Goal: Transaction & Acquisition: Purchase product/service

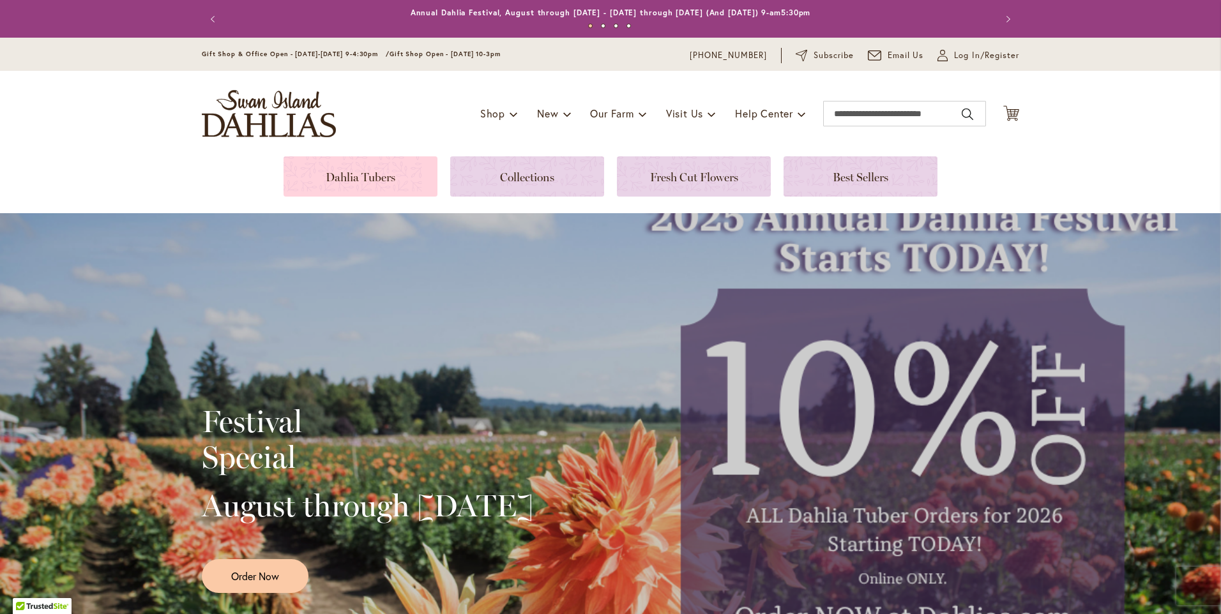
click at [313, 172] on link at bounding box center [361, 176] width 154 height 40
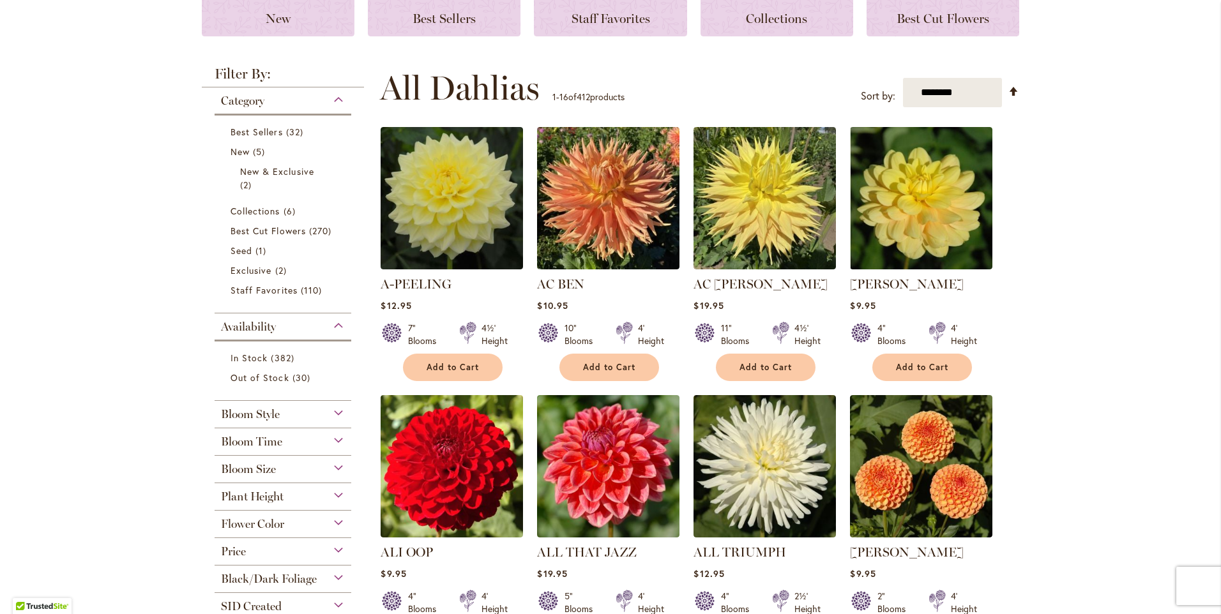
scroll to position [255, 0]
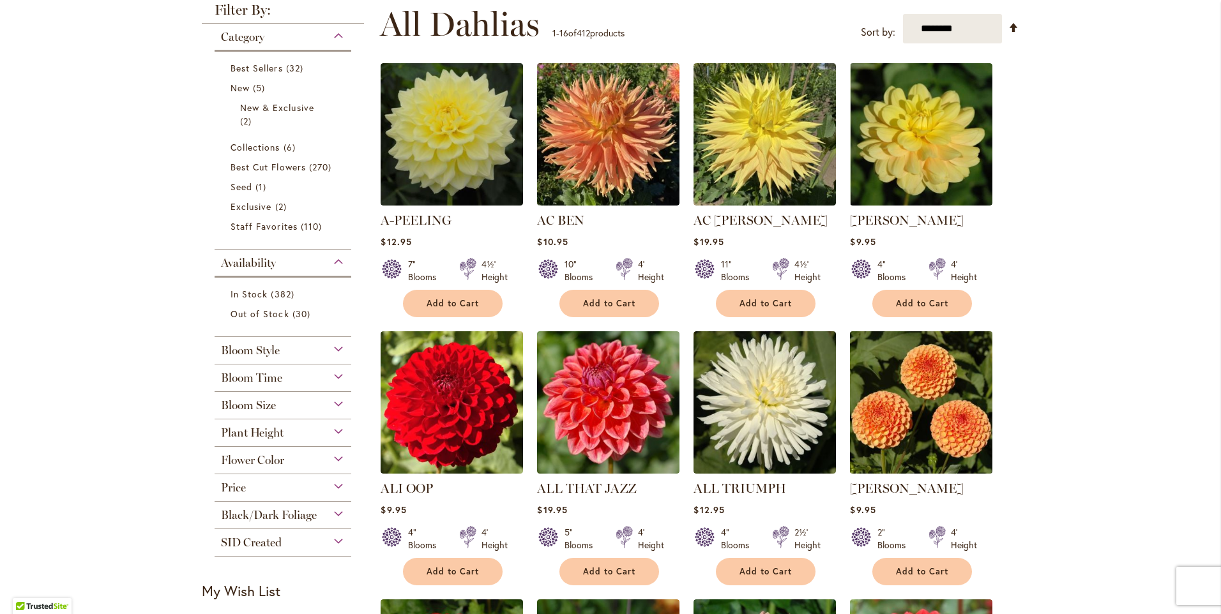
click at [955, 424] on img at bounding box center [921, 402] width 149 height 149
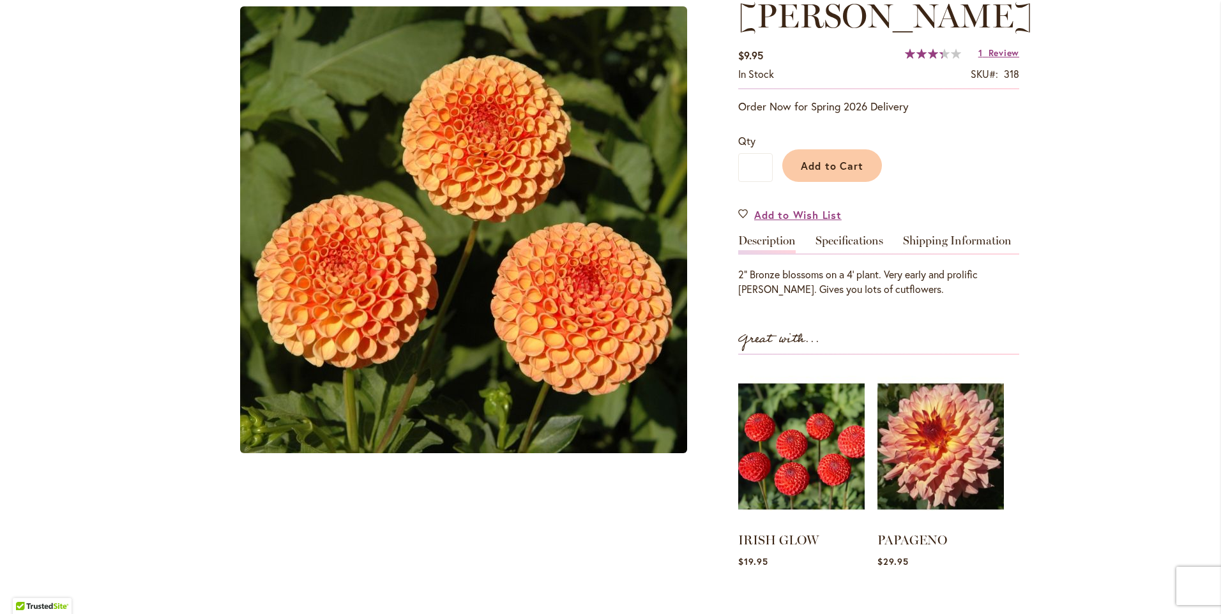
scroll to position [192, 0]
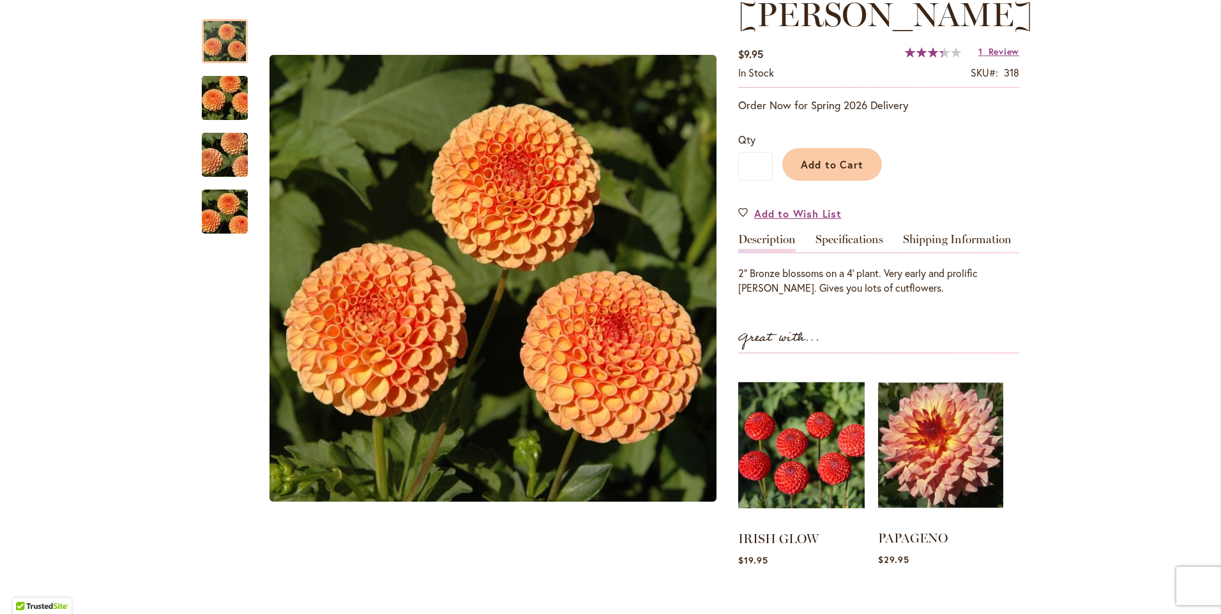
click at [937, 416] on img at bounding box center [940, 445] width 125 height 156
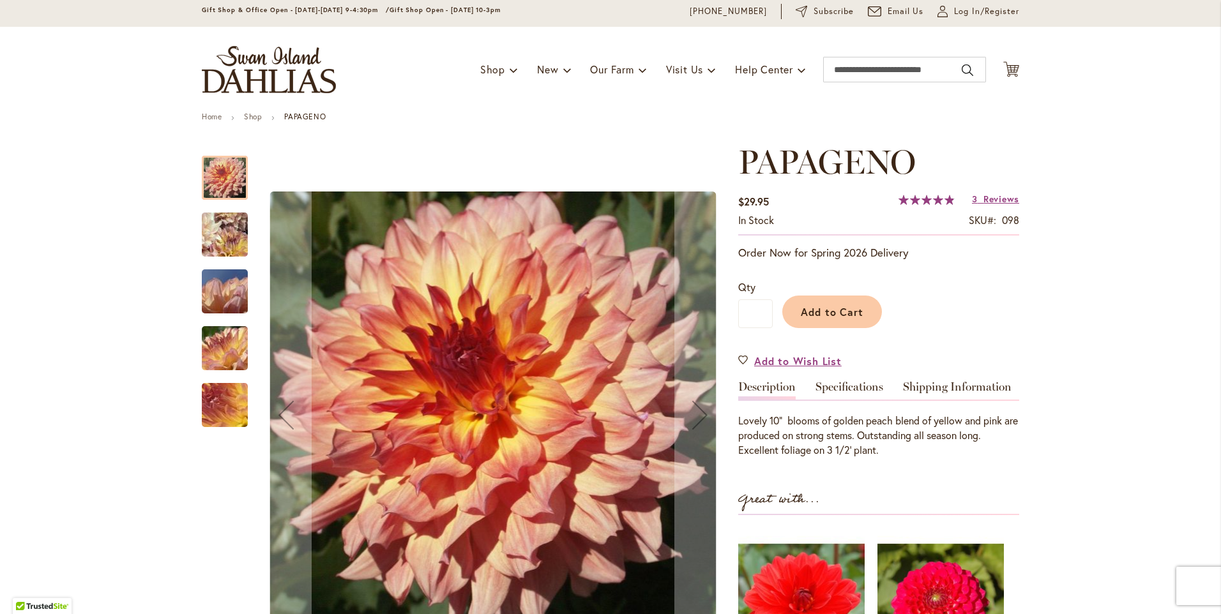
scroll to position [64, 0]
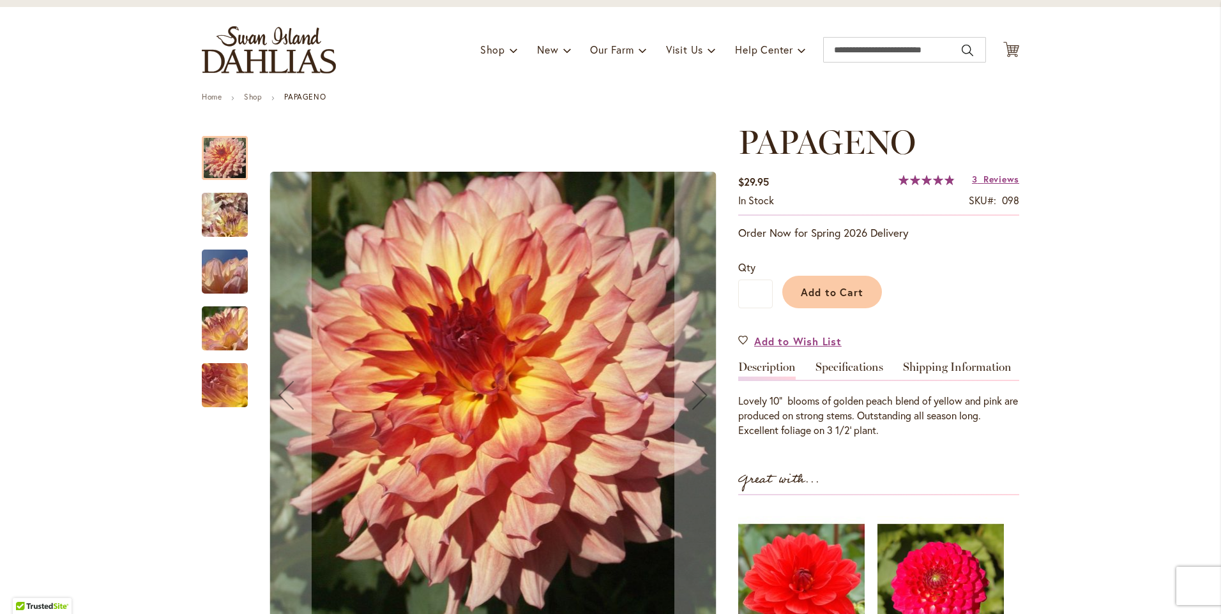
click at [222, 208] on img "Papageno" at bounding box center [224, 215] width 91 height 88
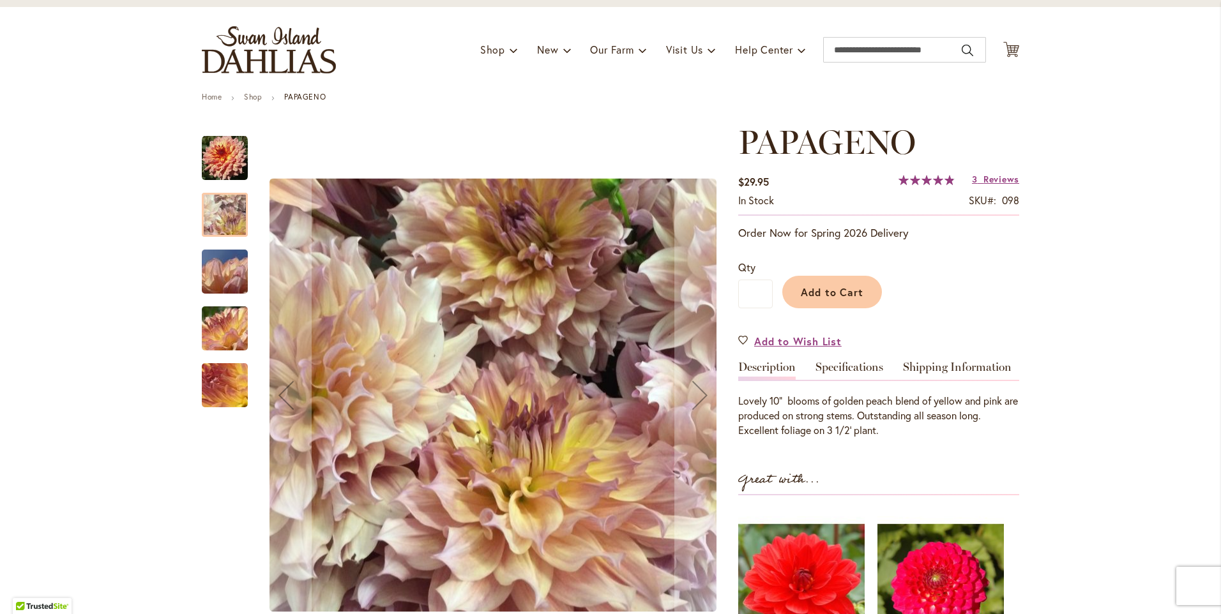
click at [222, 264] on img "Papageno" at bounding box center [225, 272] width 92 height 69
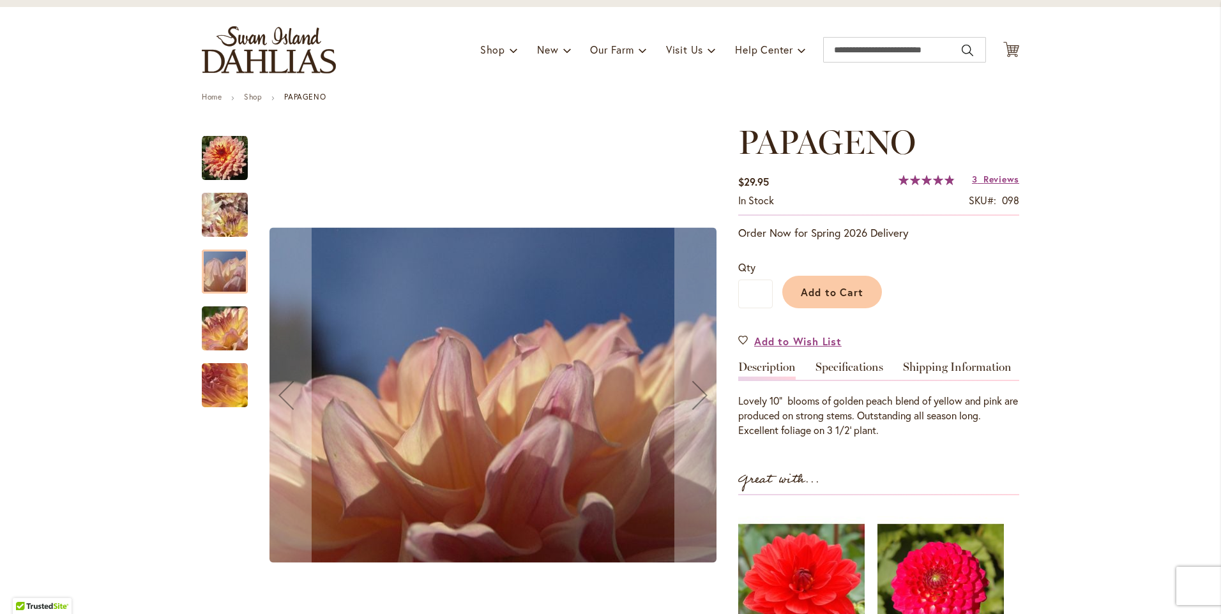
click at [222, 330] on img "Papageno" at bounding box center [225, 328] width 92 height 69
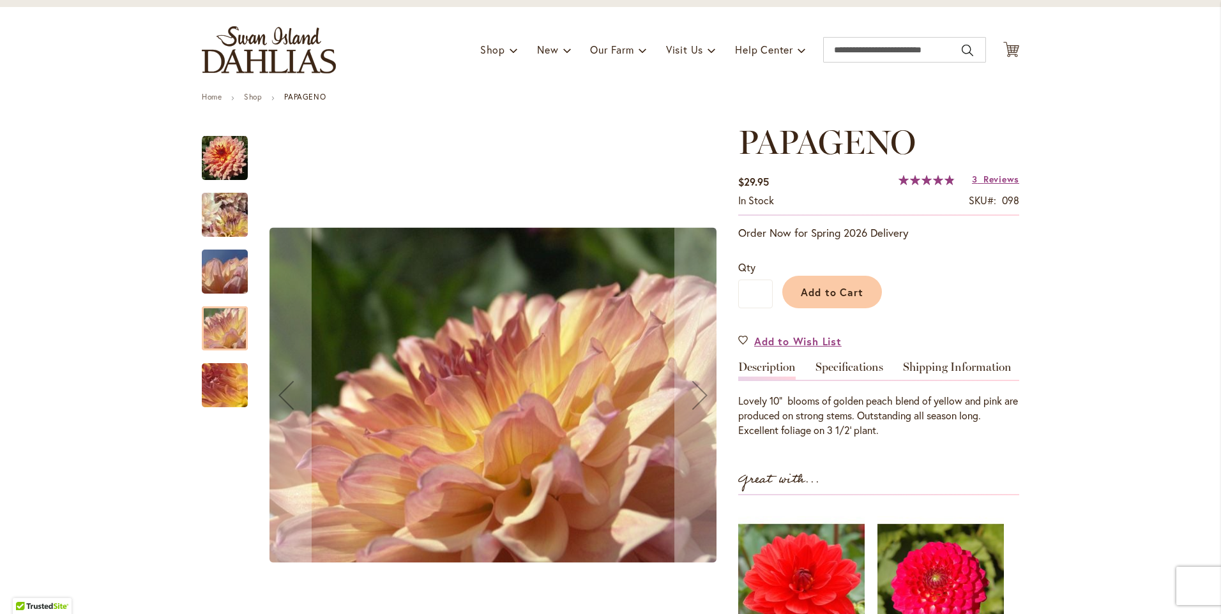
click at [219, 379] on img "Papageno" at bounding box center [225, 385] width 92 height 69
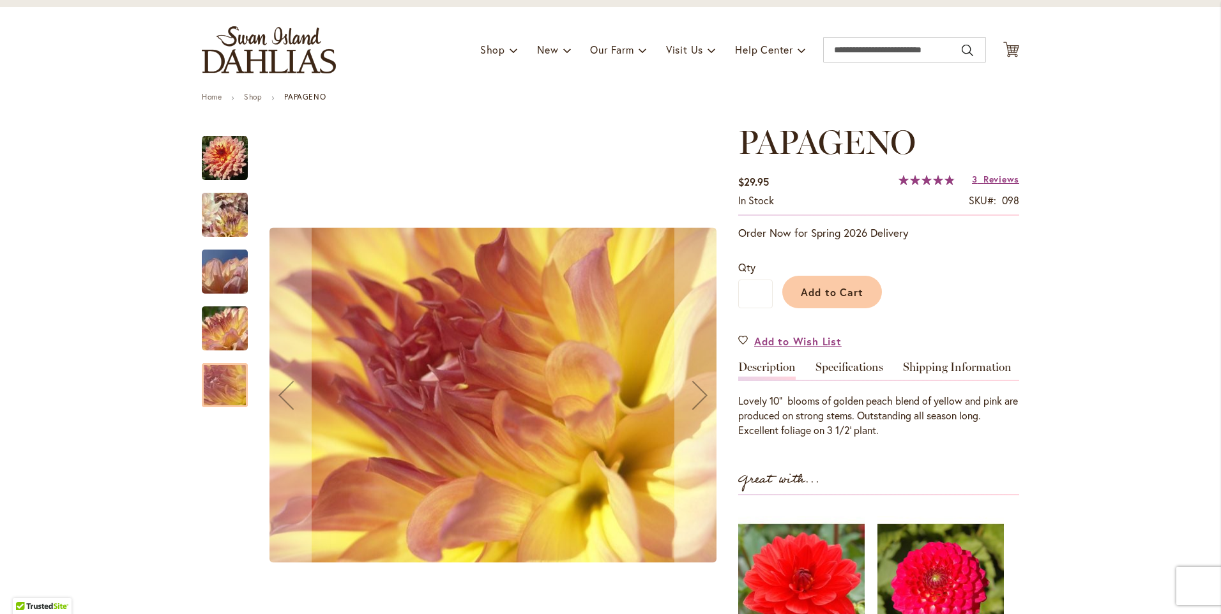
click at [213, 143] on img "Papageno" at bounding box center [225, 158] width 46 height 46
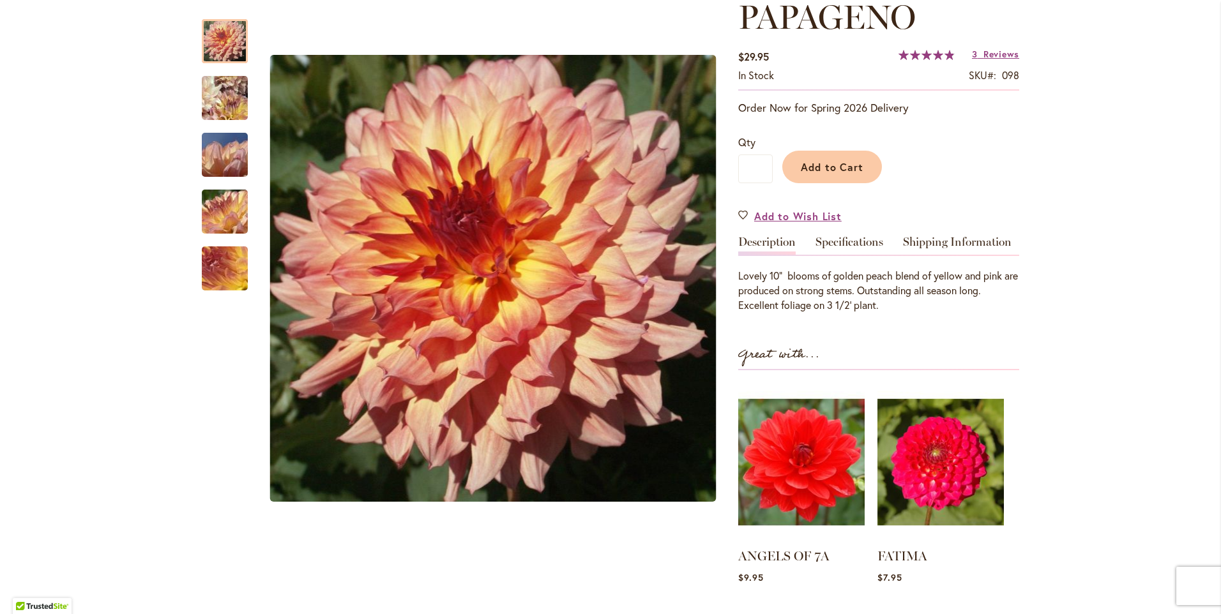
scroll to position [192, 0]
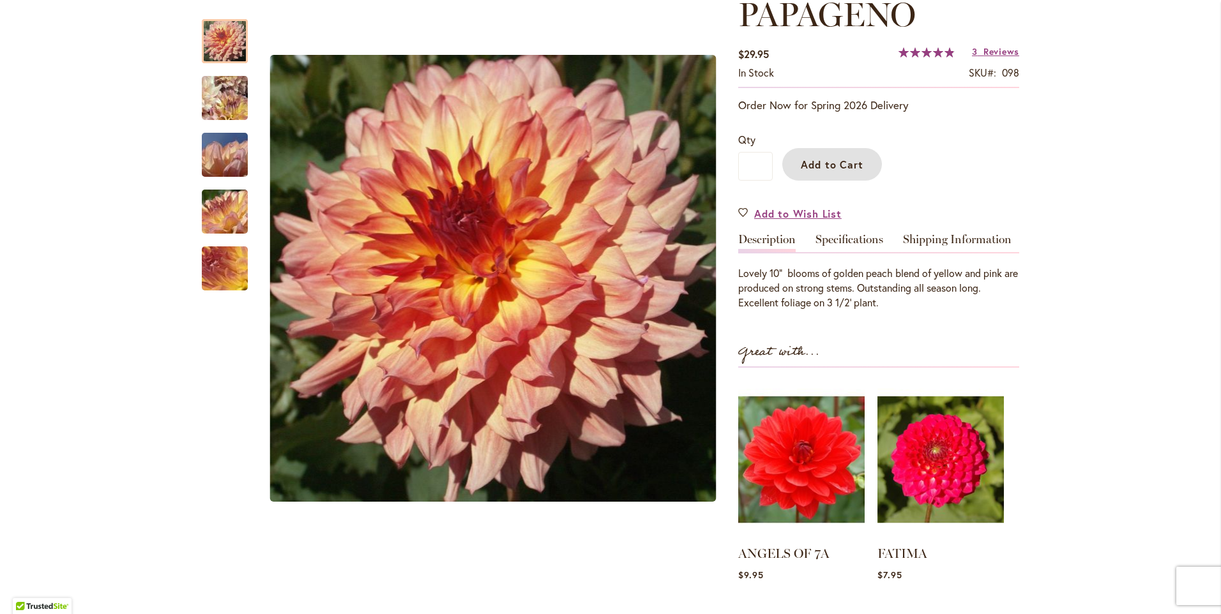
click at [839, 159] on span "Add to Cart" at bounding box center [832, 164] width 63 height 13
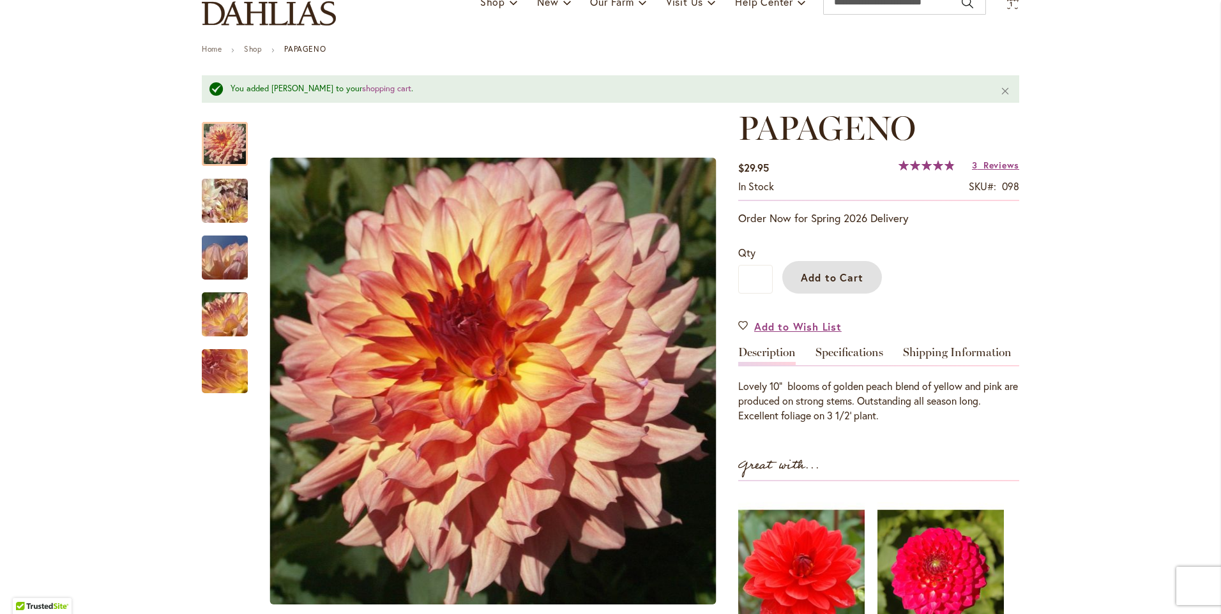
scroll to position [0, 0]
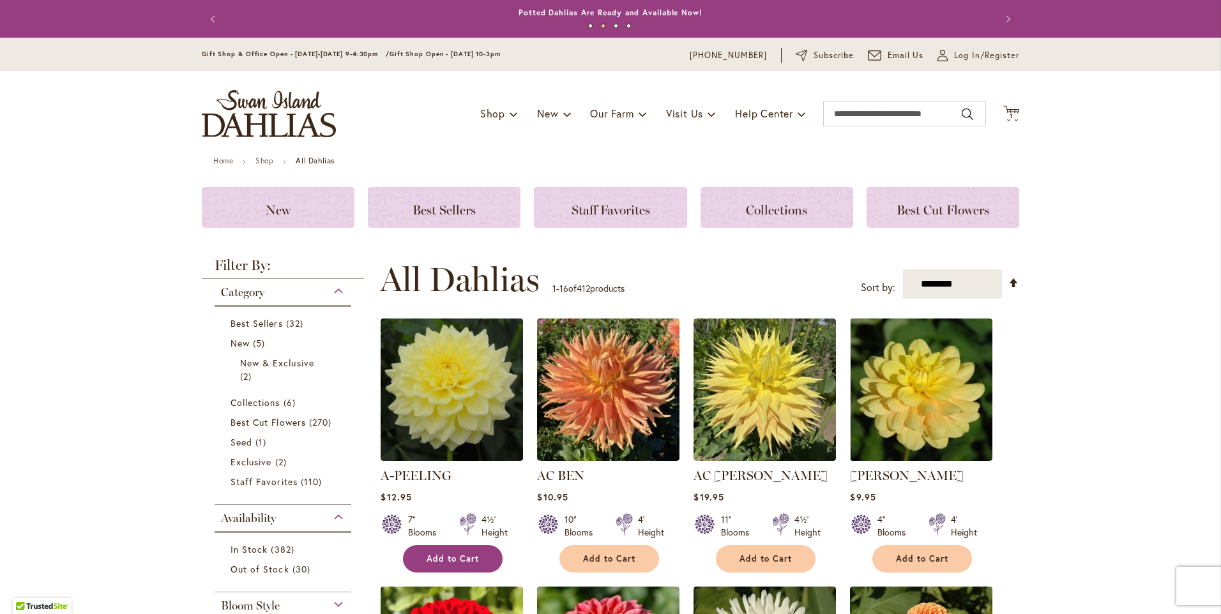
click at [445, 554] on span "Add to Cart" at bounding box center [453, 559] width 52 height 11
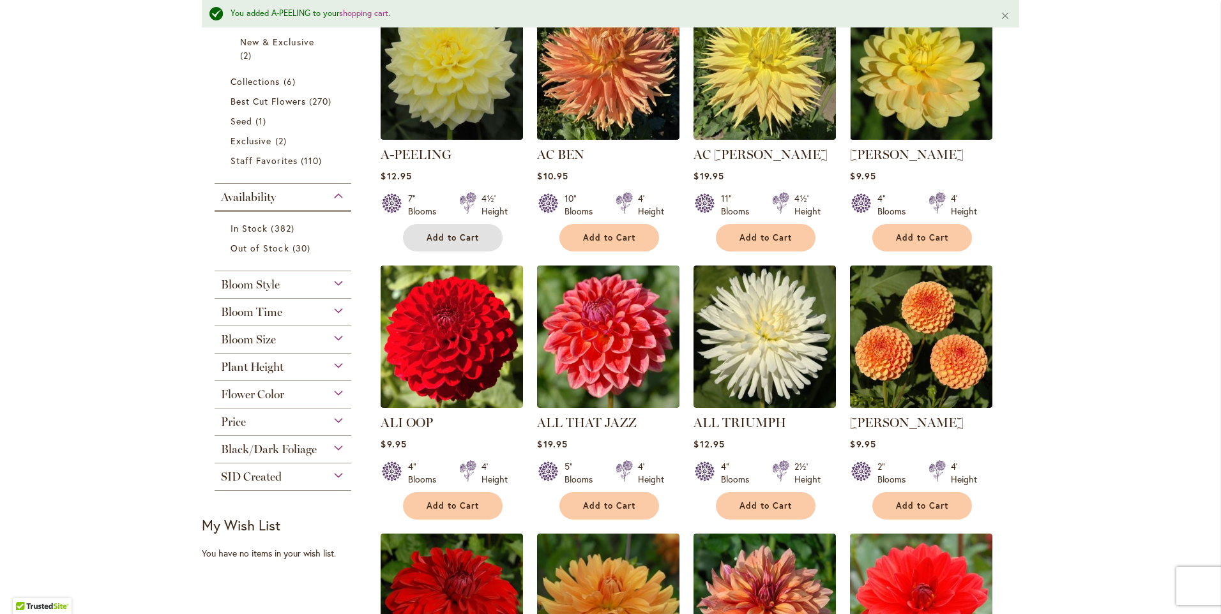
scroll to position [383, 0]
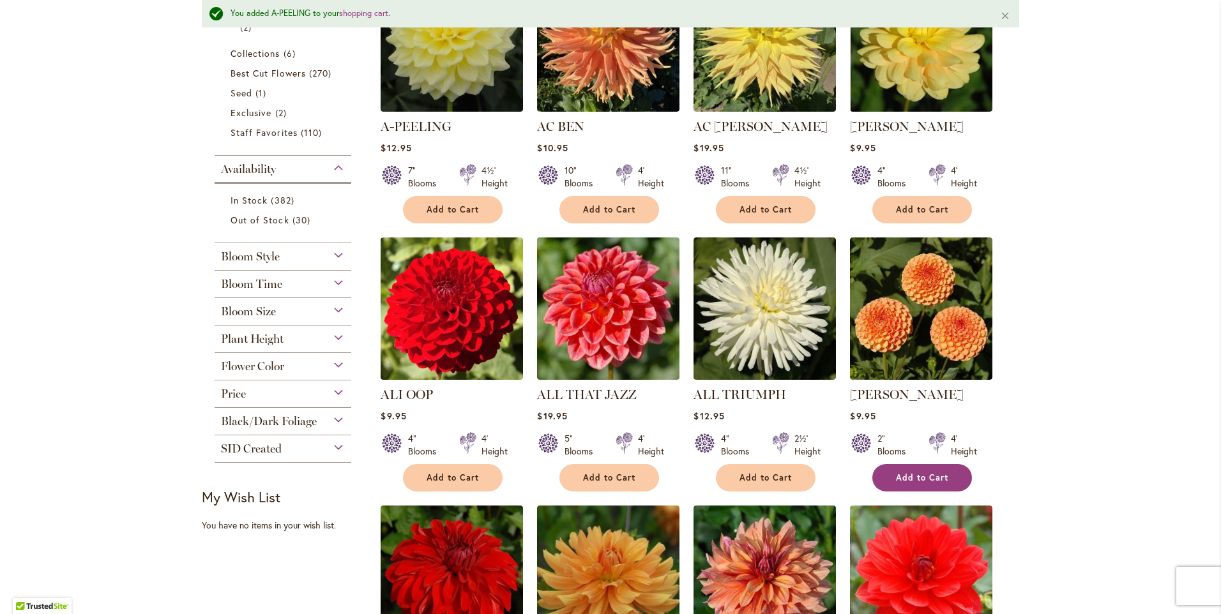
click at [909, 481] on span "Add to Cart" at bounding box center [922, 478] width 52 height 11
click at [624, 483] on button "Add to Cart" at bounding box center [609, 477] width 100 height 27
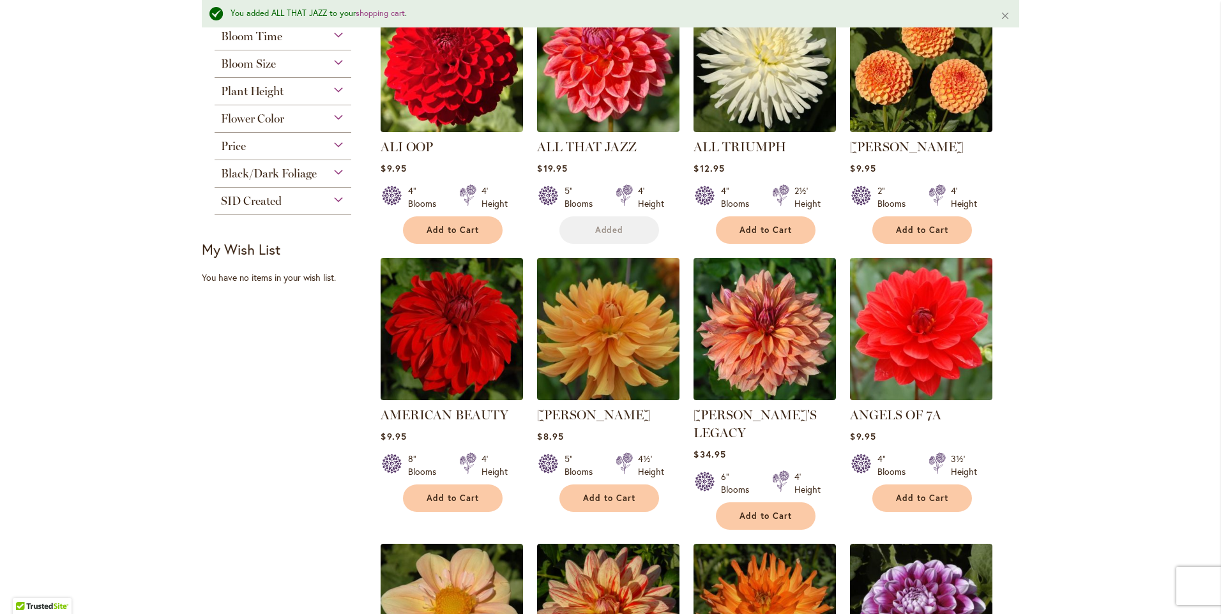
scroll to position [639, 0]
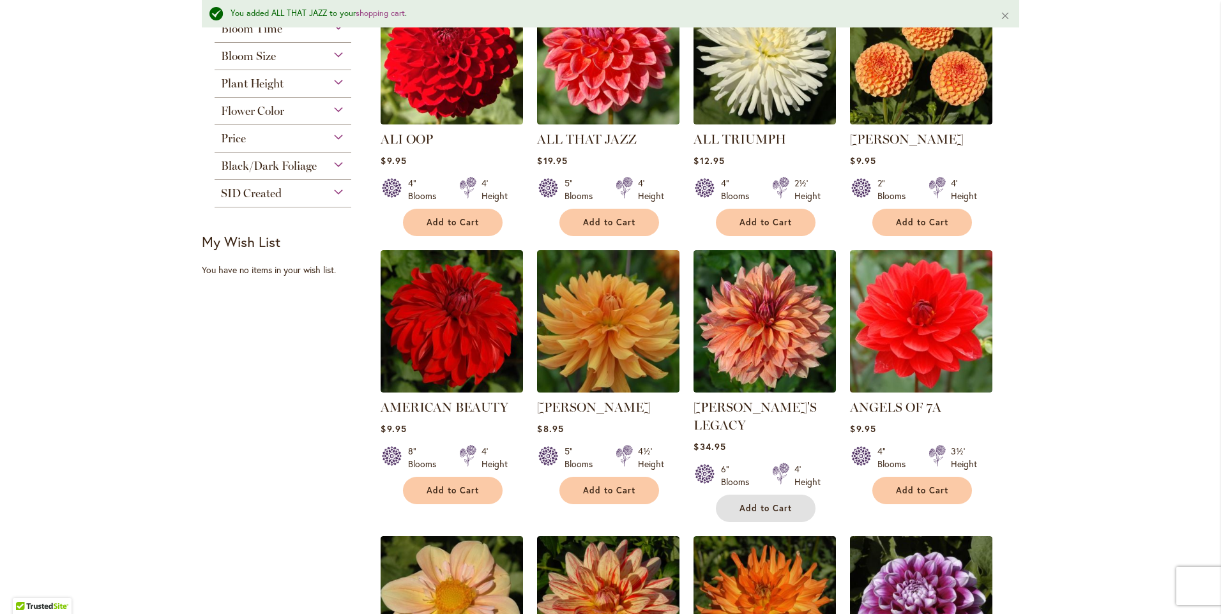
click at [745, 503] on span "Add to Cart" at bounding box center [766, 508] width 52 height 11
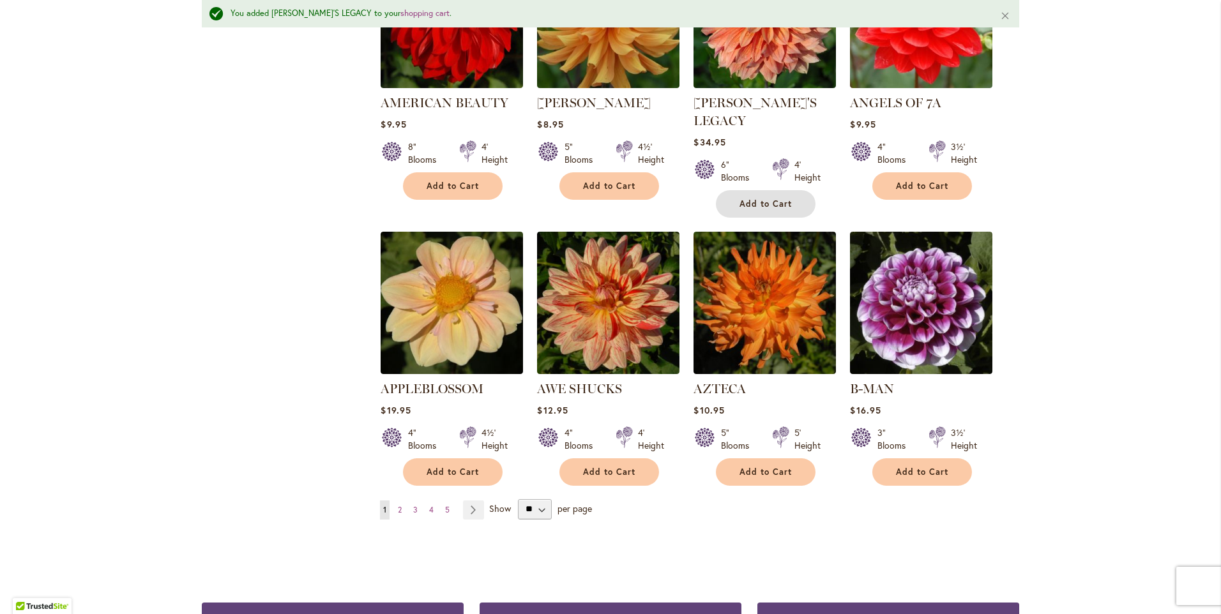
scroll to position [958, 0]
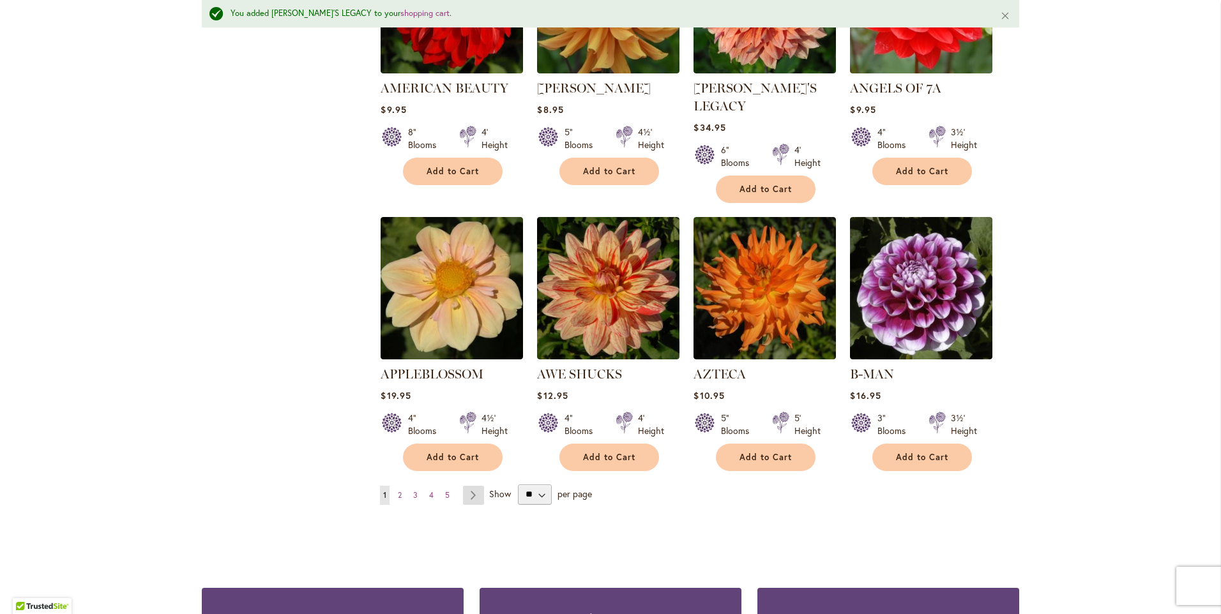
click at [466, 486] on link "Page Next" at bounding box center [473, 495] width 21 height 19
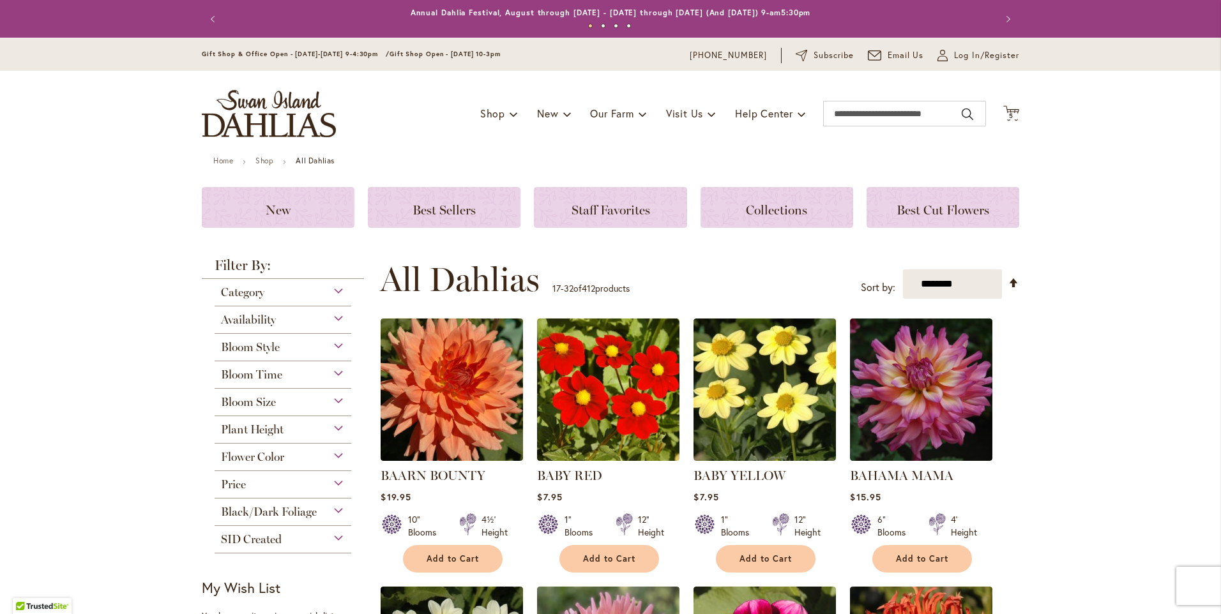
scroll to position [64, 0]
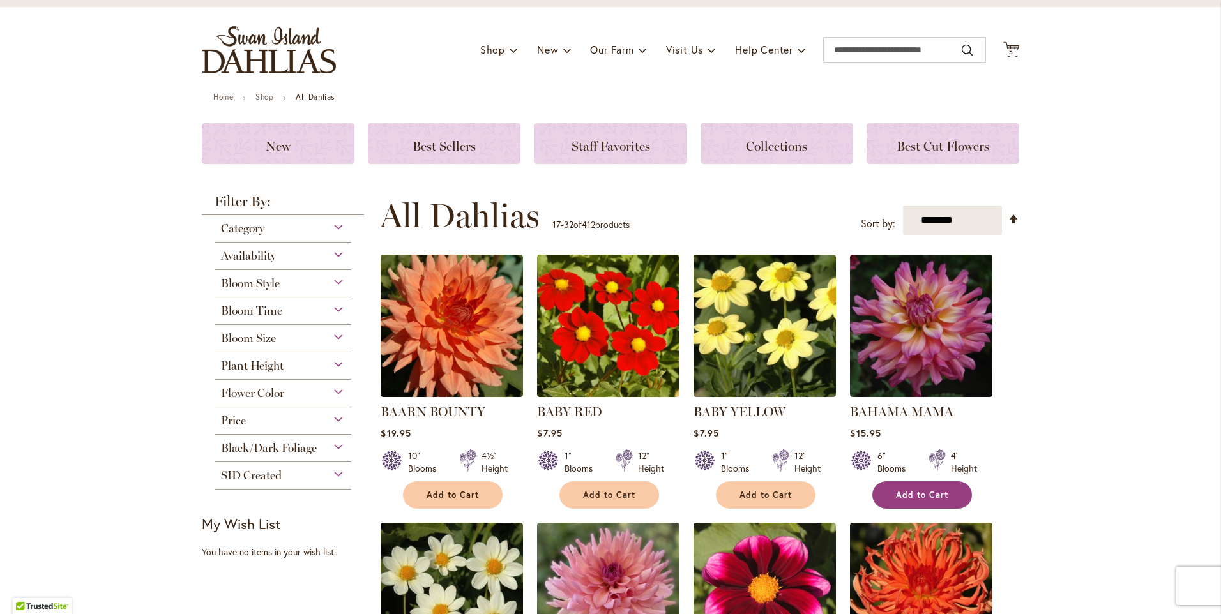
click at [935, 494] on span "Add to Cart" at bounding box center [922, 495] width 52 height 11
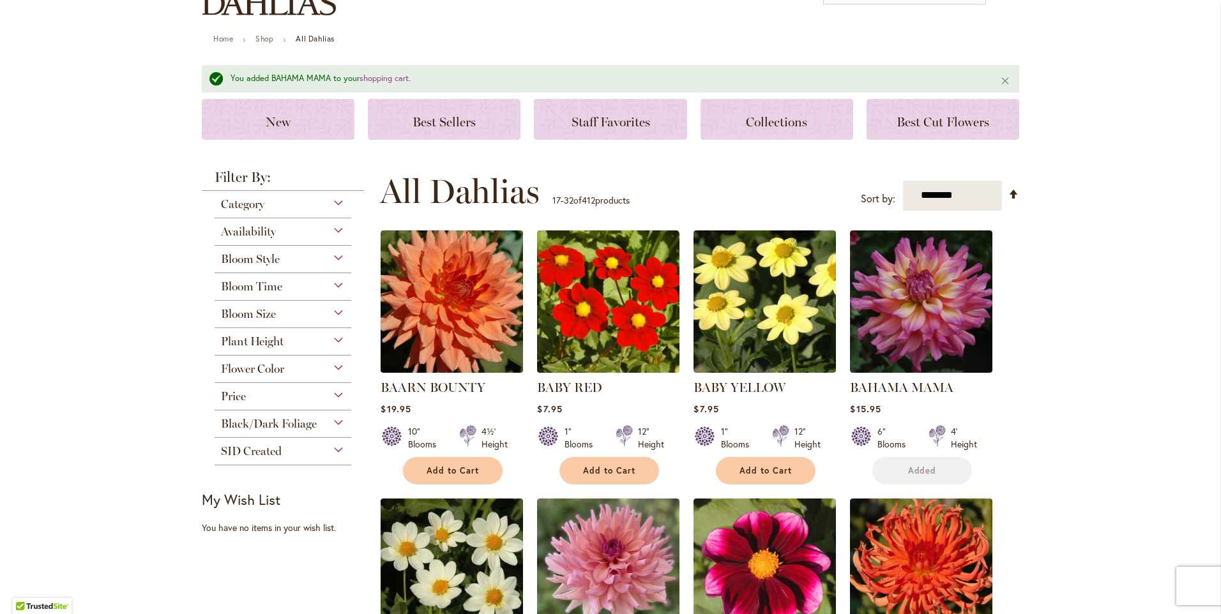
scroll to position [255, 0]
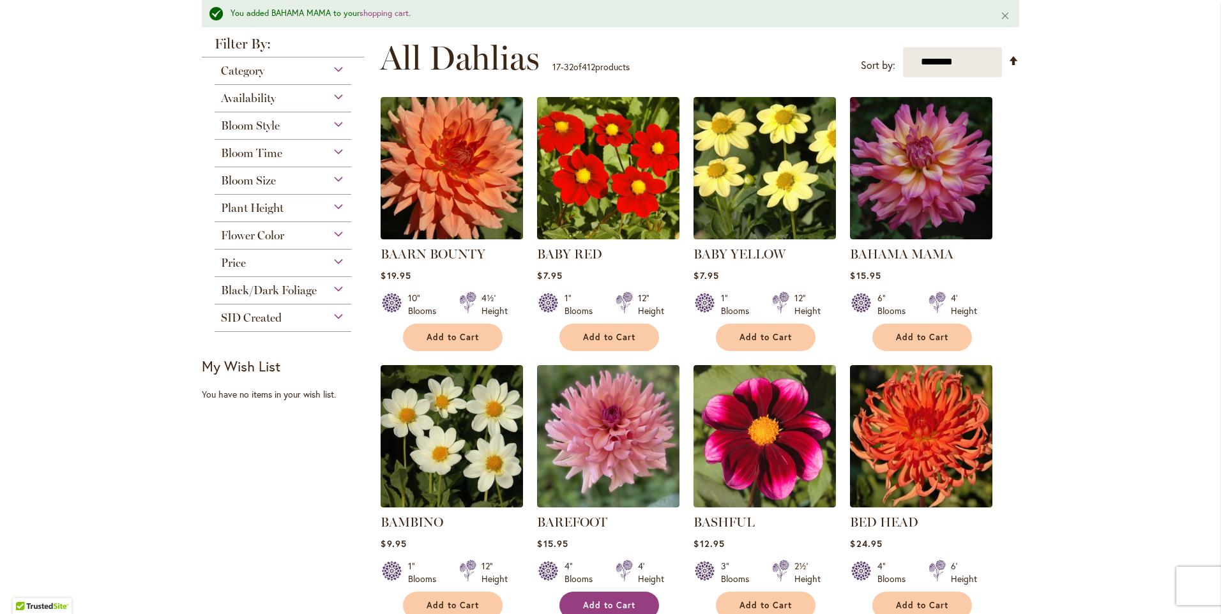
click at [603, 598] on button "Add to Cart" at bounding box center [609, 605] width 100 height 27
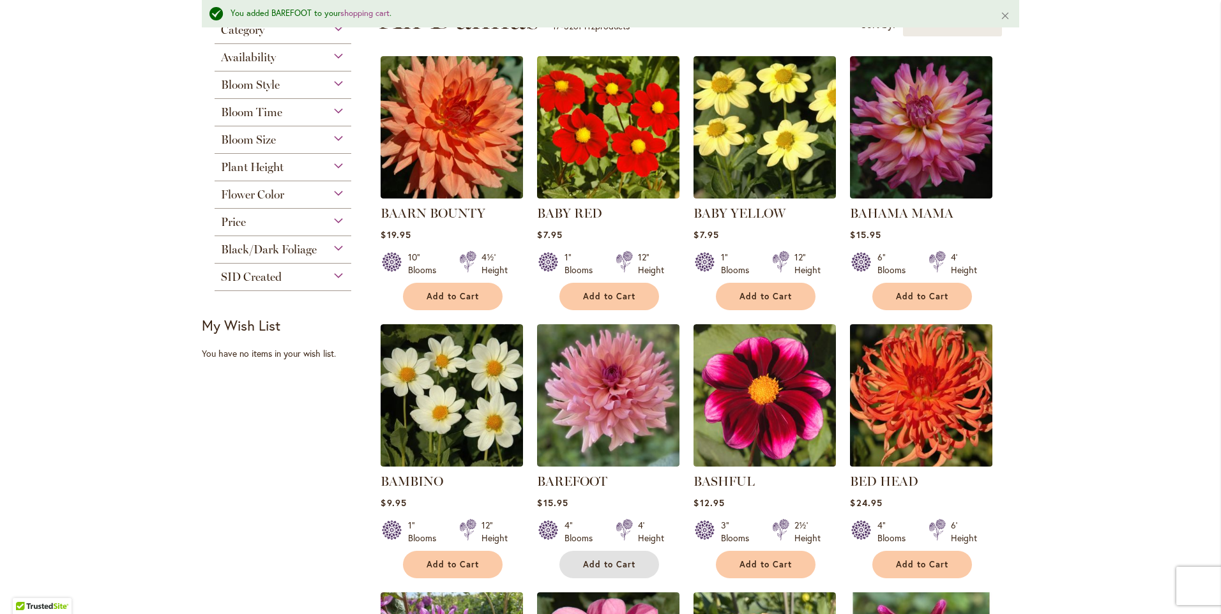
scroll to position [319, 0]
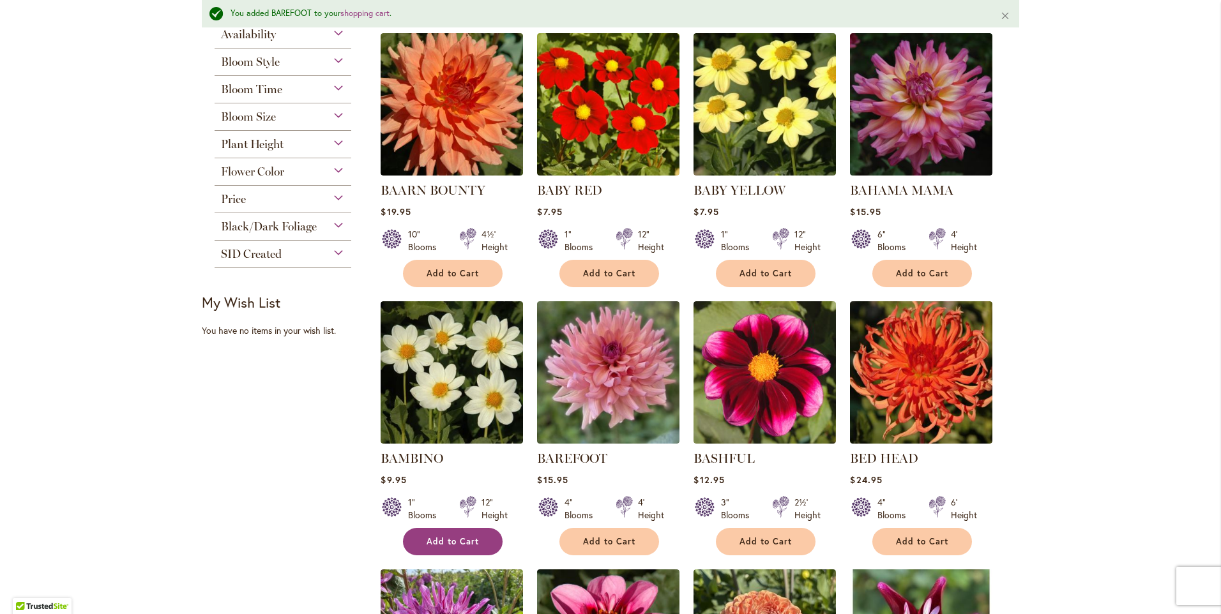
click at [444, 544] on span "Add to Cart" at bounding box center [453, 541] width 52 height 11
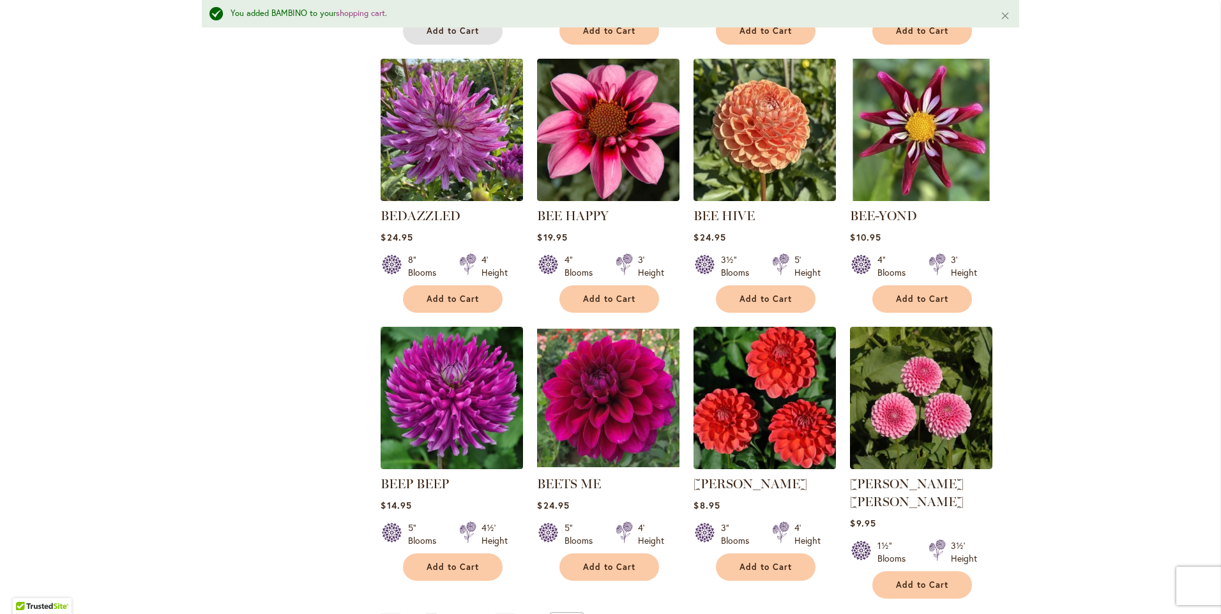
scroll to position [894, 0]
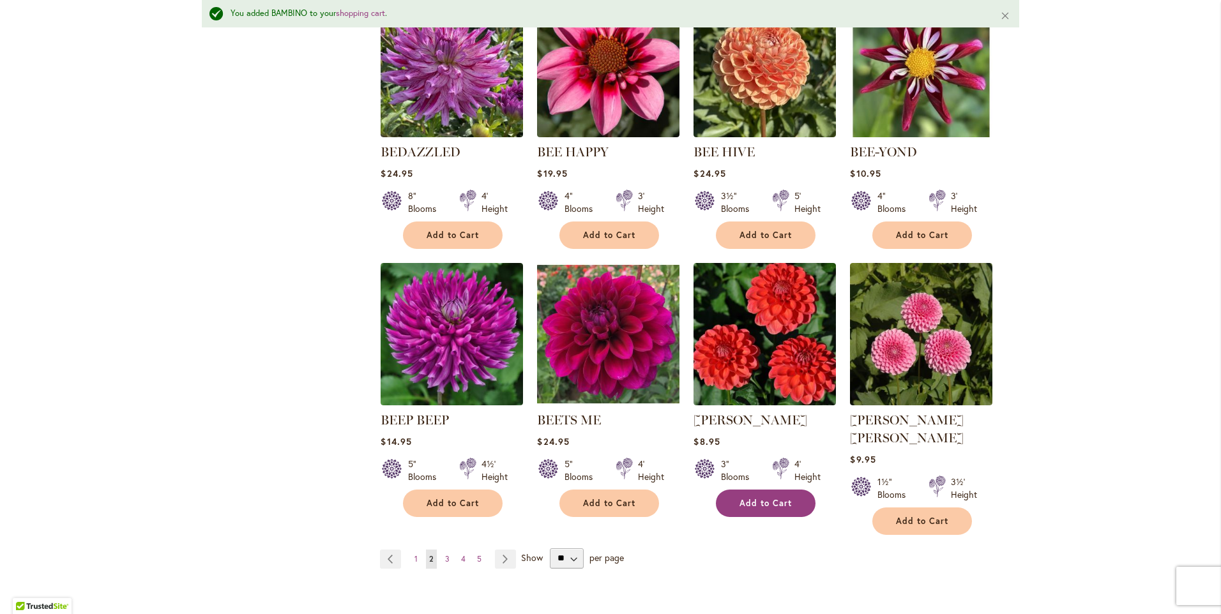
click at [789, 505] on button "Add to Cart" at bounding box center [766, 503] width 100 height 27
click at [922, 509] on button "Add to Cart" at bounding box center [922, 521] width 100 height 27
click at [505, 550] on link "Page Next" at bounding box center [505, 559] width 21 height 19
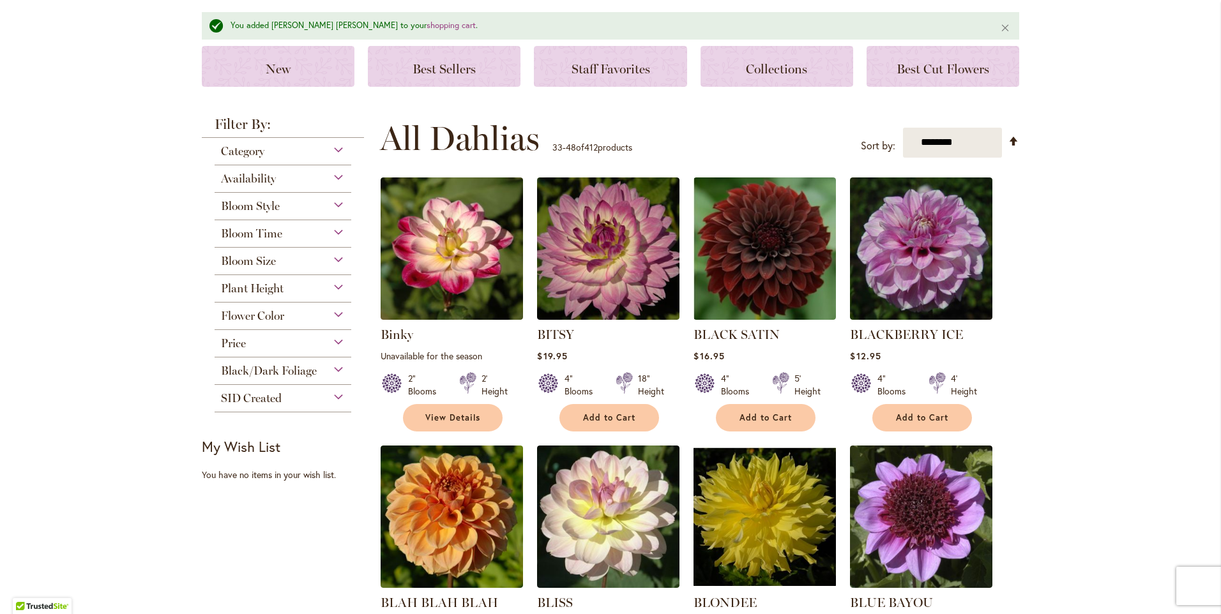
scroll to position [192, 0]
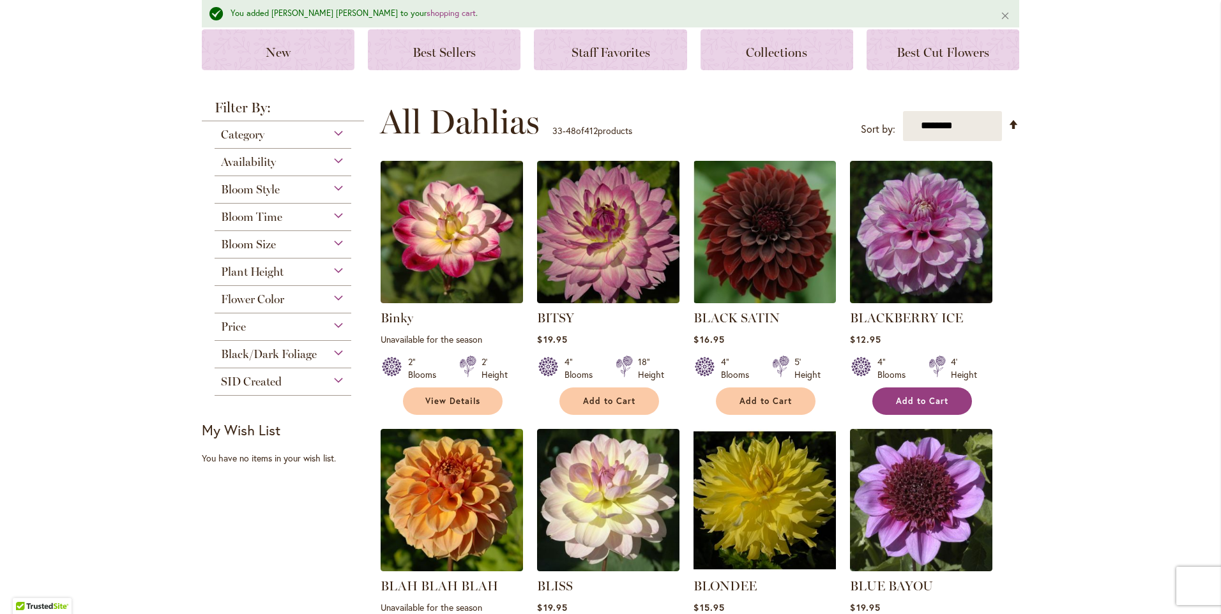
click at [913, 393] on button "Add to Cart" at bounding box center [922, 401] width 100 height 27
click at [636, 403] on button "Add to Cart" at bounding box center [609, 401] width 100 height 27
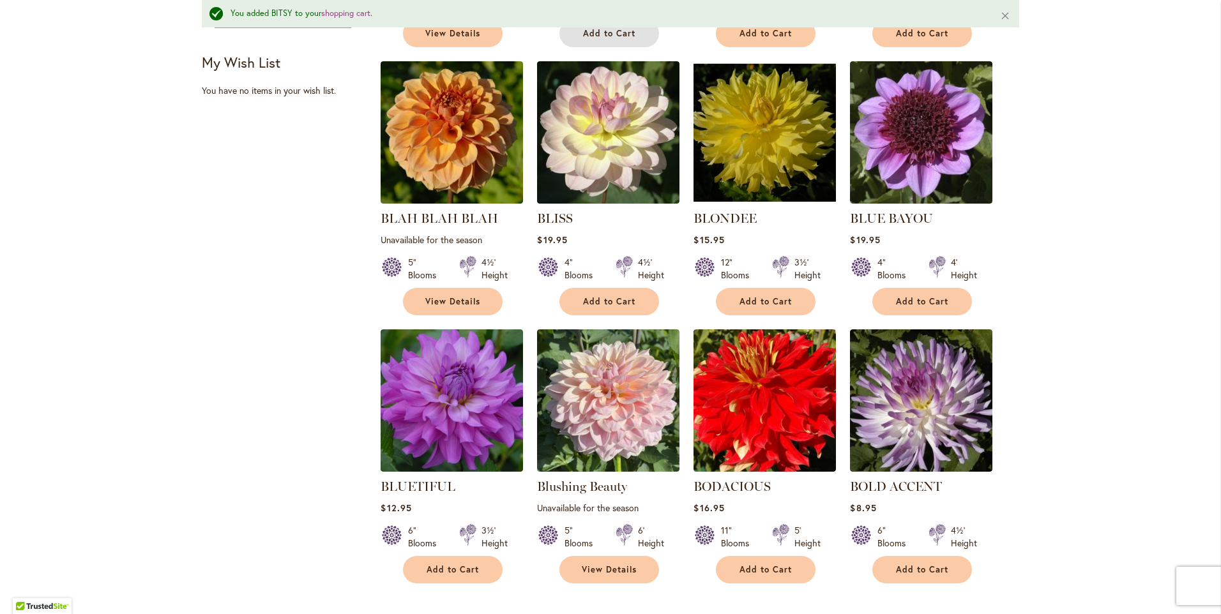
scroll to position [639, 0]
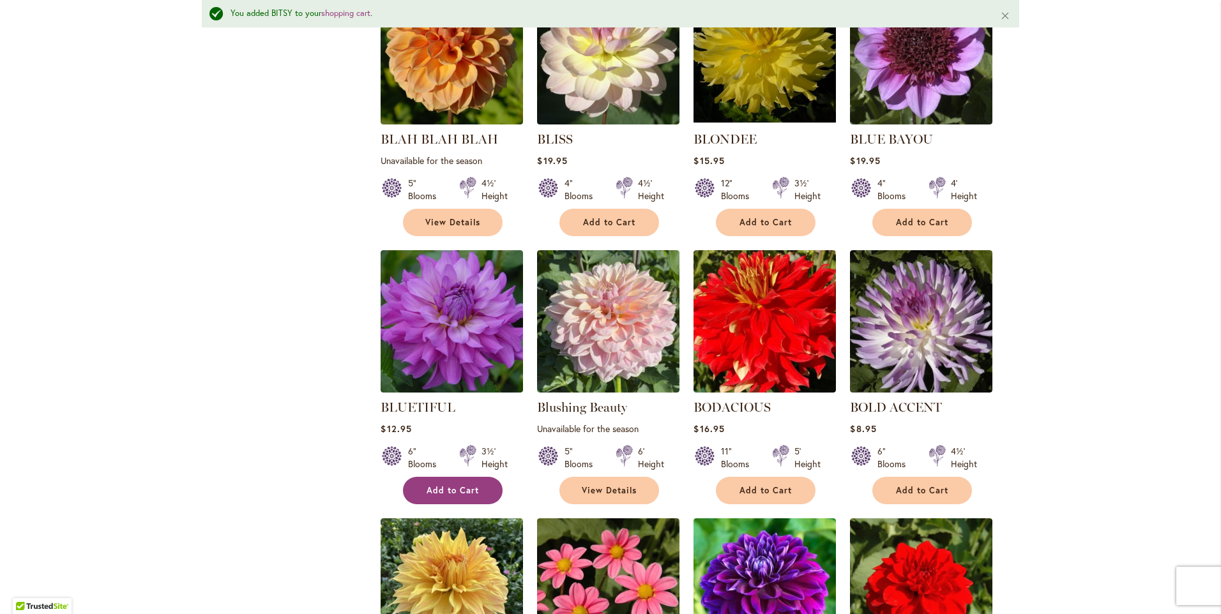
click at [434, 486] on span "Add to Cart" at bounding box center [453, 490] width 52 height 11
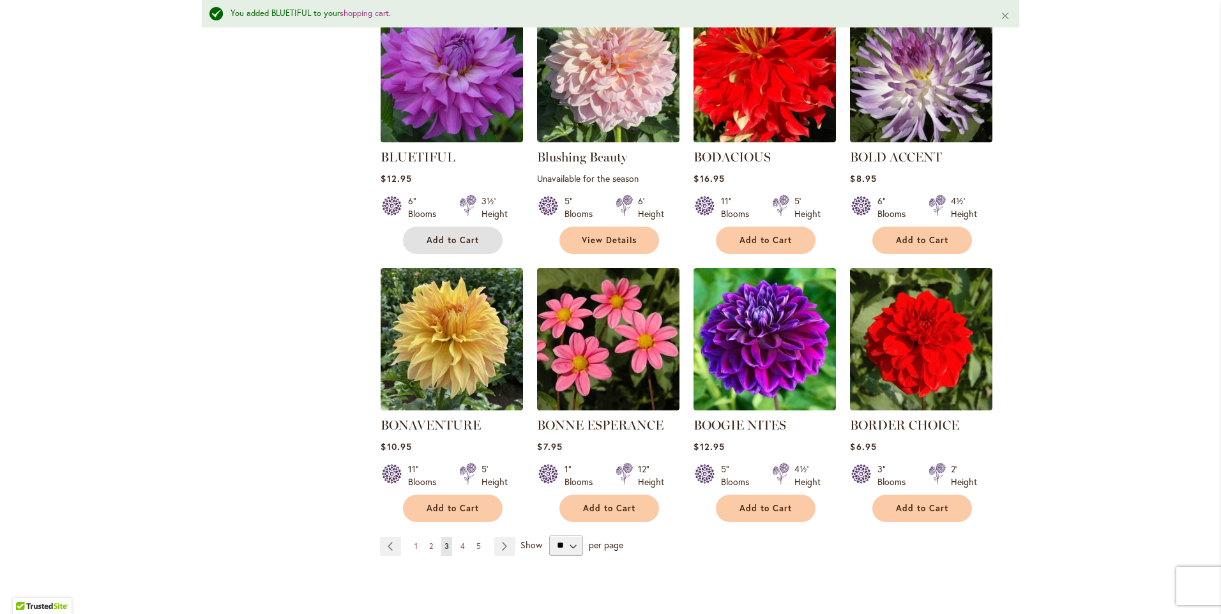
scroll to position [894, 0]
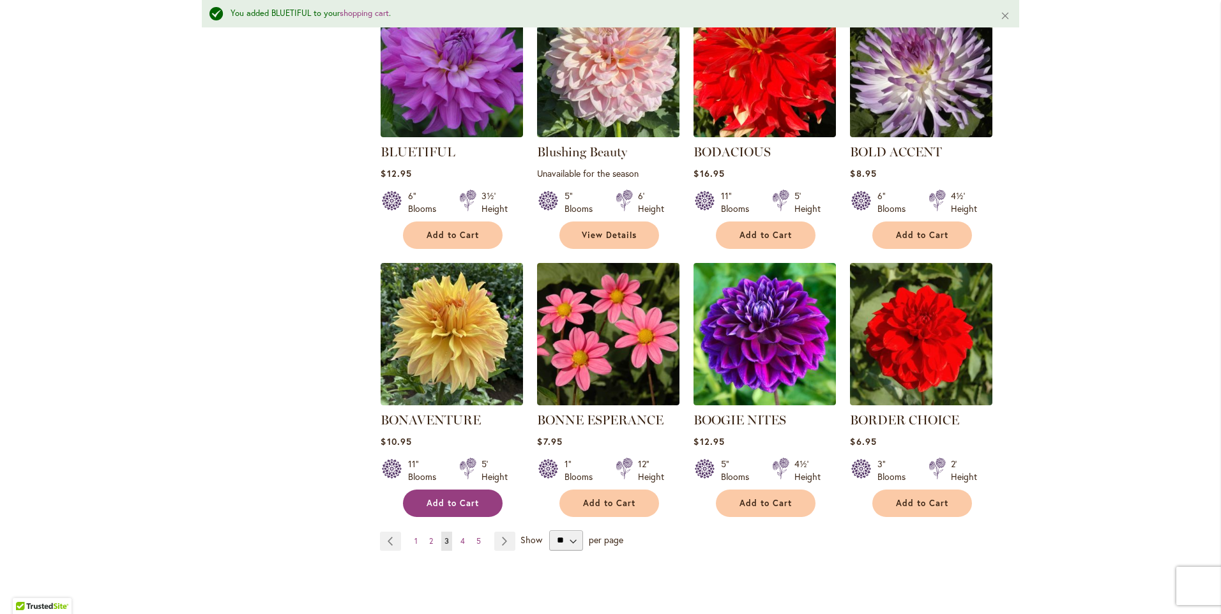
click at [446, 503] on span "Add to Cart" at bounding box center [453, 503] width 52 height 11
click at [497, 538] on link "Page Next" at bounding box center [504, 541] width 21 height 19
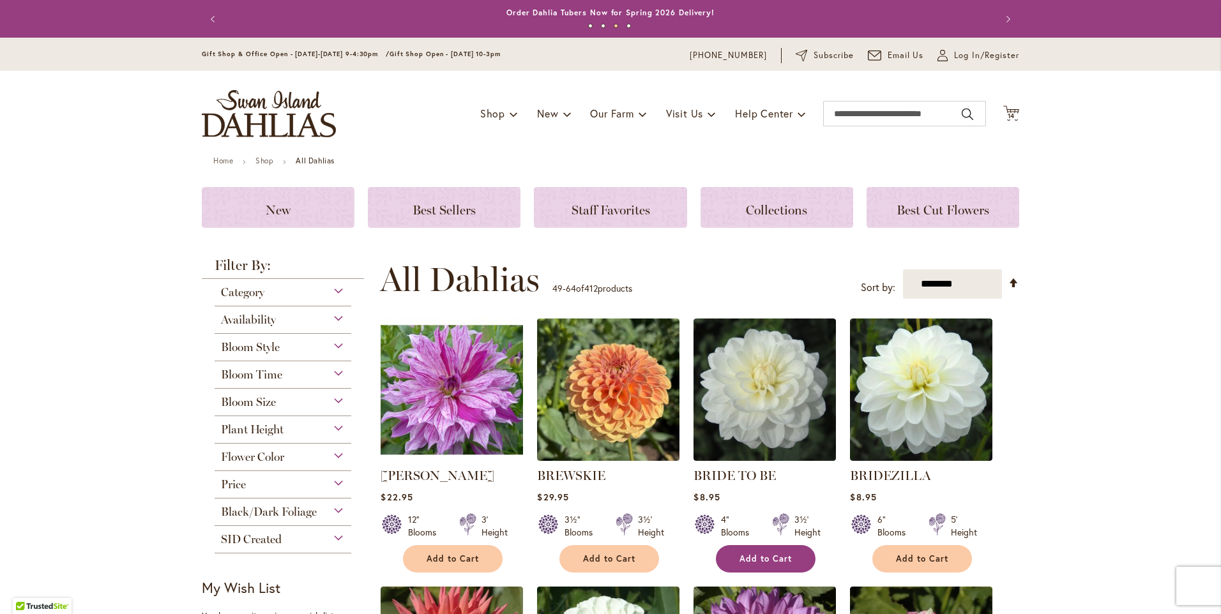
click at [782, 564] on span "Add to Cart" at bounding box center [766, 559] width 52 height 11
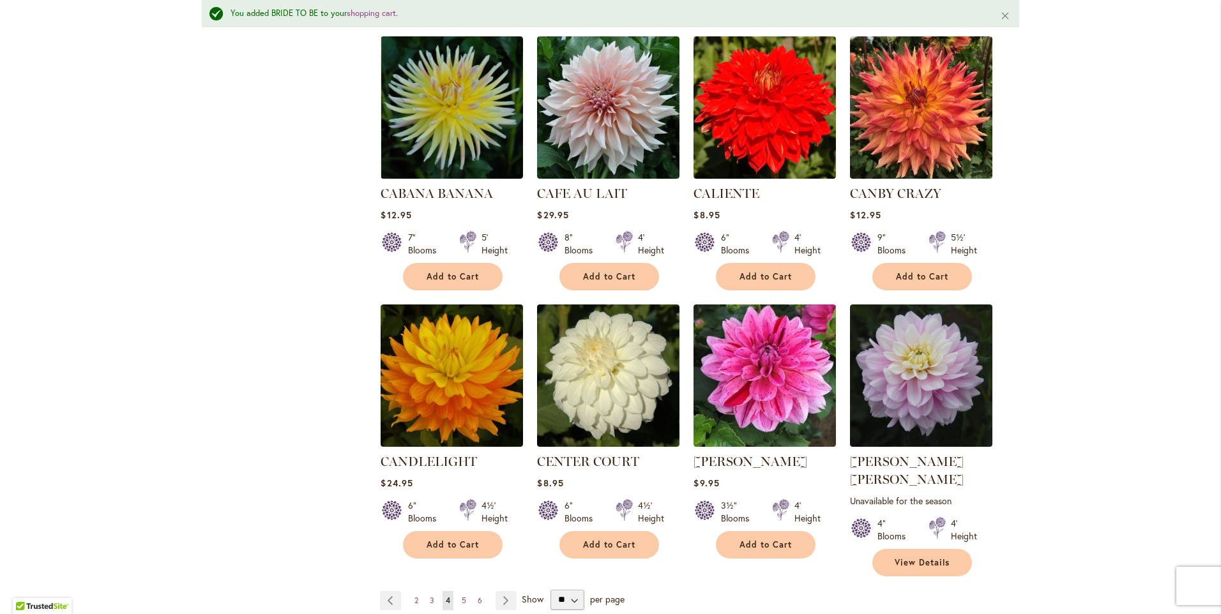
scroll to position [894, 0]
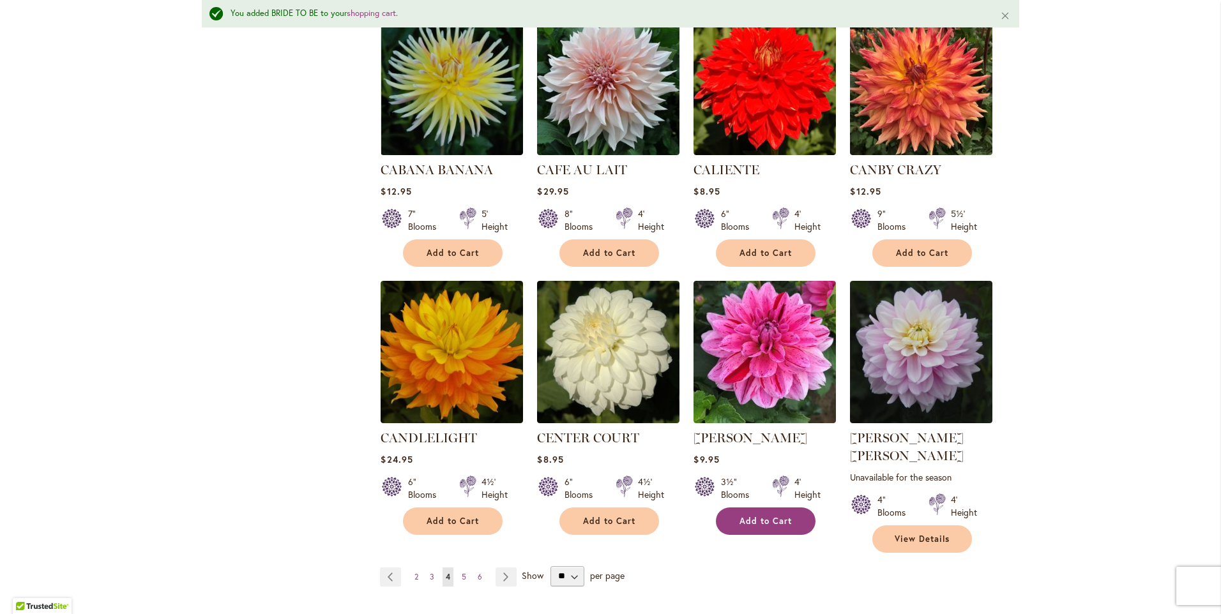
click at [783, 519] on span "Add to Cart" at bounding box center [766, 521] width 52 height 11
click at [503, 568] on link "Page Next" at bounding box center [506, 577] width 21 height 19
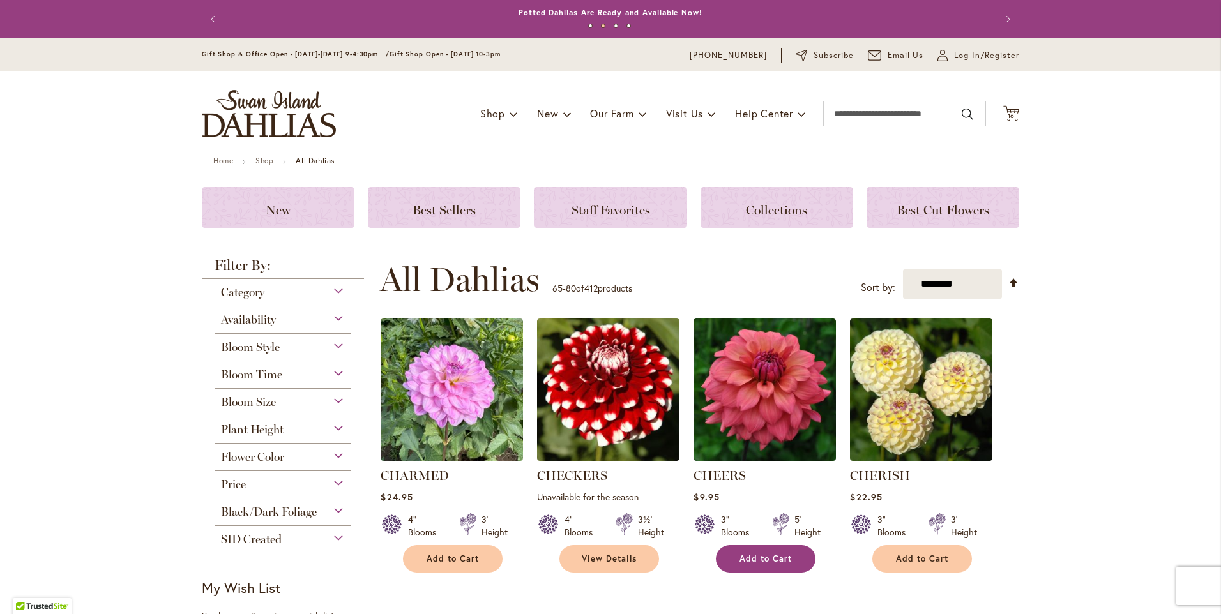
click at [767, 552] on button "Add to Cart" at bounding box center [766, 558] width 100 height 27
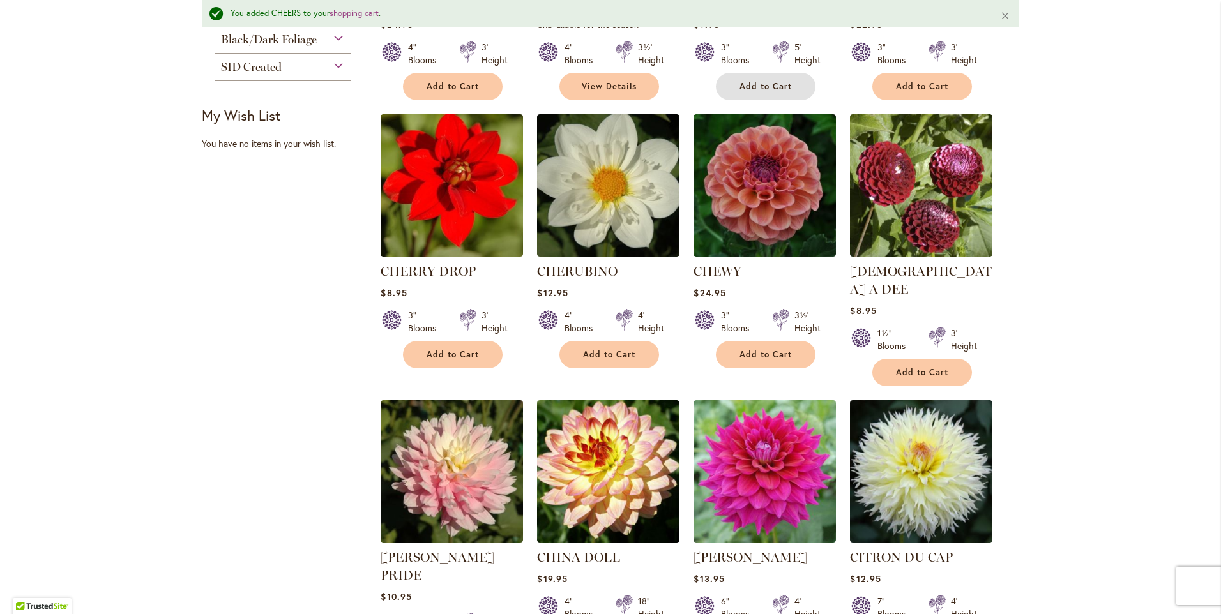
scroll to position [511, 0]
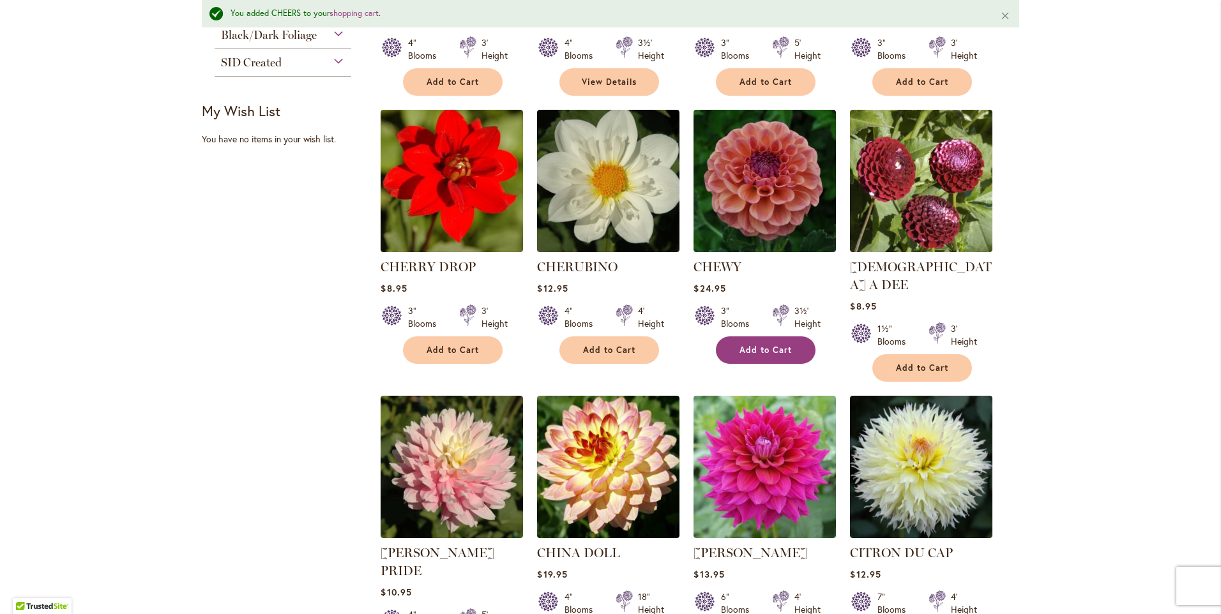
click at [747, 353] on span "Add to Cart" at bounding box center [766, 350] width 52 height 11
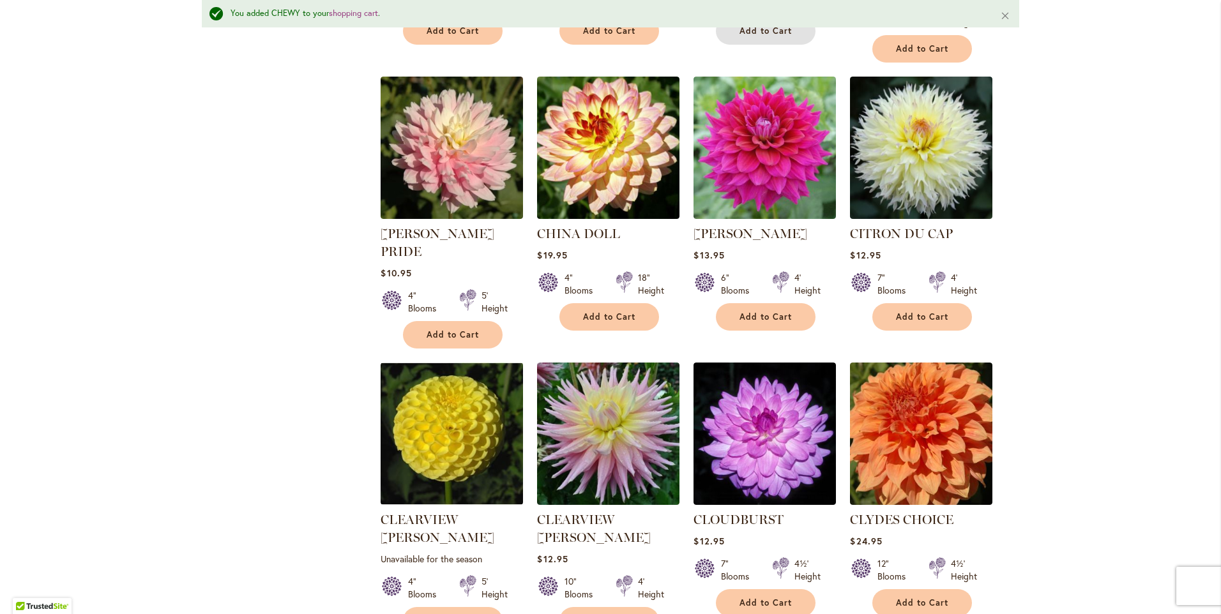
scroll to position [1086, 0]
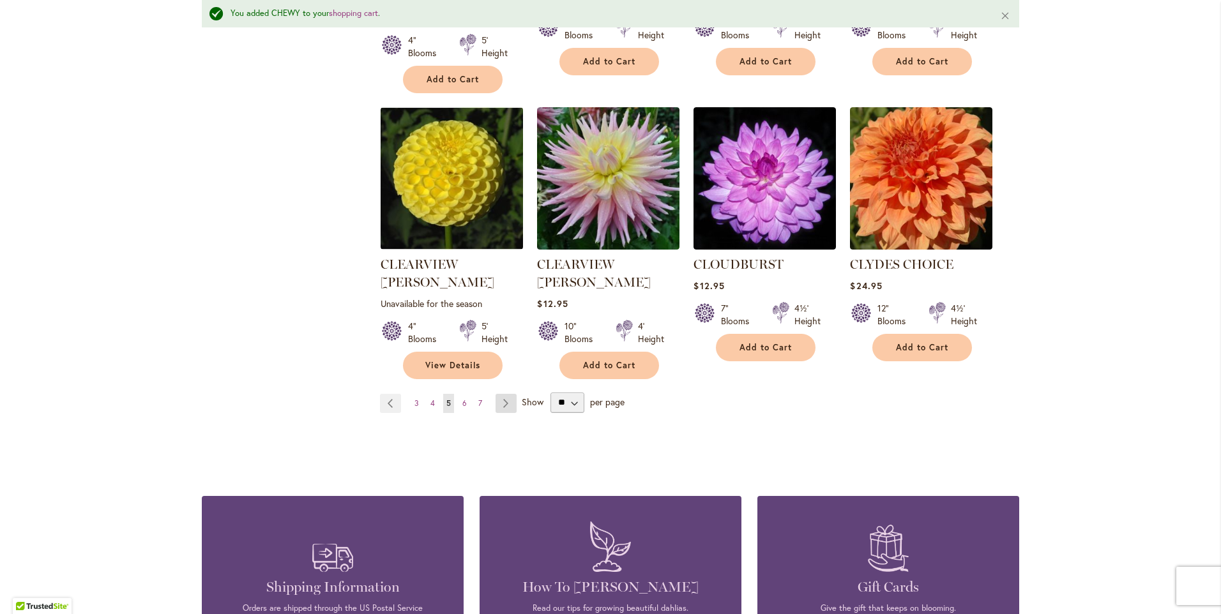
click at [506, 394] on link "Page Next" at bounding box center [506, 403] width 21 height 19
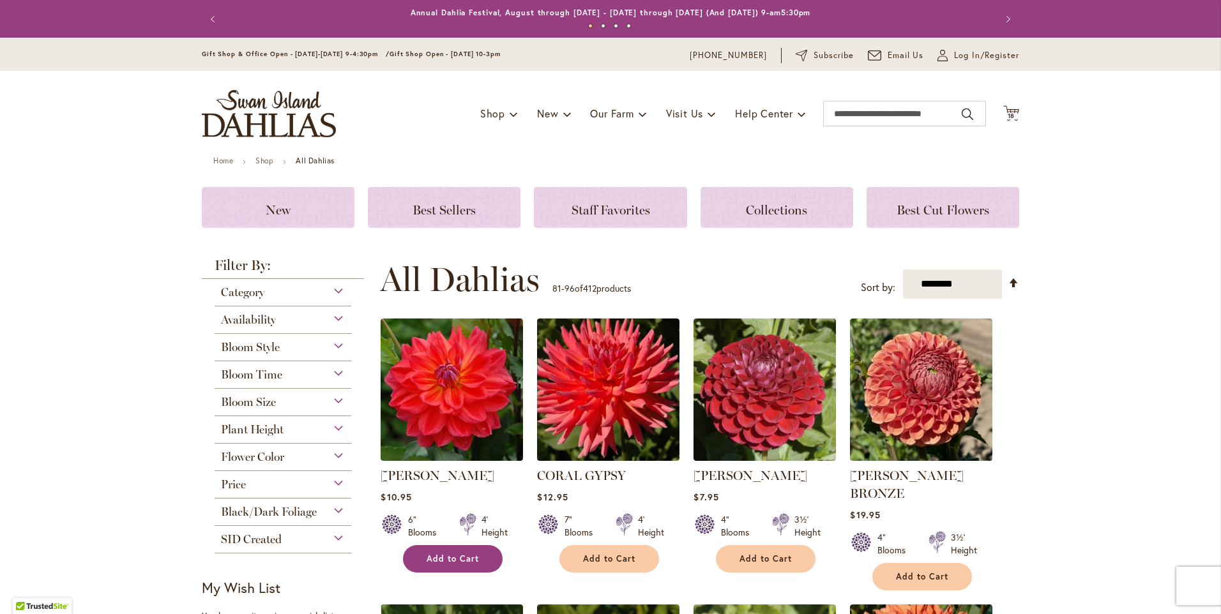
click at [456, 554] on span "Add to Cart" at bounding box center [453, 559] width 52 height 11
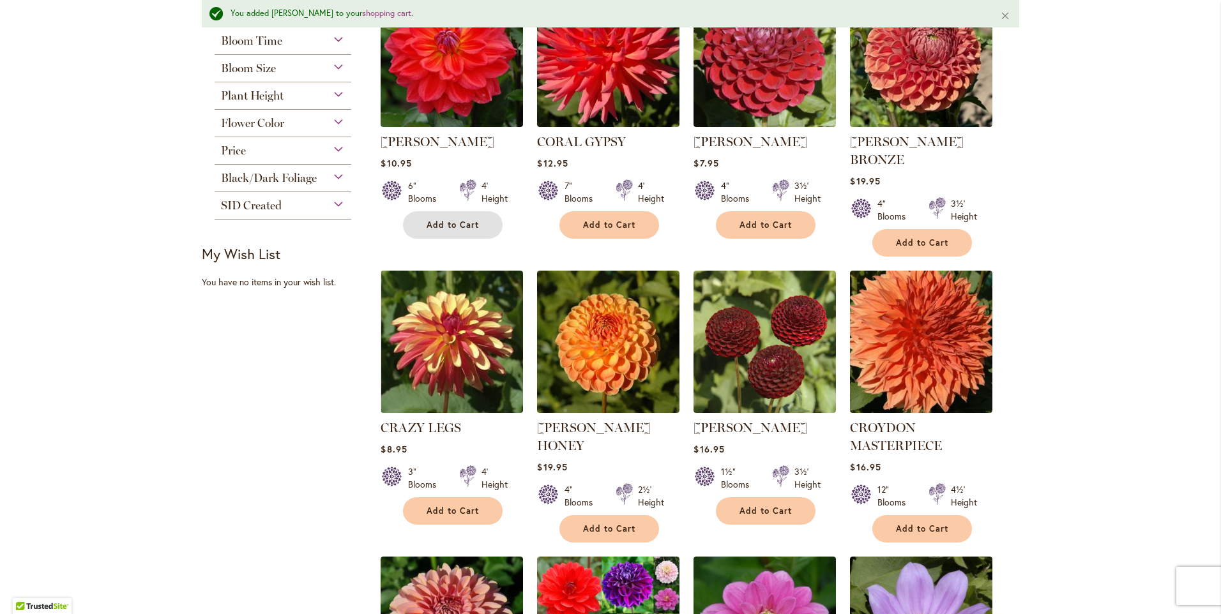
scroll to position [383, 0]
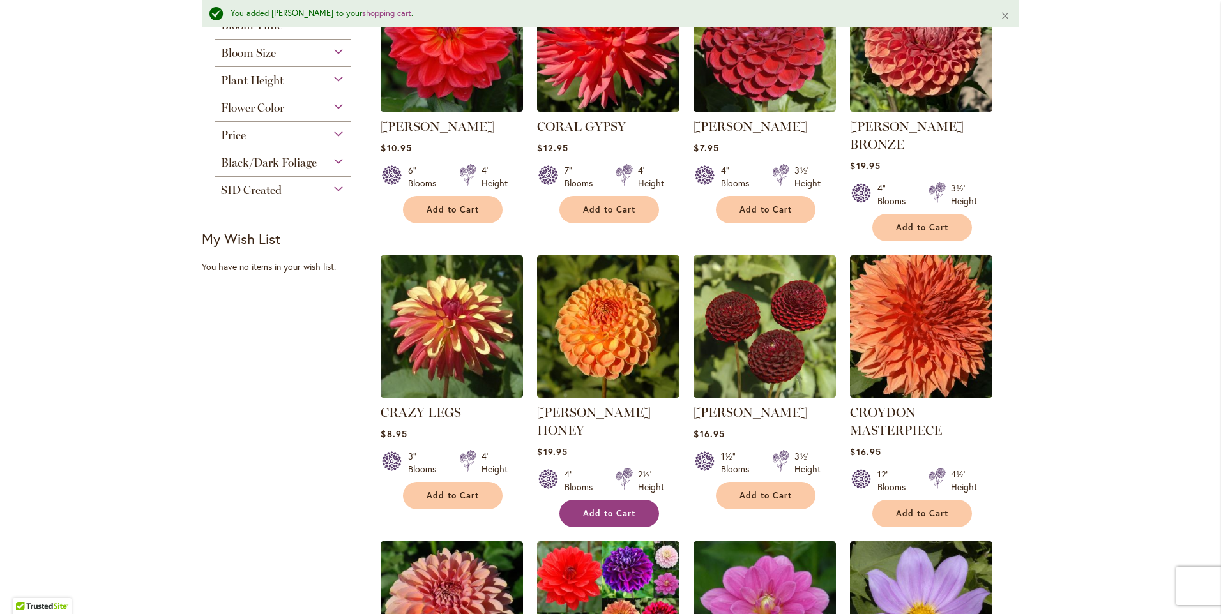
click at [594, 500] on button "Add to Cart" at bounding box center [609, 513] width 100 height 27
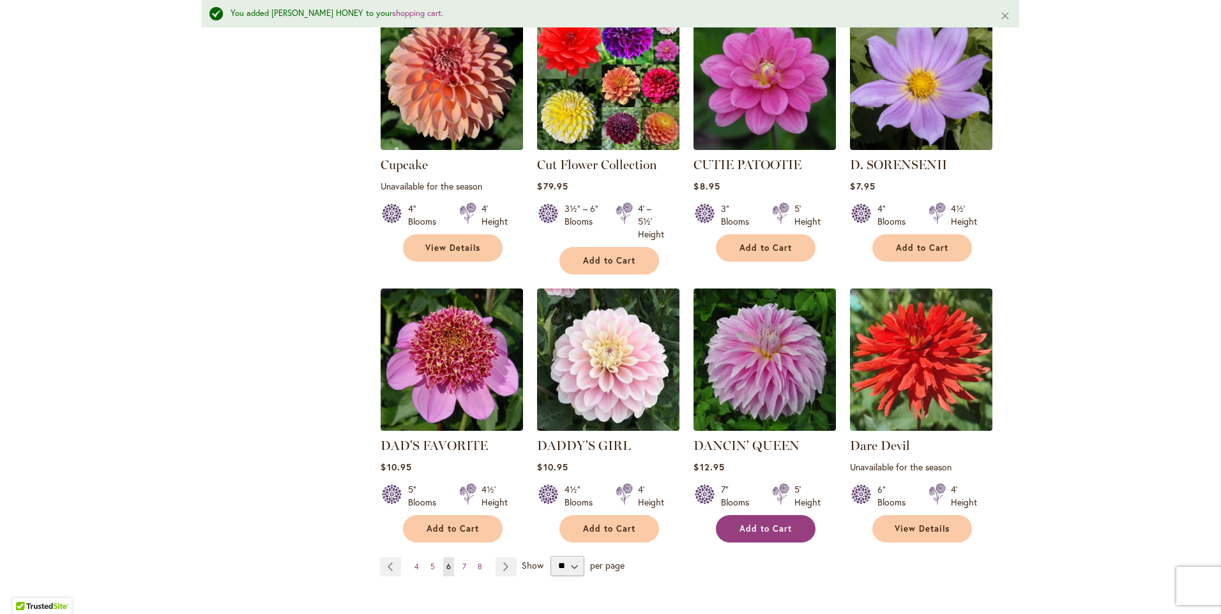
scroll to position [894, 0]
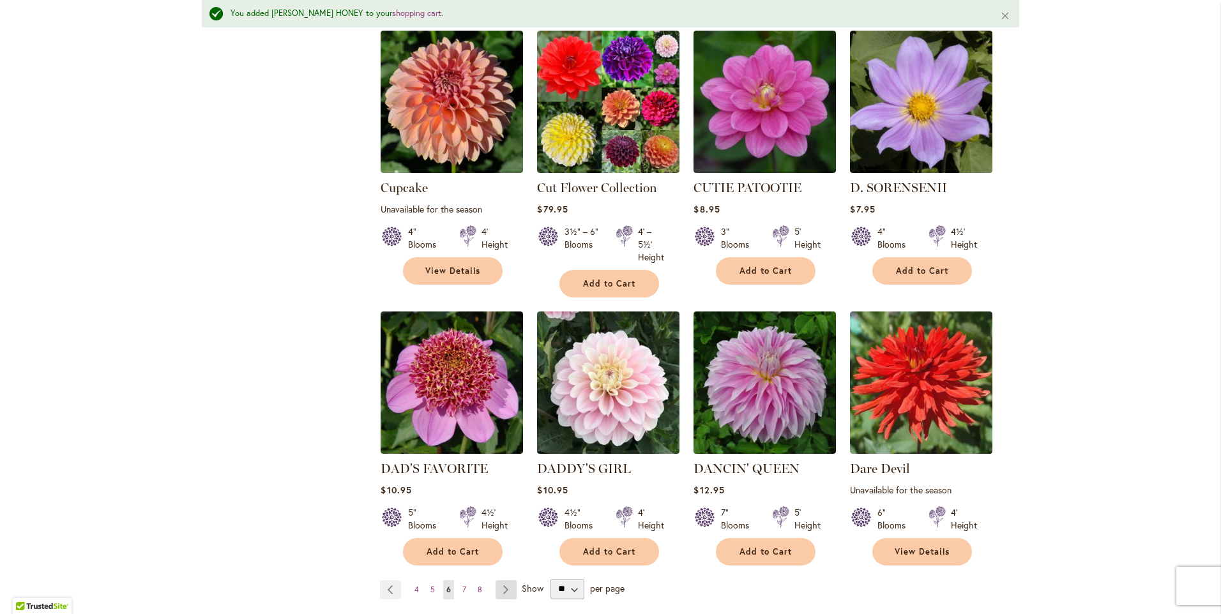
click at [502, 581] on link "Page Next" at bounding box center [506, 590] width 21 height 19
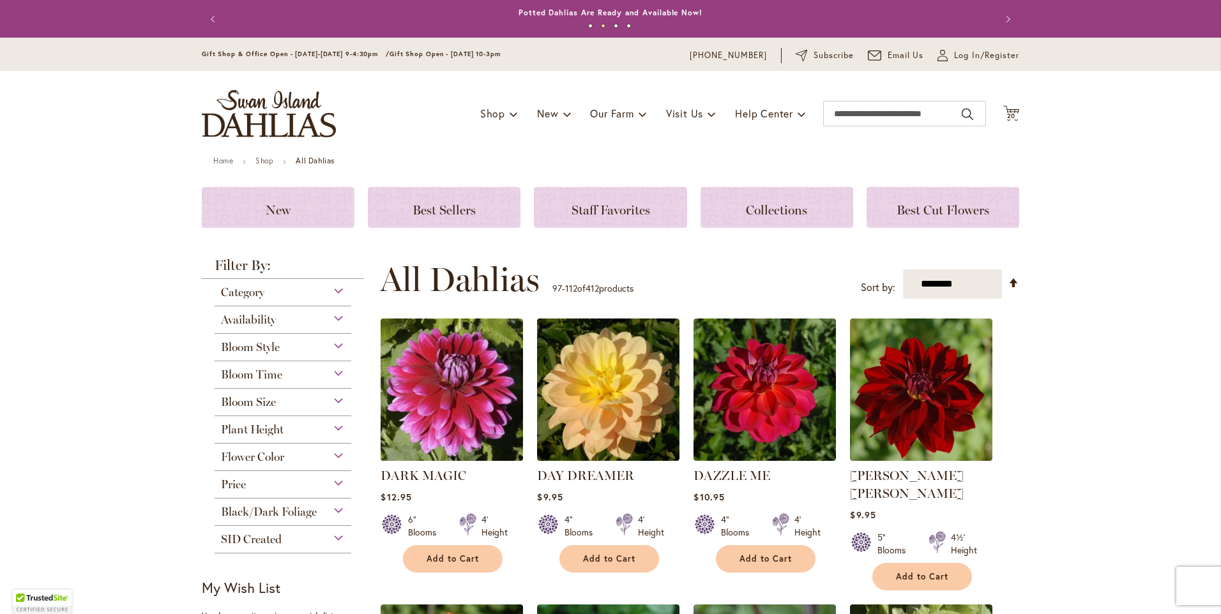
scroll to position [64, 0]
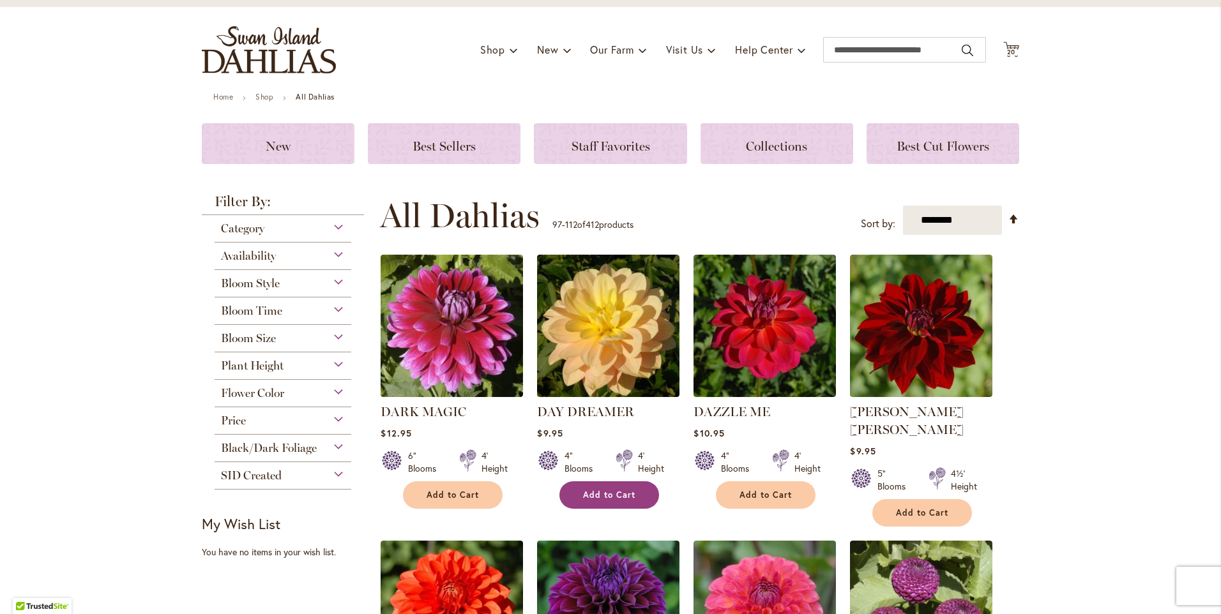
click at [607, 488] on button "Add to Cart" at bounding box center [609, 495] width 100 height 27
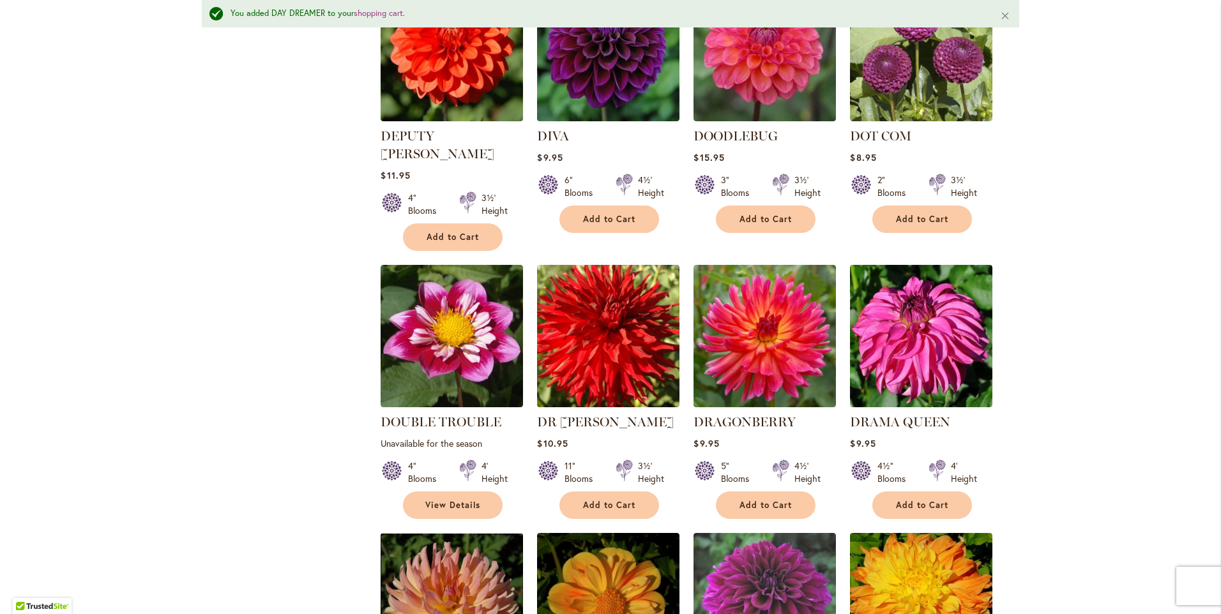
scroll to position [703, 0]
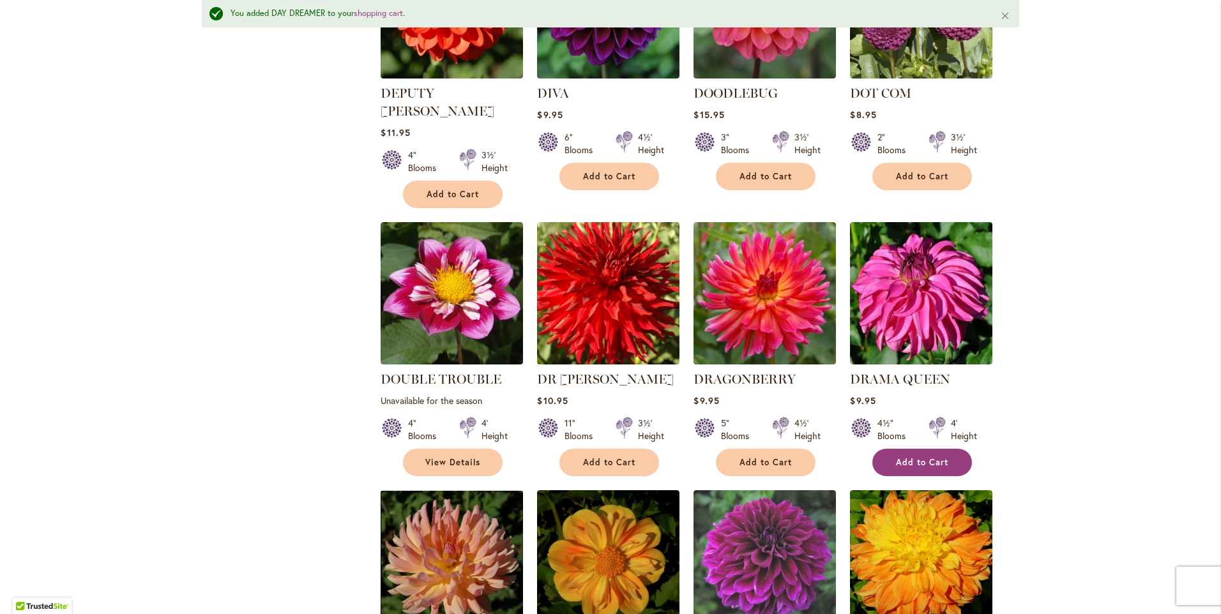
click at [943, 457] on span "Add to Cart" at bounding box center [922, 462] width 52 height 11
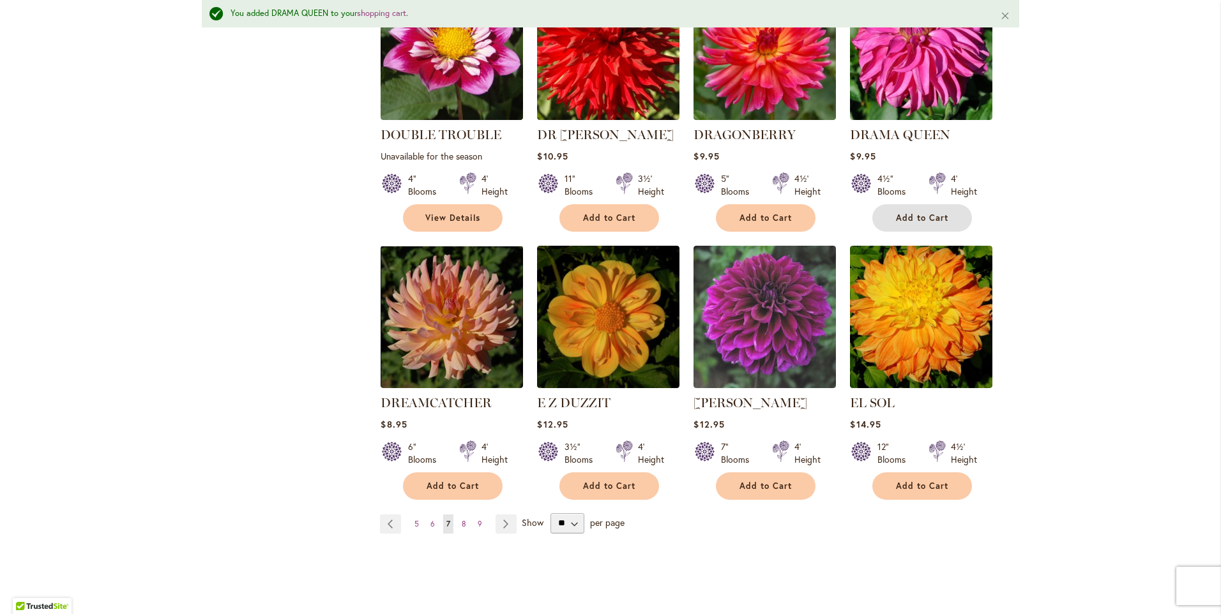
scroll to position [958, 0]
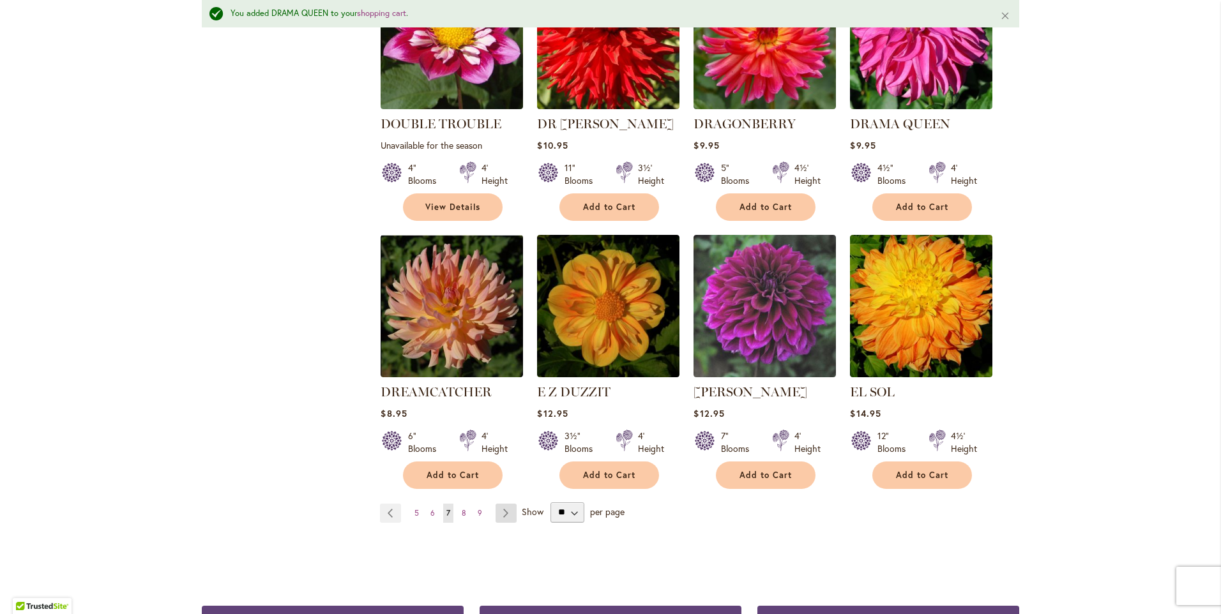
click at [496, 504] on link "Page Next" at bounding box center [506, 513] width 21 height 19
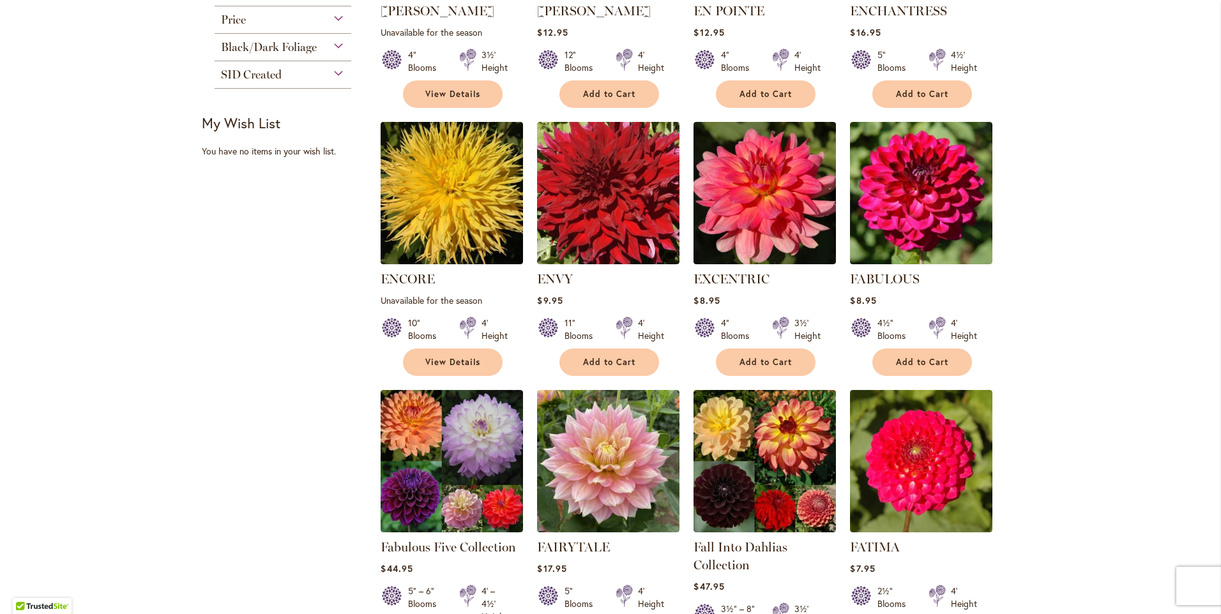
scroll to position [511, 0]
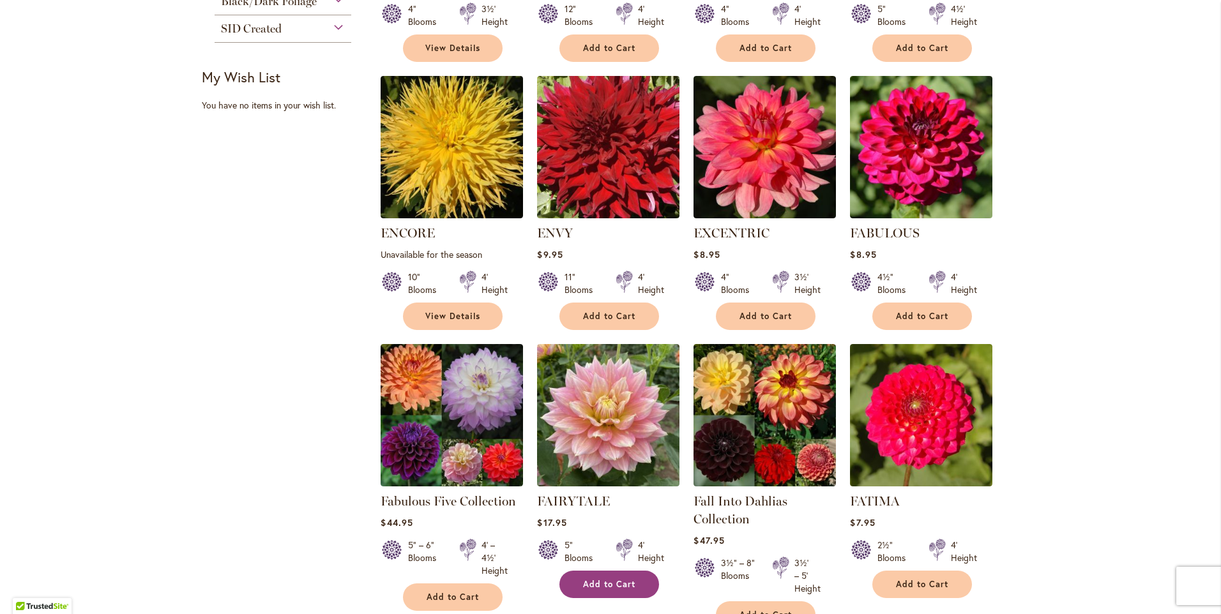
click at [632, 583] on button "Add to Cart" at bounding box center [609, 584] width 100 height 27
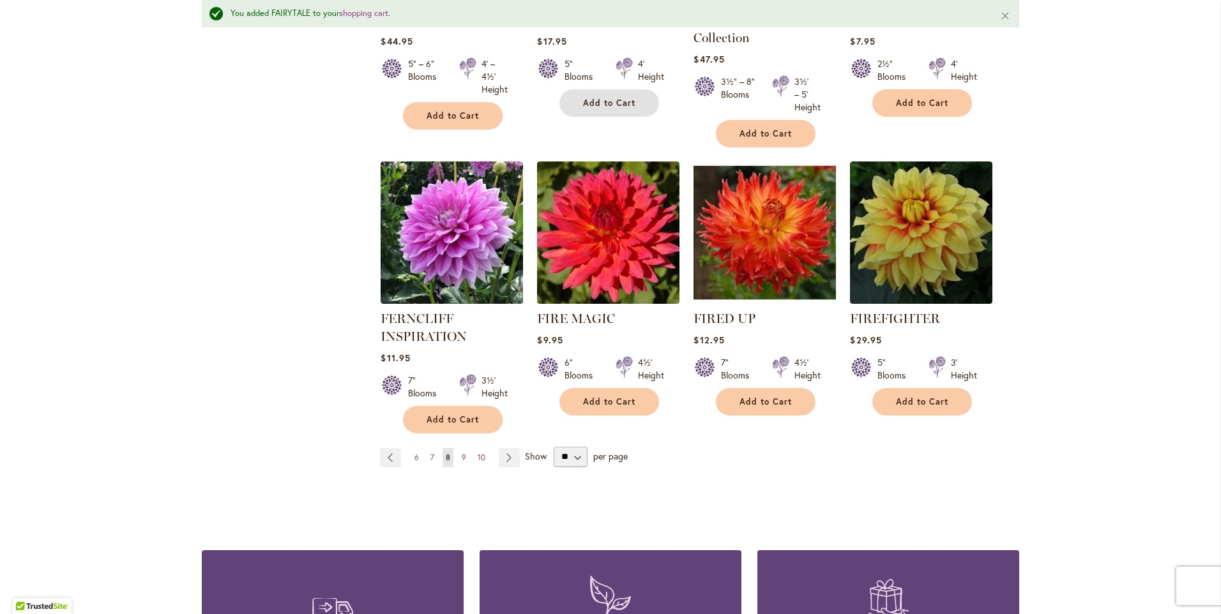
scroll to position [1056, 0]
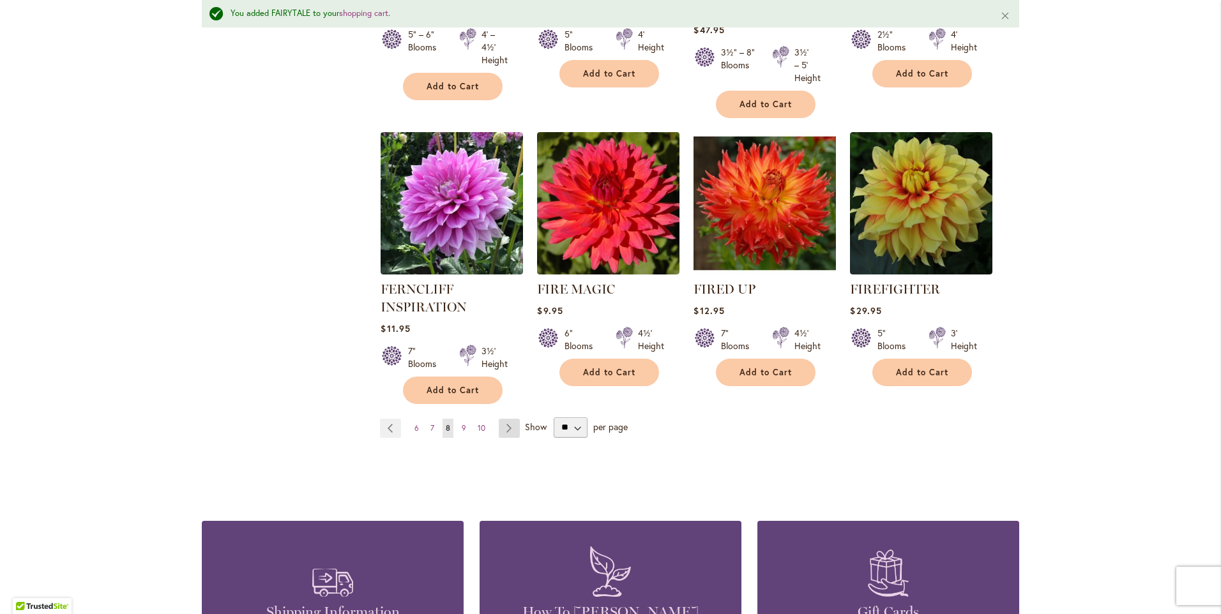
click at [505, 425] on link "Page Next" at bounding box center [509, 428] width 21 height 19
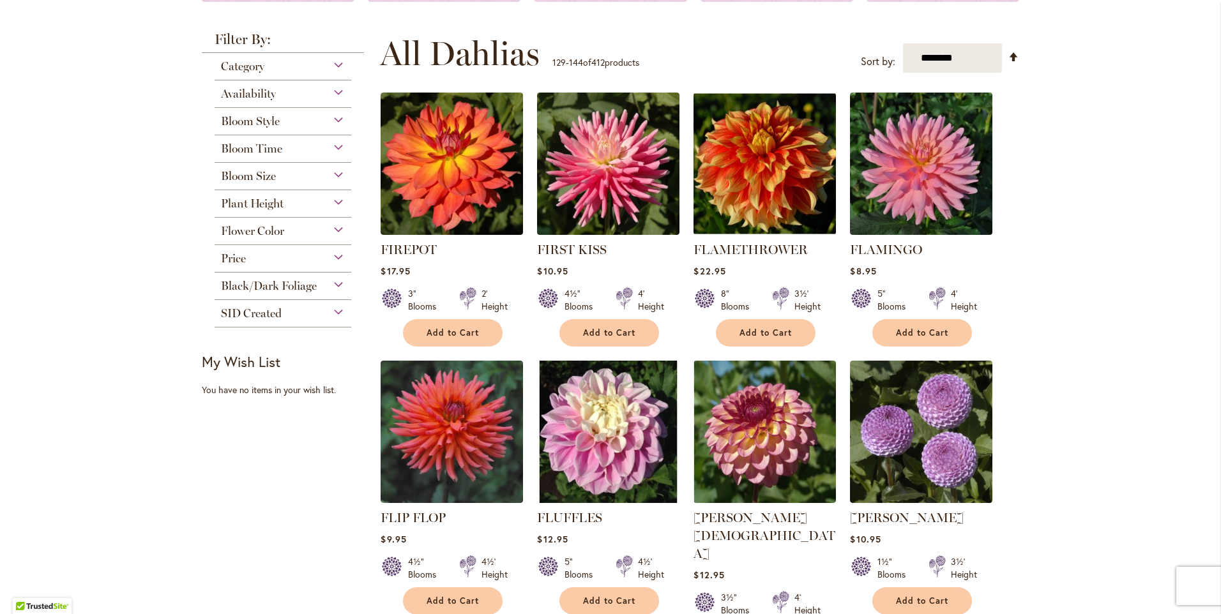
scroll to position [319, 0]
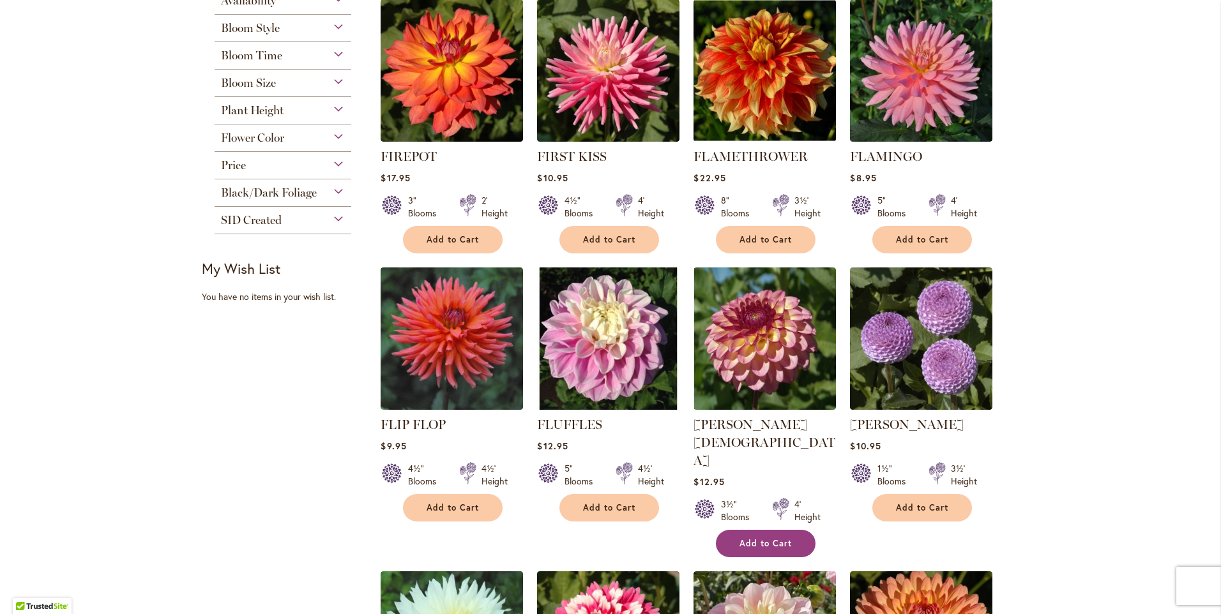
click at [761, 538] on span "Add to Cart" at bounding box center [766, 543] width 52 height 11
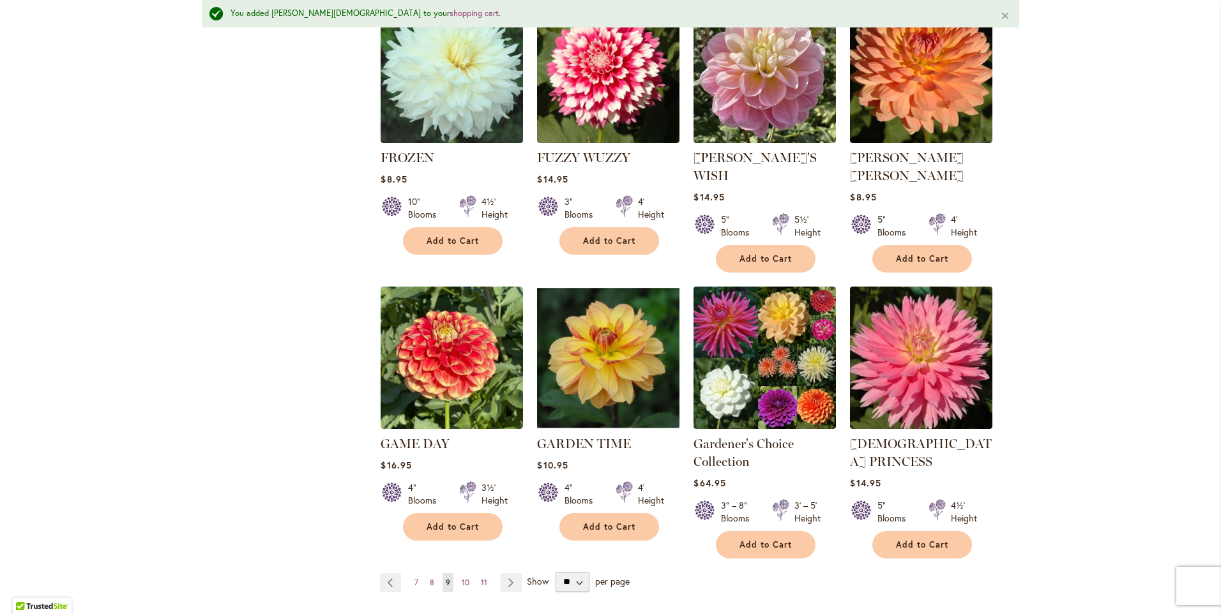
scroll to position [928, 0]
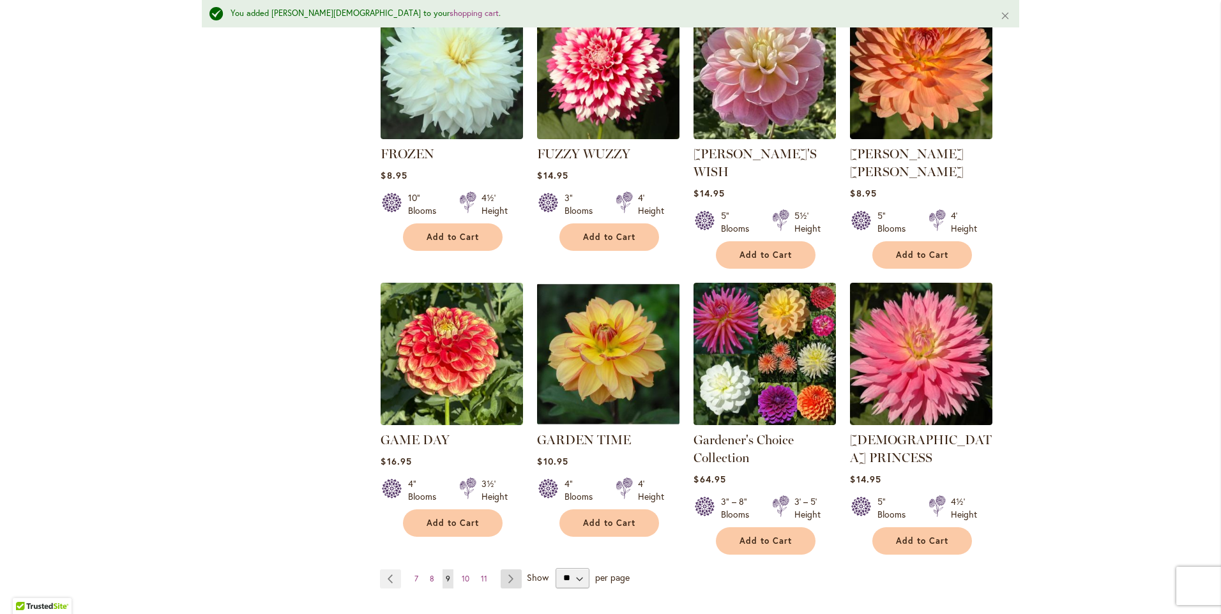
click at [506, 570] on link "Page Next" at bounding box center [511, 579] width 21 height 19
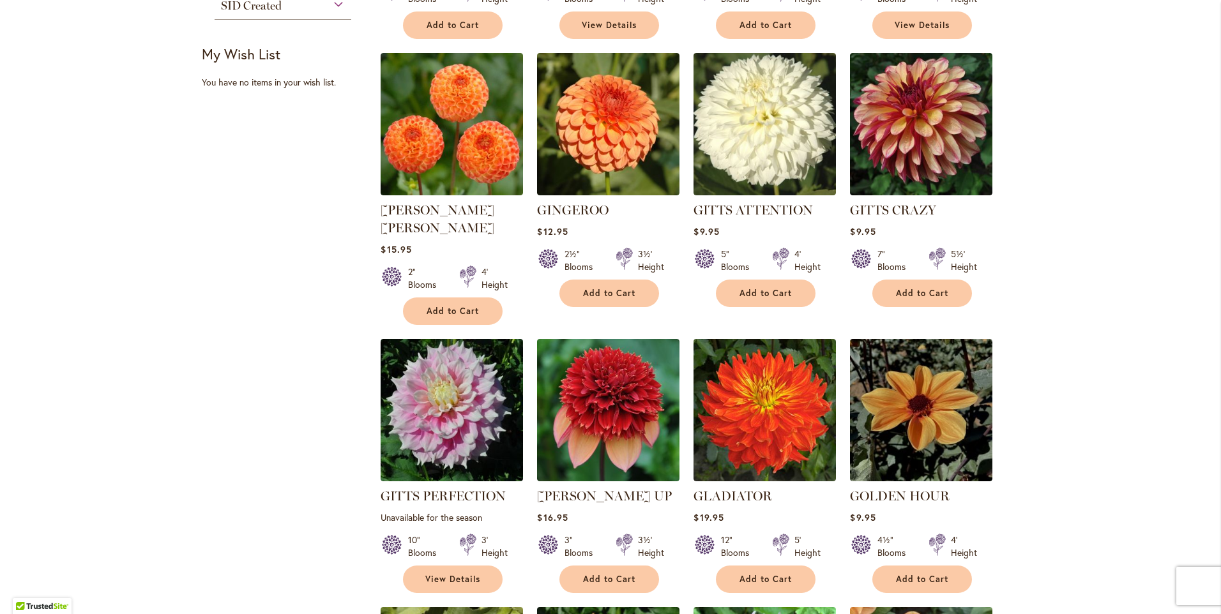
scroll to position [575, 0]
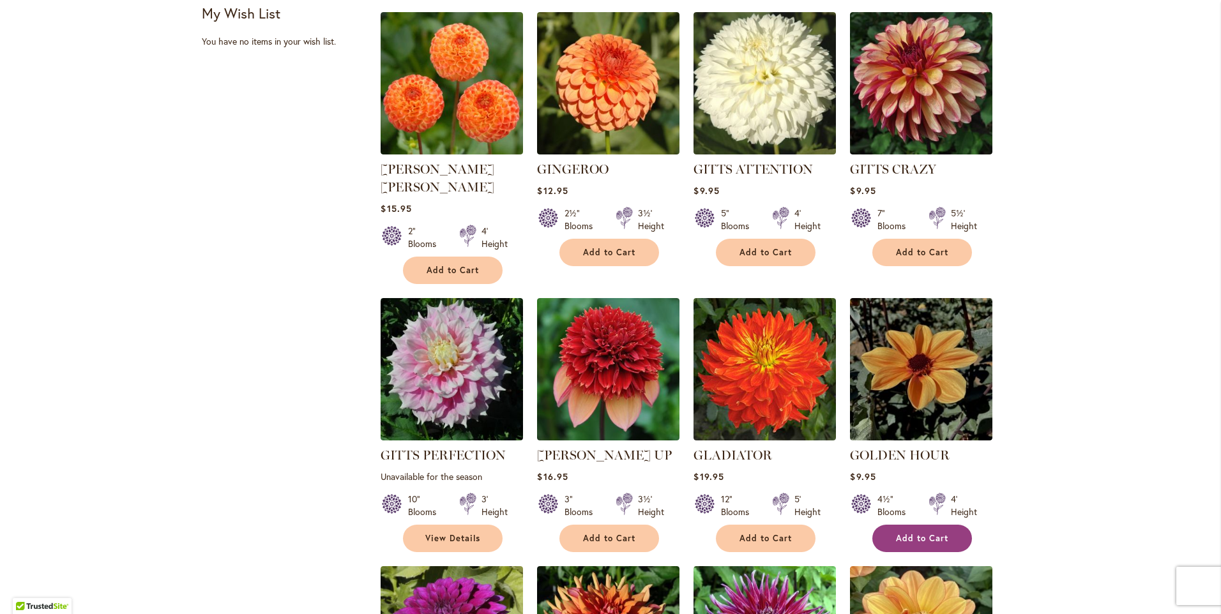
click at [954, 525] on button "Add to Cart" at bounding box center [922, 538] width 100 height 27
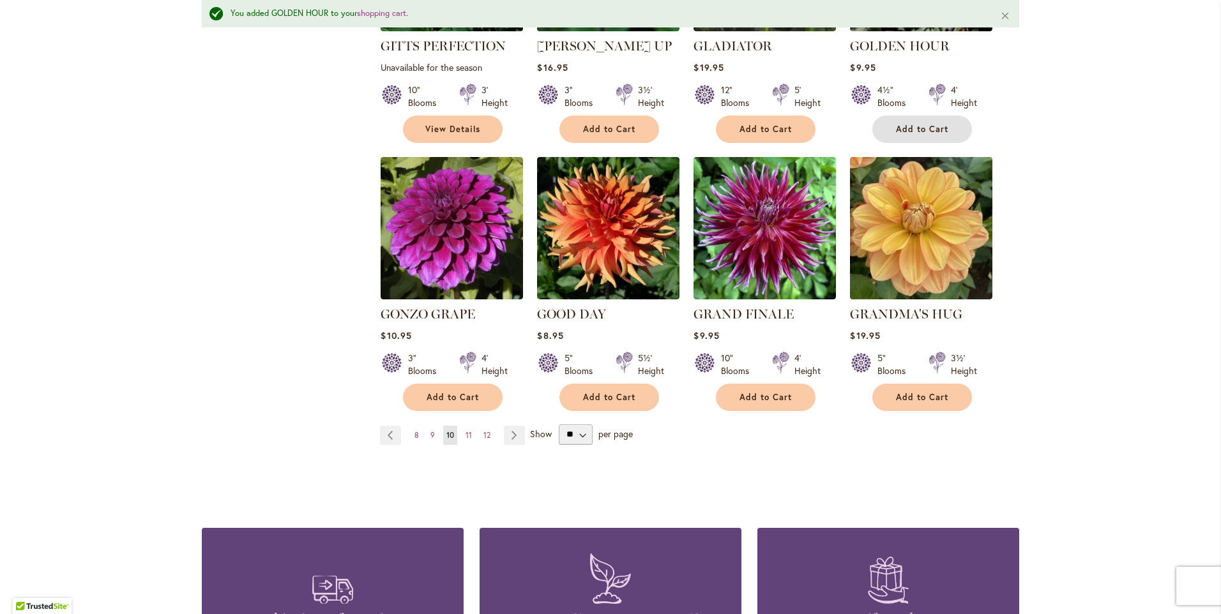
scroll to position [1056, 0]
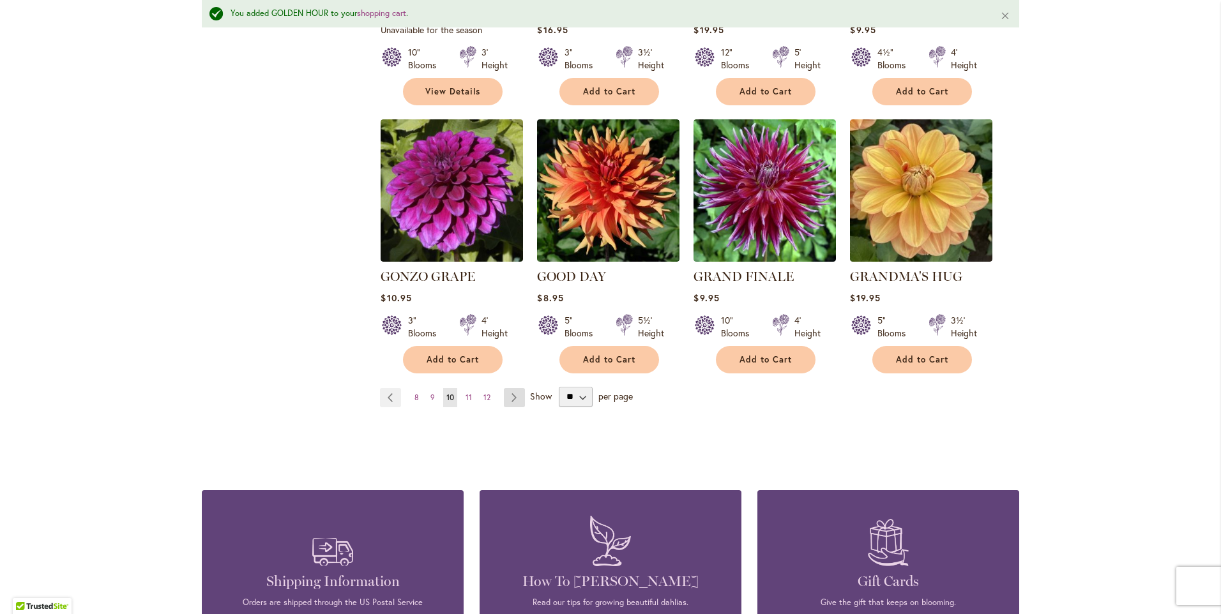
click at [506, 388] on link "Page Next" at bounding box center [514, 397] width 21 height 19
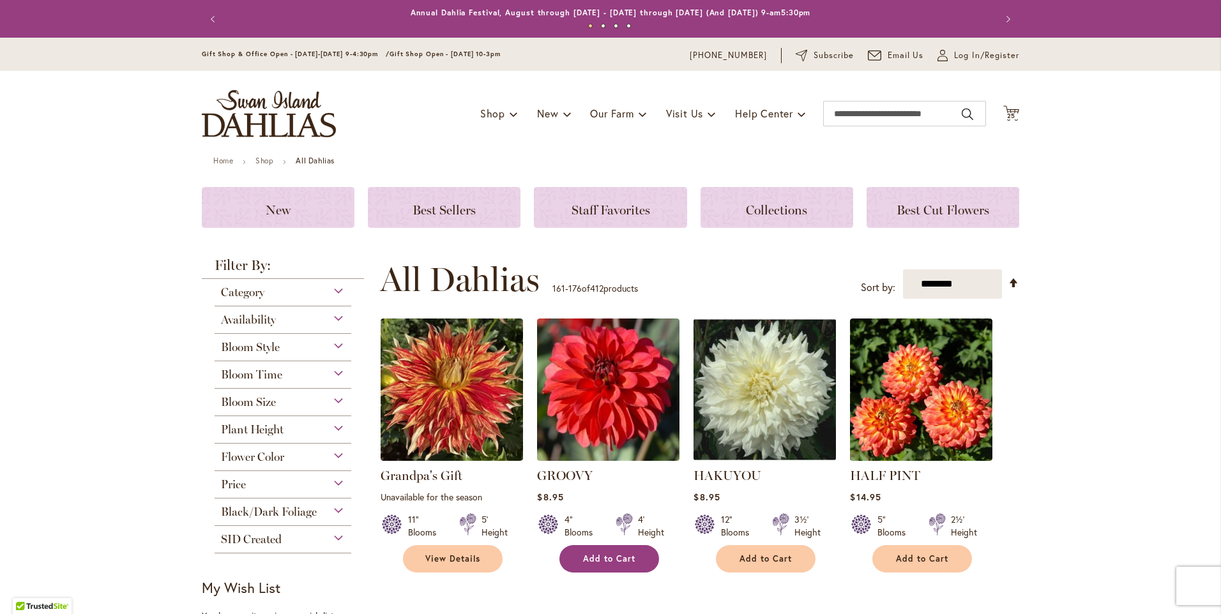
click at [604, 554] on span "Add to Cart" at bounding box center [609, 559] width 52 height 11
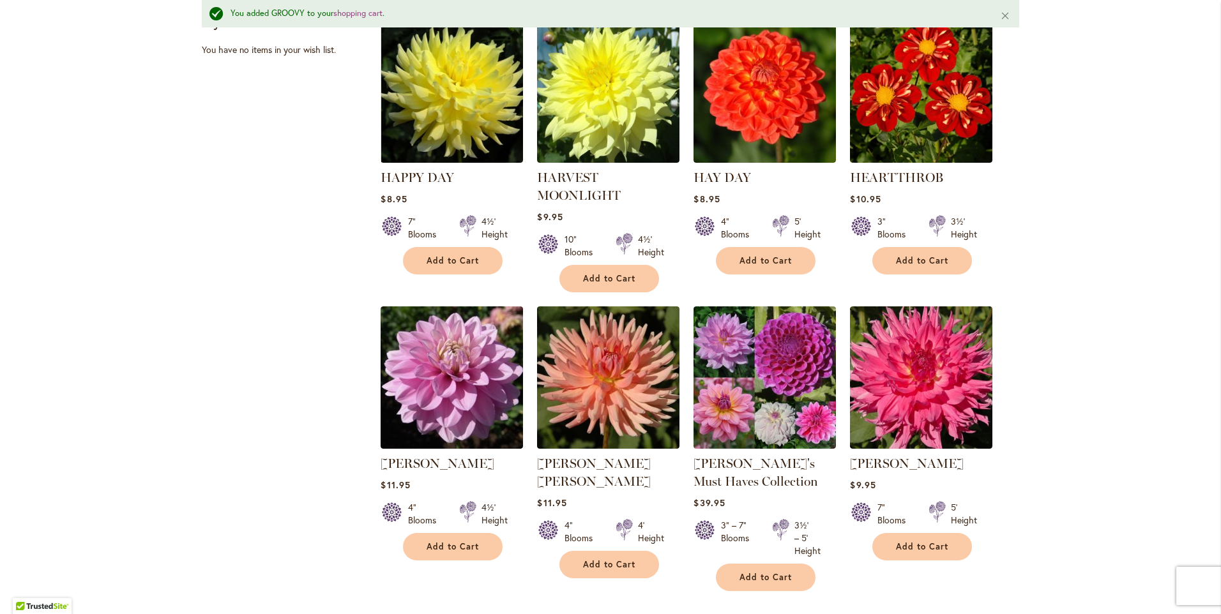
scroll to position [639, 0]
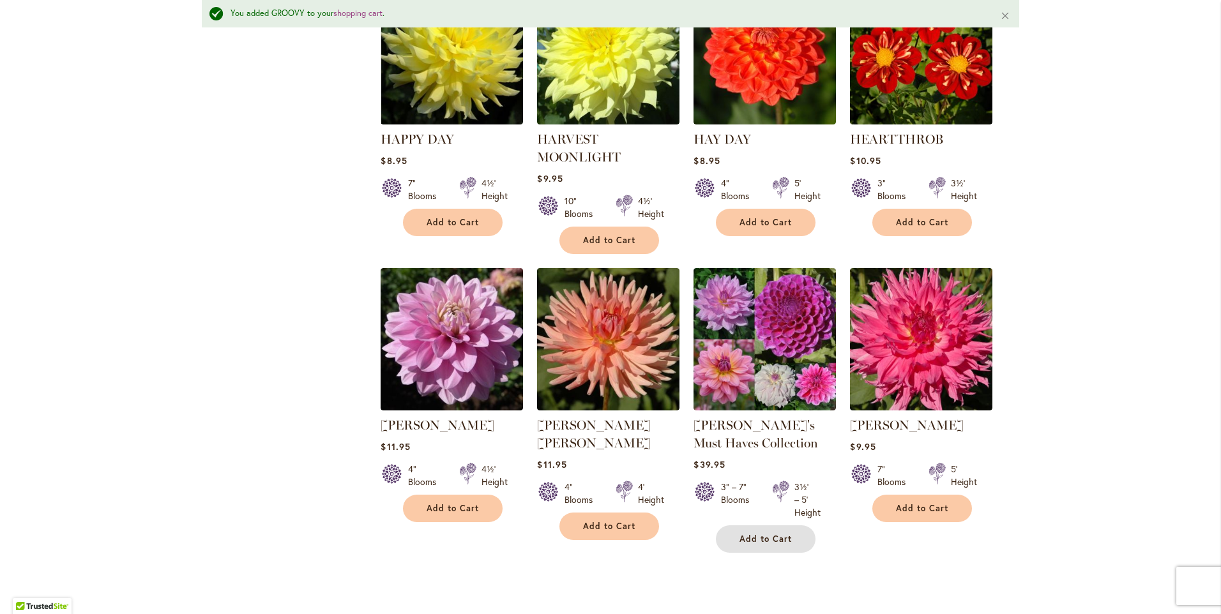
click at [764, 540] on span "Add to Cart" at bounding box center [766, 539] width 52 height 11
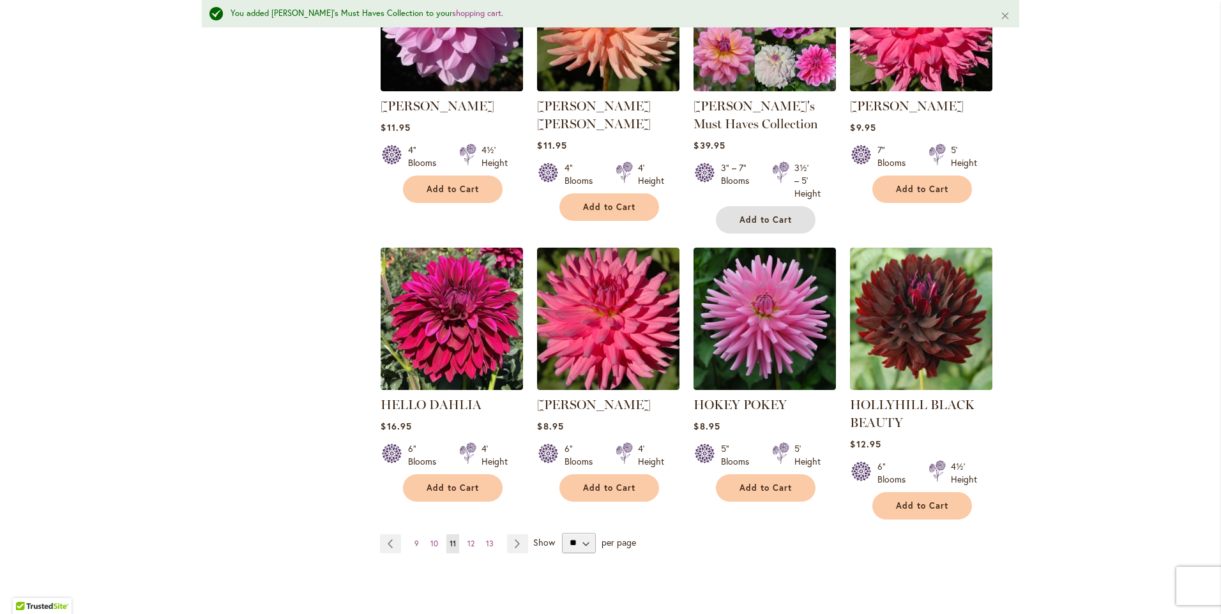
scroll to position [1022, 0]
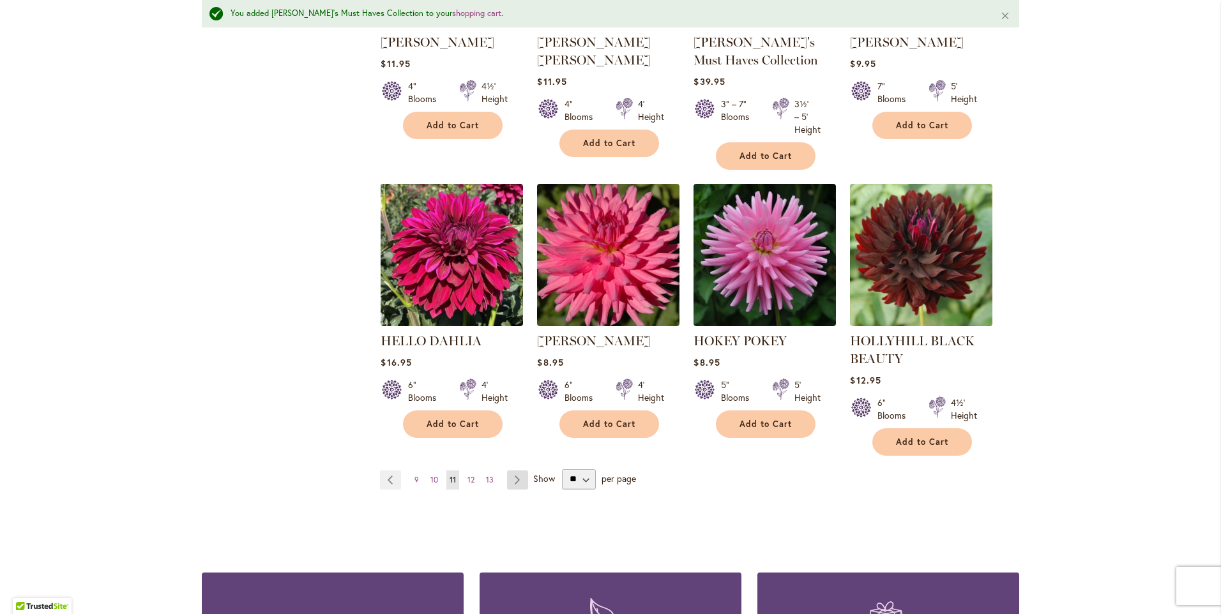
click at [515, 479] on link "Page Next" at bounding box center [517, 480] width 21 height 19
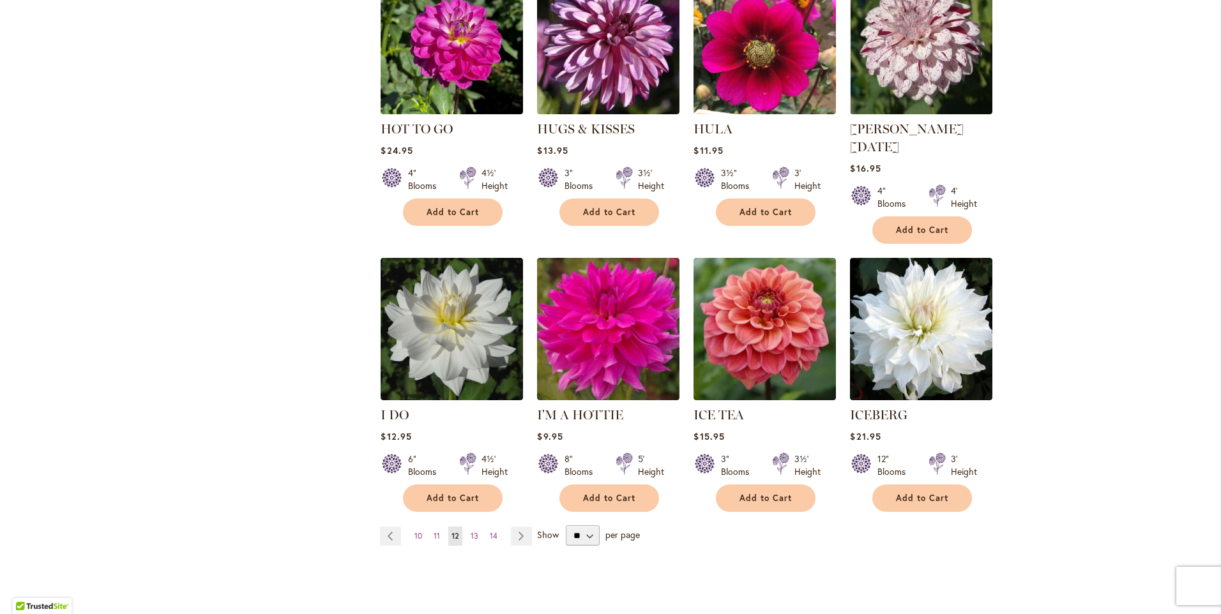
scroll to position [894, 0]
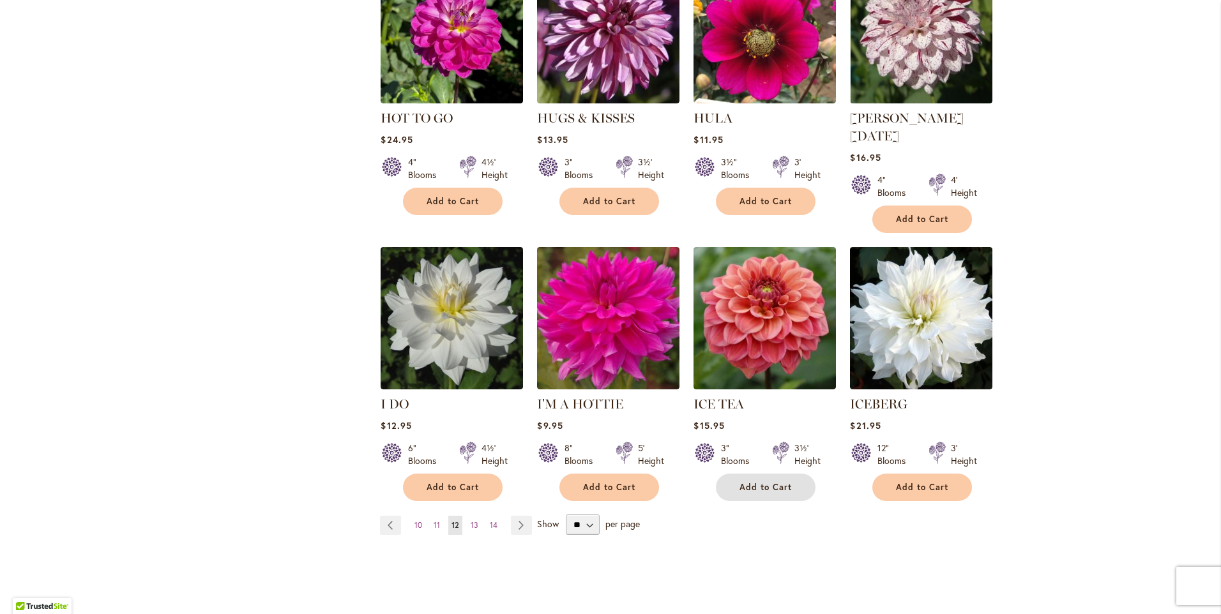
drag, startPoint x: 786, startPoint y: 466, endPoint x: 780, endPoint y: 462, distance: 7.3
click at [786, 482] on span "Add to Cart" at bounding box center [766, 487] width 52 height 11
click at [512, 516] on link "Page Next" at bounding box center [521, 525] width 21 height 19
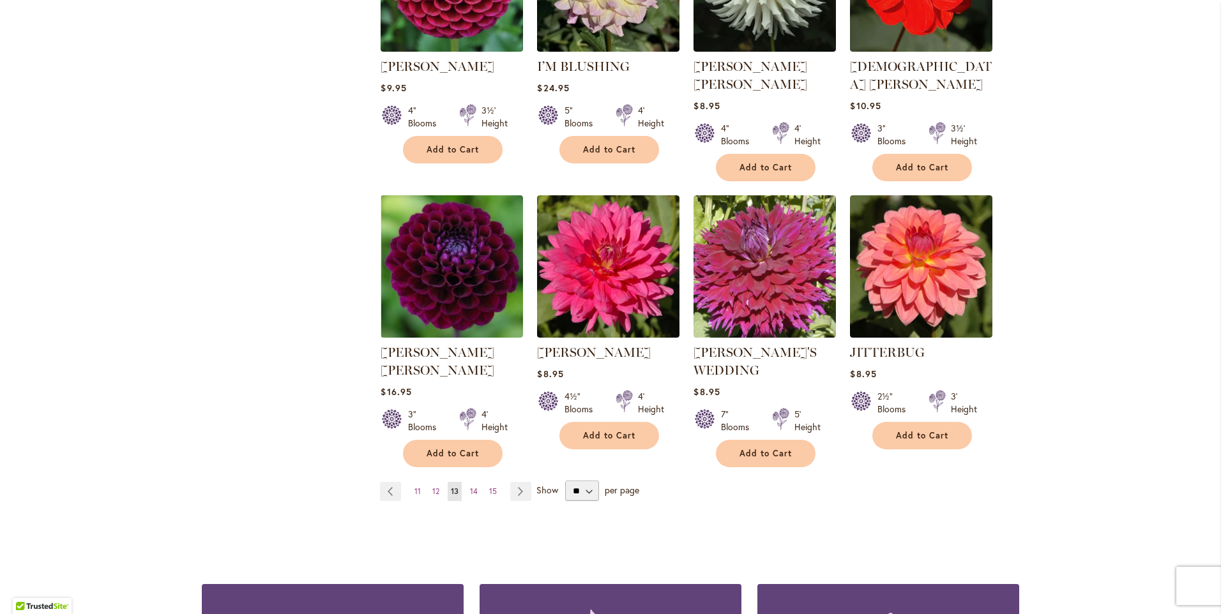
scroll to position [988, 0]
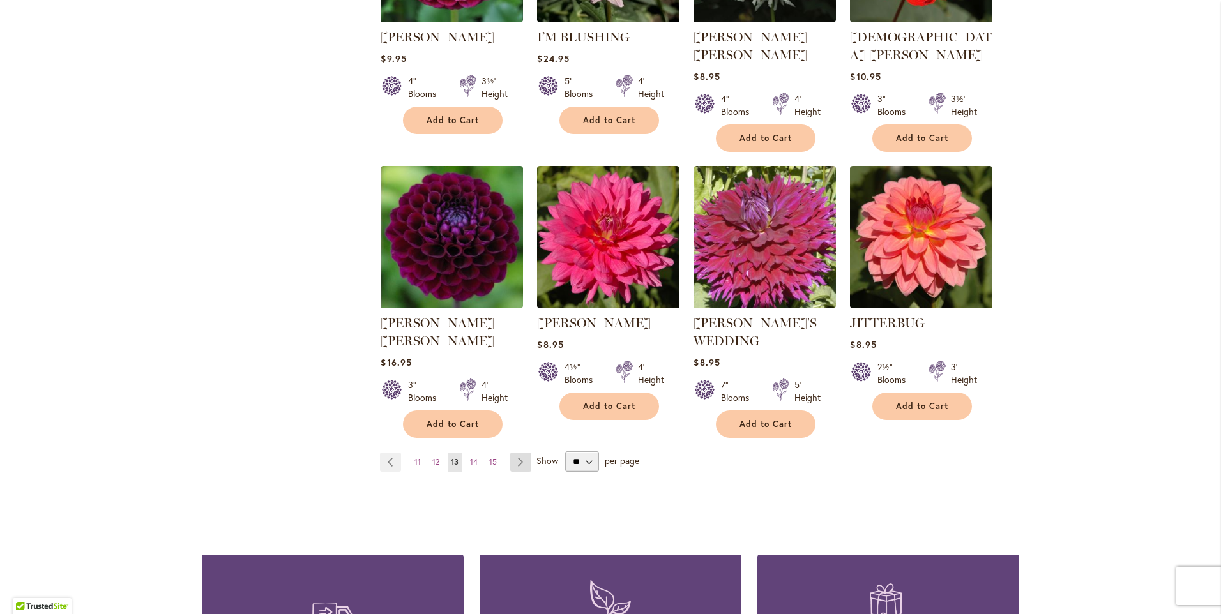
click at [518, 453] on link "Page Next" at bounding box center [520, 462] width 21 height 19
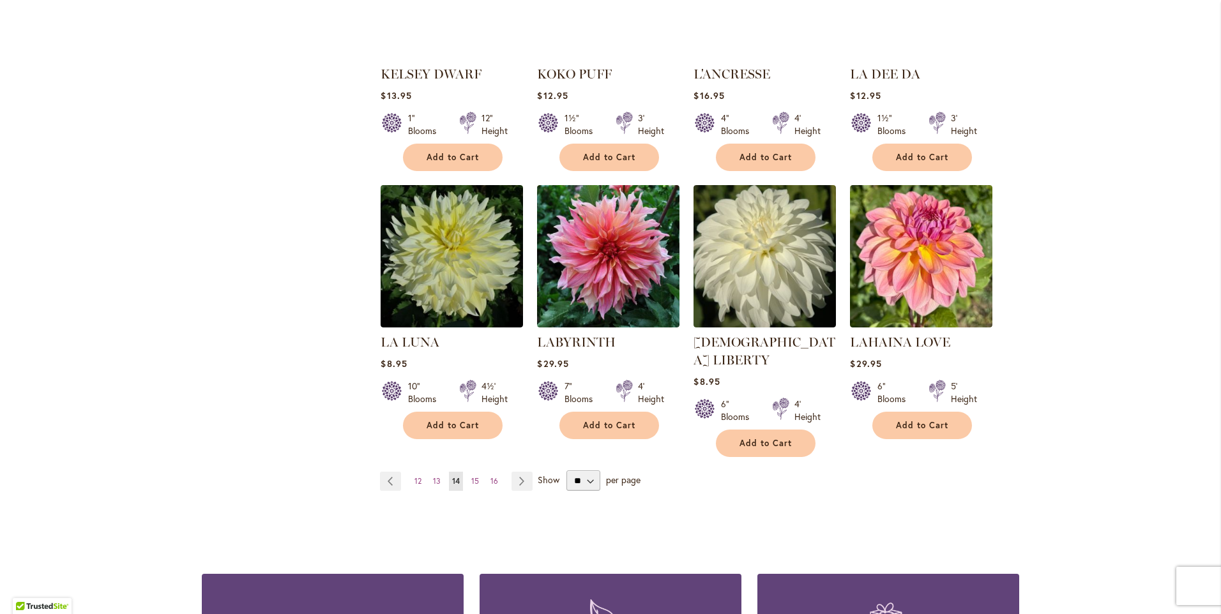
scroll to position [958, 0]
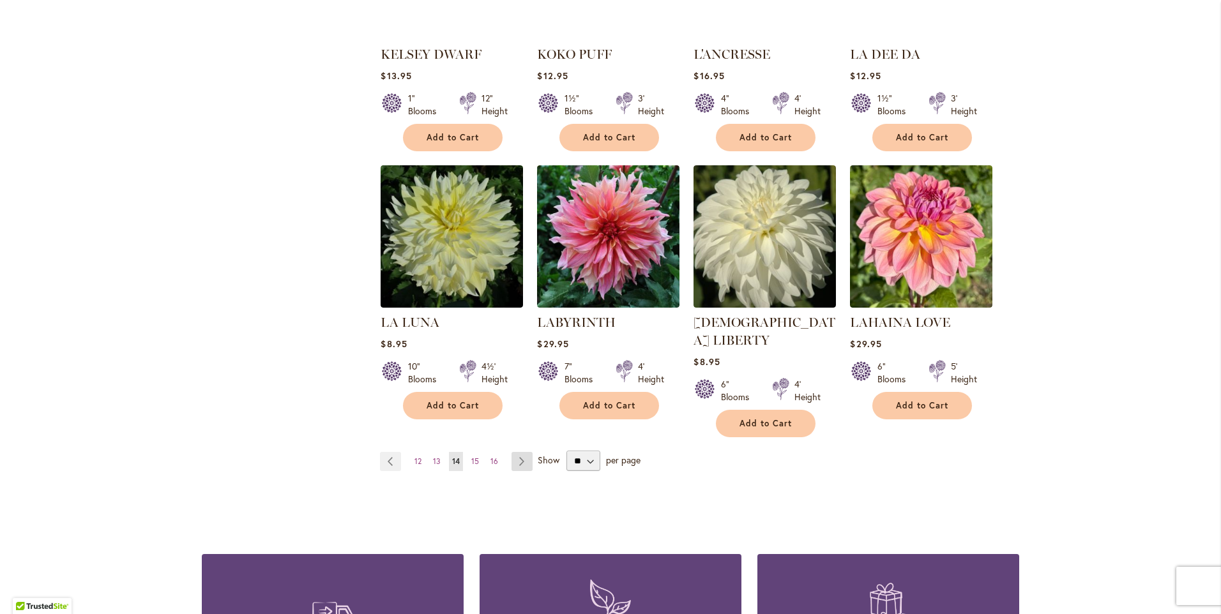
click at [516, 452] on link "Page Next" at bounding box center [522, 461] width 21 height 19
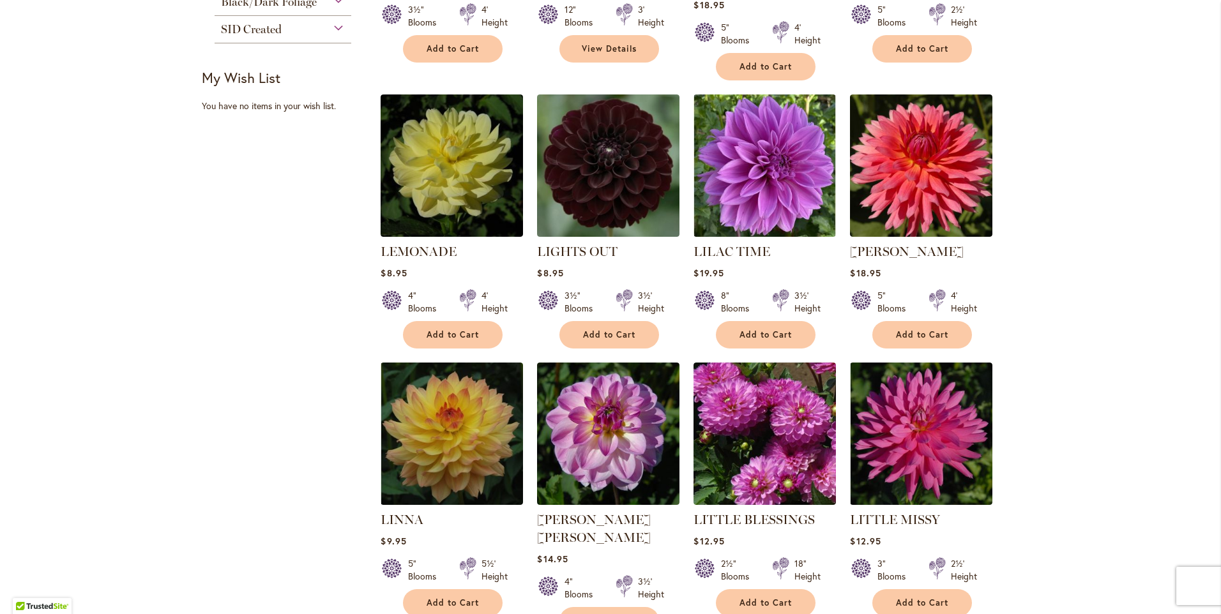
scroll to position [511, 0]
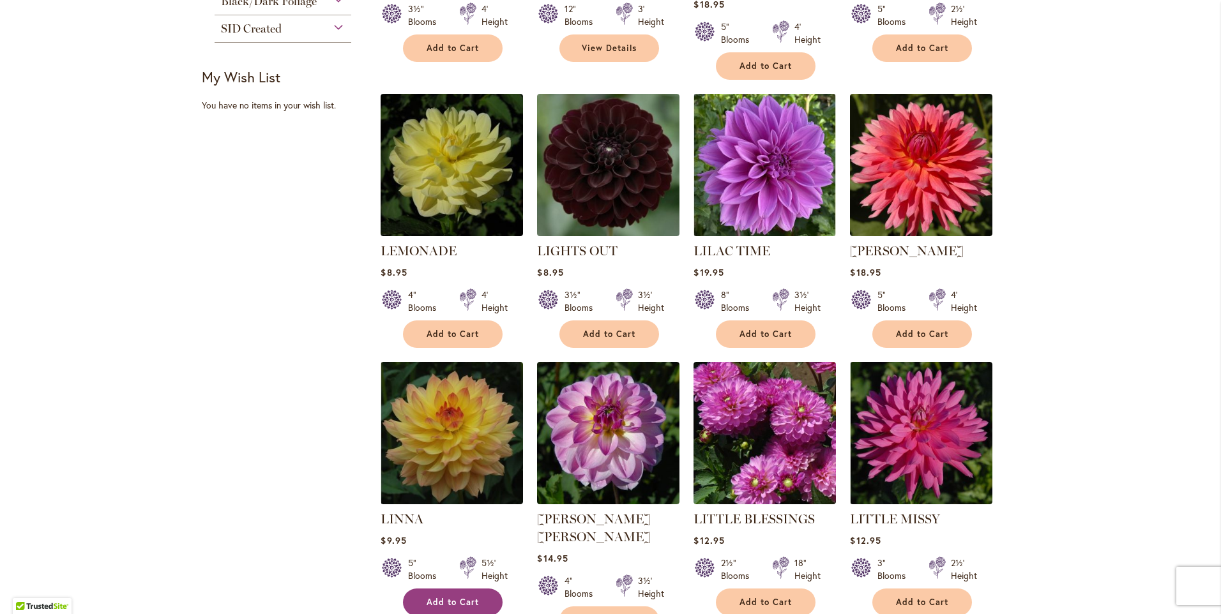
click at [437, 597] on span "Add to Cart" at bounding box center [453, 602] width 52 height 11
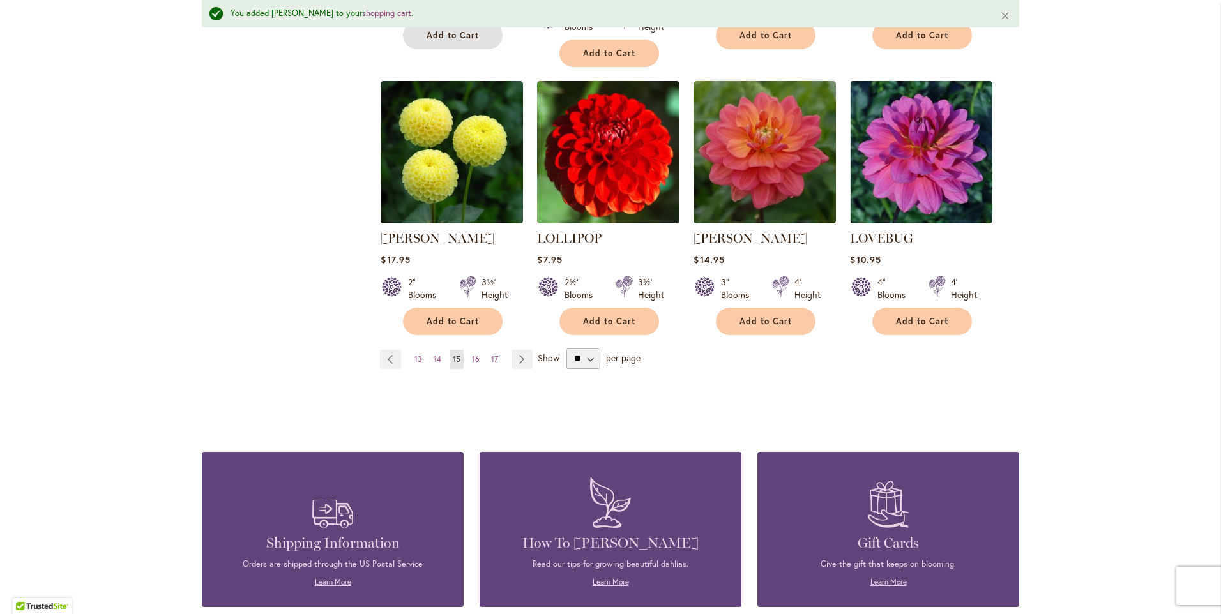
scroll to position [1120, 0]
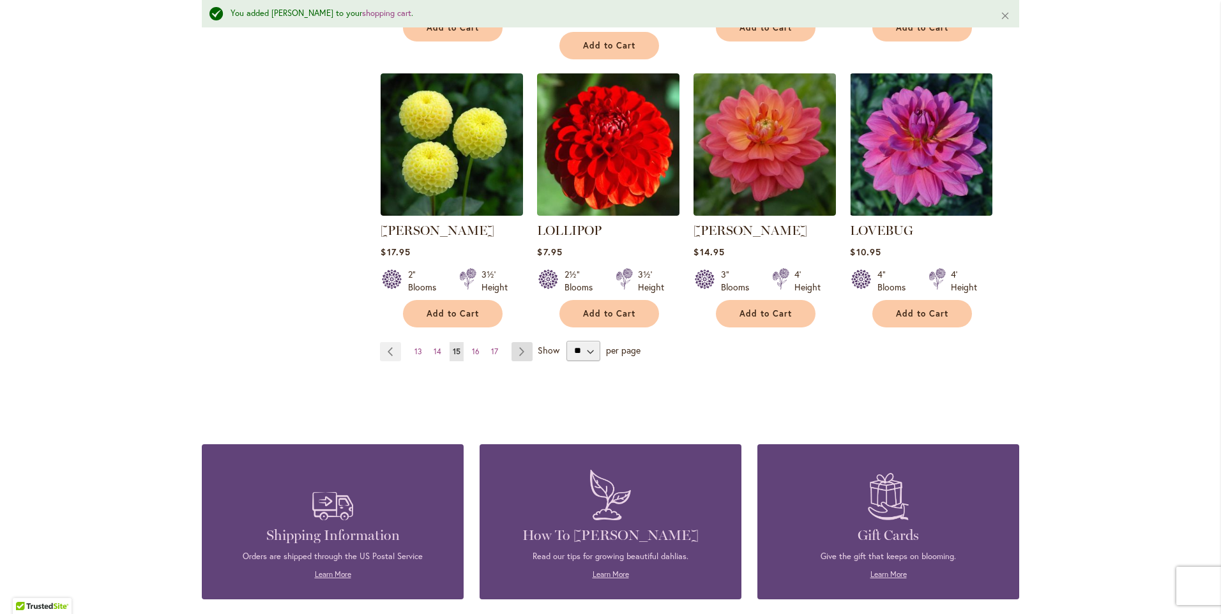
click at [522, 342] on link "Page Next" at bounding box center [522, 351] width 21 height 19
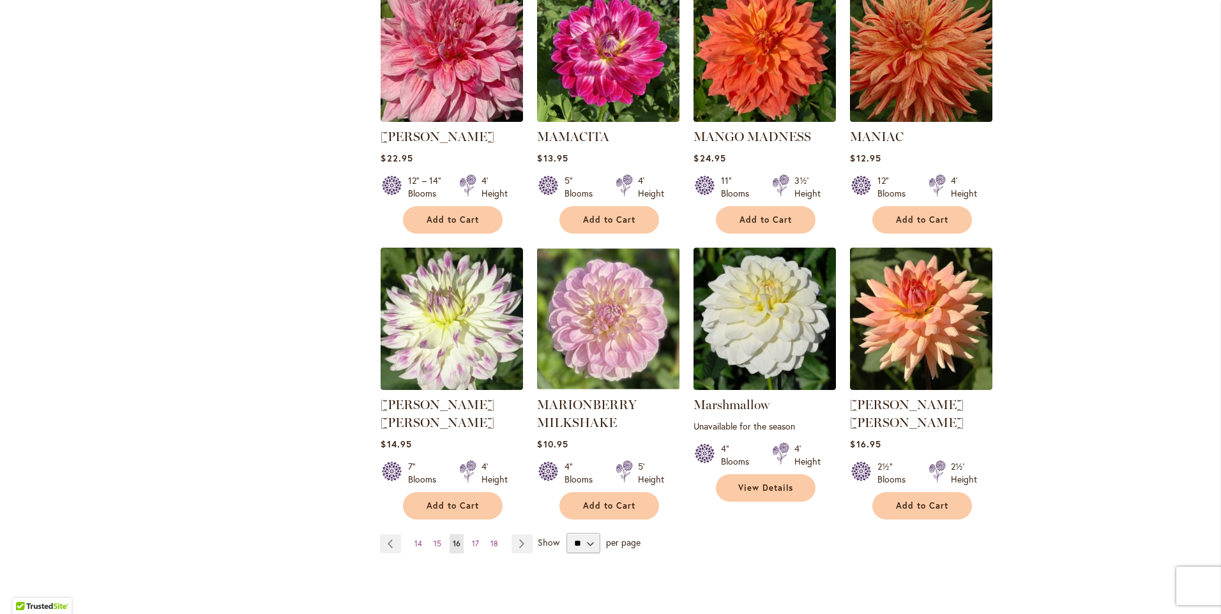
scroll to position [894, 0]
click at [607, 493] on button "Add to Cart" at bounding box center [609, 505] width 100 height 27
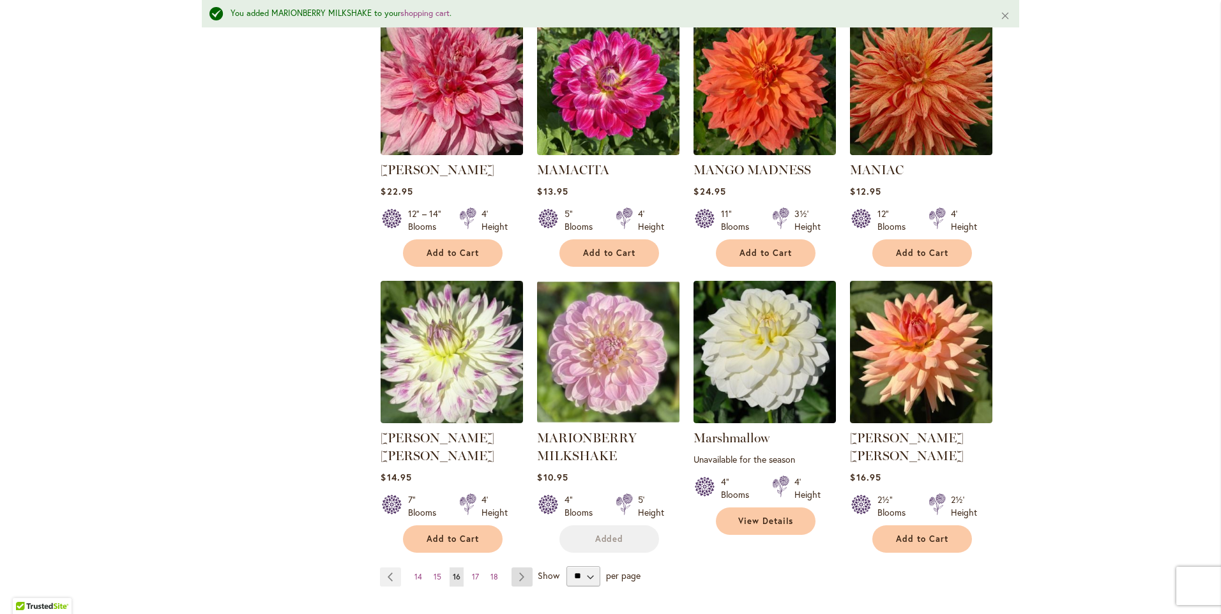
scroll to position [928, 0]
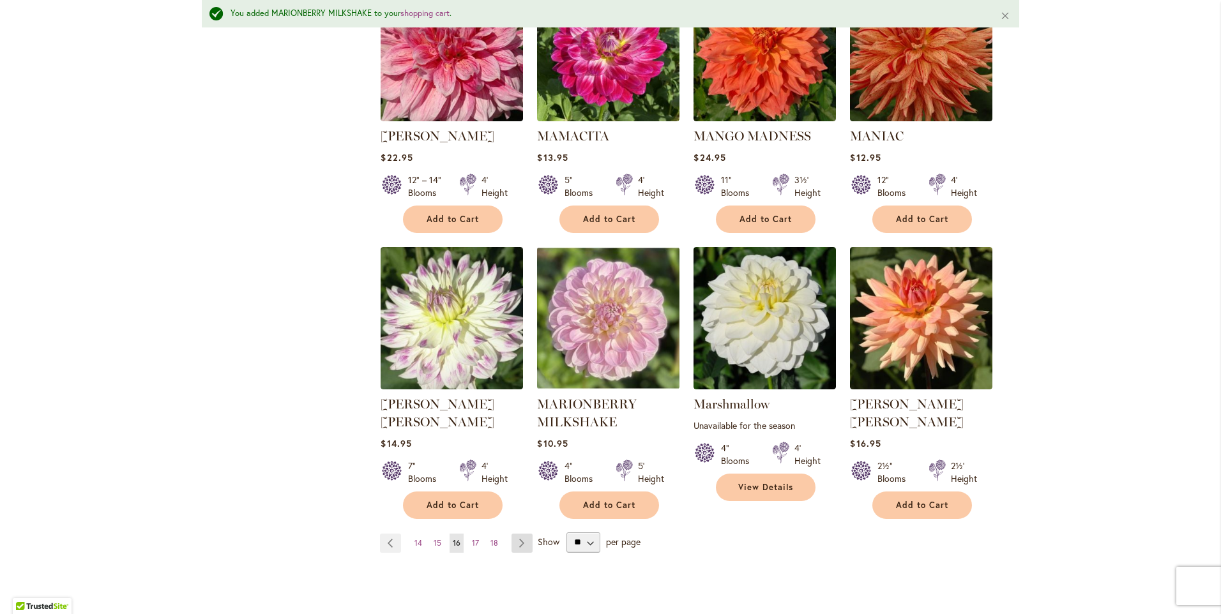
click at [523, 534] on link "Page Next" at bounding box center [522, 543] width 21 height 19
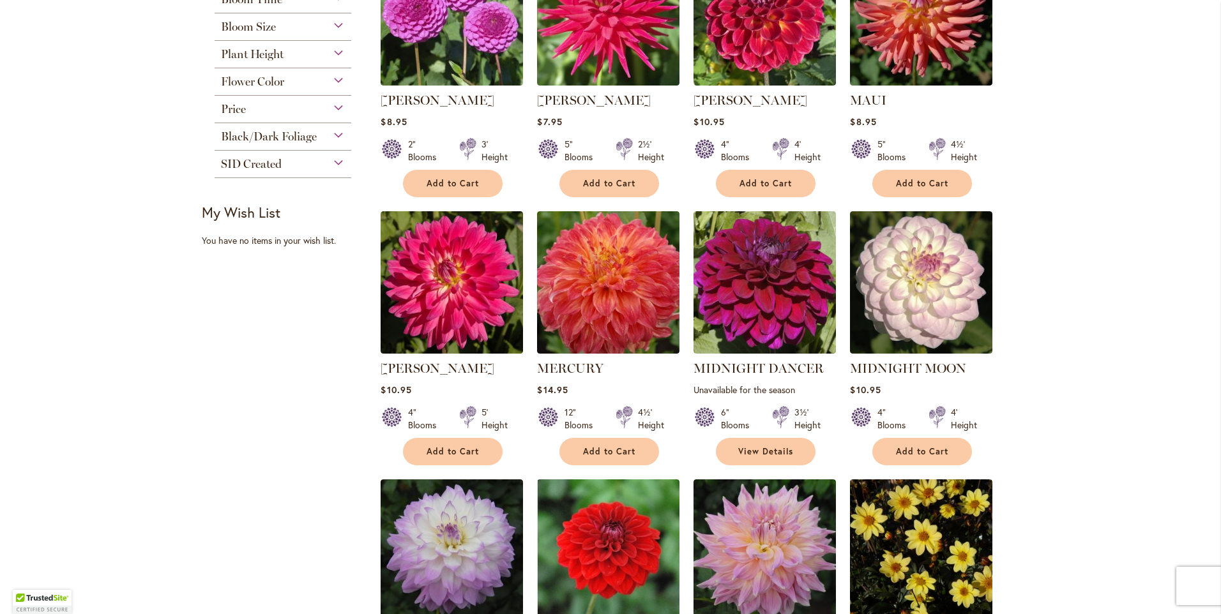
scroll to position [383, 0]
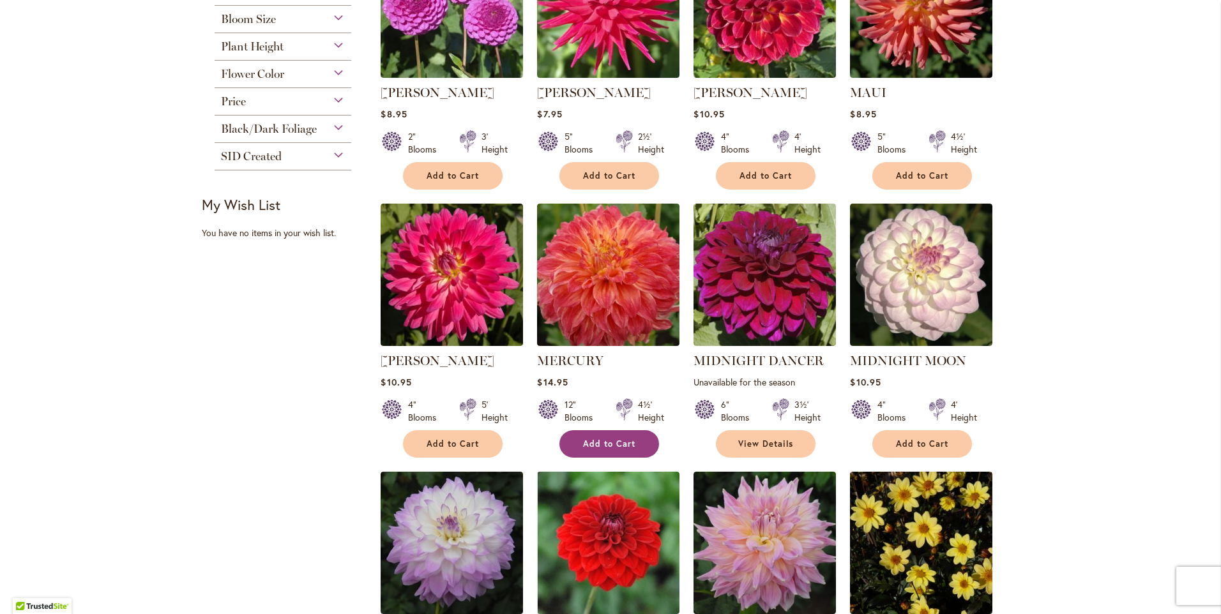
click at [631, 446] on button "Add to Cart" at bounding box center [609, 443] width 100 height 27
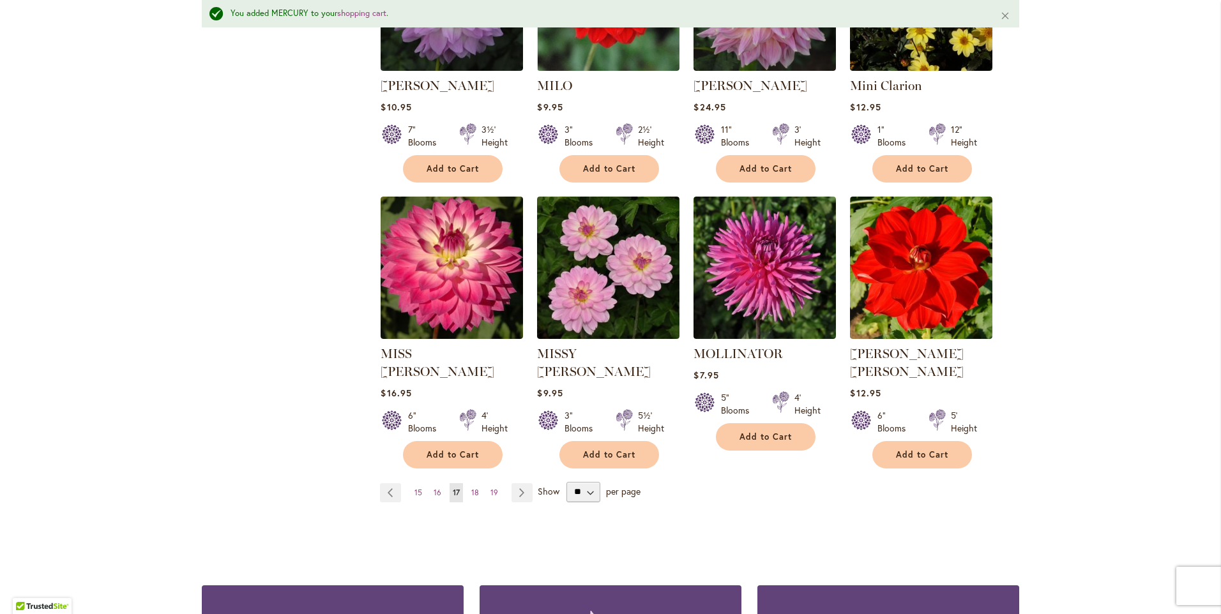
scroll to position [992, 0]
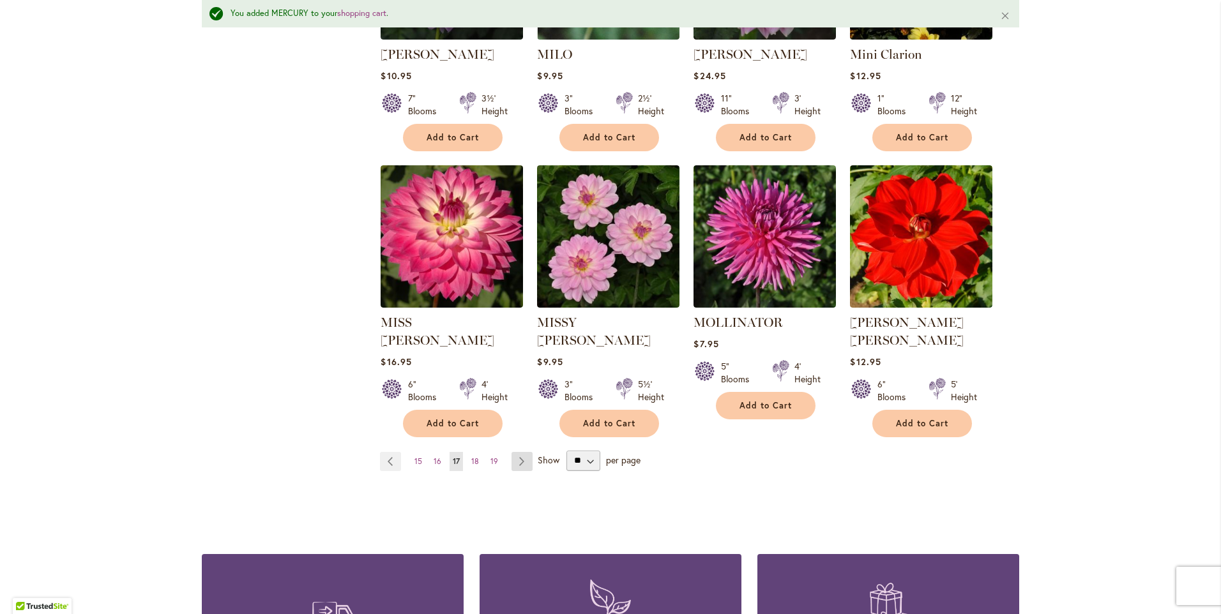
click at [514, 452] on link "Page Next" at bounding box center [522, 461] width 21 height 19
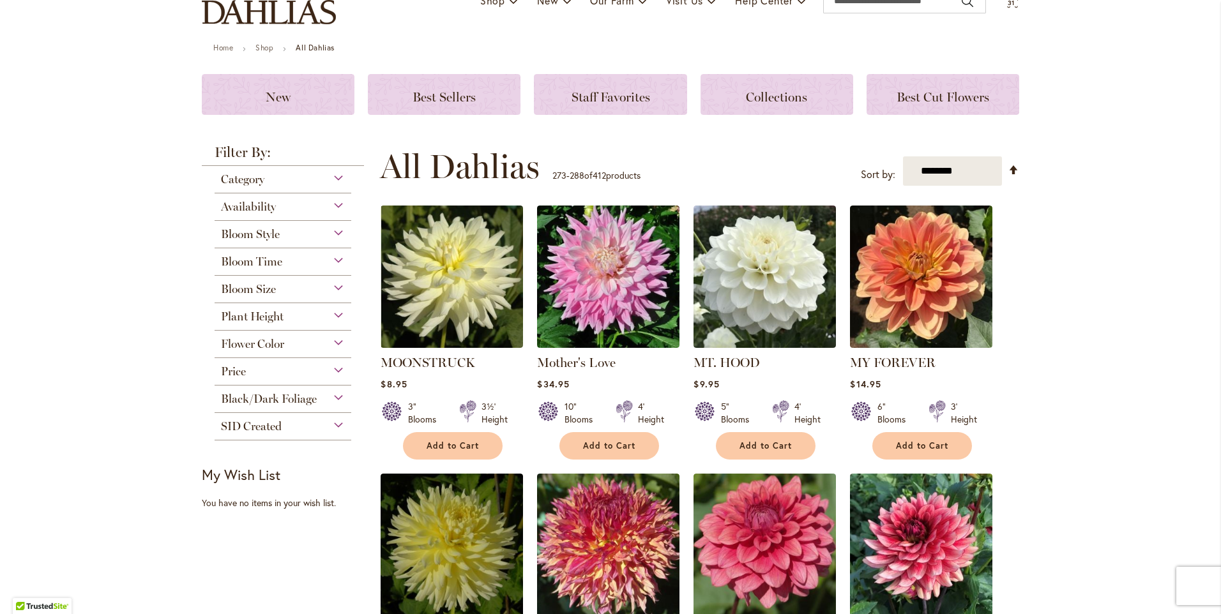
scroll to position [128, 0]
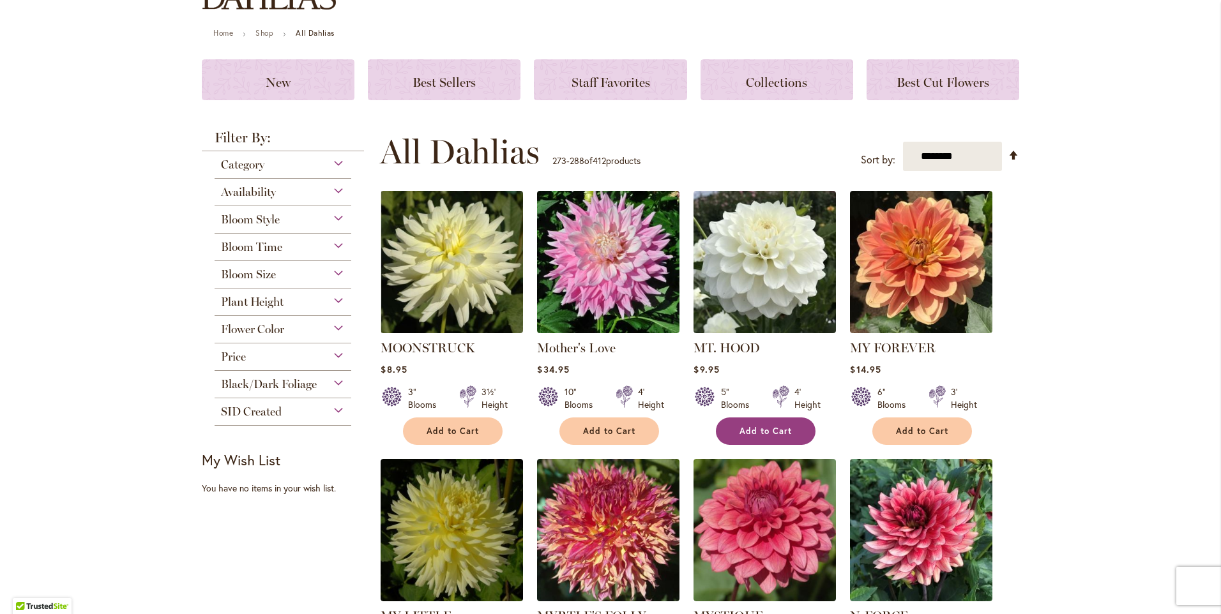
click at [791, 441] on button "Add to Cart" at bounding box center [766, 431] width 100 height 27
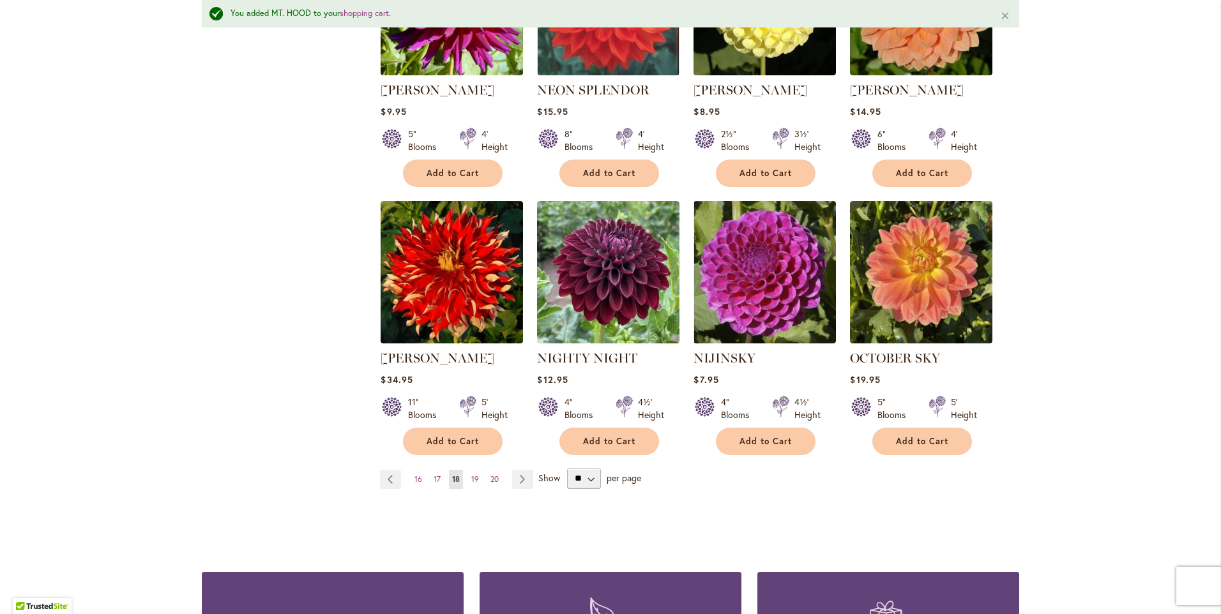
scroll to position [1022, 0]
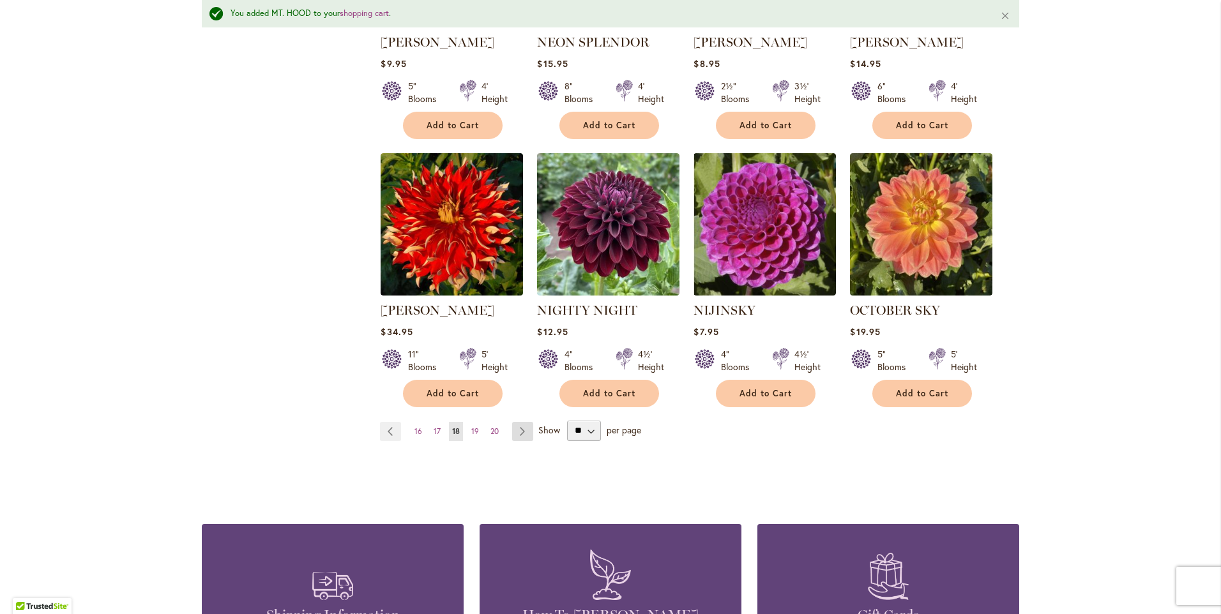
click at [517, 422] on link "Page Next" at bounding box center [522, 431] width 21 height 19
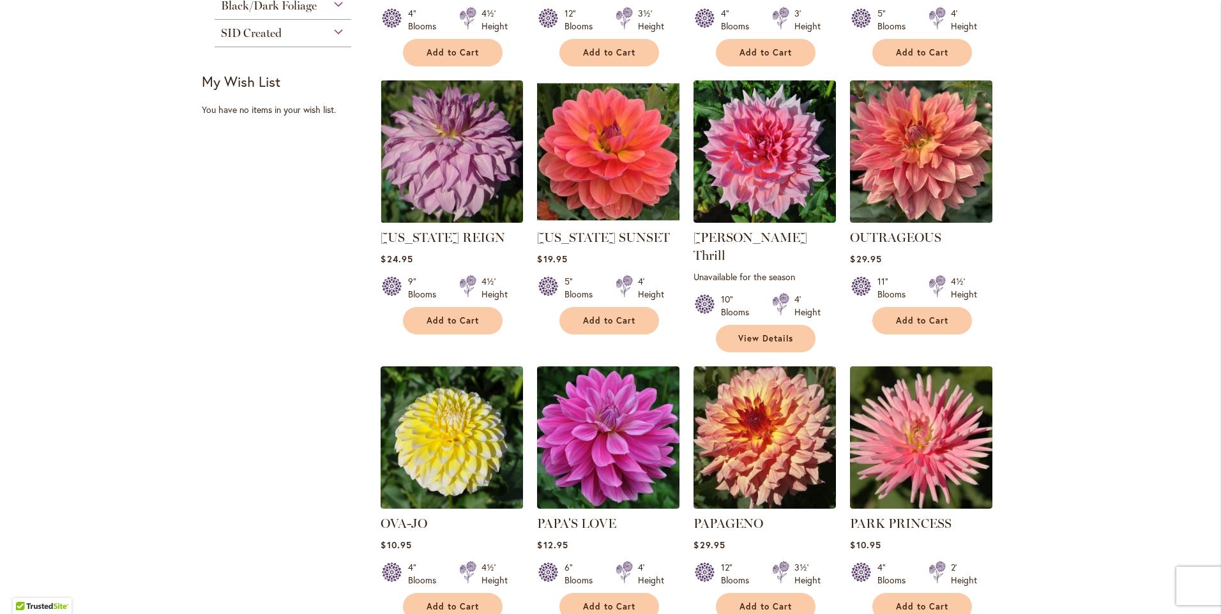
scroll to position [511, 0]
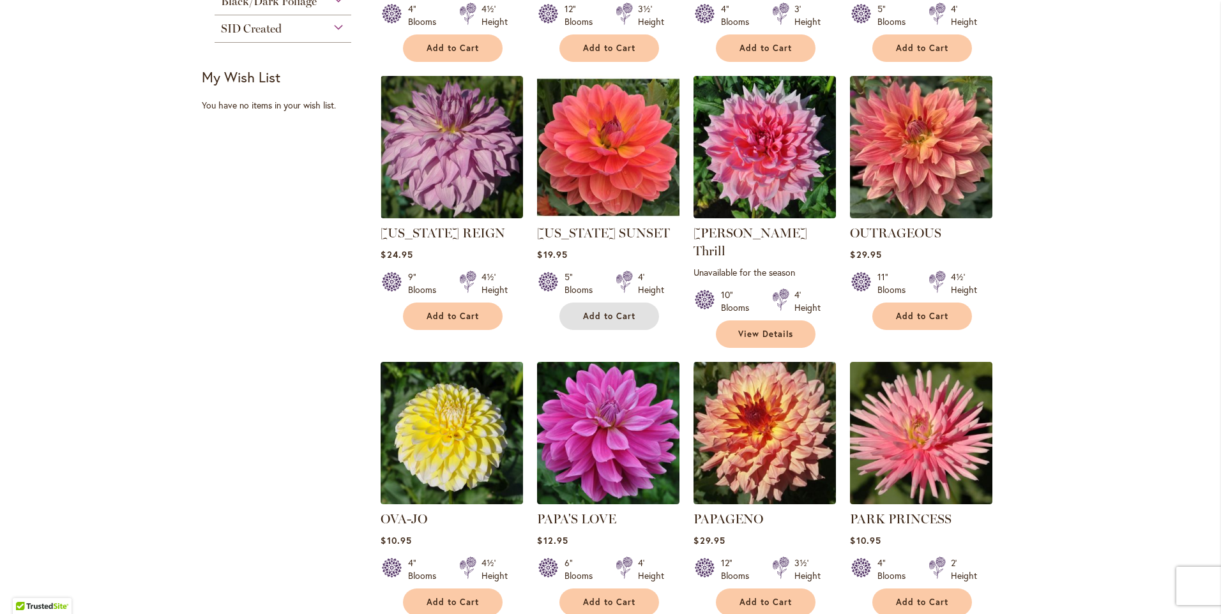
click at [591, 315] on span "Add to Cart" at bounding box center [609, 316] width 52 height 11
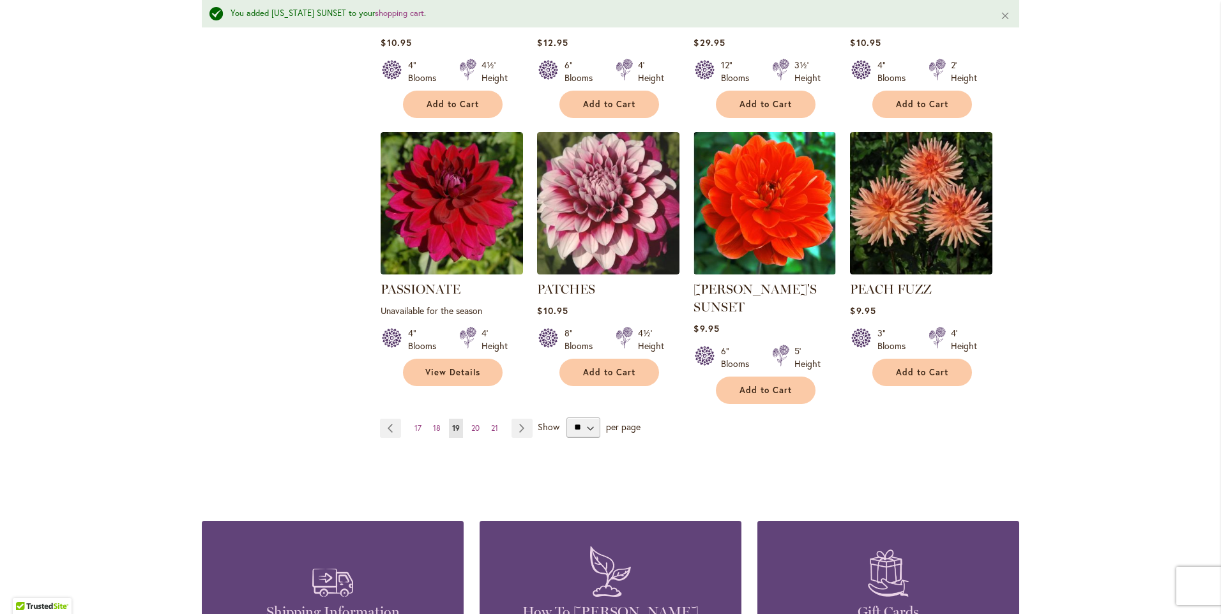
scroll to position [1120, 0]
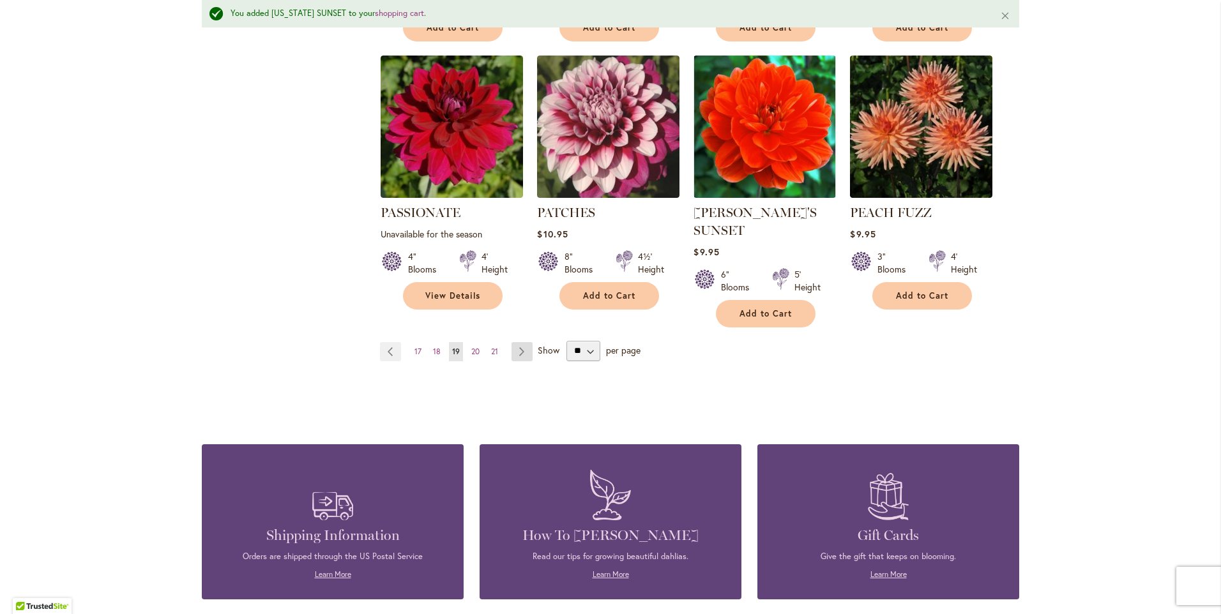
click at [515, 342] on link "Page Next" at bounding box center [522, 351] width 21 height 19
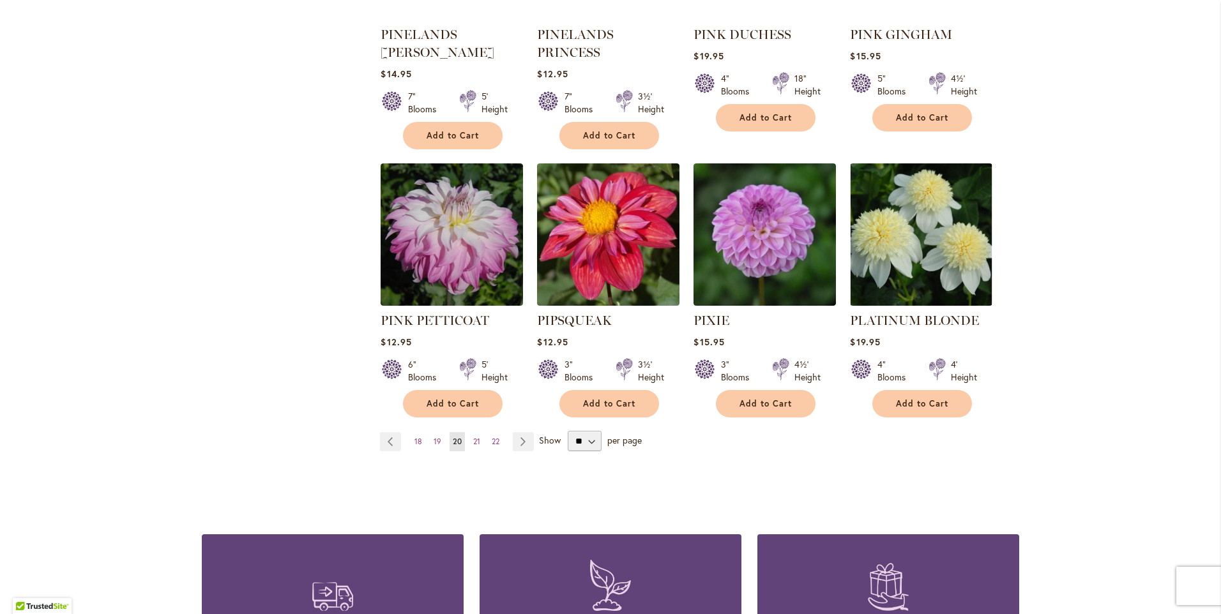
scroll to position [1022, 0]
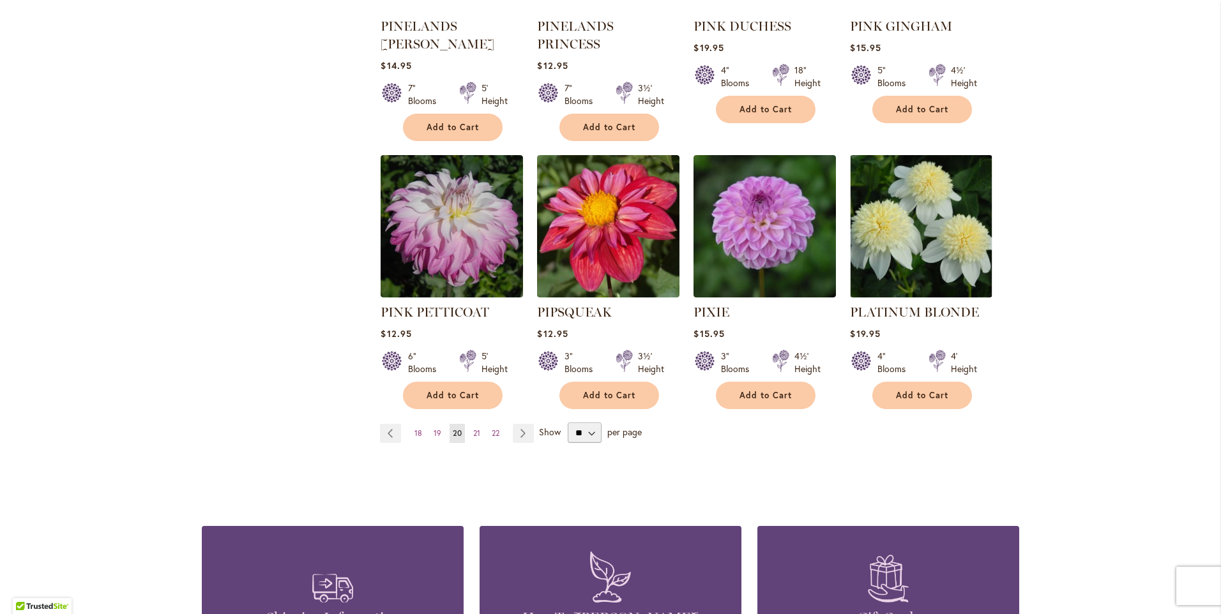
drag, startPoint x: 516, startPoint y: 396, endPoint x: 537, endPoint y: 383, distance: 24.6
click at [516, 424] on link "Page Next" at bounding box center [523, 433] width 21 height 19
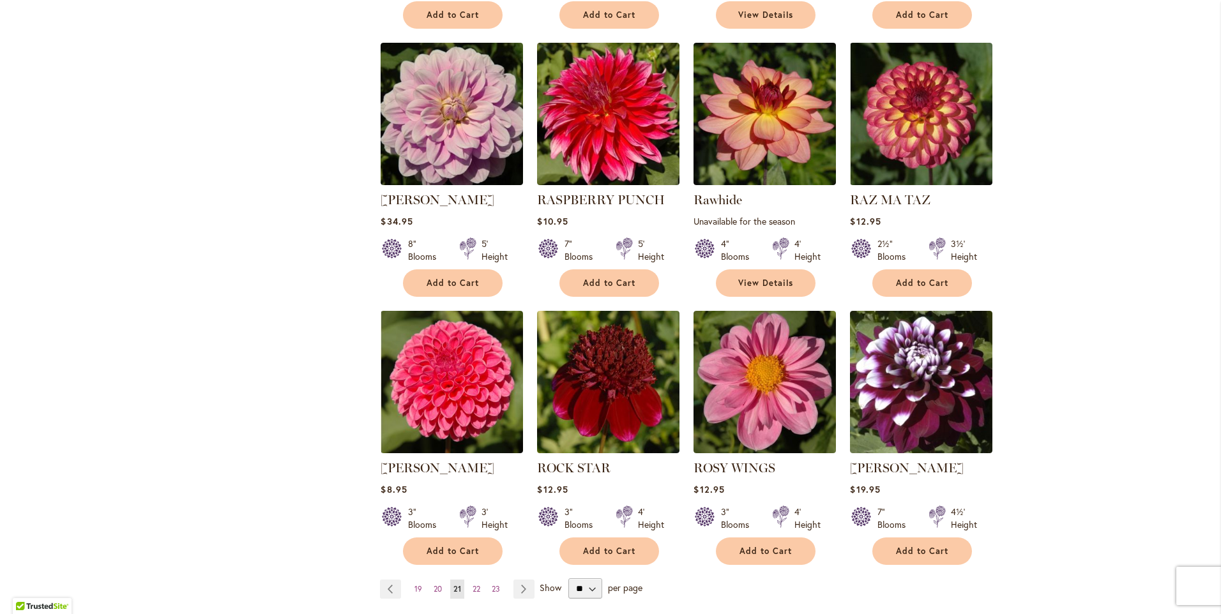
scroll to position [894, 0]
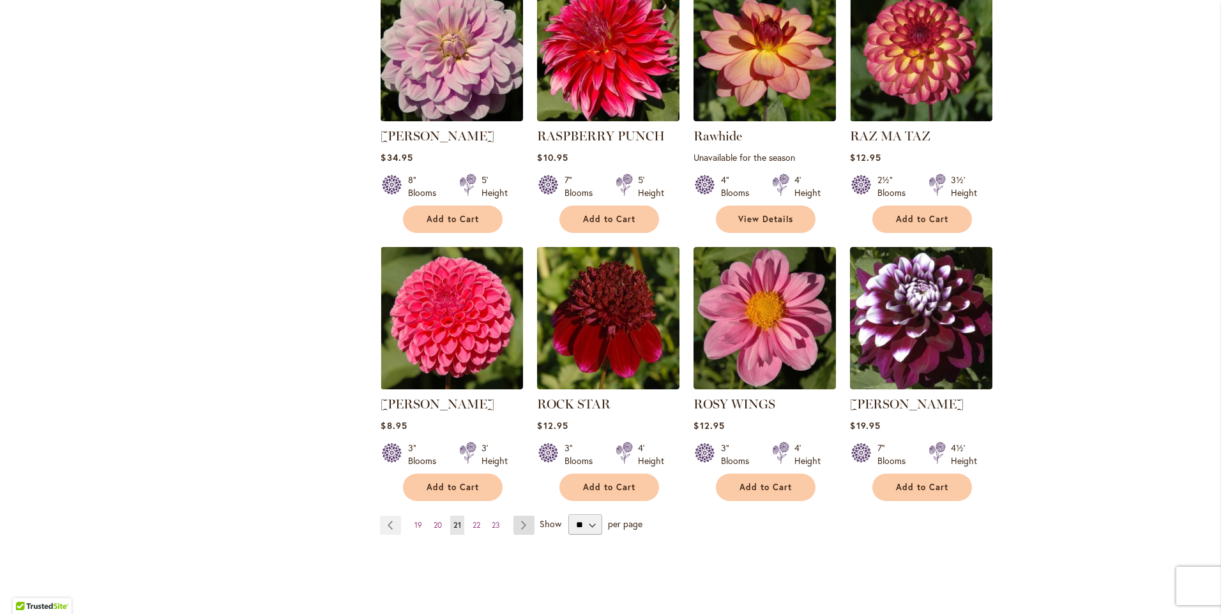
click at [523, 526] on link "Page Next" at bounding box center [523, 525] width 21 height 19
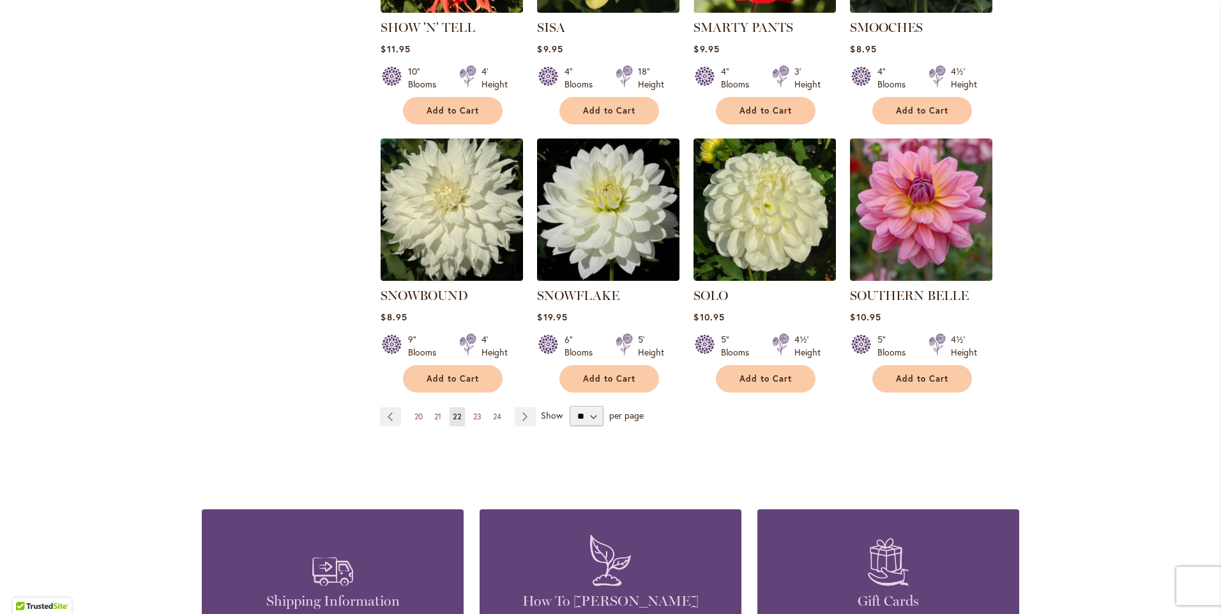
scroll to position [1022, 0]
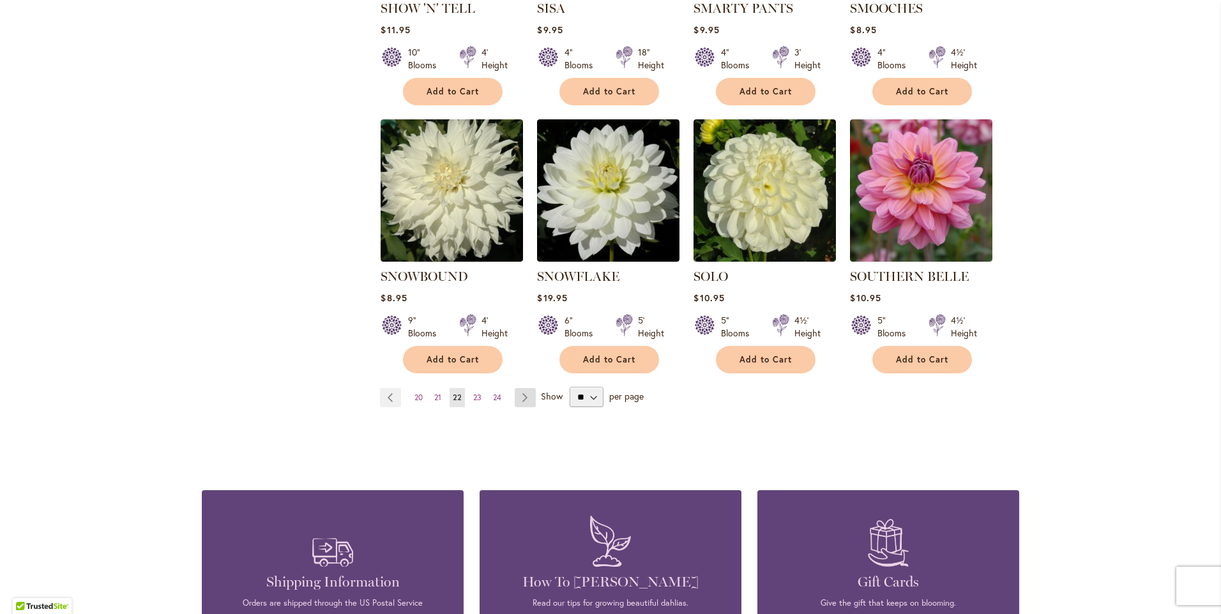
click at [520, 388] on link "Page Next" at bounding box center [525, 397] width 21 height 19
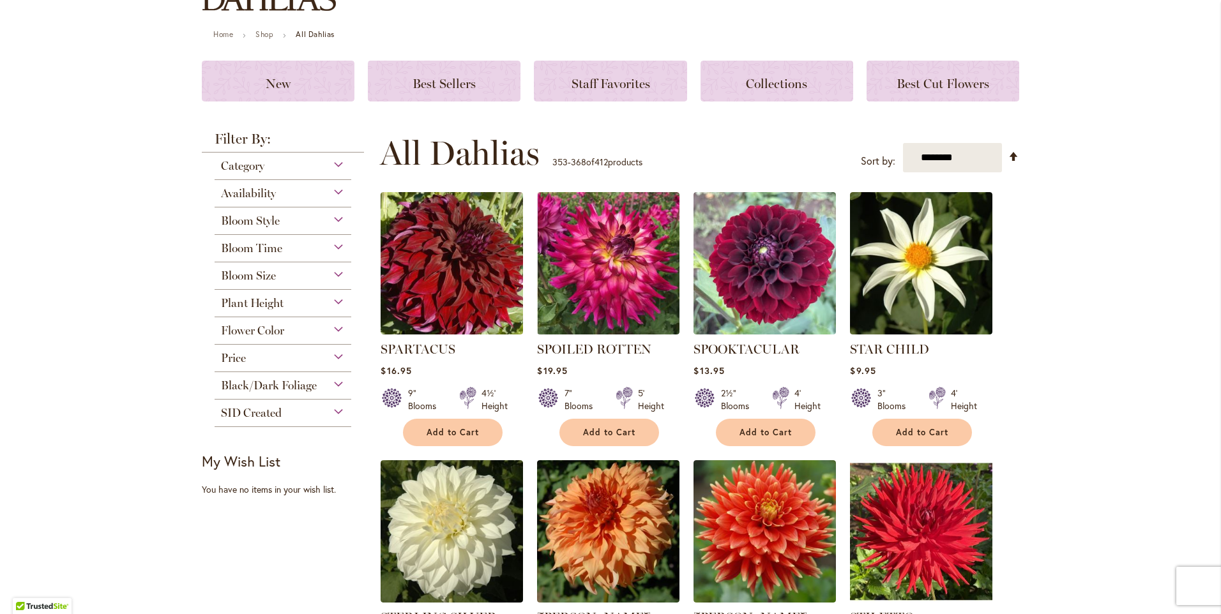
scroll to position [128, 0]
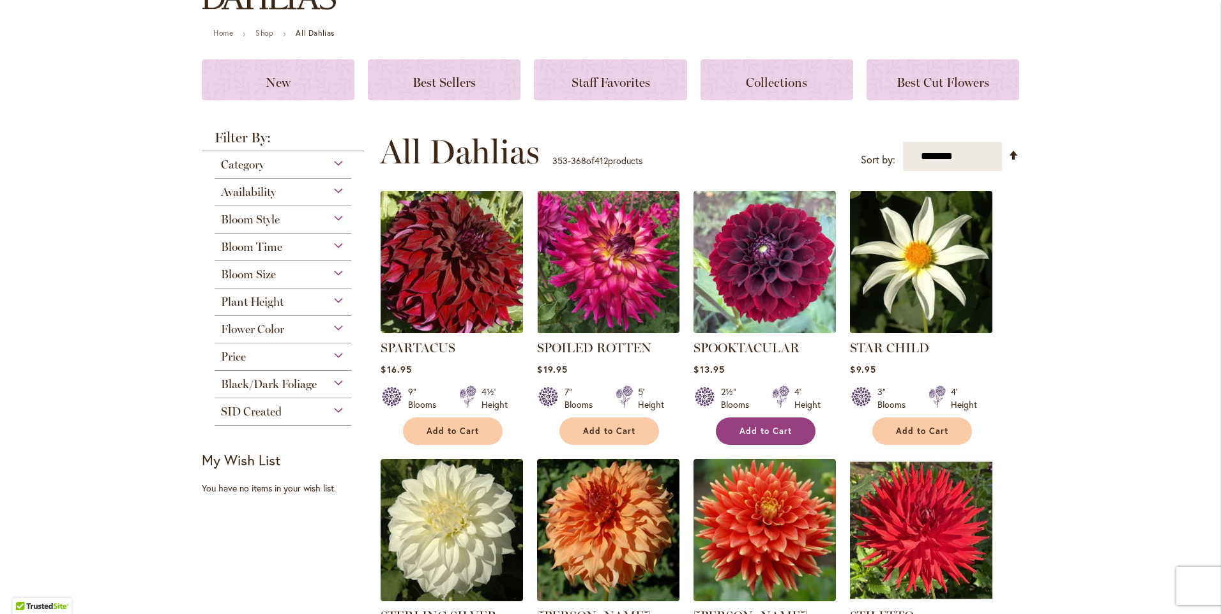
click at [761, 438] on button "Add to Cart" at bounding box center [766, 431] width 100 height 27
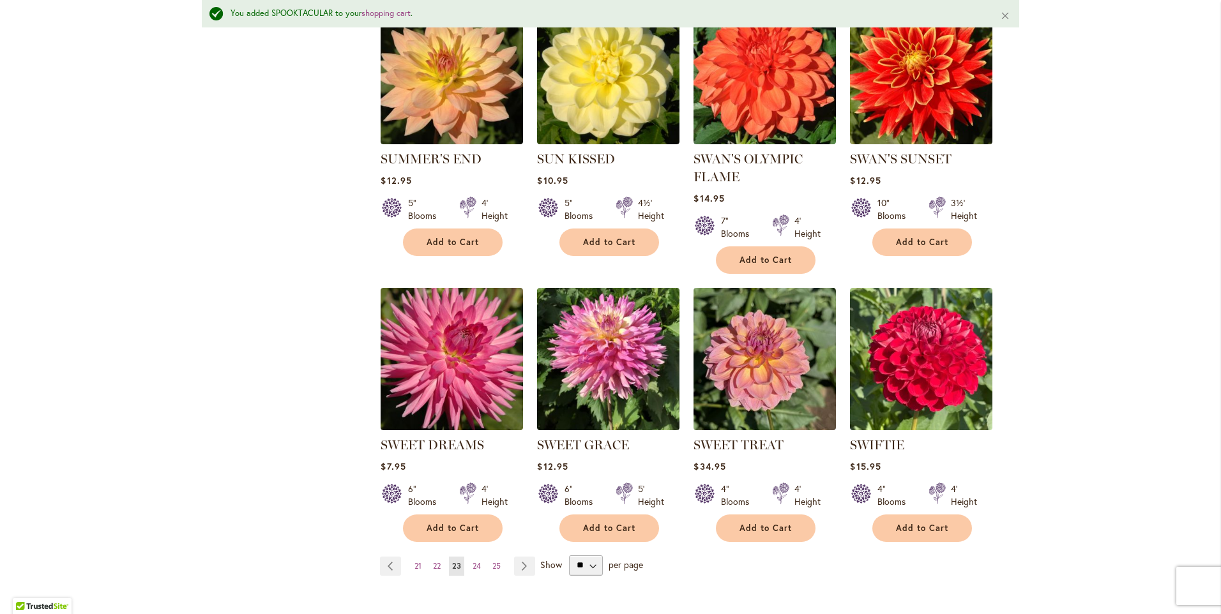
scroll to position [1022, 0]
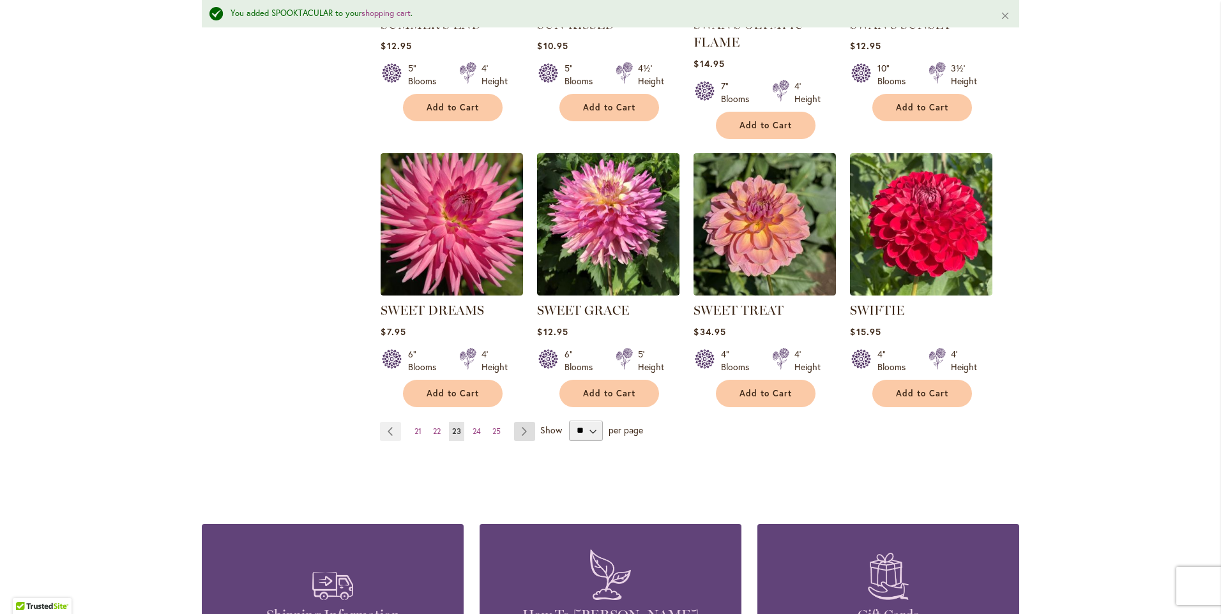
click at [515, 434] on link "Page Next" at bounding box center [524, 431] width 21 height 19
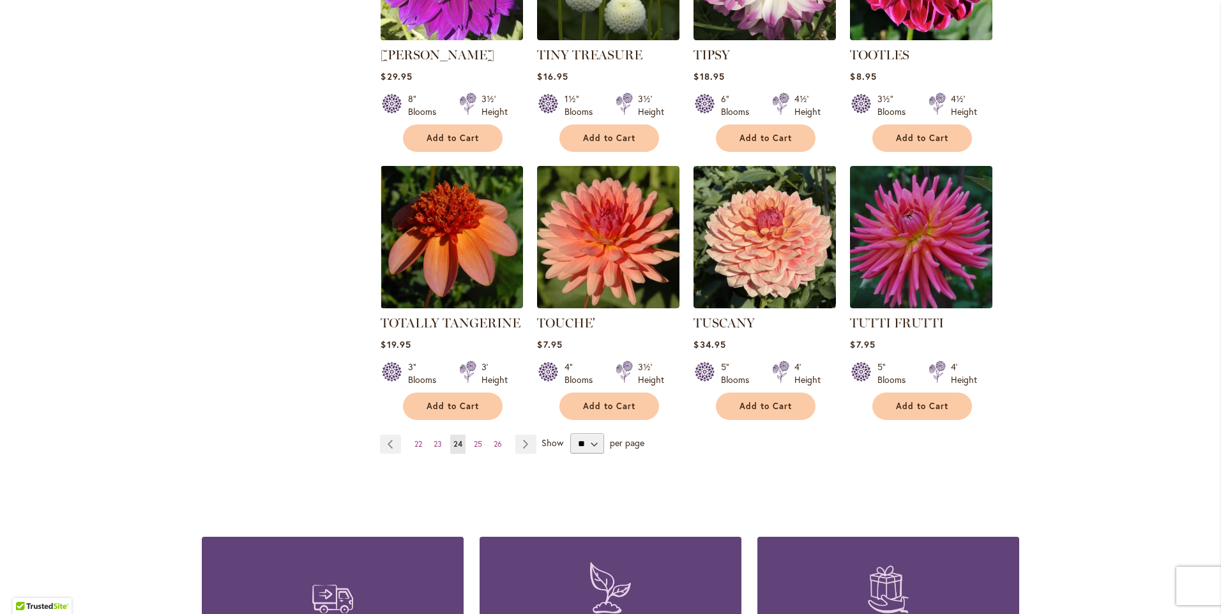
scroll to position [1022, 0]
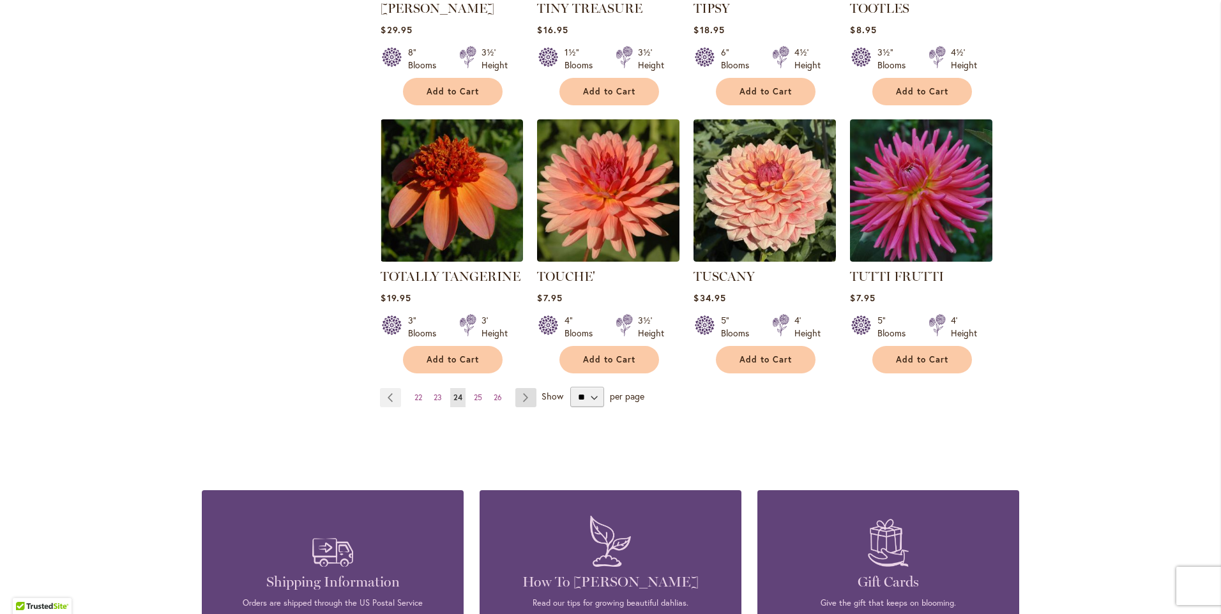
click at [526, 388] on link "Page Next" at bounding box center [525, 397] width 21 height 19
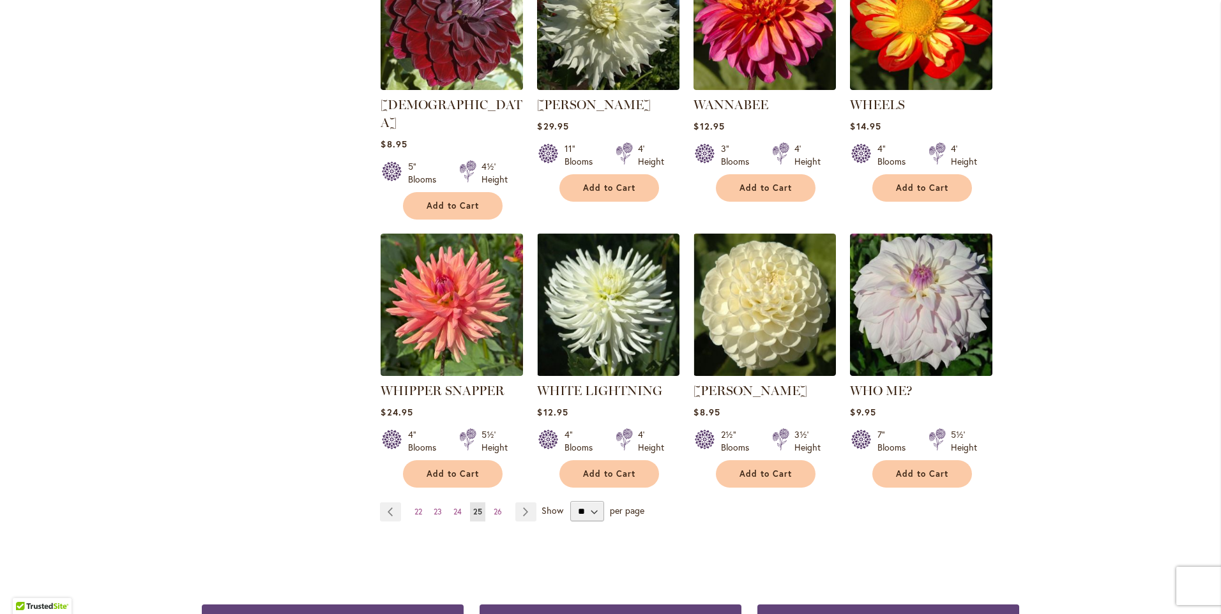
scroll to position [958, 0]
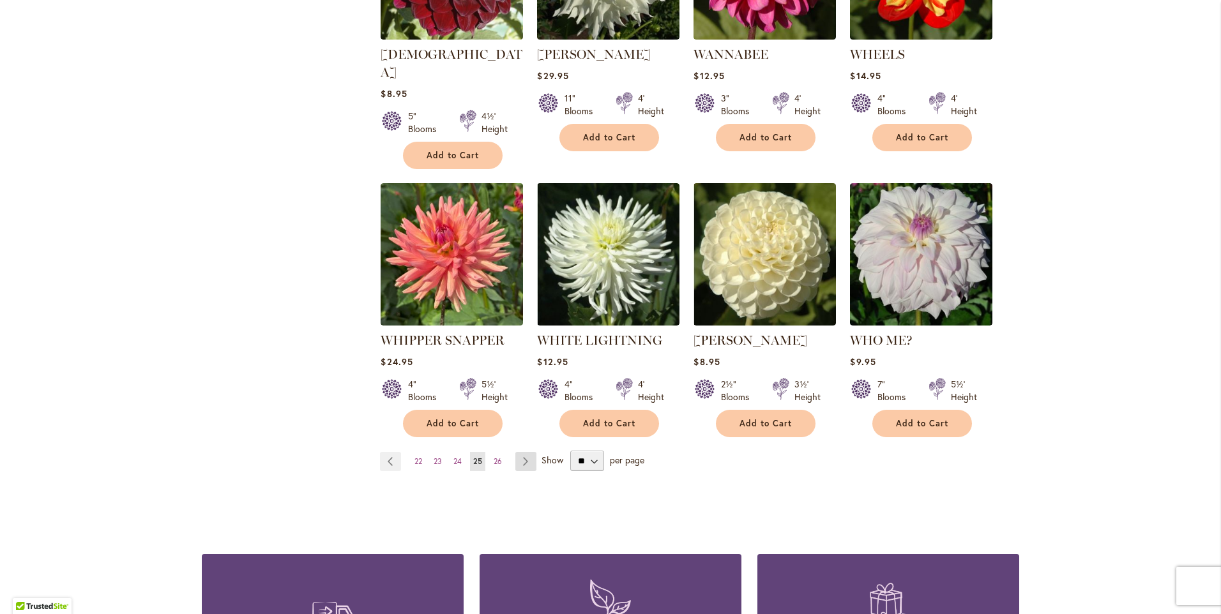
click at [527, 452] on link "Page Next" at bounding box center [525, 461] width 21 height 19
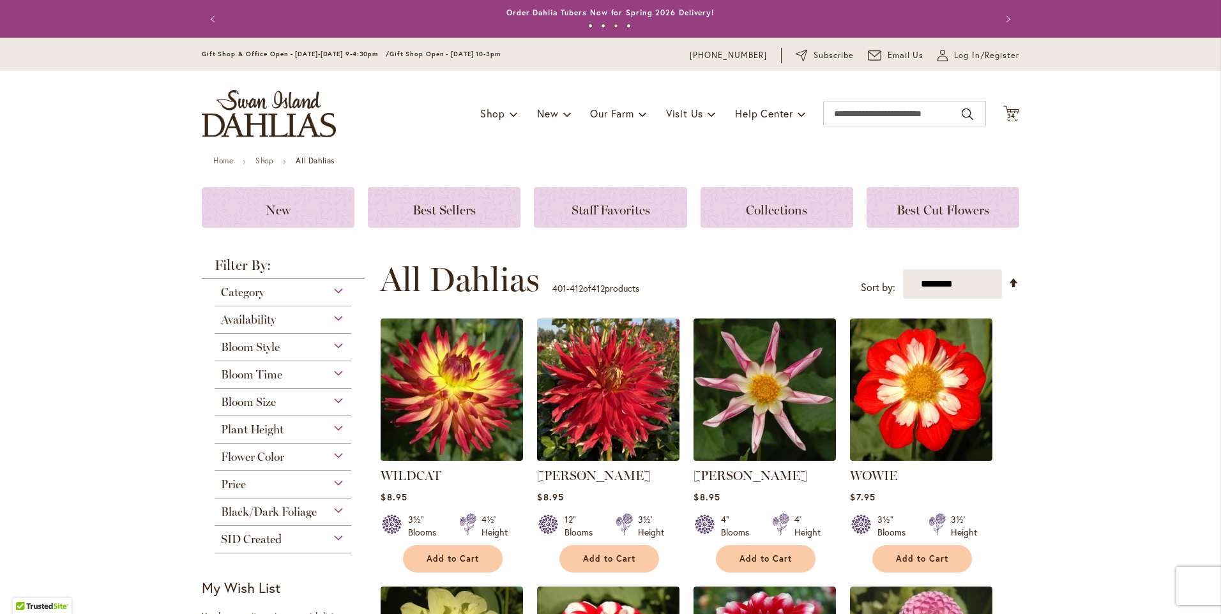
click at [335, 376] on div "Bloom Time" at bounding box center [283, 371] width 137 height 20
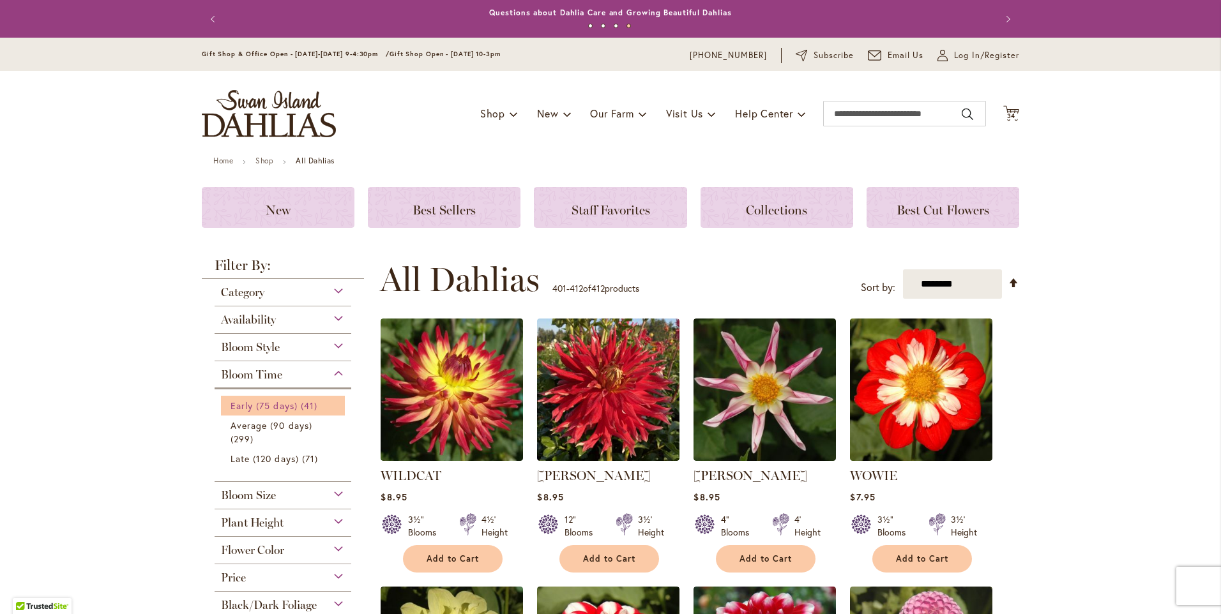
click at [293, 410] on span "Early (75 days)" at bounding box center [264, 406] width 67 height 12
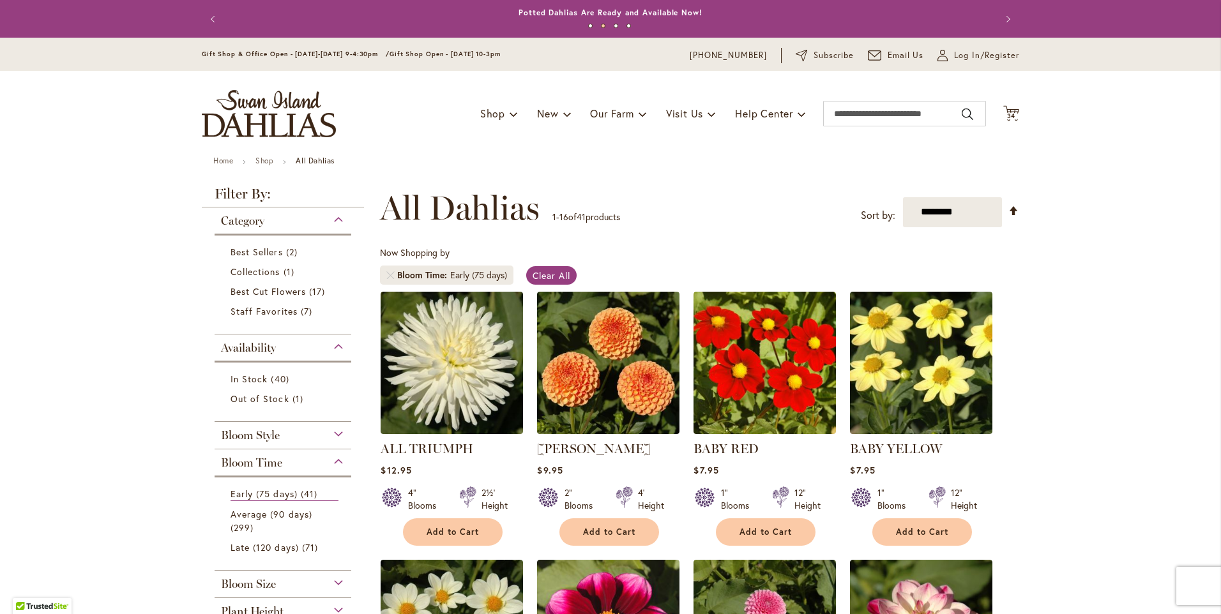
click at [331, 351] on div "Availability" at bounding box center [283, 345] width 137 height 20
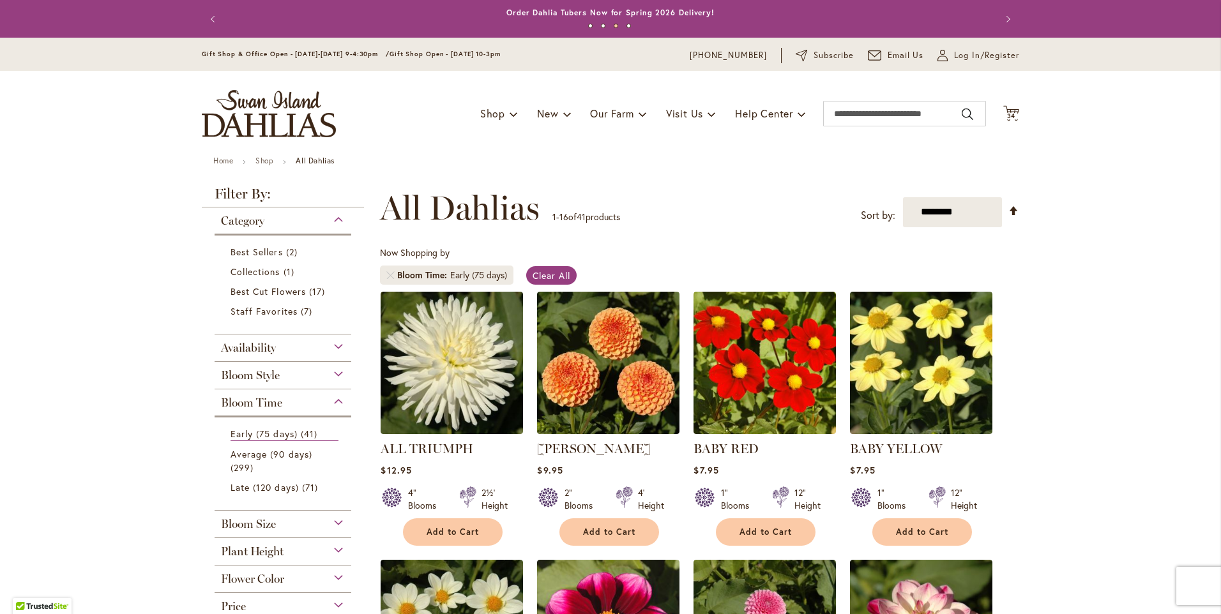
click at [331, 407] on div "Bloom Time" at bounding box center [283, 400] width 137 height 20
click at [329, 542] on div "Black/Dark Foliage" at bounding box center [283, 537] width 137 height 20
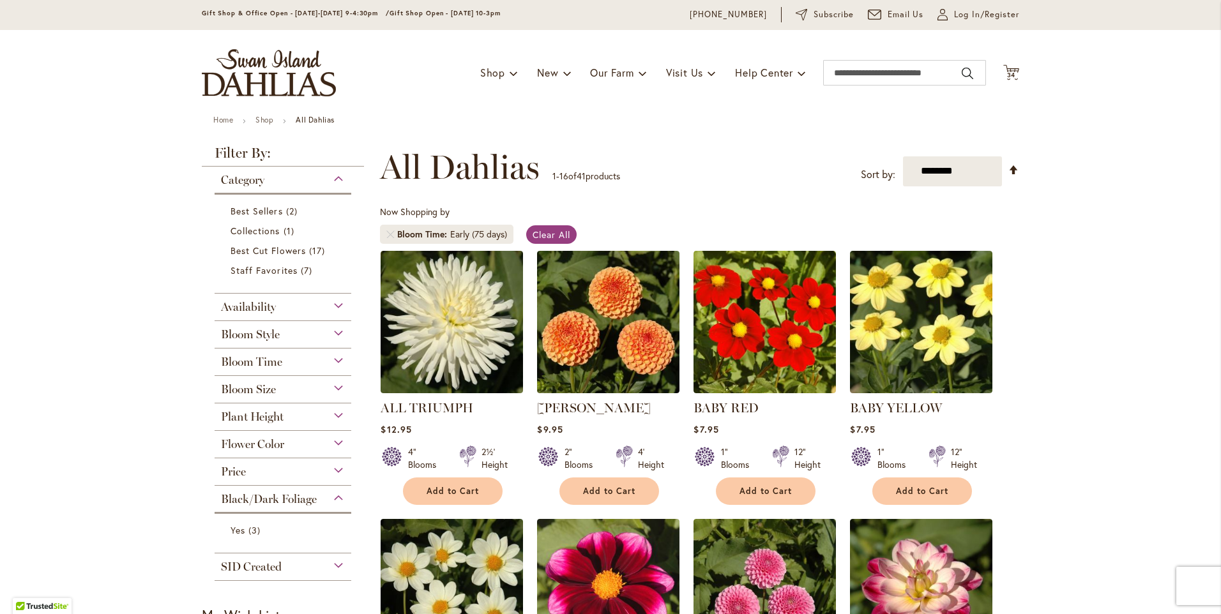
scroll to position [64, 0]
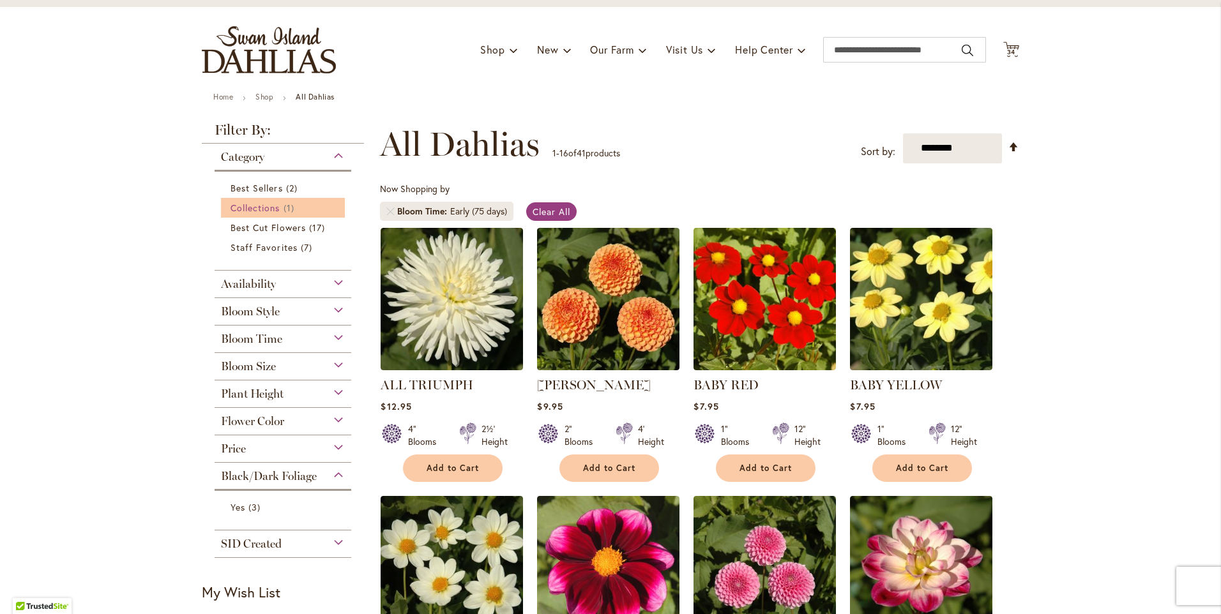
click at [268, 206] on span "Collections" at bounding box center [256, 208] width 50 height 12
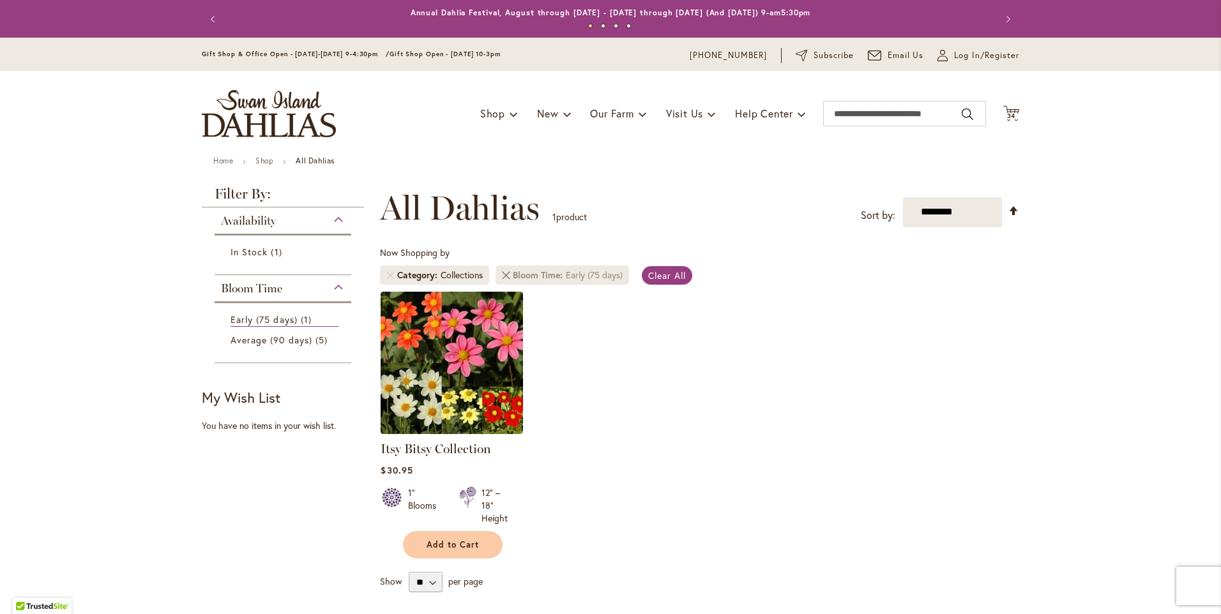
click at [505, 271] on link "Remove Bloom Time Early (75 days)" at bounding box center [506, 275] width 8 height 8
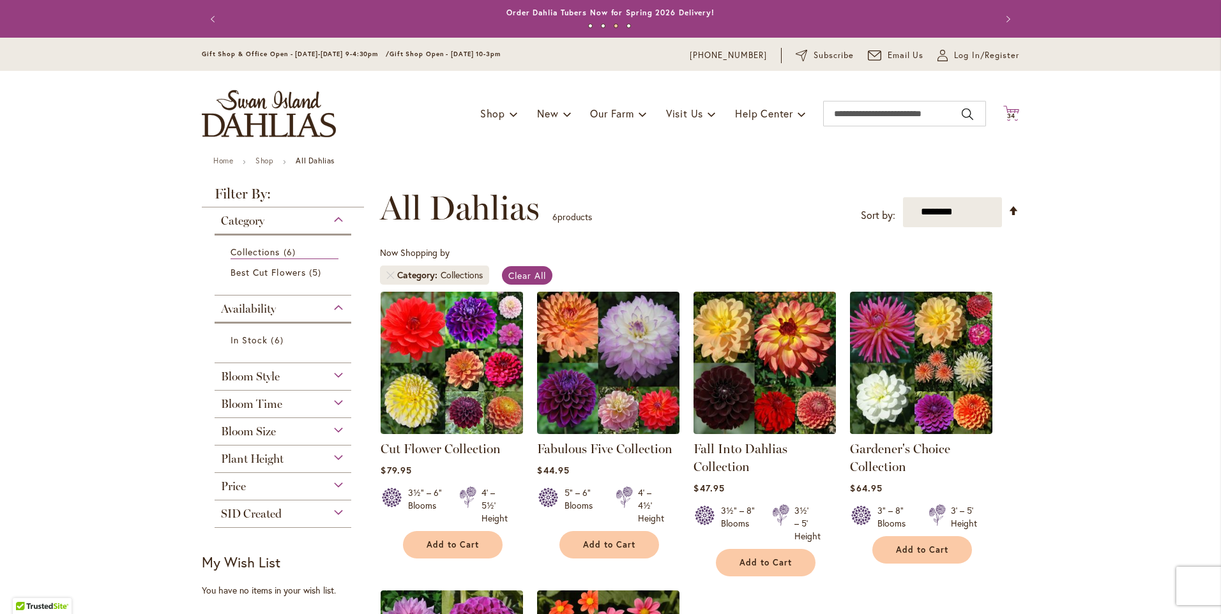
click at [1007, 114] on span "34" at bounding box center [1011, 116] width 9 height 8
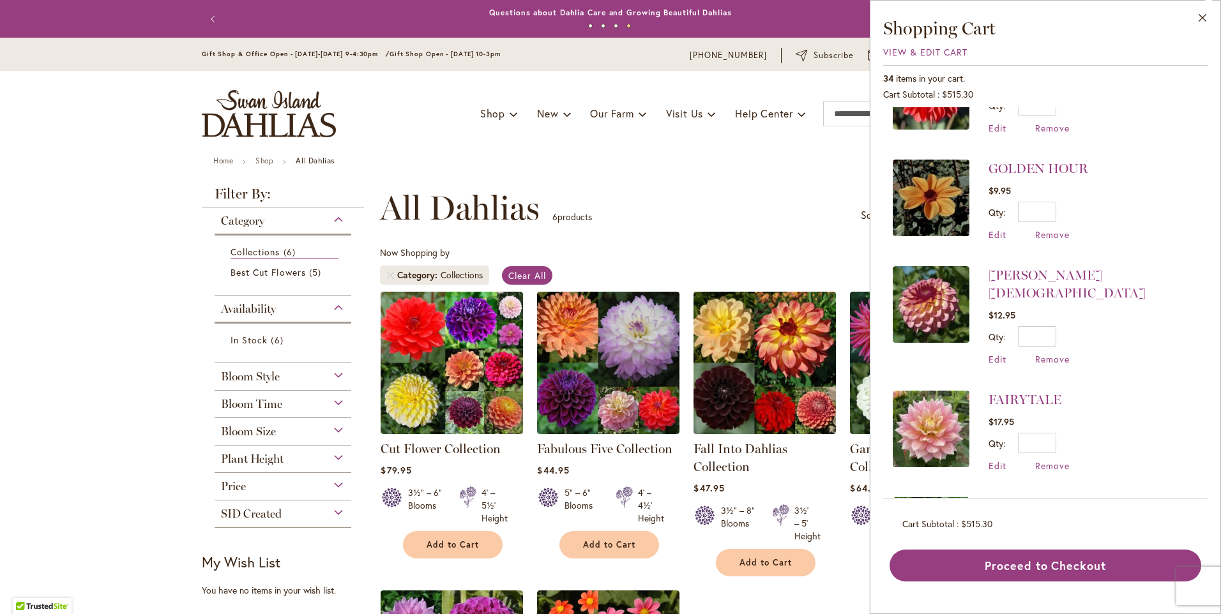
scroll to position [958, 0]
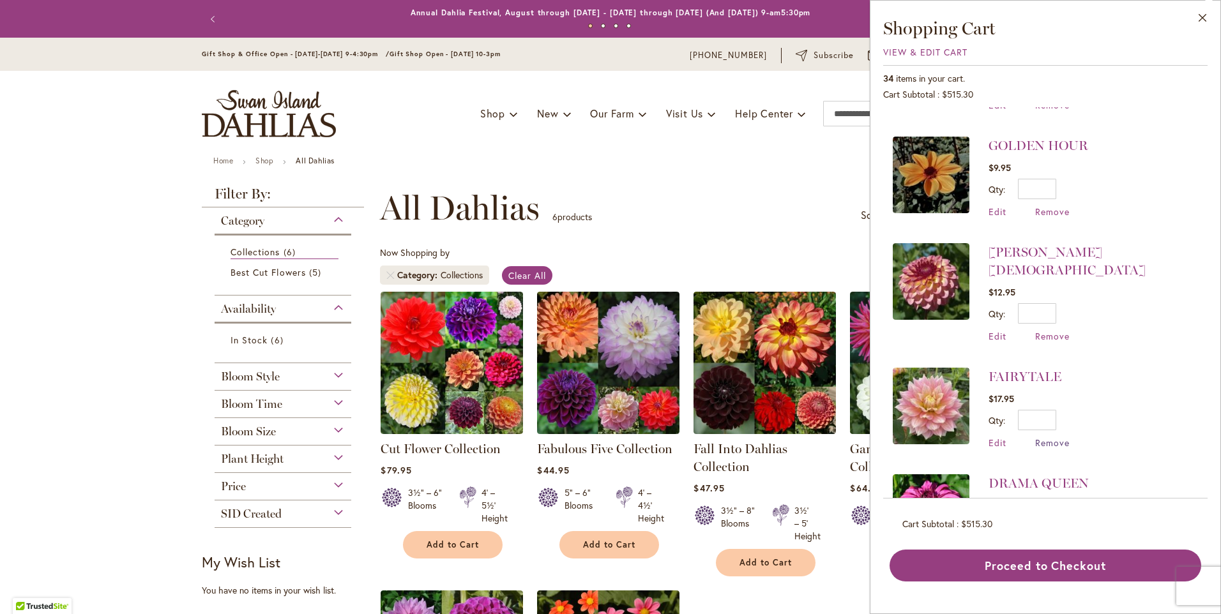
click at [1057, 437] on span "Remove" at bounding box center [1052, 443] width 34 height 12
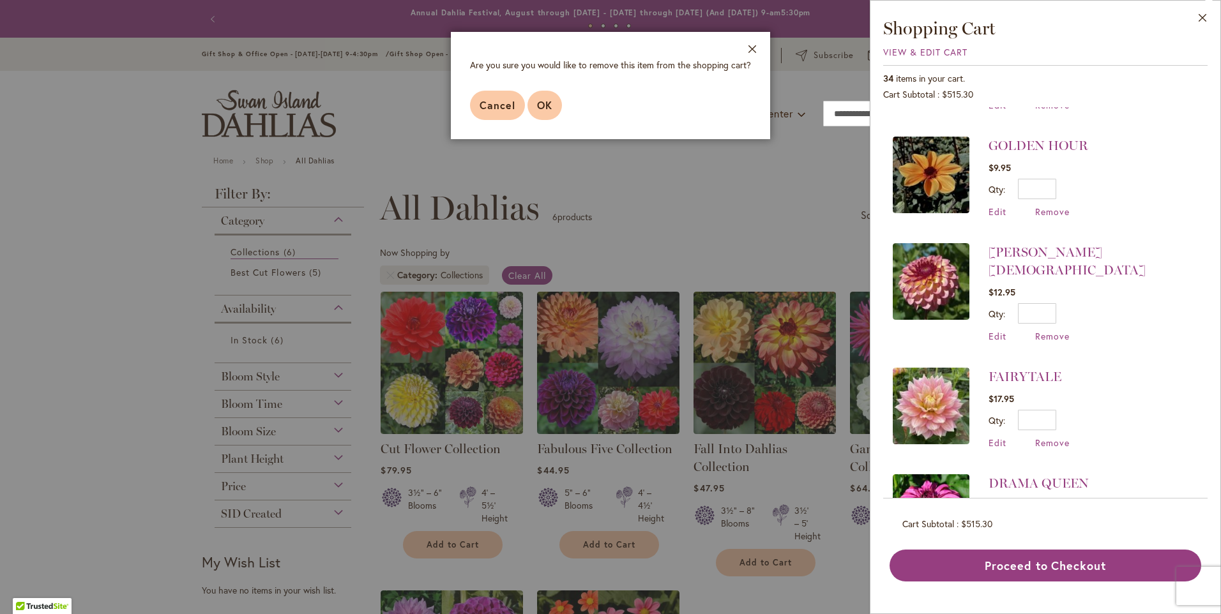
click at [547, 114] on button "OK" at bounding box center [545, 105] width 34 height 29
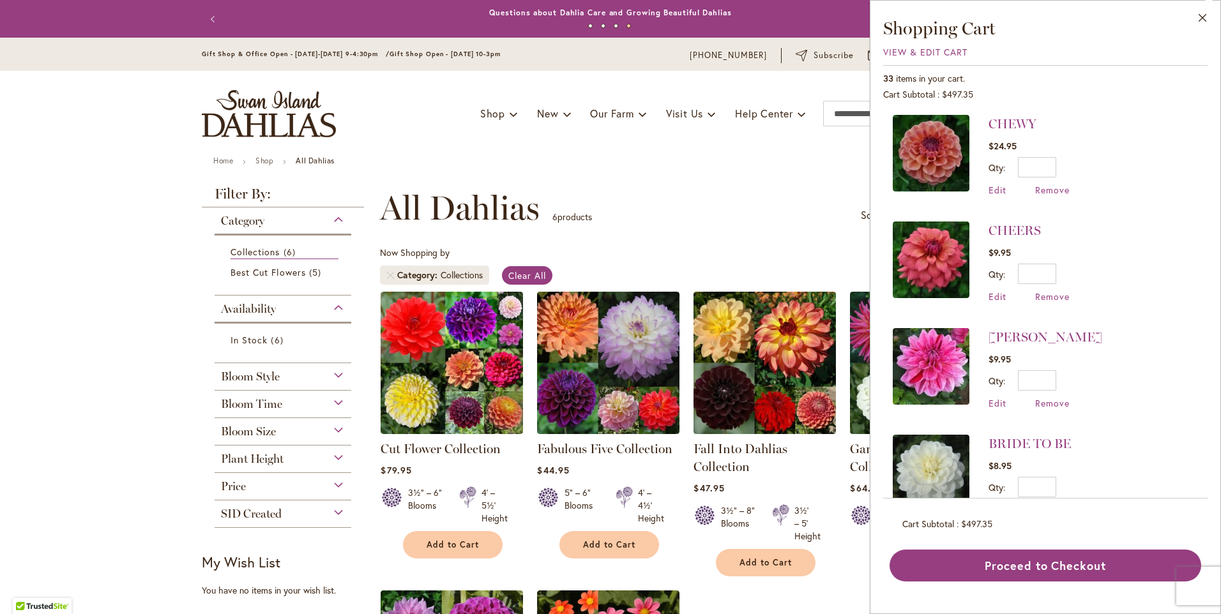
scroll to position [1661, 0]
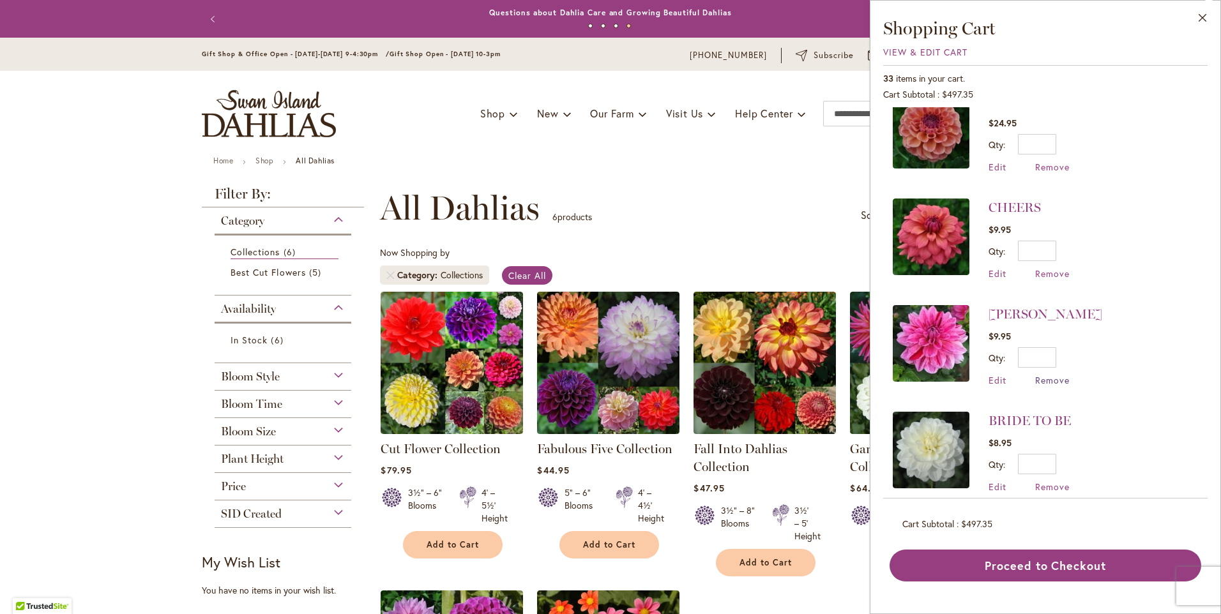
click at [1040, 374] on span "Remove" at bounding box center [1052, 380] width 34 height 12
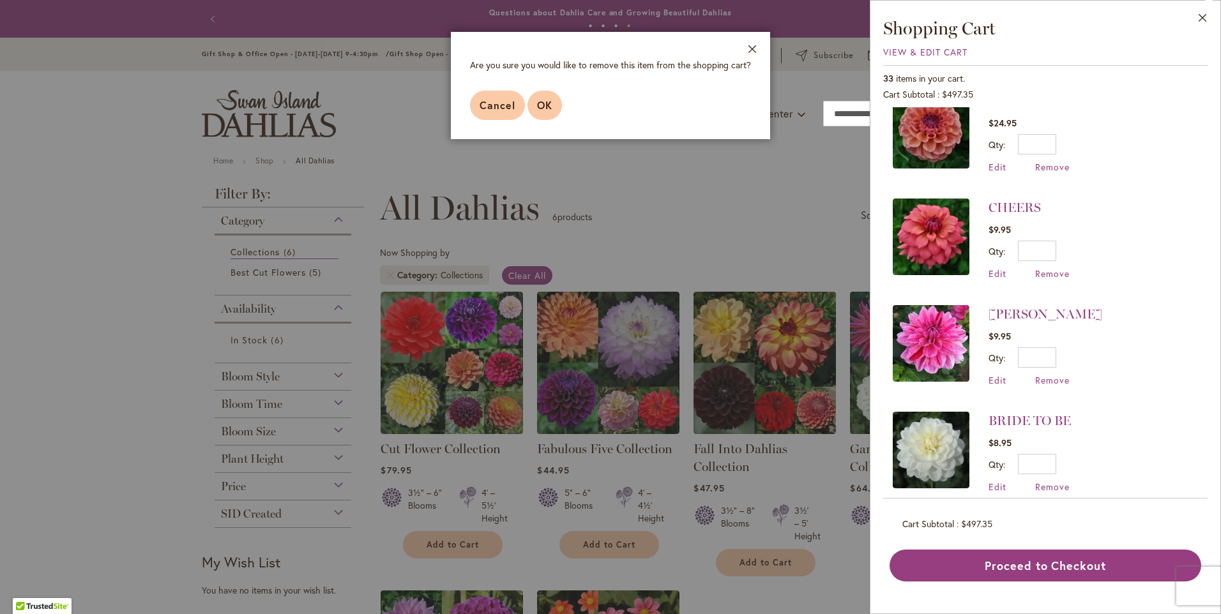
click at [546, 112] on button "OK" at bounding box center [545, 105] width 34 height 29
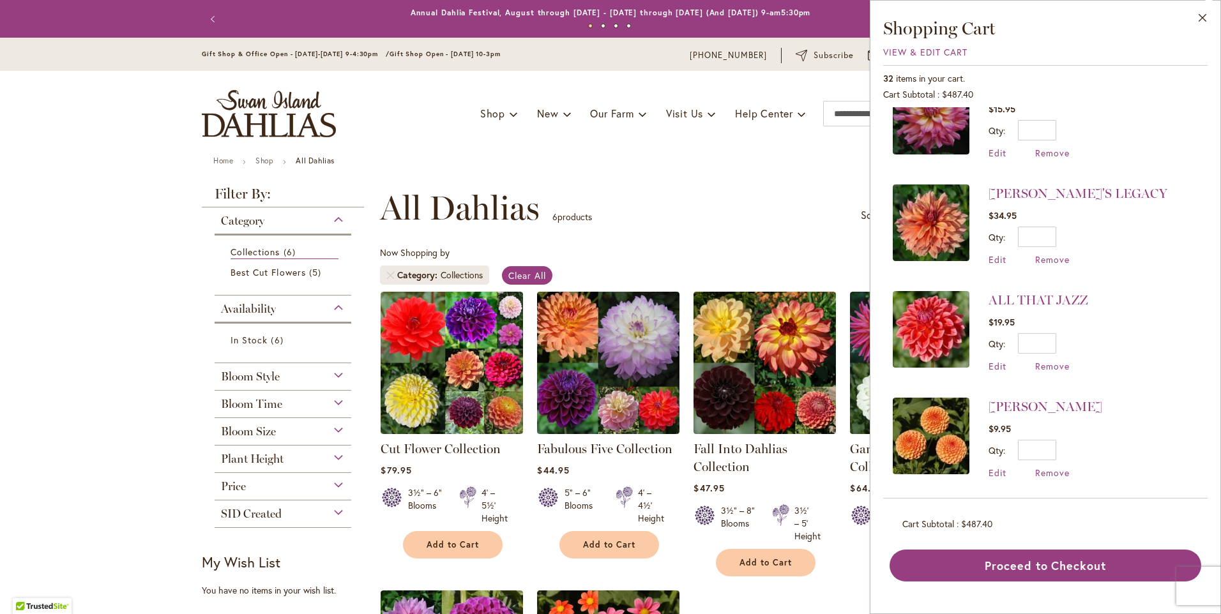
scroll to position [3029, 0]
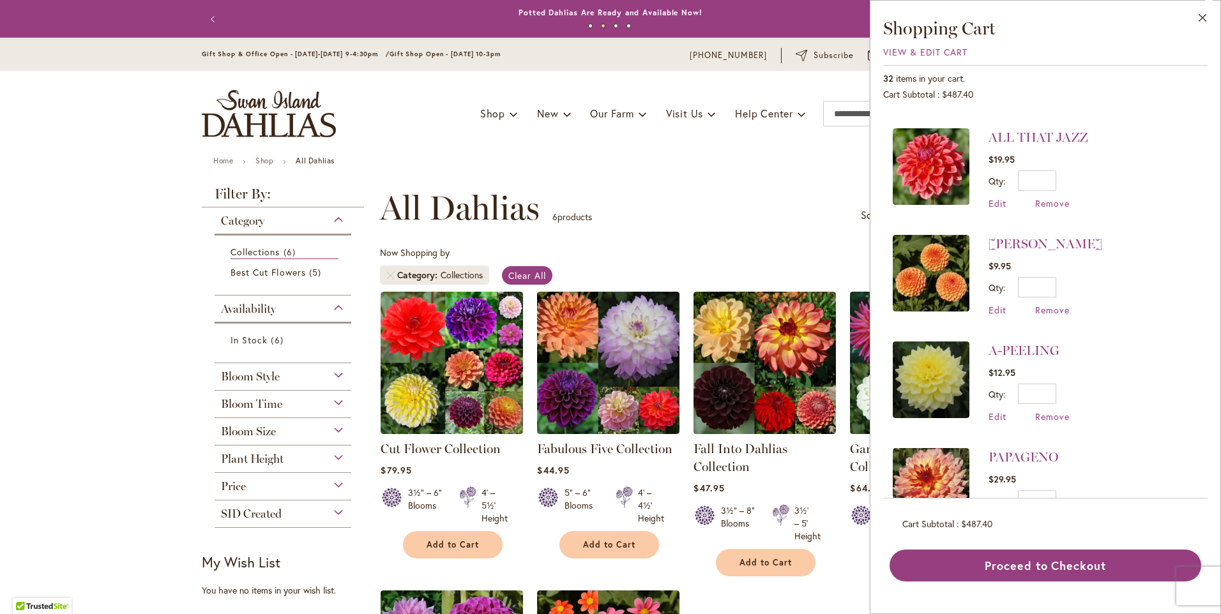
click at [1060, 517] on span "Remove" at bounding box center [1052, 523] width 34 height 12
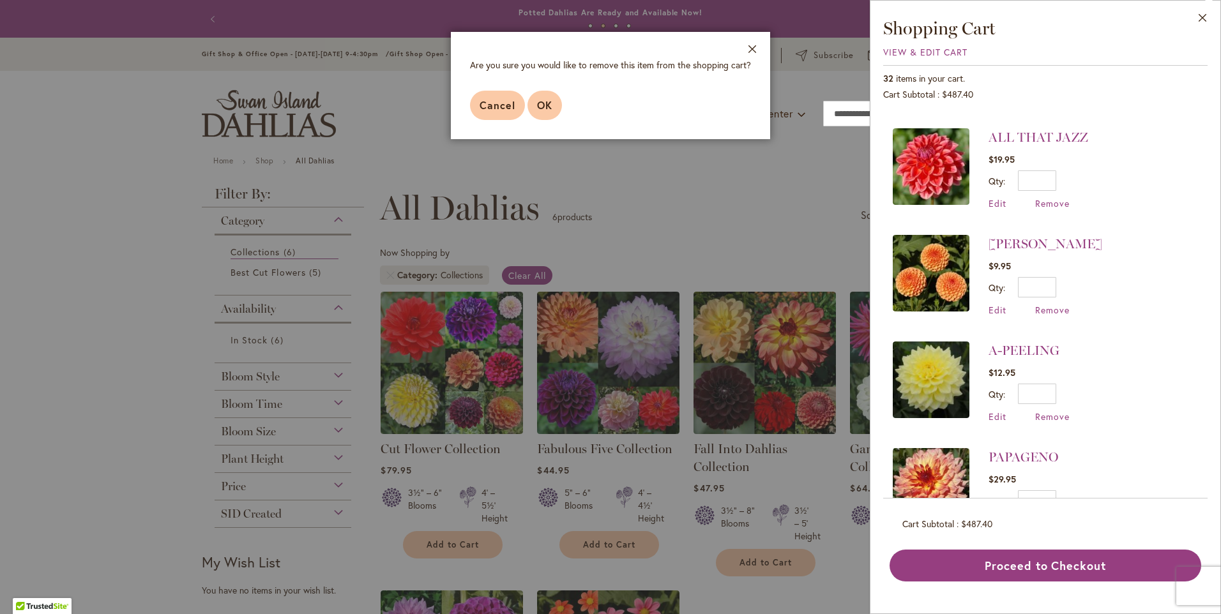
click at [543, 101] on span "OK" at bounding box center [544, 104] width 15 height 13
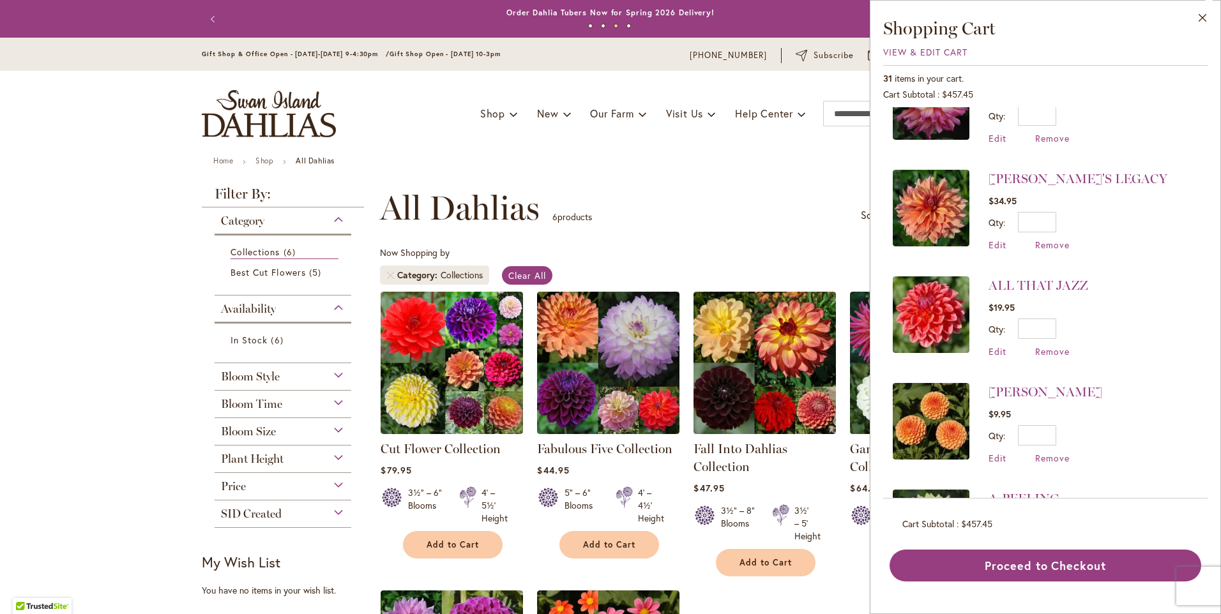
scroll to position [2858, 0]
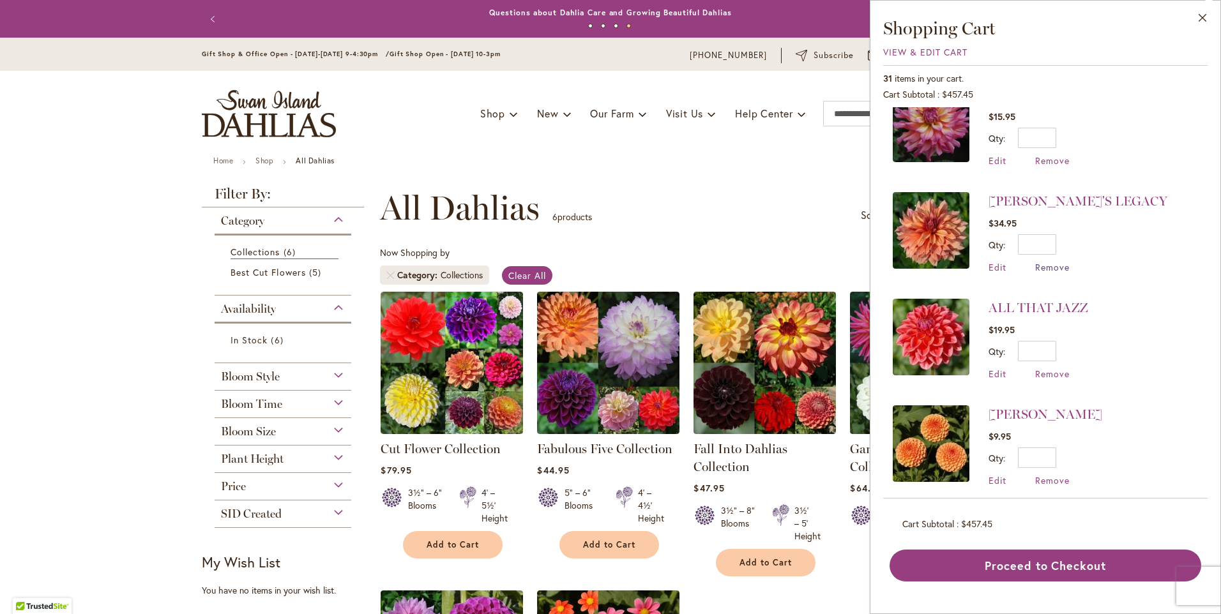
click at [1056, 261] on span "Remove" at bounding box center [1052, 267] width 34 height 12
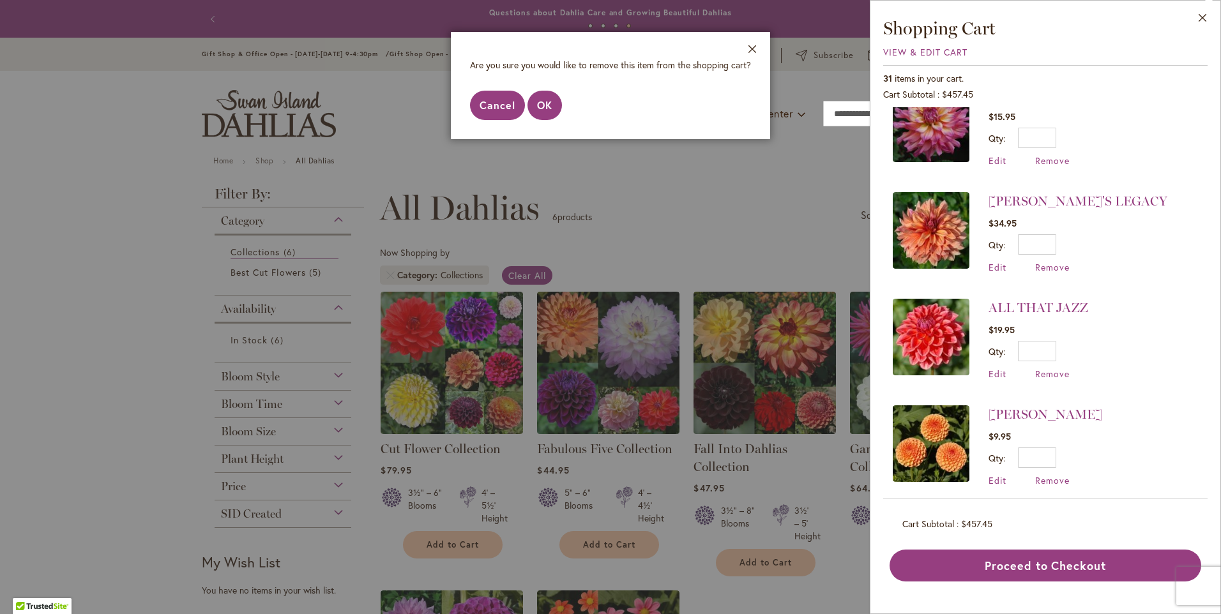
click at [521, 103] on button "Cancel" at bounding box center [497, 105] width 55 height 29
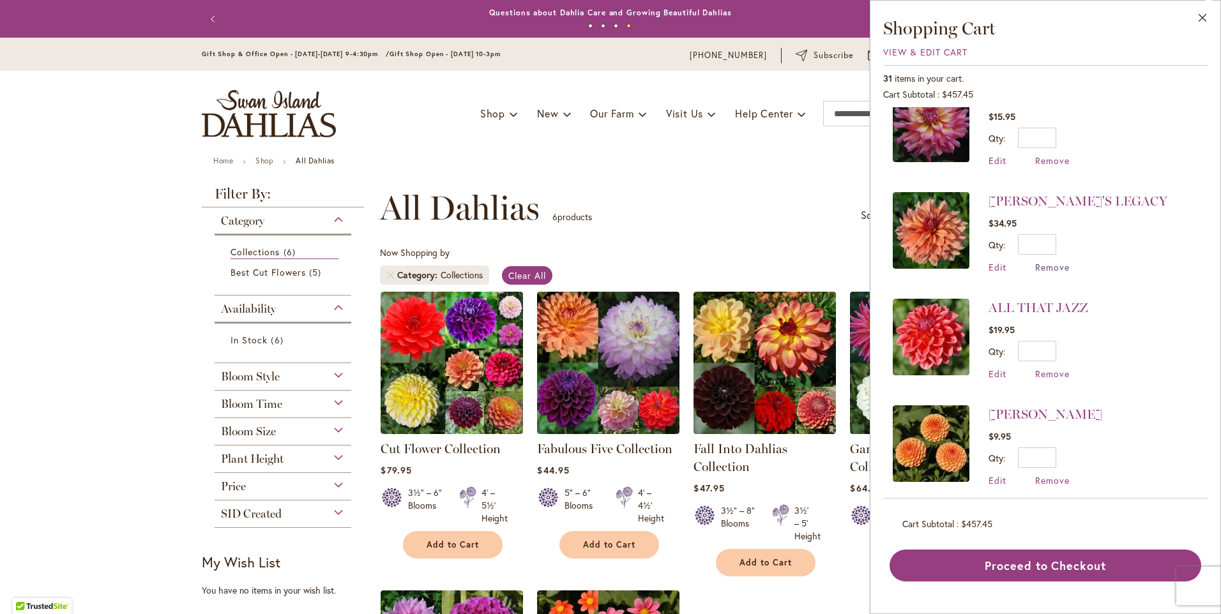
click at [1050, 261] on span "Remove" at bounding box center [1052, 267] width 34 height 12
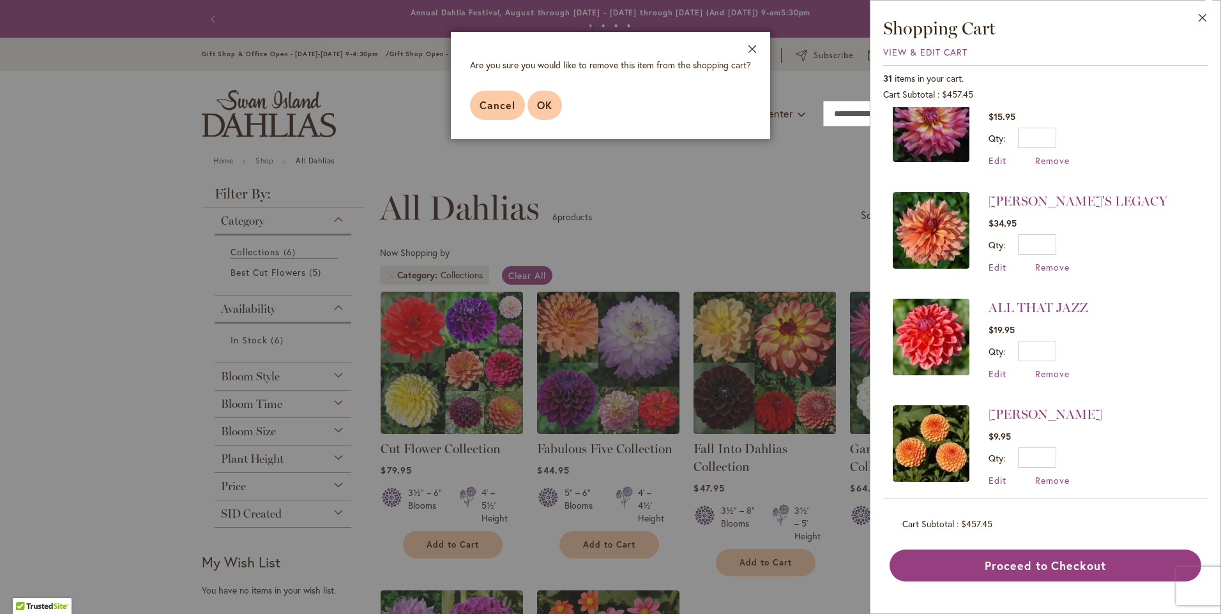
click at [547, 104] on span "OK" at bounding box center [544, 104] width 15 height 13
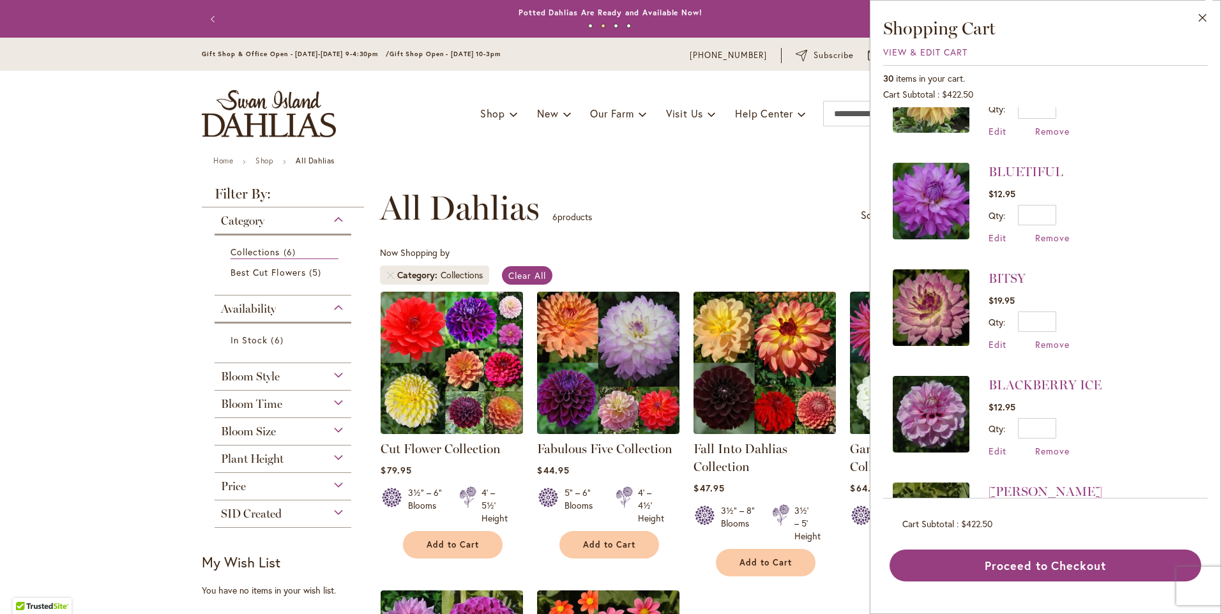
scroll to position [1985, 0]
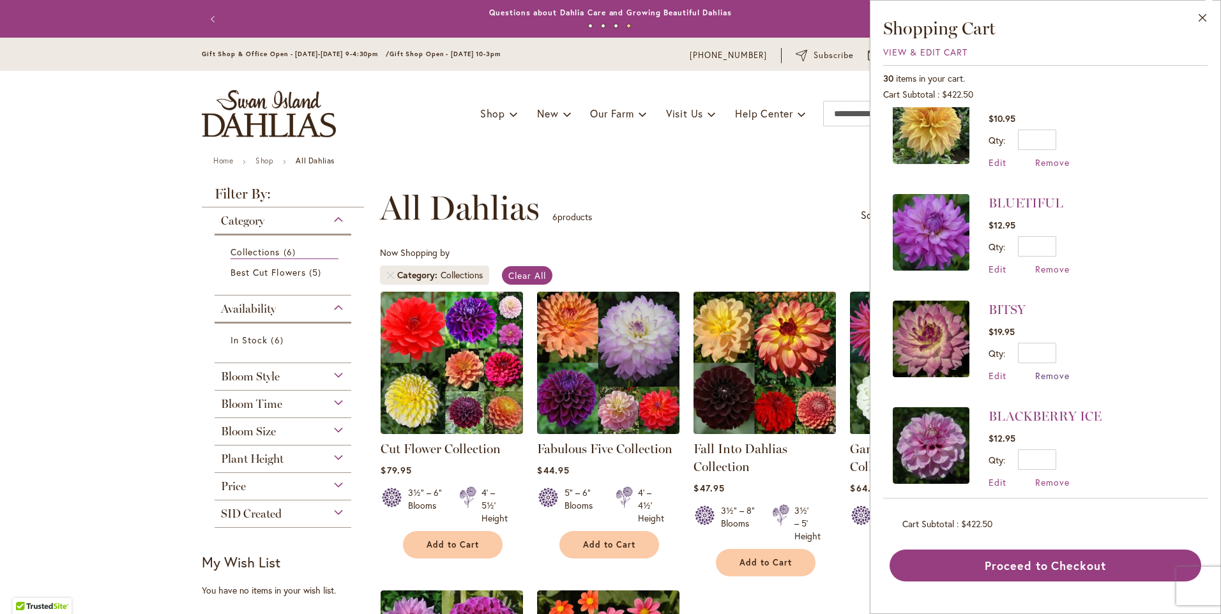
click at [1054, 370] on span "Remove" at bounding box center [1052, 376] width 34 height 12
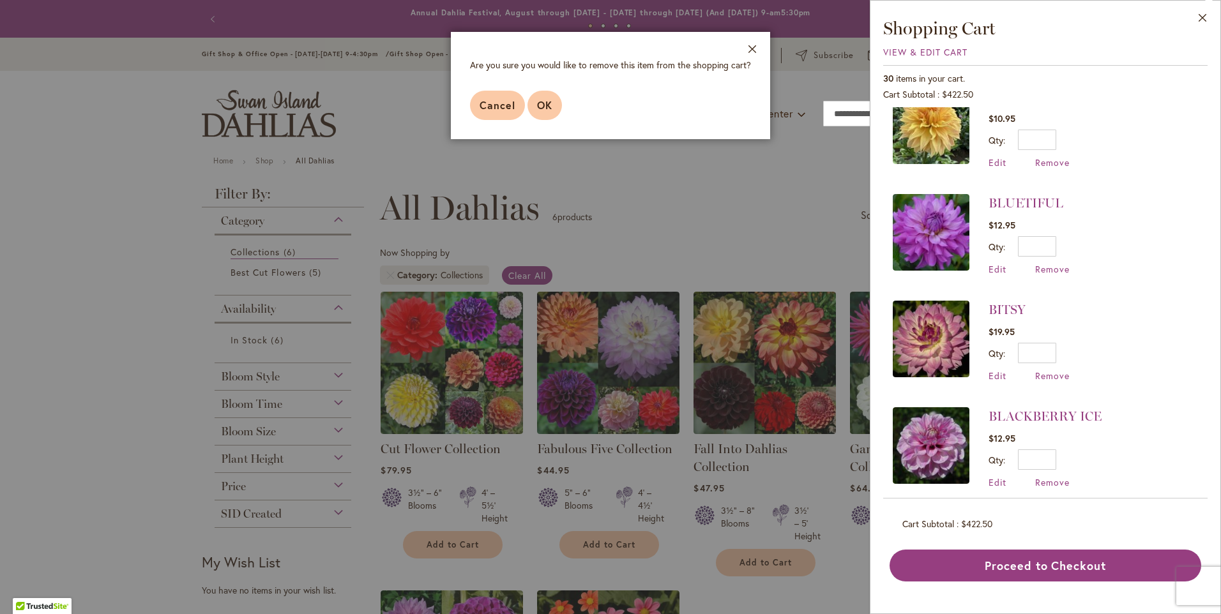
click at [535, 101] on button "OK" at bounding box center [545, 105] width 34 height 29
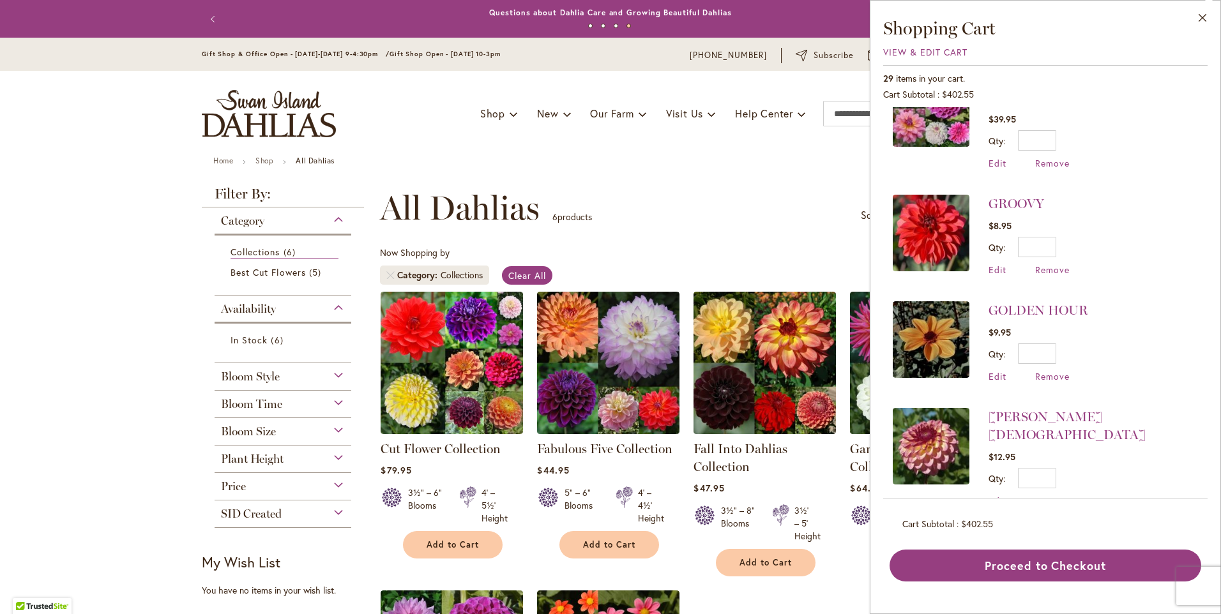
scroll to position [952, 0]
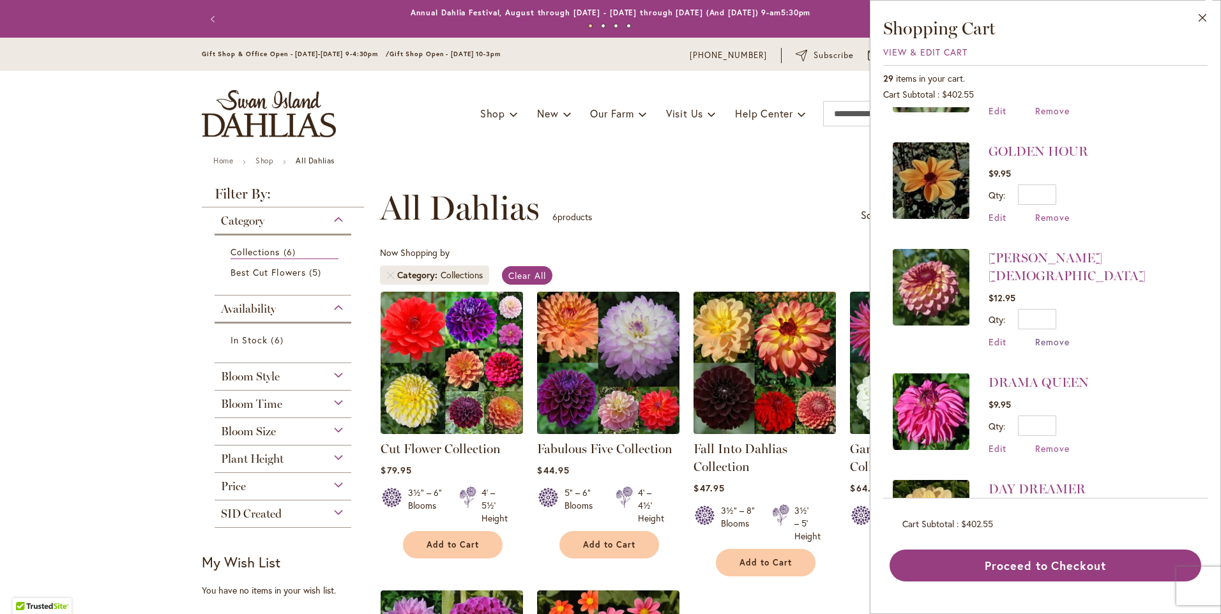
click at [1064, 336] on span "Remove" at bounding box center [1052, 342] width 34 height 12
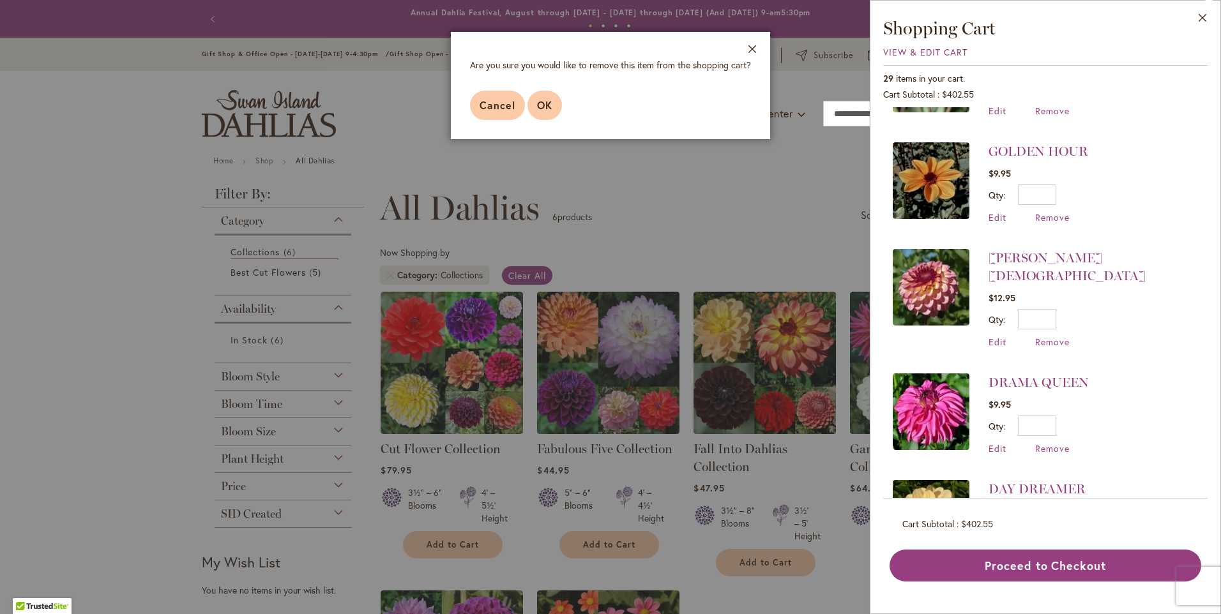
click at [542, 114] on button "OK" at bounding box center [545, 105] width 34 height 29
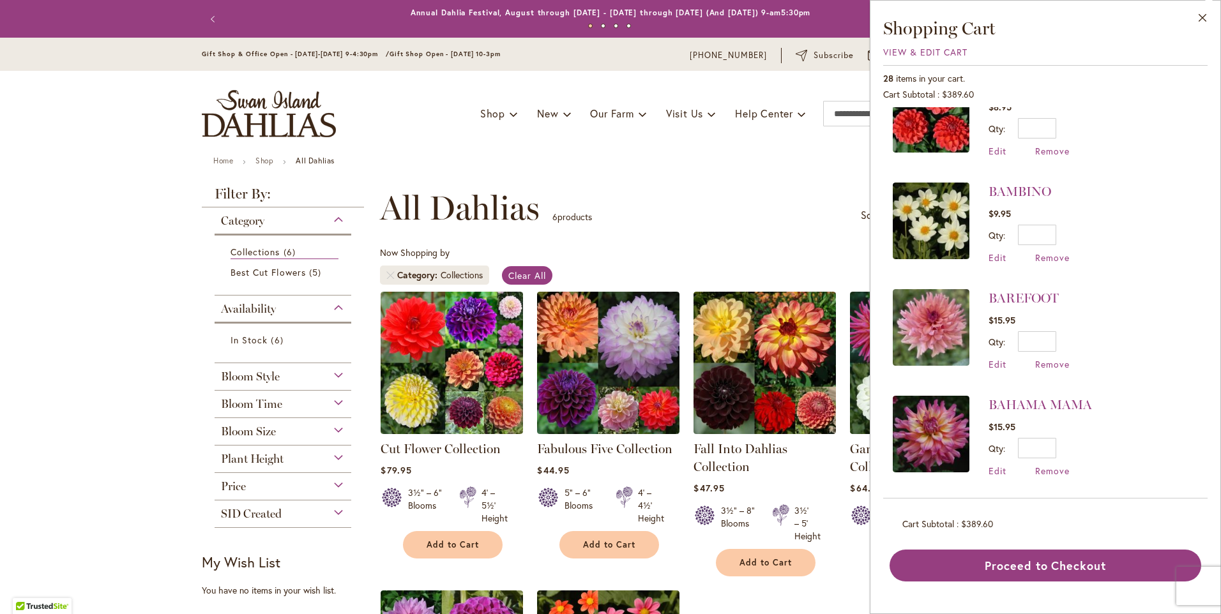
scroll to position [2327, 0]
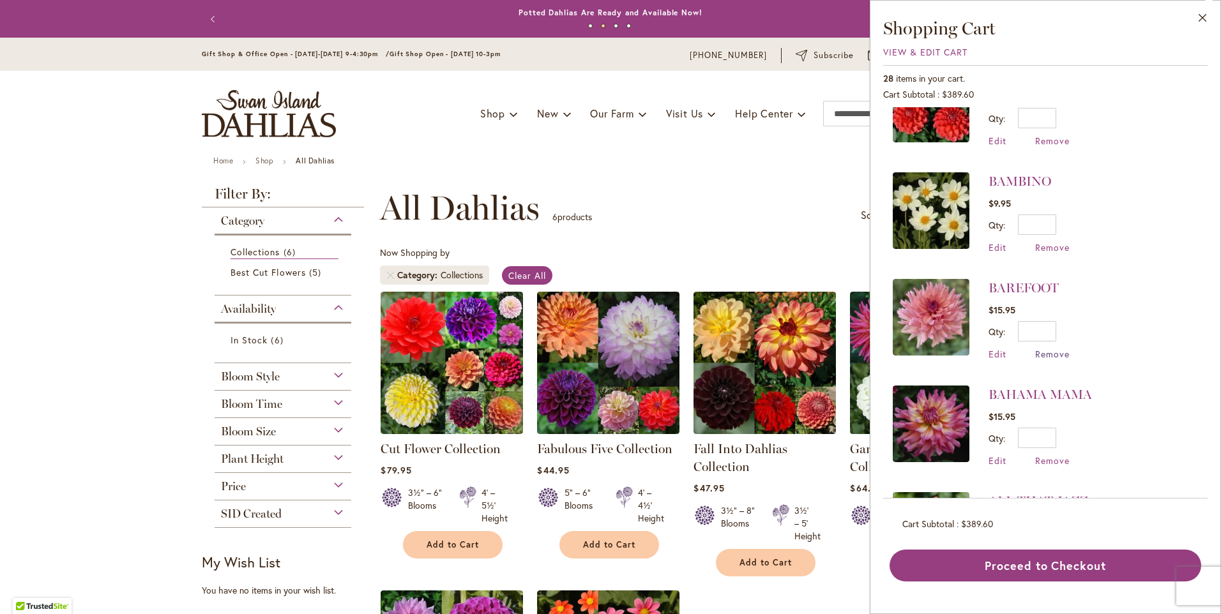
click at [1065, 348] on span "Remove" at bounding box center [1052, 354] width 34 height 12
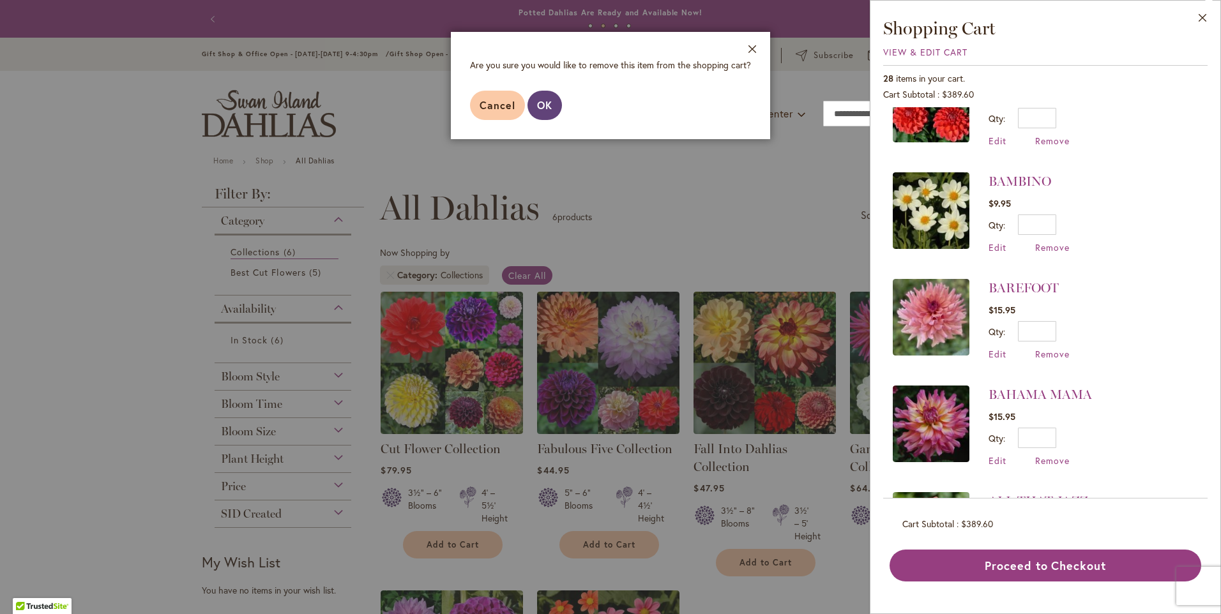
click at [546, 107] on span "OK" at bounding box center [544, 104] width 15 height 13
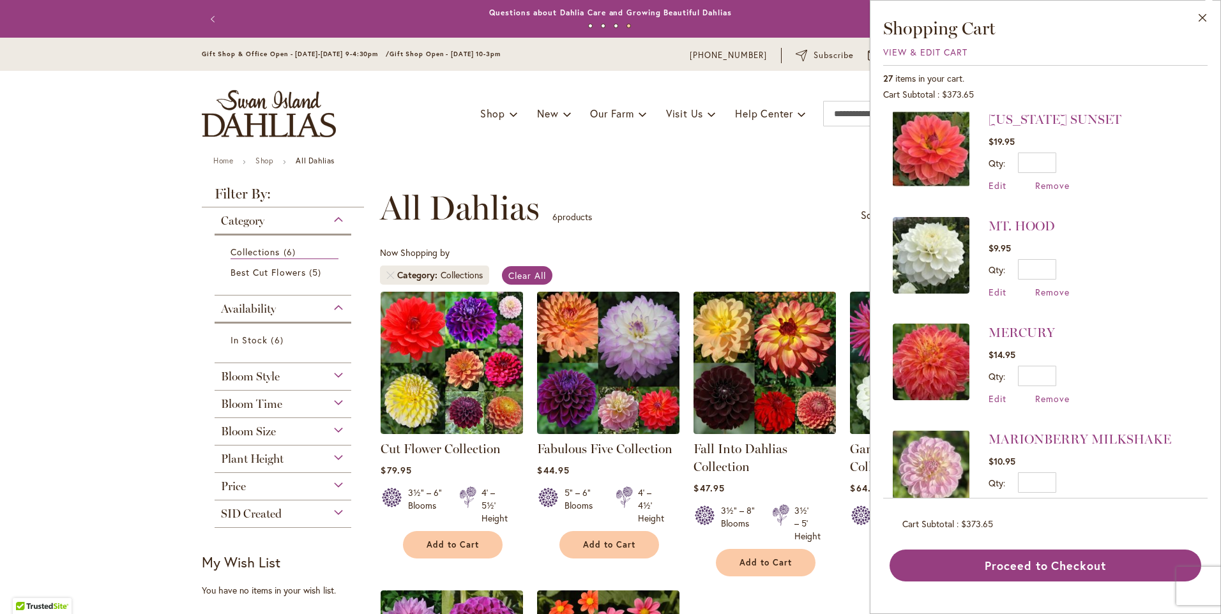
scroll to position [128, 0]
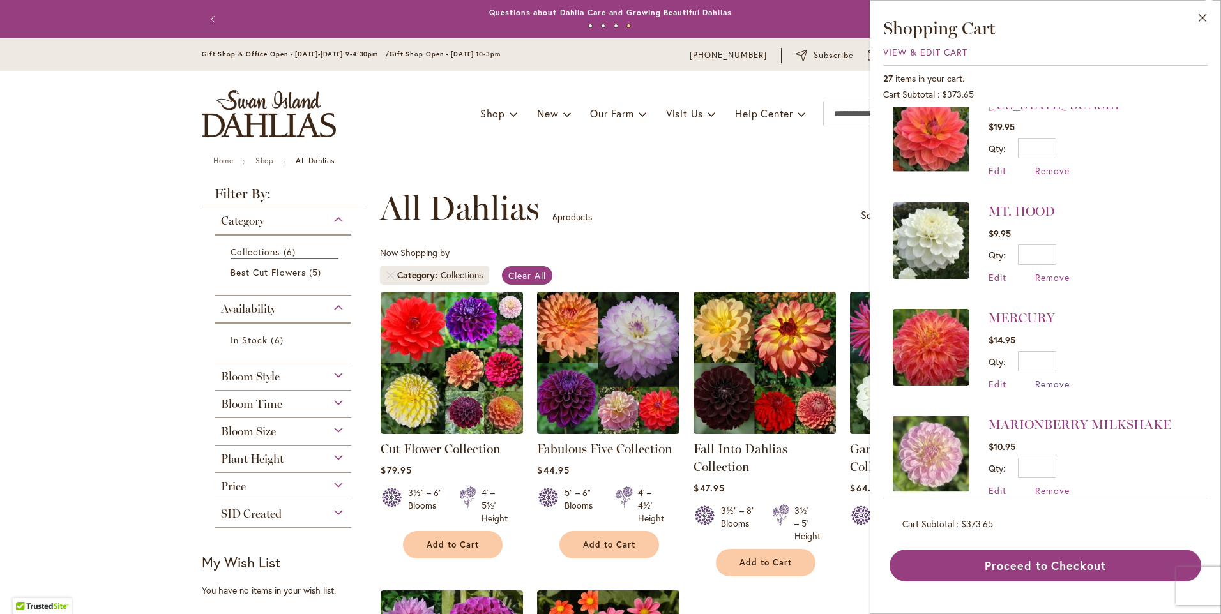
click at [1051, 384] on span "Remove" at bounding box center [1052, 384] width 34 height 12
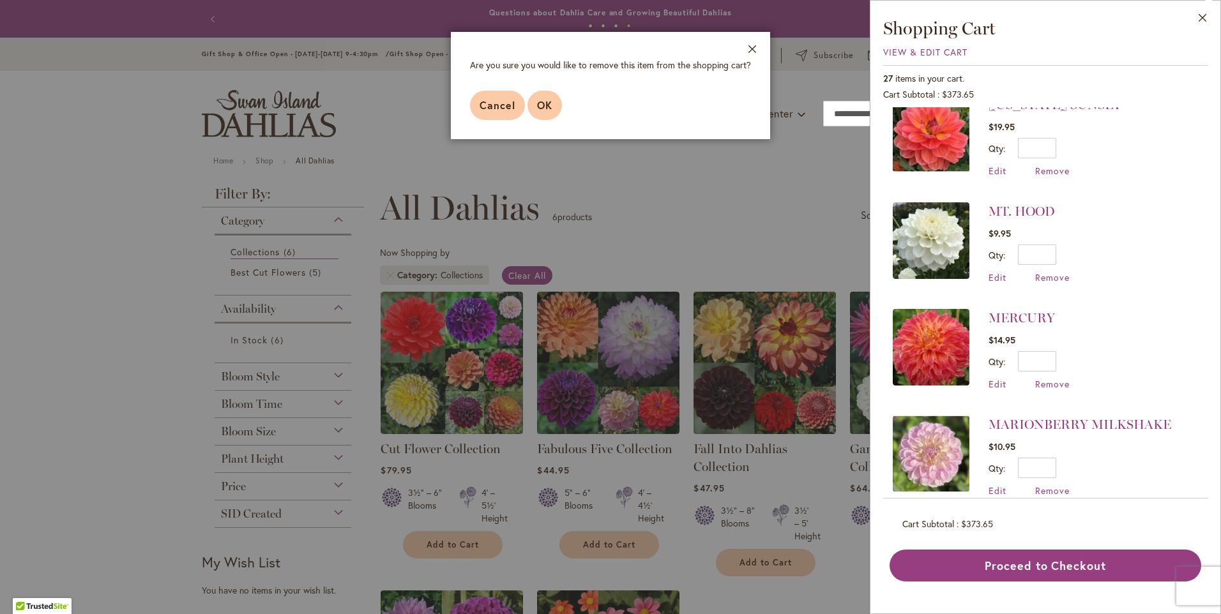
click at [545, 103] on span "OK" at bounding box center [544, 104] width 15 height 13
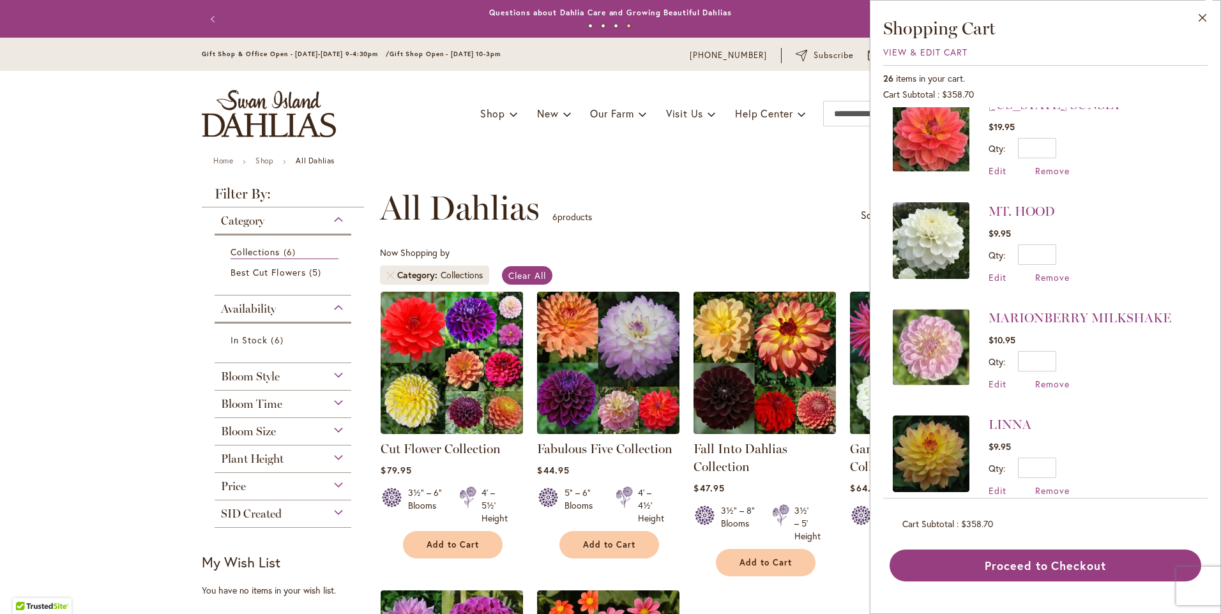
scroll to position [0, 0]
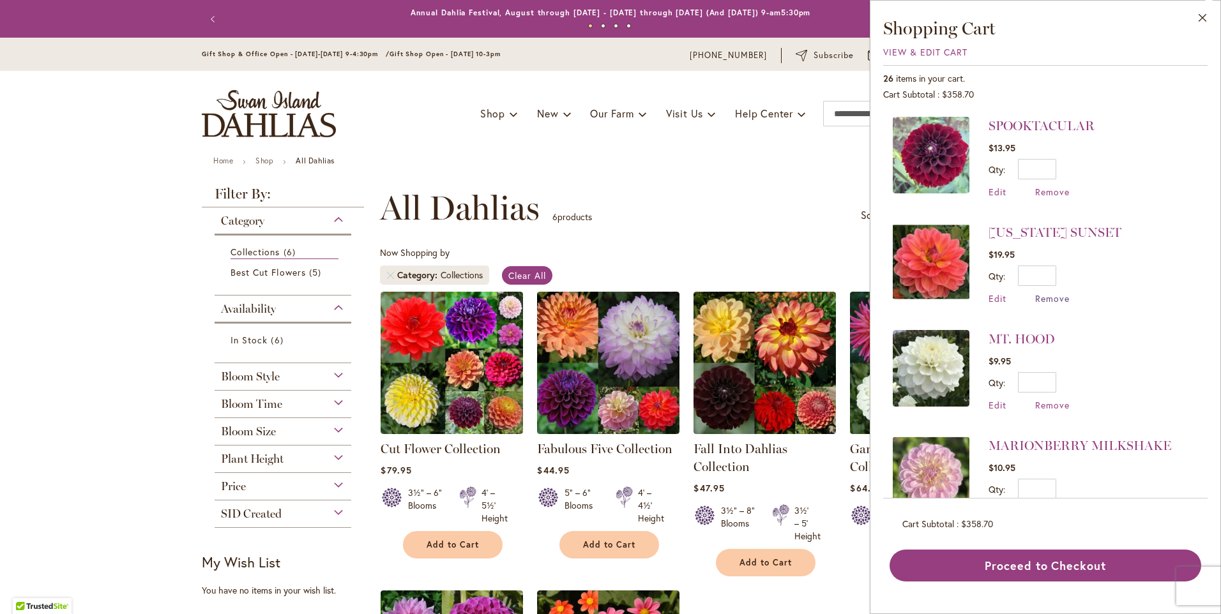
click at [1060, 297] on span "Remove" at bounding box center [1052, 299] width 34 height 12
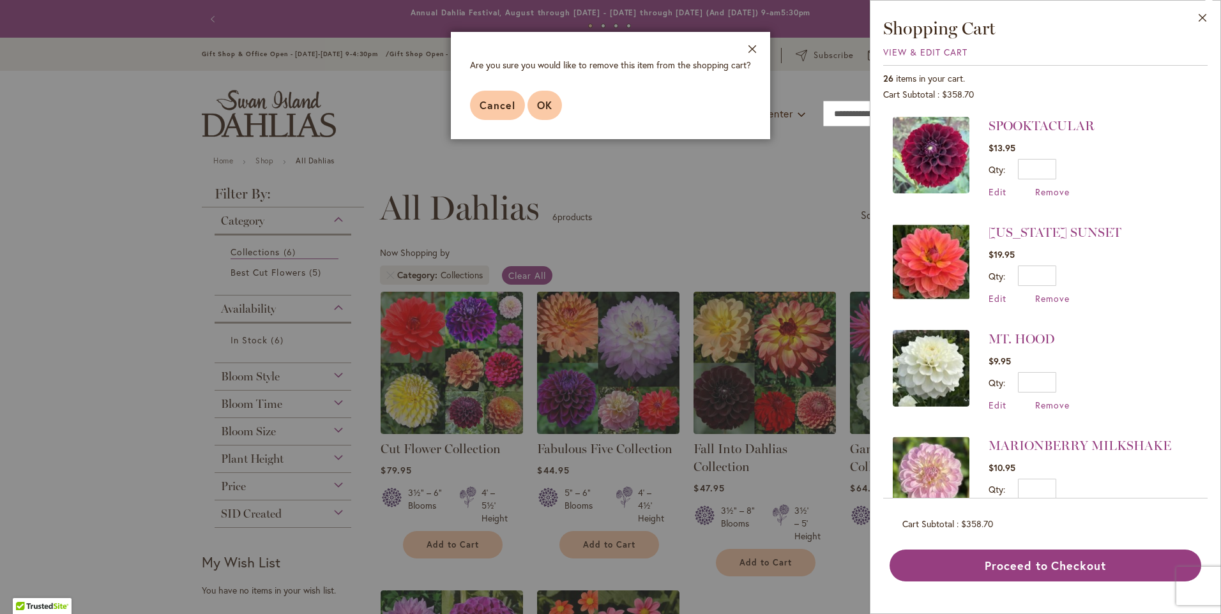
click at [551, 108] on span "OK" at bounding box center [544, 104] width 15 height 13
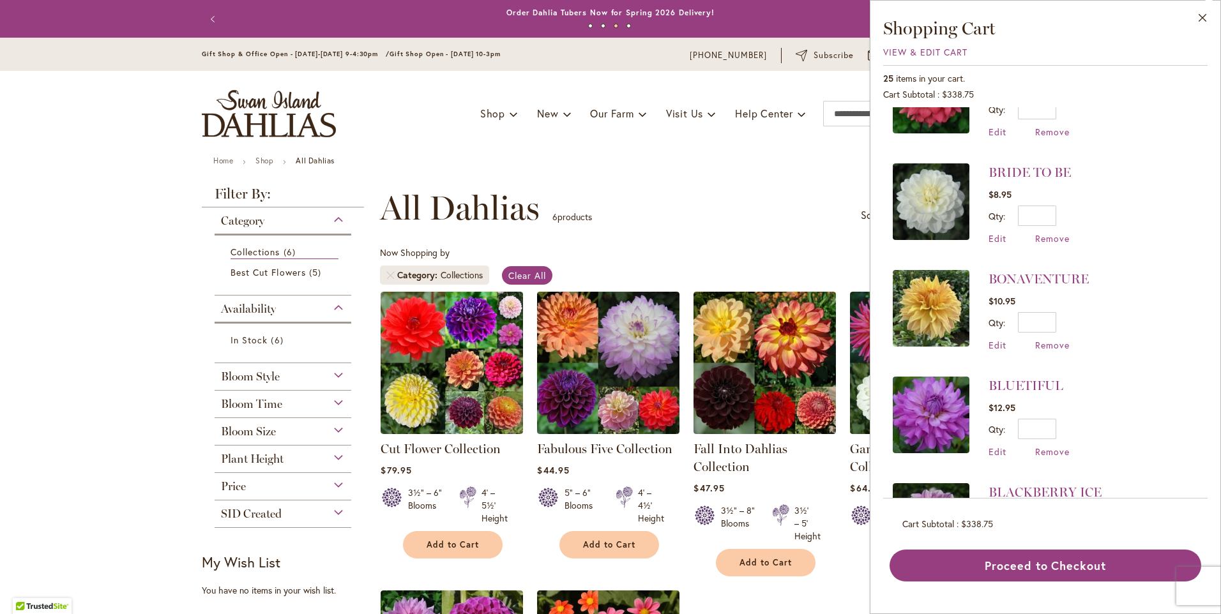
scroll to position [2282, 0]
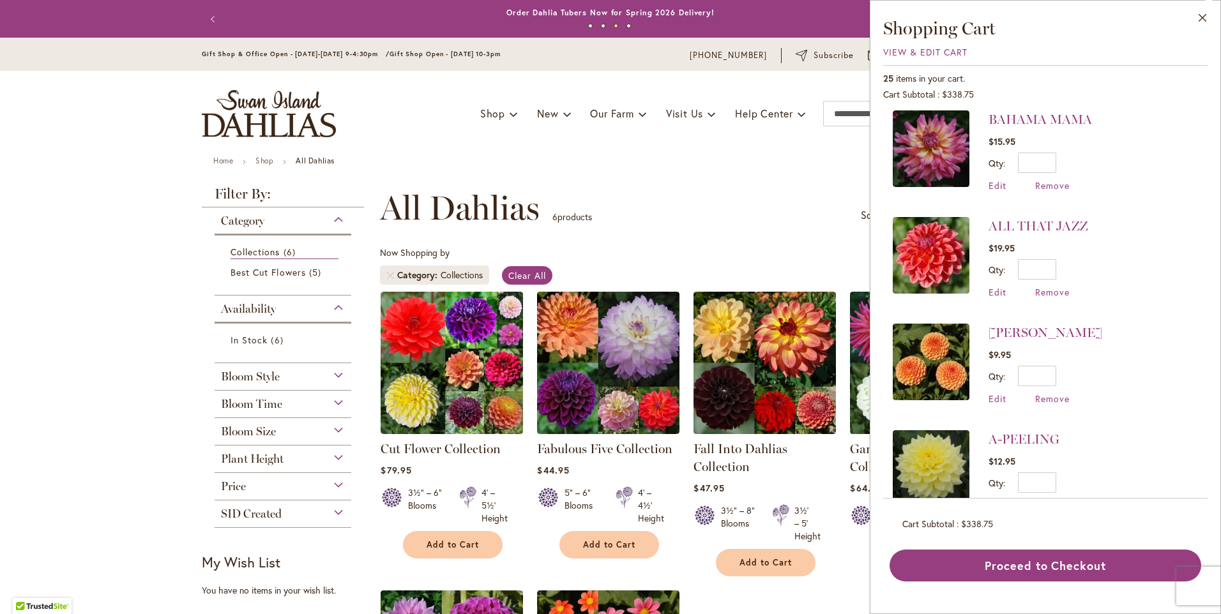
click at [1053, 499] on span "Remove" at bounding box center [1052, 505] width 34 height 12
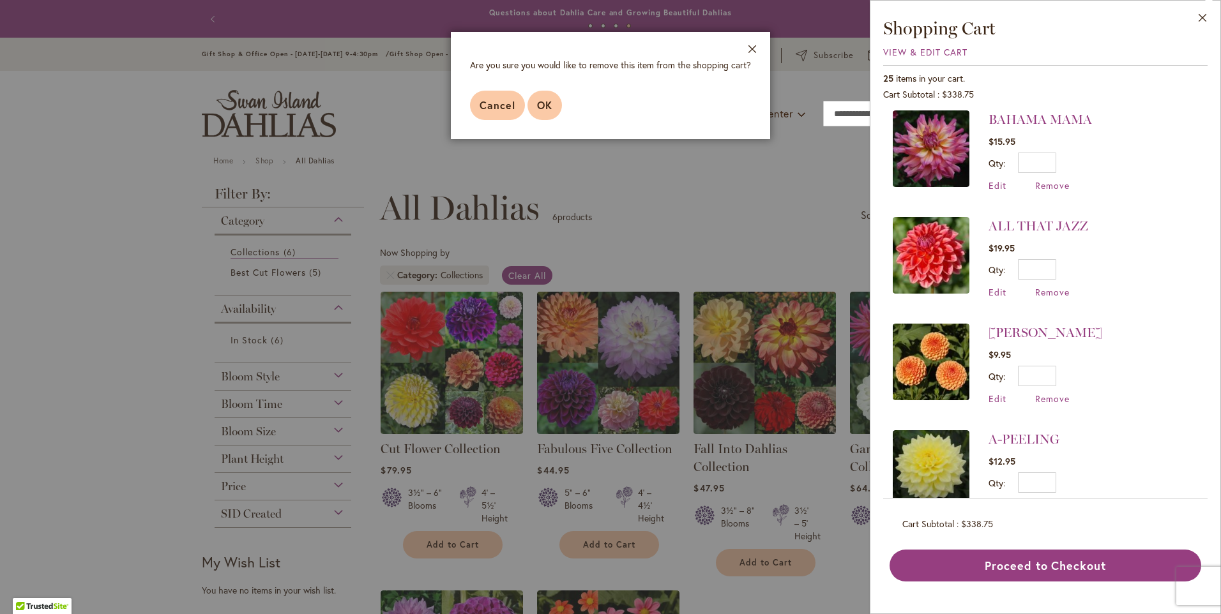
click at [544, 110] on span "OK" at bounding box center [544, 104] width 15 height 13
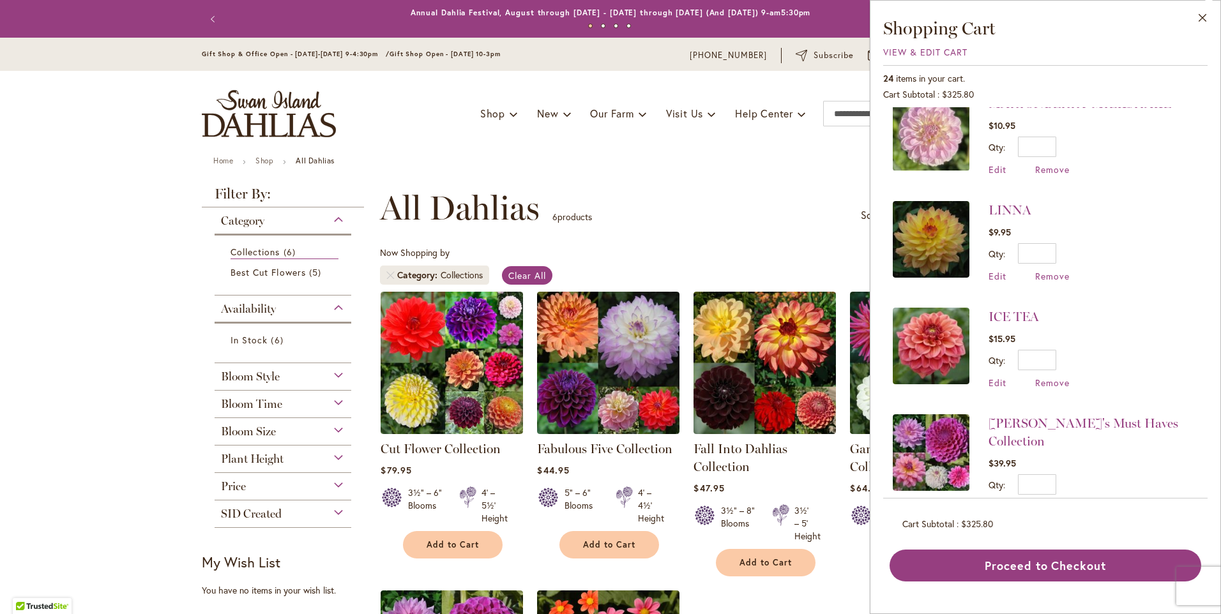
scroll to position [417, 0]
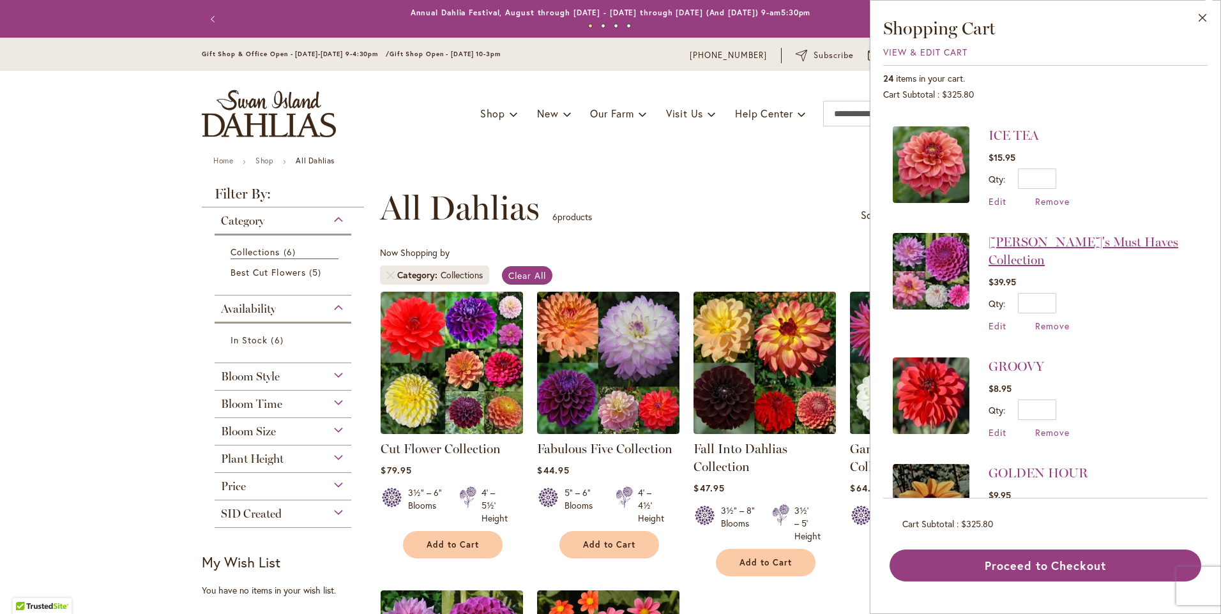
click at [1107, 245] on link "Heather's Must Haves Collection" at bounding box center [1084, 250] width 190 height 33
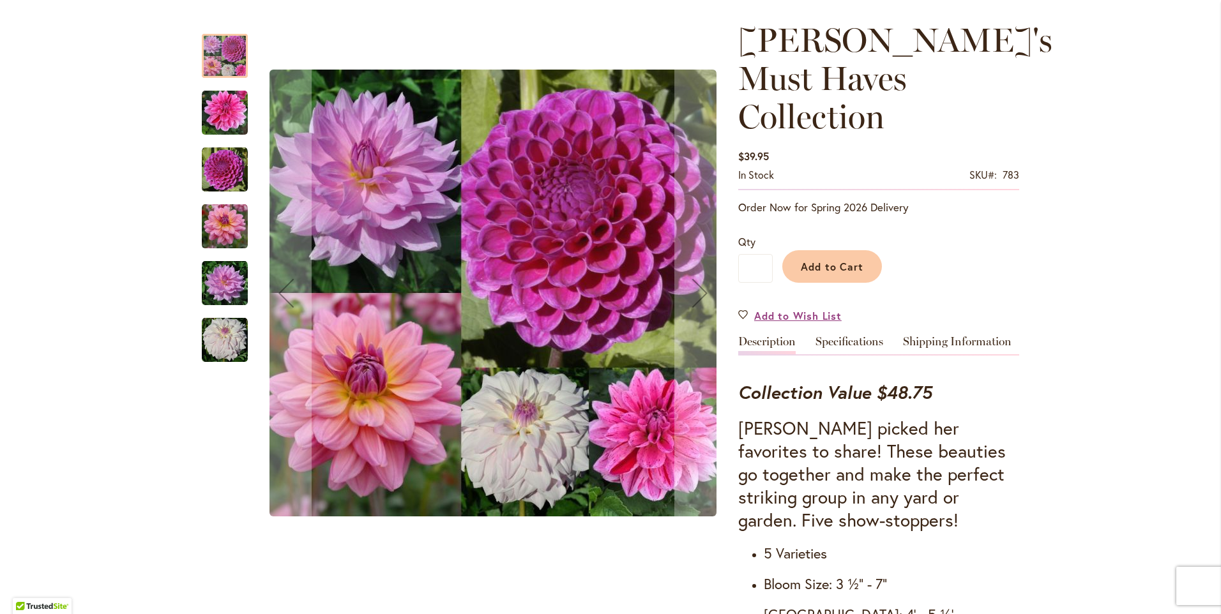
scroll to position [192, 0]
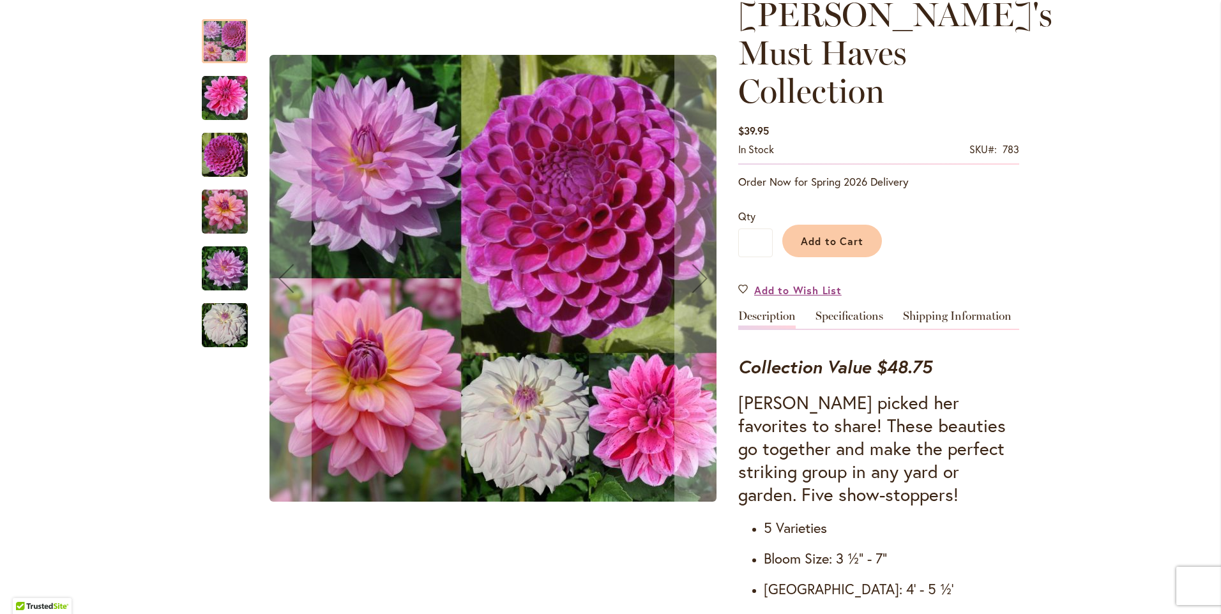
click at [218, 87] on img "CHA CHING" at bounding box center [225, 98] width 46 height 46
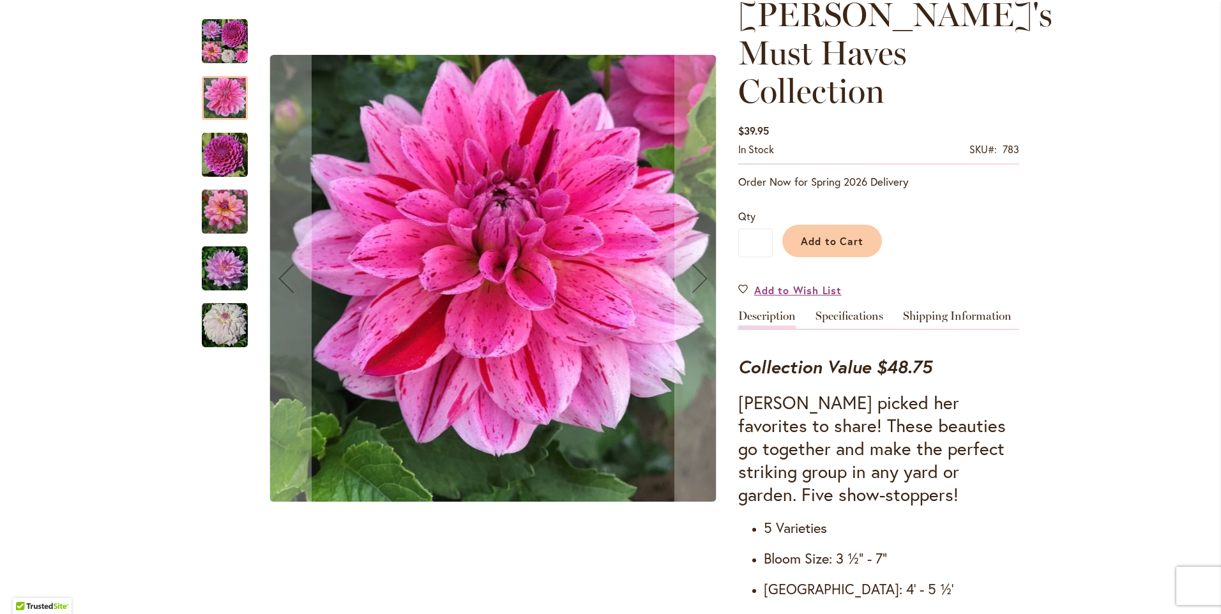
click at [212, 148] on img "NIJINSKI" at bounding box center [225, 155] width 46 height 46
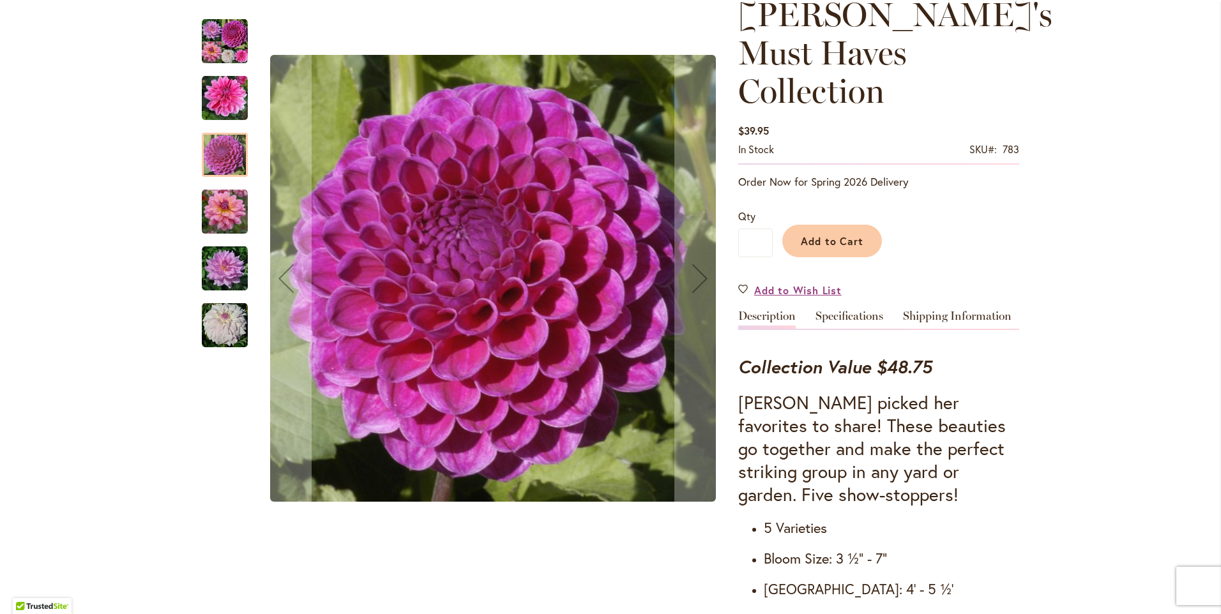
click at [206, 200] on img "SOUTERHN BELLE" at bounding box center [225, 212] width 46 height 46
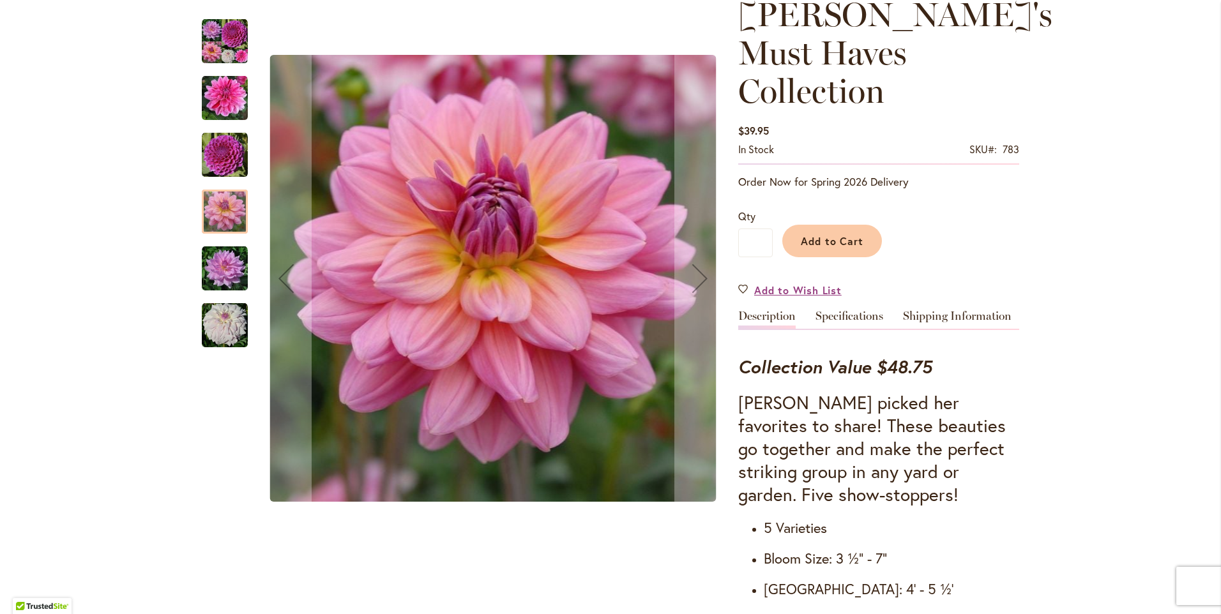
click at [202, 238] on div "UNICORN DREAMS" at bounding box center [231, 262] width 59 height 57
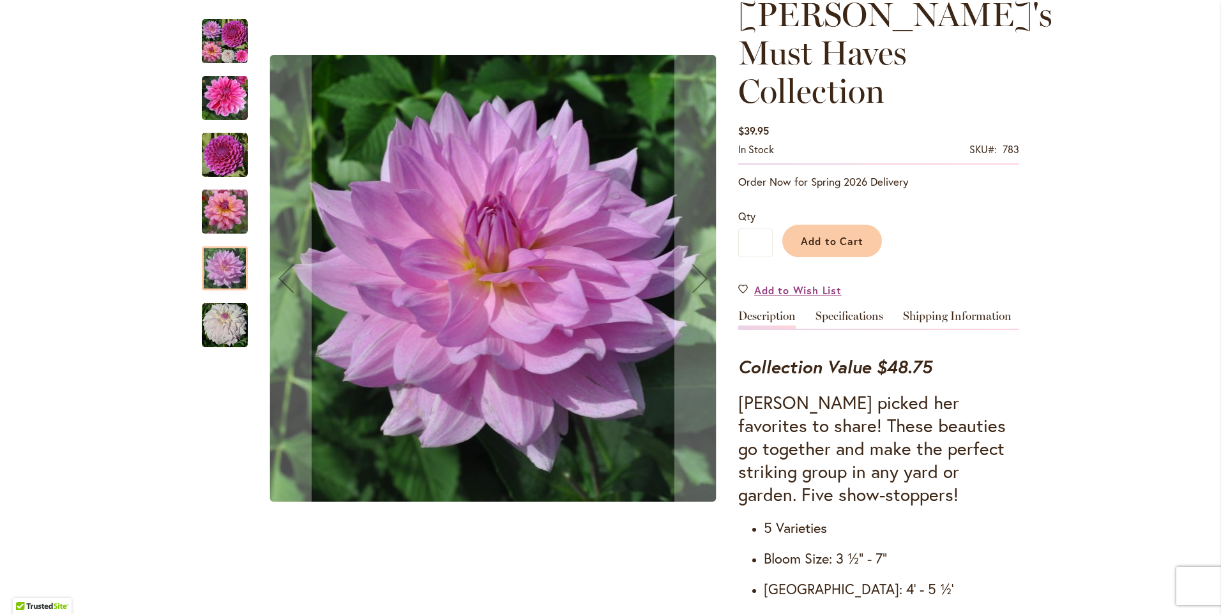
drag, startPoint x: 212, startPoint y: 282, endPoint x: 217, endPoint y: 289, distance: 8.3
click at [213, 282] on div at bounding box center [225, 269] width 46 height 44
click at [217, 323] on img "WHO ME?" at bounding box center [225, 326] width 46 height 46
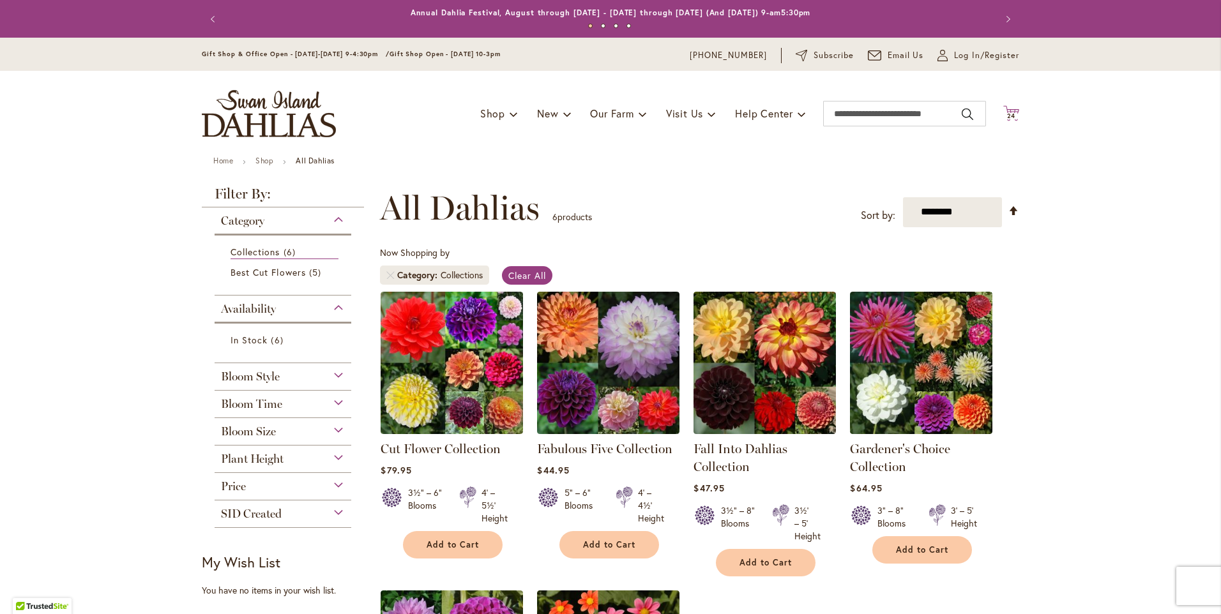
click at [1009, 119] on icon "Cart .cls-1 { fill: #231f20; }" at bounding box center [1011, 113] width 16 height 16
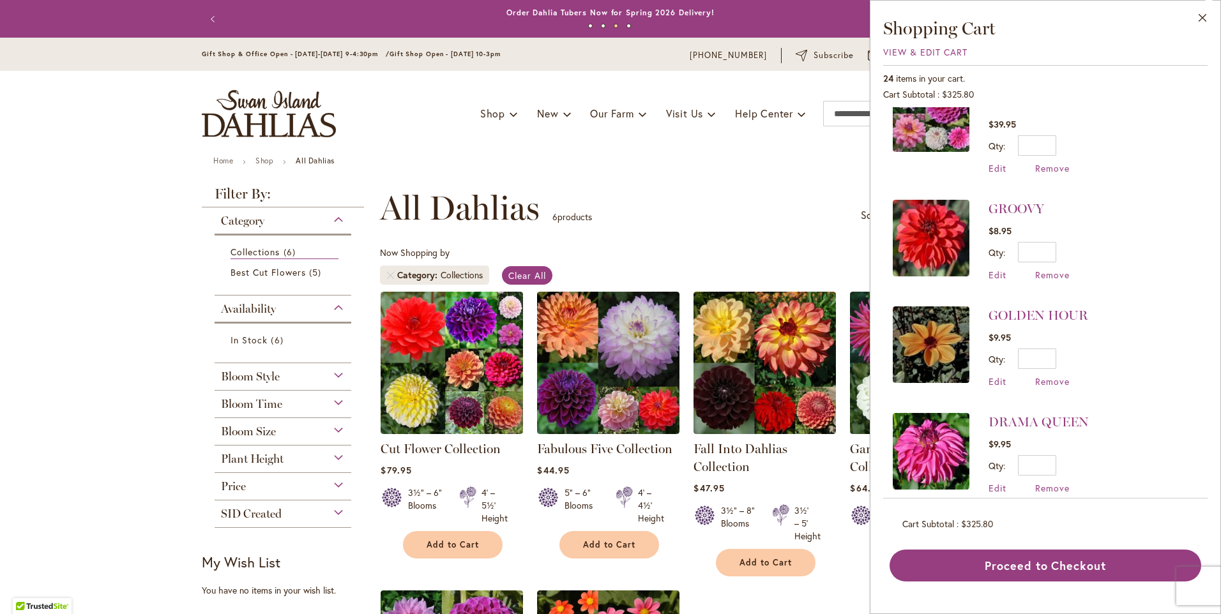
scroll to position [639, 0]
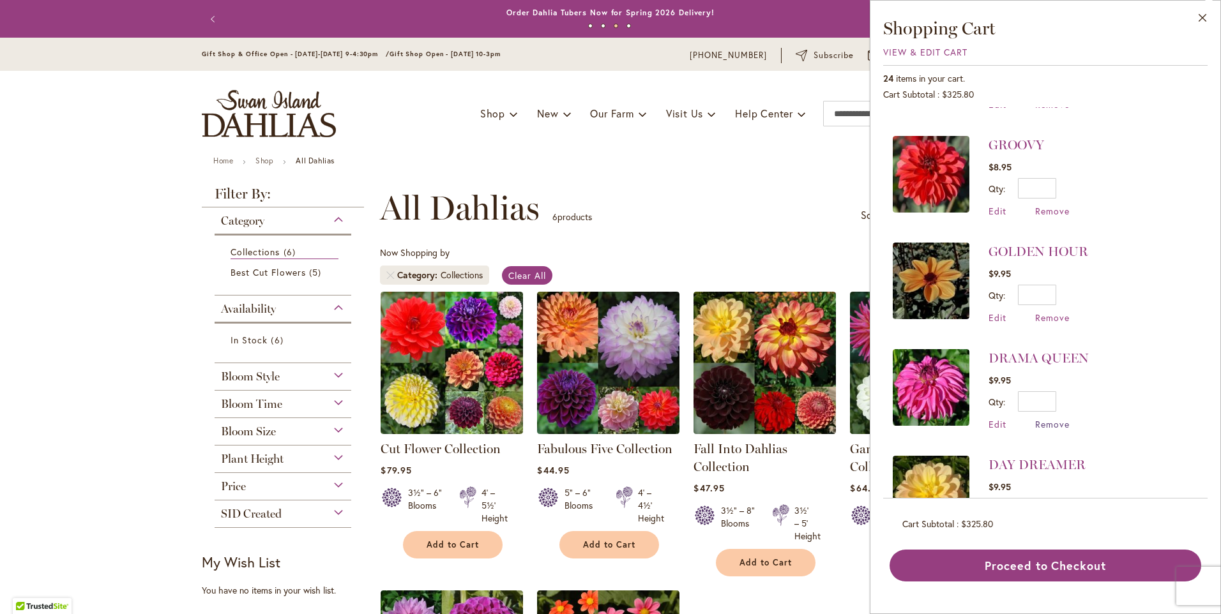
click at [1063, 418] on span "Remove" at bounding box center [1052, 424] width 34 height 12
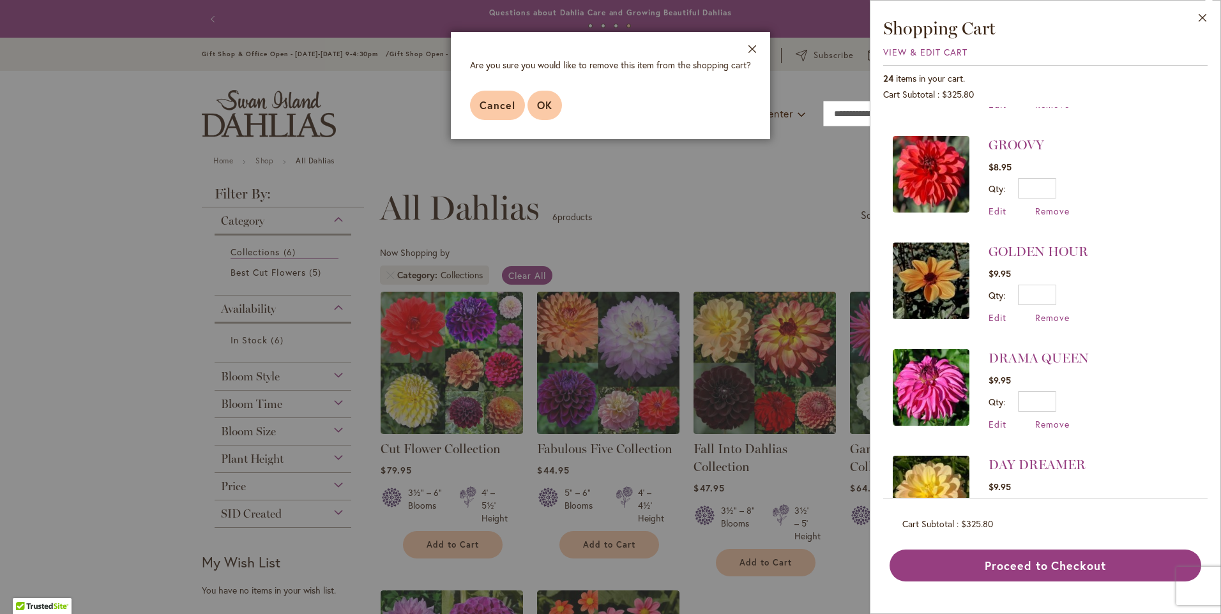
click at [545, 102] on span "OK" at bounding box center [544, 104] width 15 height 13
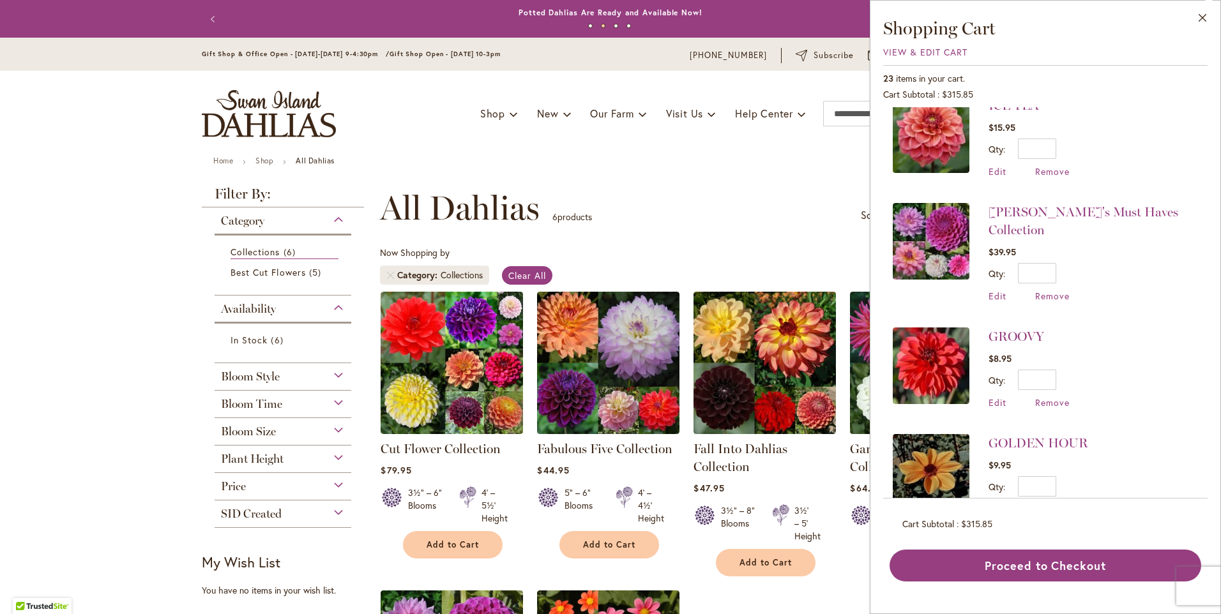
scroll to position [383, 0]
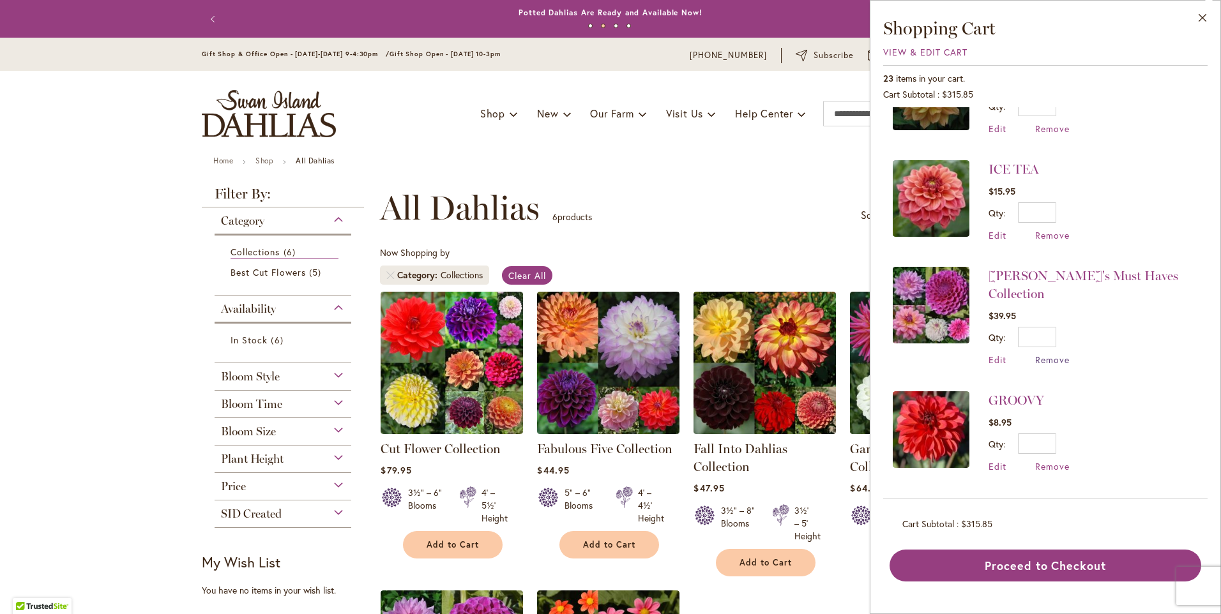
click at [1054, 354] on span "Remove" at bounding box center [1052, 360] width 34 height 12
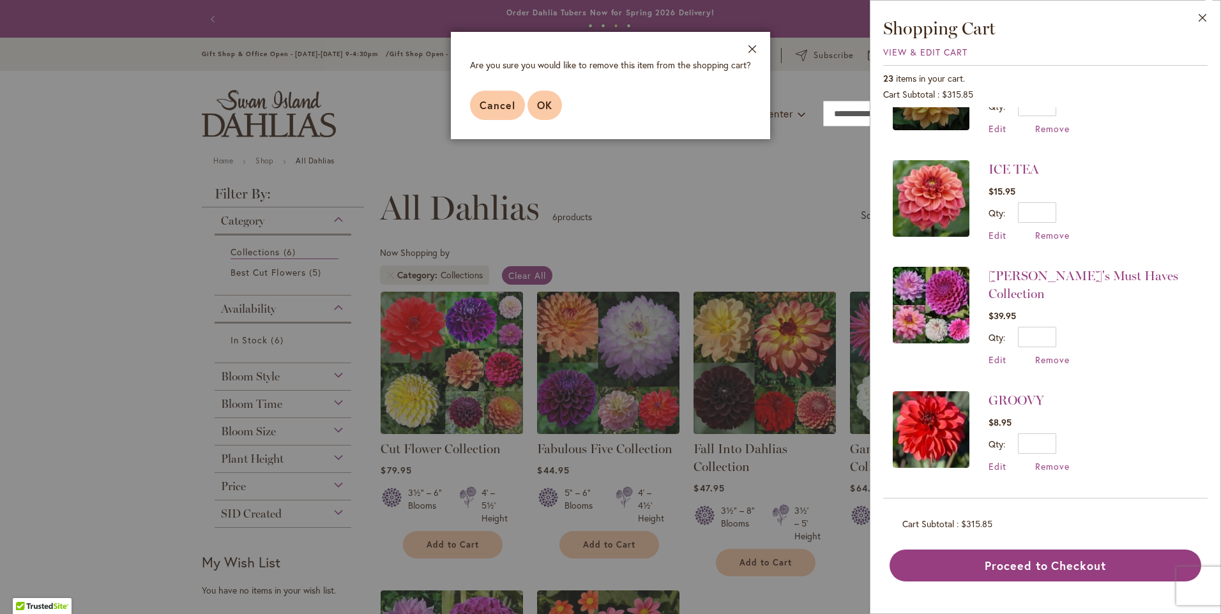
click at [545, 109] on span "OK" at bounding box center [544, 104] width 15 height 13
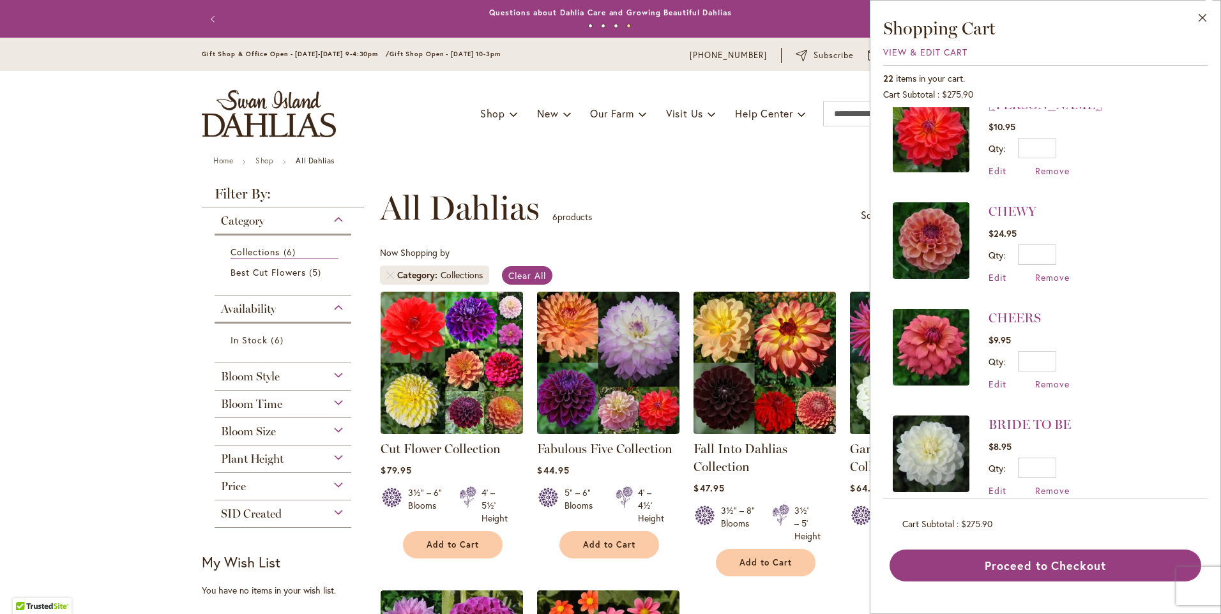
scroll to position [958, 0]
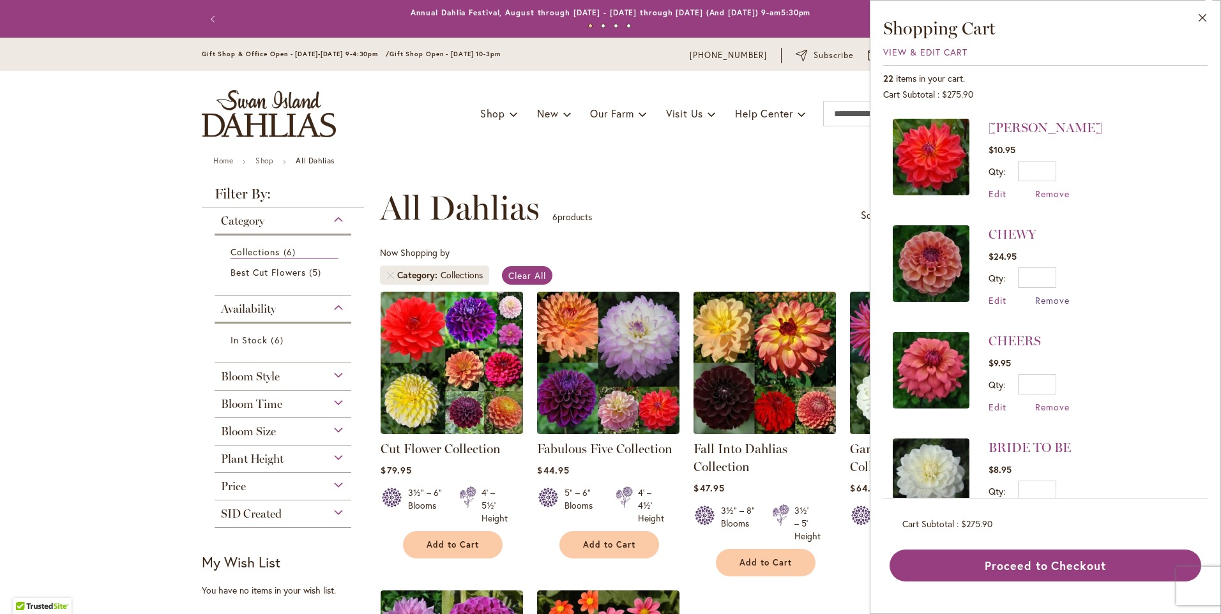
click at [1051, 301] on span "Remove" at bounding box center [1052, 300] width 34 height 12
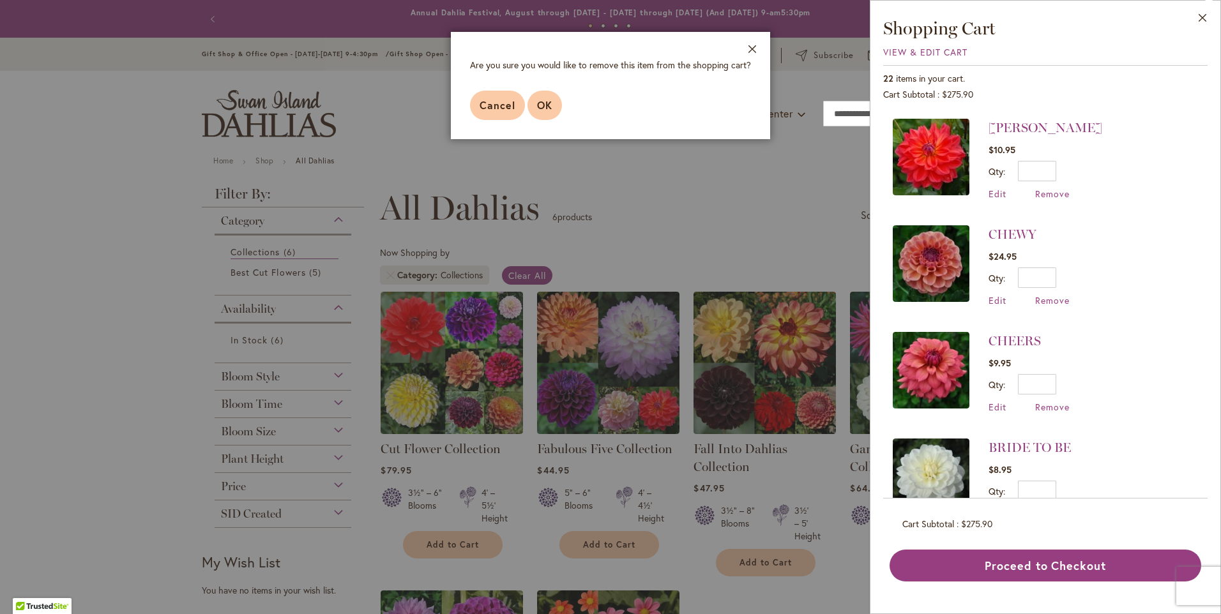
click at [550, 99] on span "OK" at bounding box center [544, 104] width 15 height 13
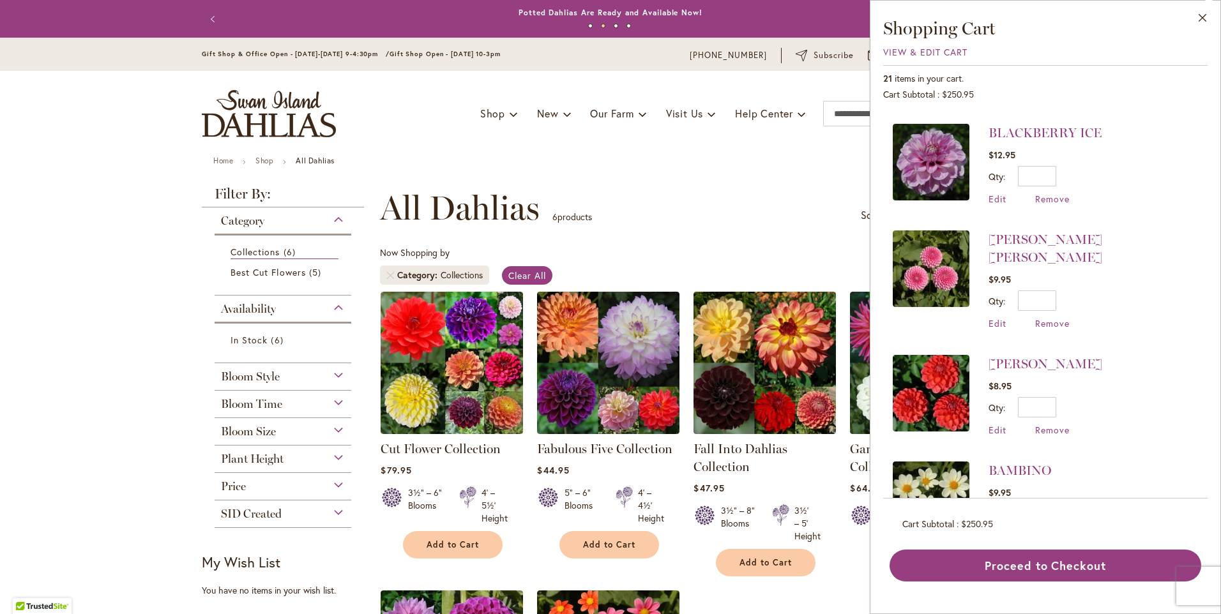
scroll to position [1661, 0]
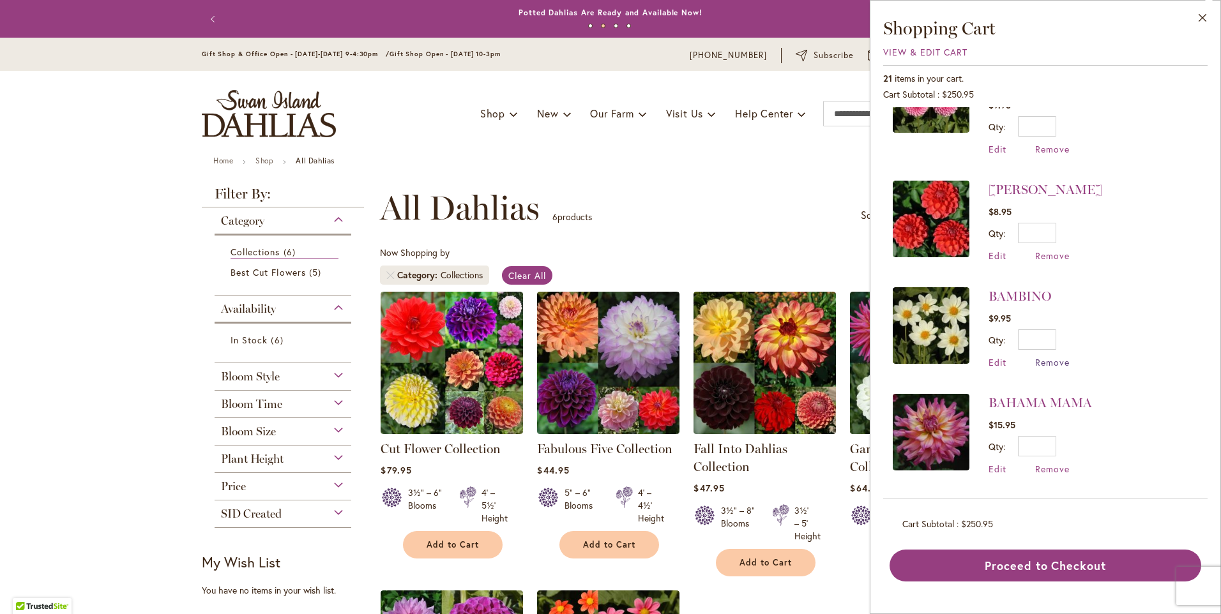
click at [1051, 356] on span "Remove" at bounding box center [1052, 362] width 34 height 12
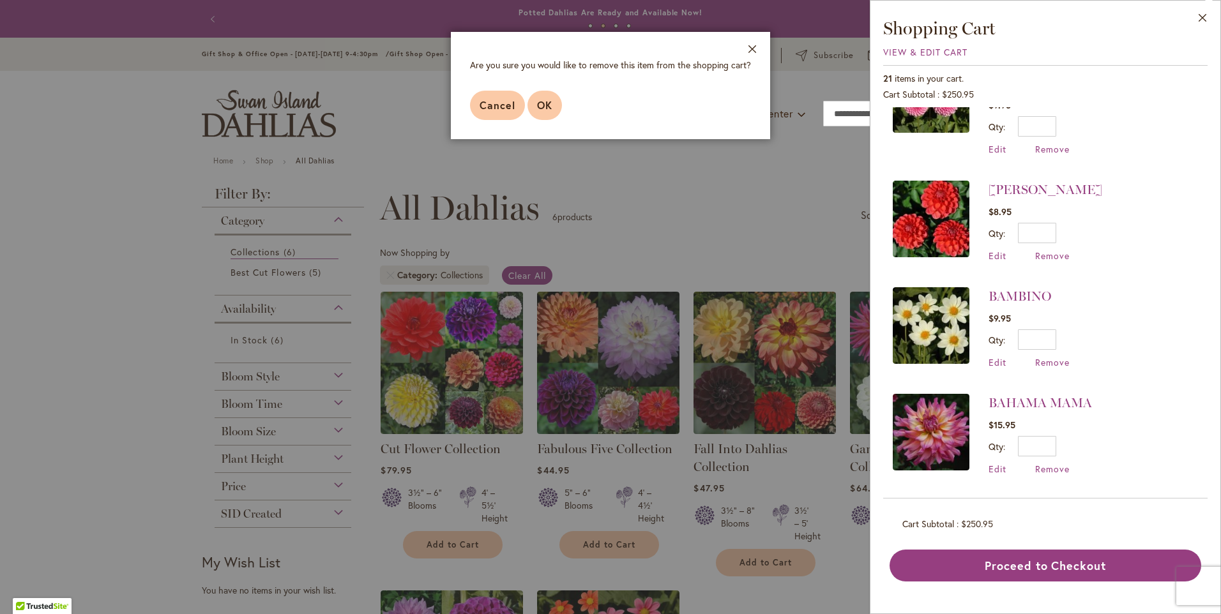
click at [552, 116] on button "OK" at bounding box center [545, 105] width 34 height 29
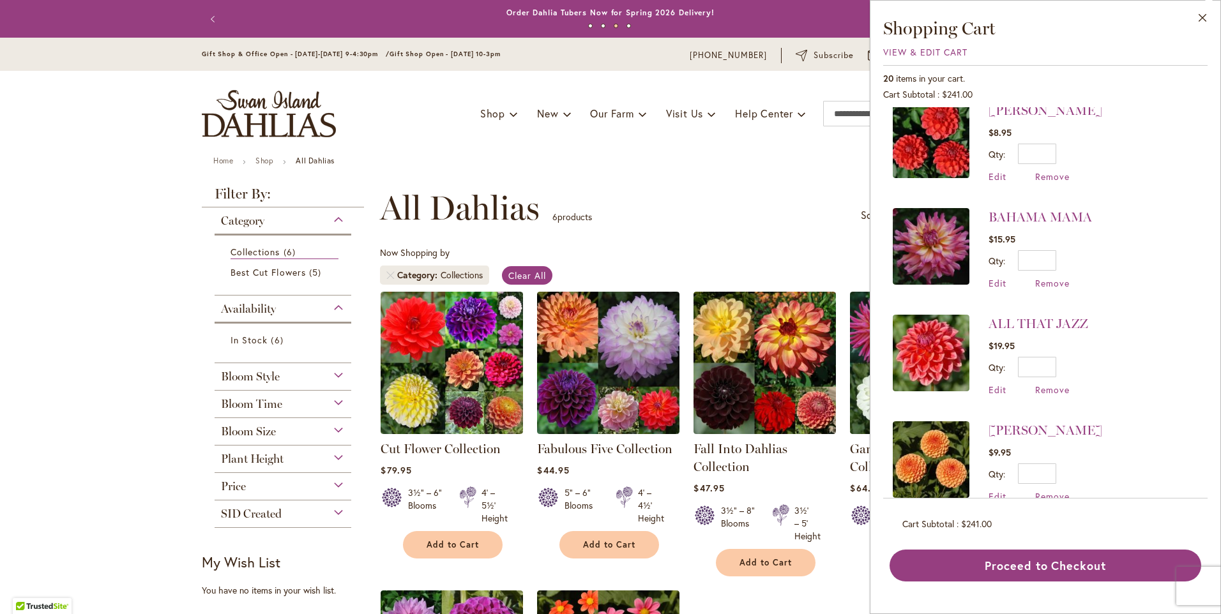
scroll to position [1749, 0]
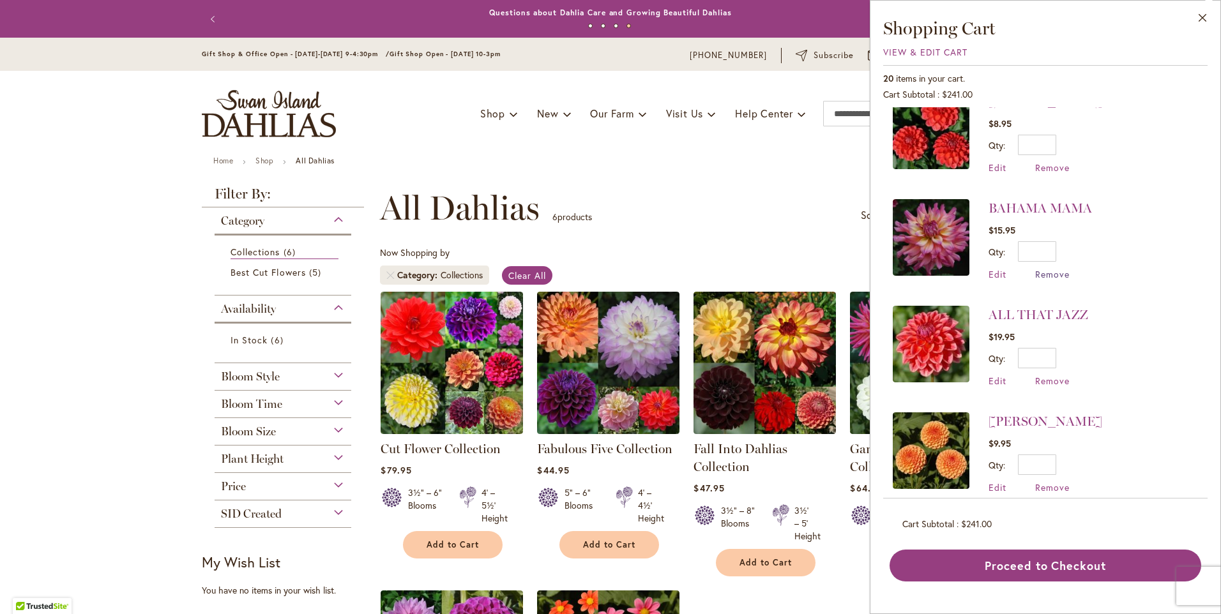
click at [1062, 268] on span "Remove" at bounding box center [1052, 274] width 34 height 12
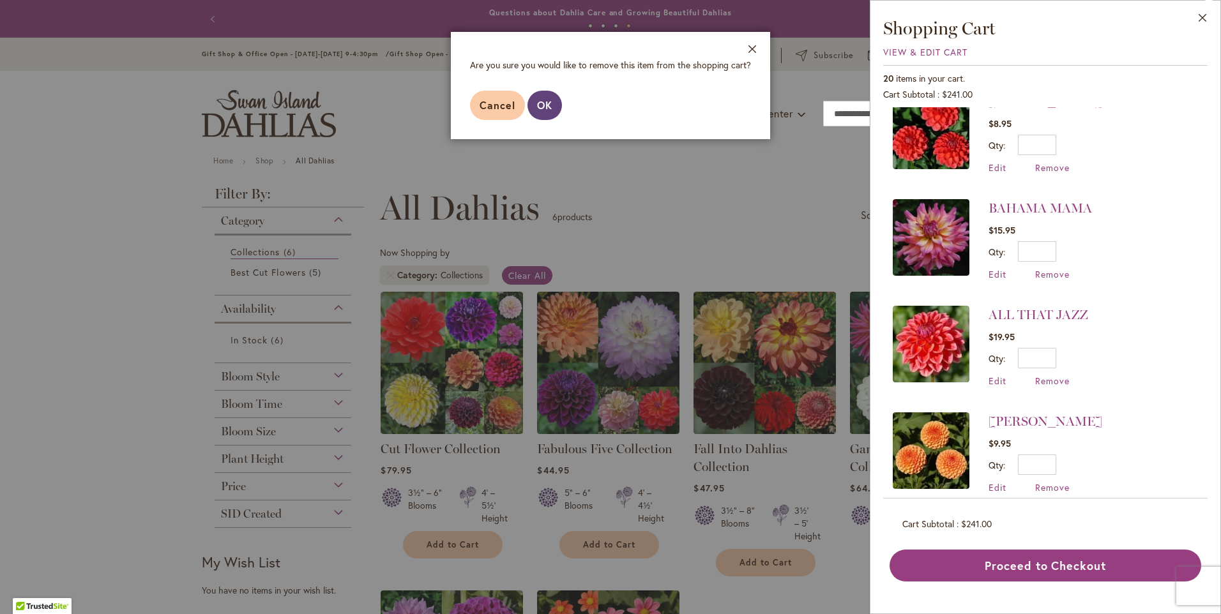
drag, startPoint x: 552, startPoint y: 107, endPoint x: 658, endPoint y: 130, distance: 107.9
click at [552, 107] on button "OK" at bounding box center [545, 105] width 34 height 29
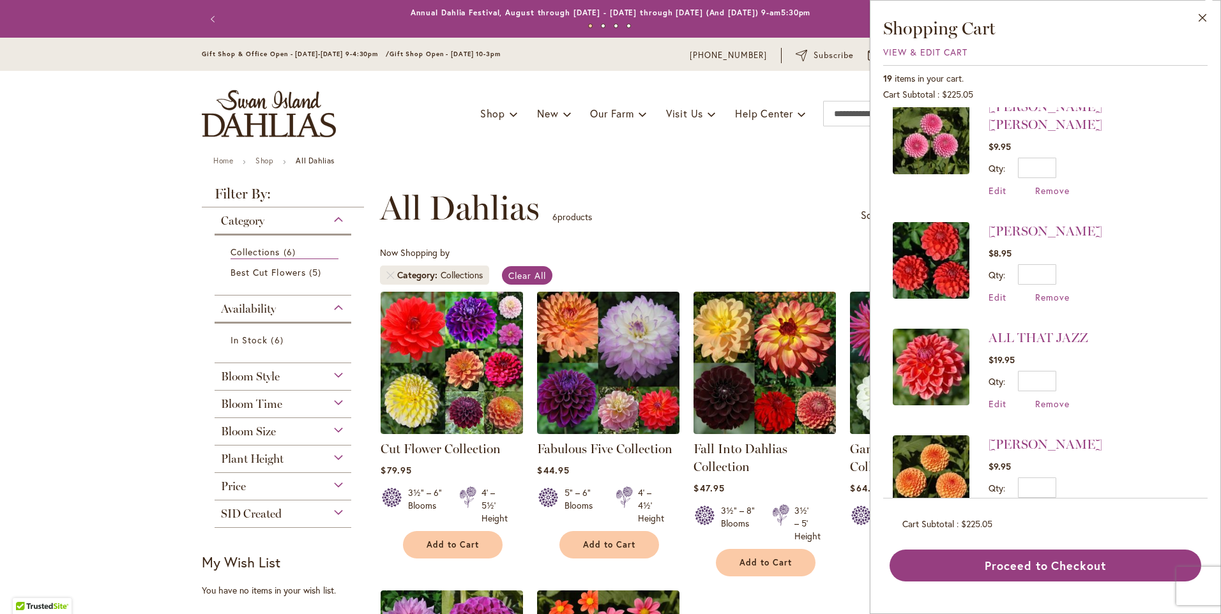
scroll to position [1642, 0]
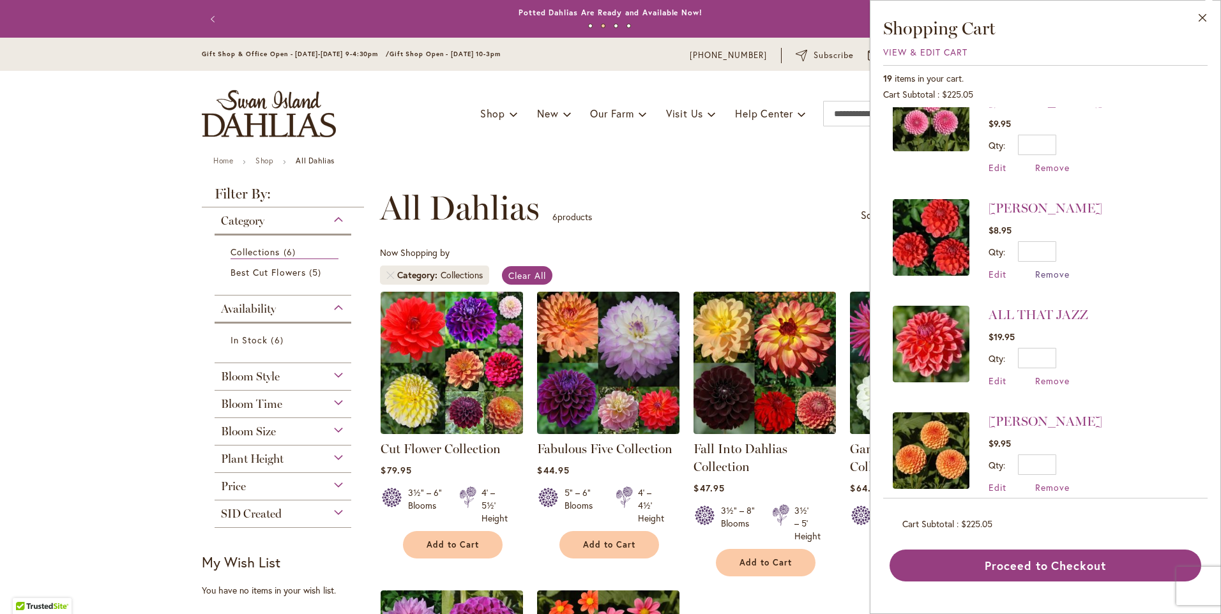
click at [1039, 268] on span "Remove" at bounding box center [1052, 274] width 34 height 12
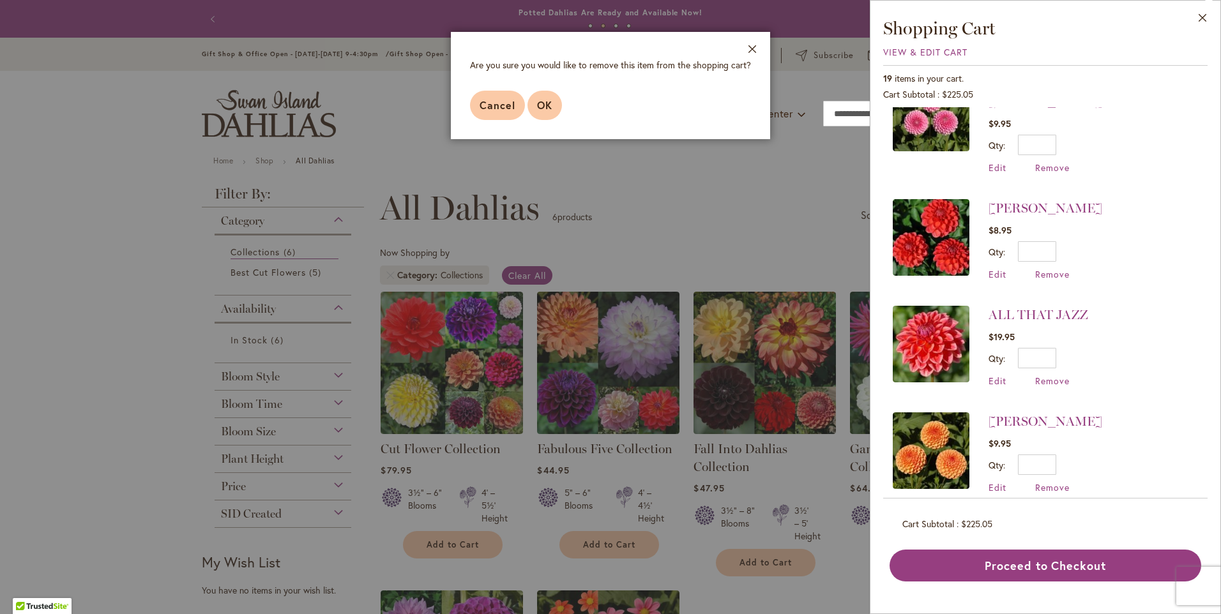
click at [548, 105] on span "OK" at bounding box center [544, 104] width 15 height 13
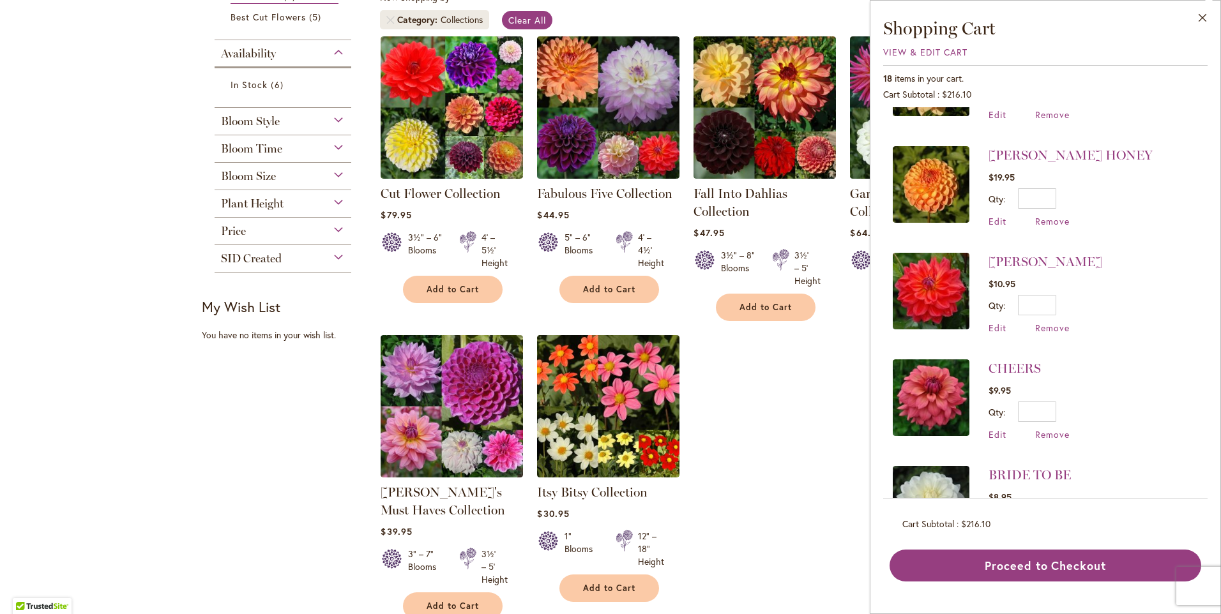
scroll to position [821, 0]
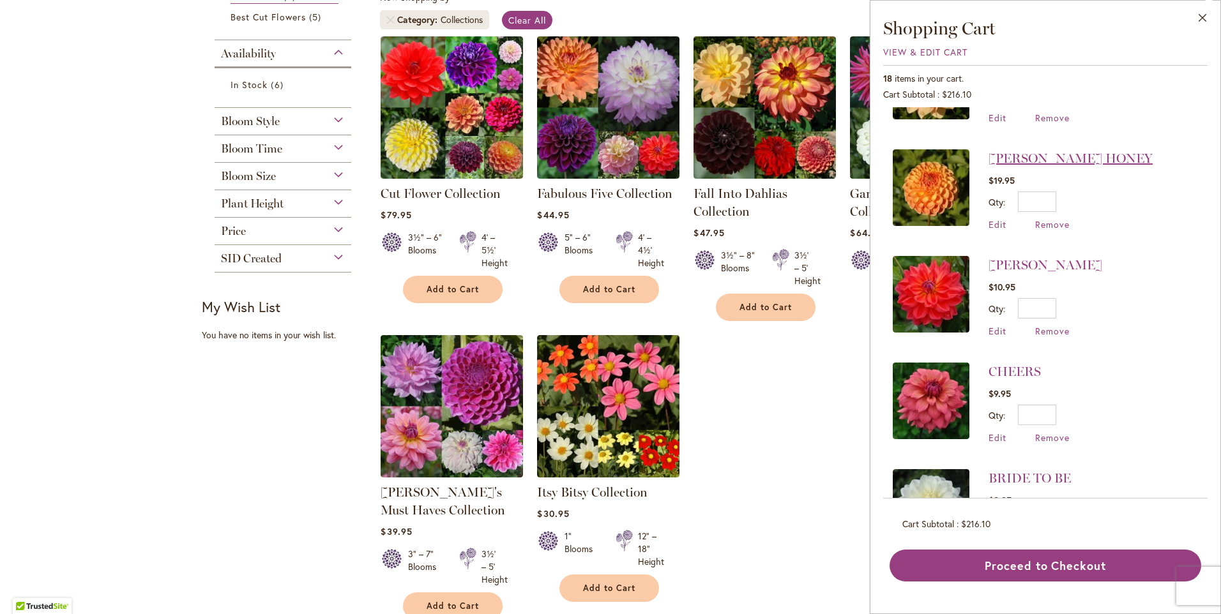
click at [1054, 158] on link "[PERSON_NAME] HONEY" at bounding box center [1071, 158] width 164 height 15
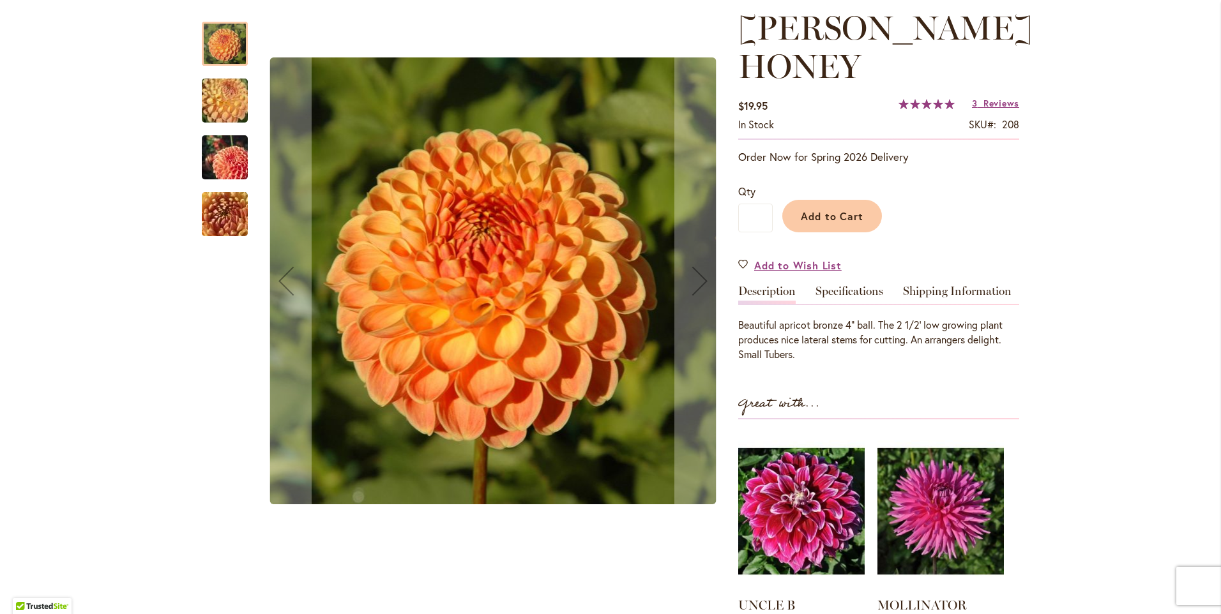
scroll to position [192, 0]
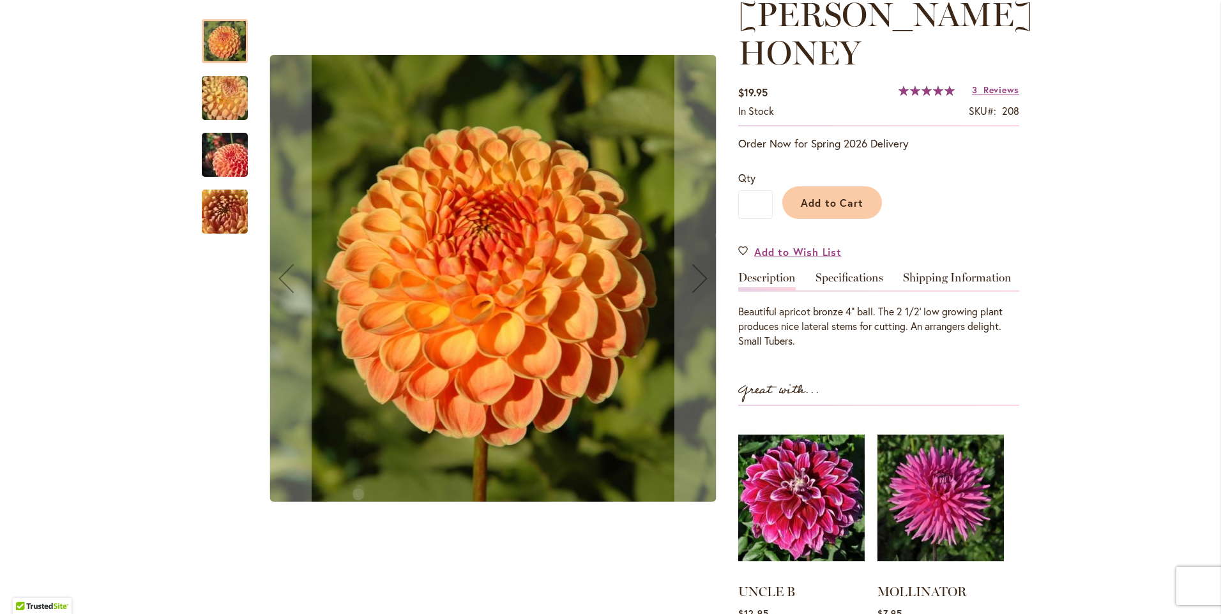
click at [208, 91] on img "CRICHTON HONEY" at bounding box center [225, 98] width 92 height 69
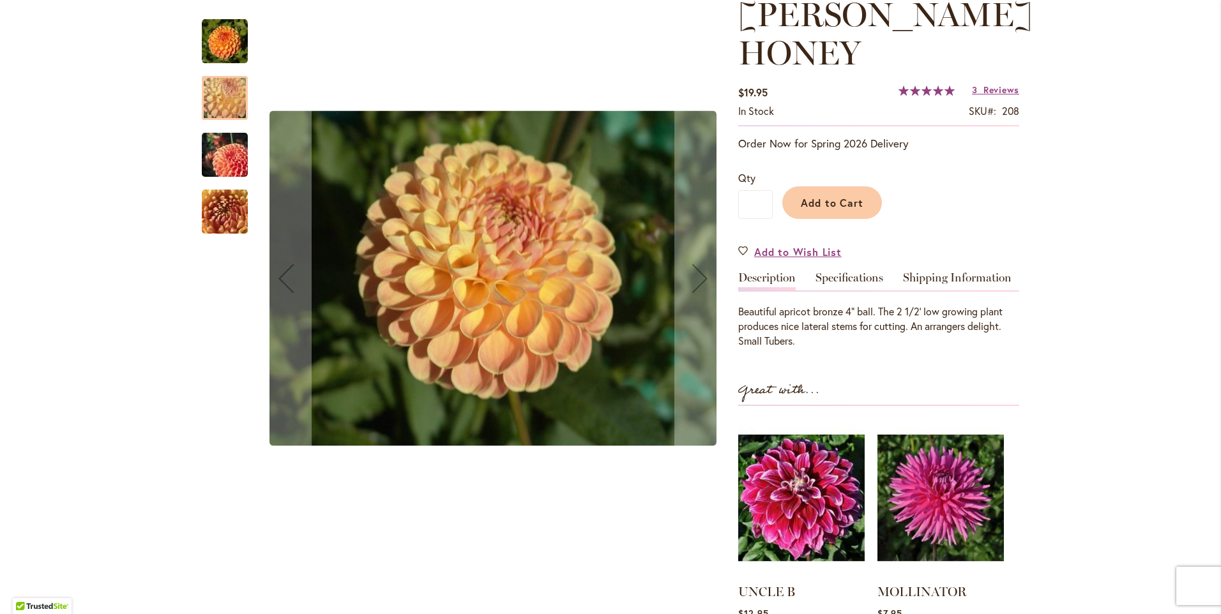
click at [218, 171] on img "CRICHTON HONEY" at bounding box center [225, 155] width 92 height 61
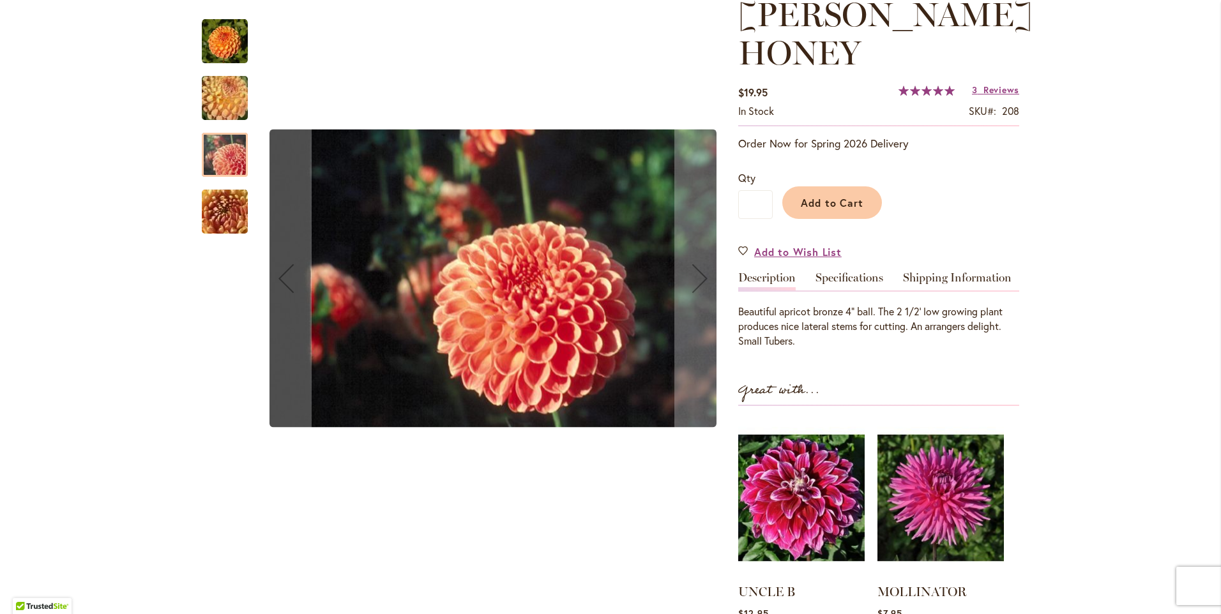
click at [211, 221] on img "CRICHTON HONEY" at bounding box center [225, 212] width 92 height 69
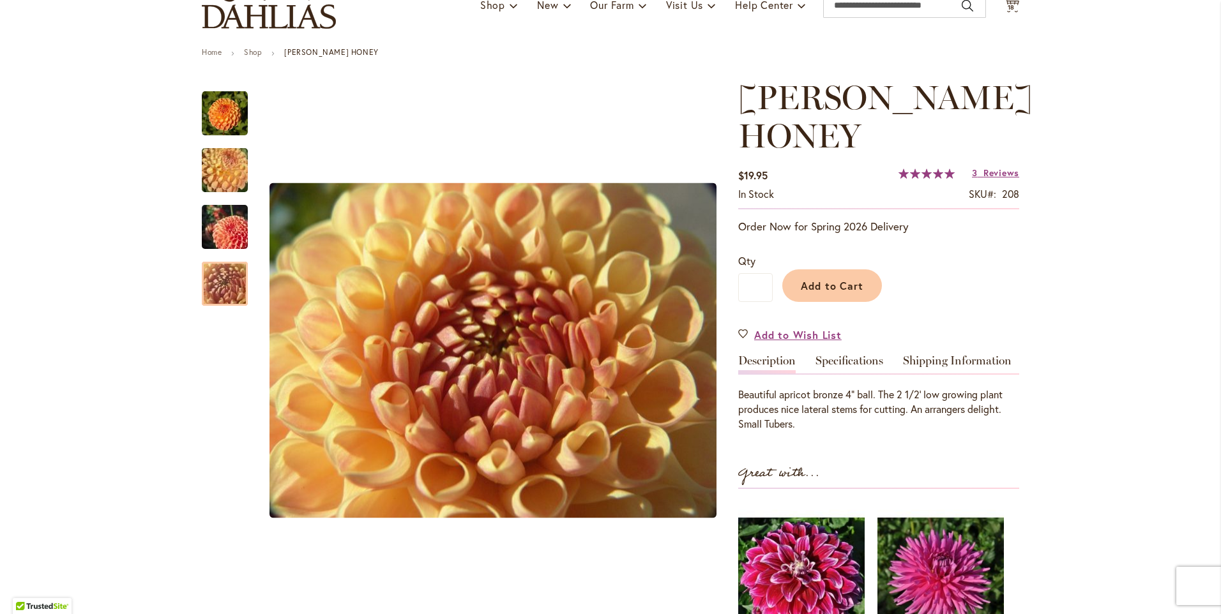
scroll to position [0, 0]
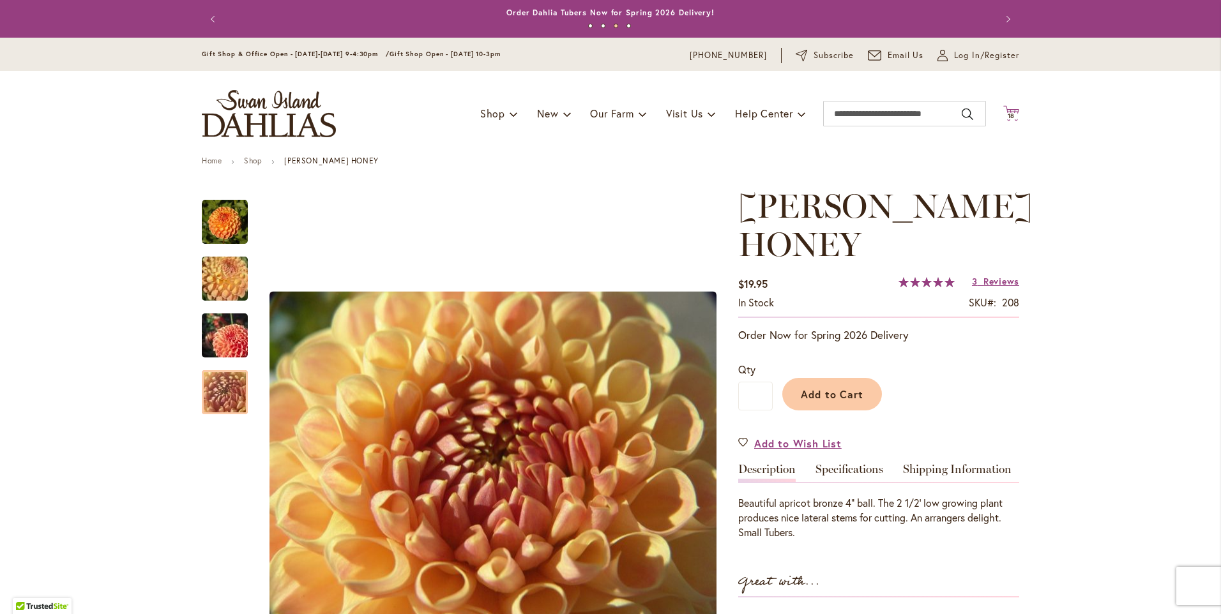
click at [1012, 109] on icon at bounding box center [1011, 112] width 16 height 15
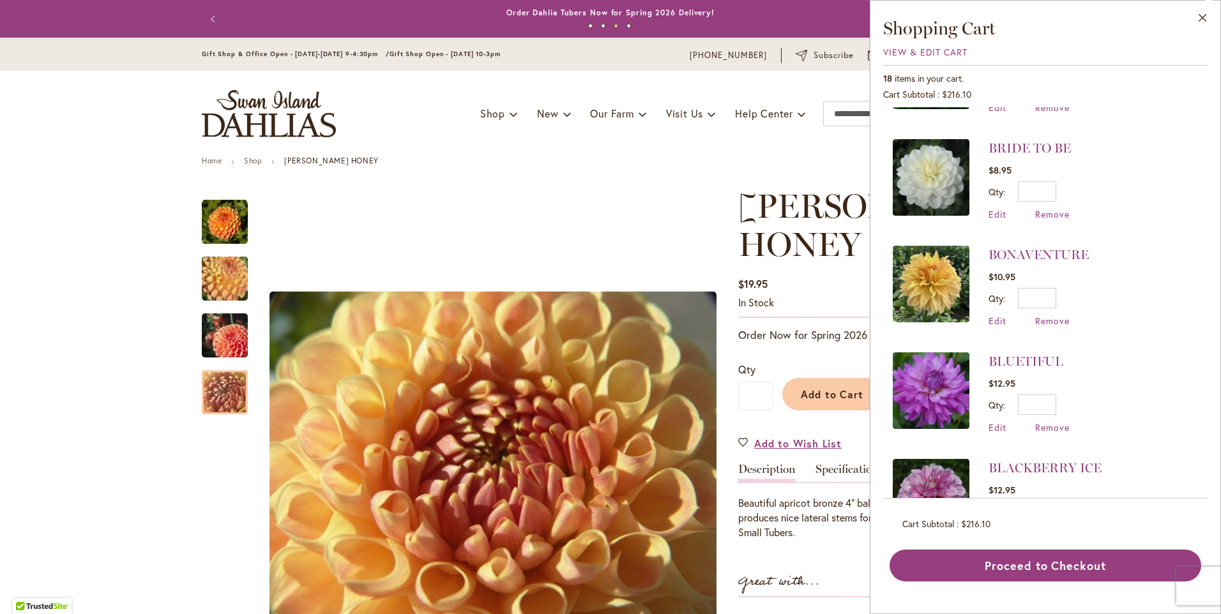
scroll to position [1535, 0]
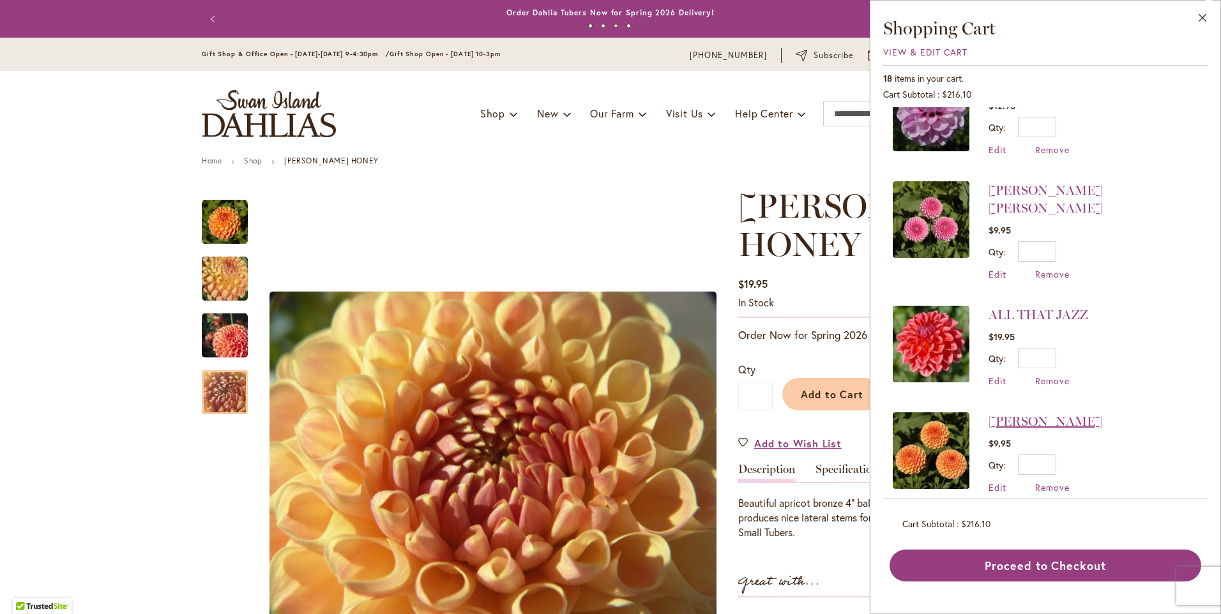
click at [1072, 414] on link "AMBER QUEEN" at bounding box center [1046, 421] width 114 height 15
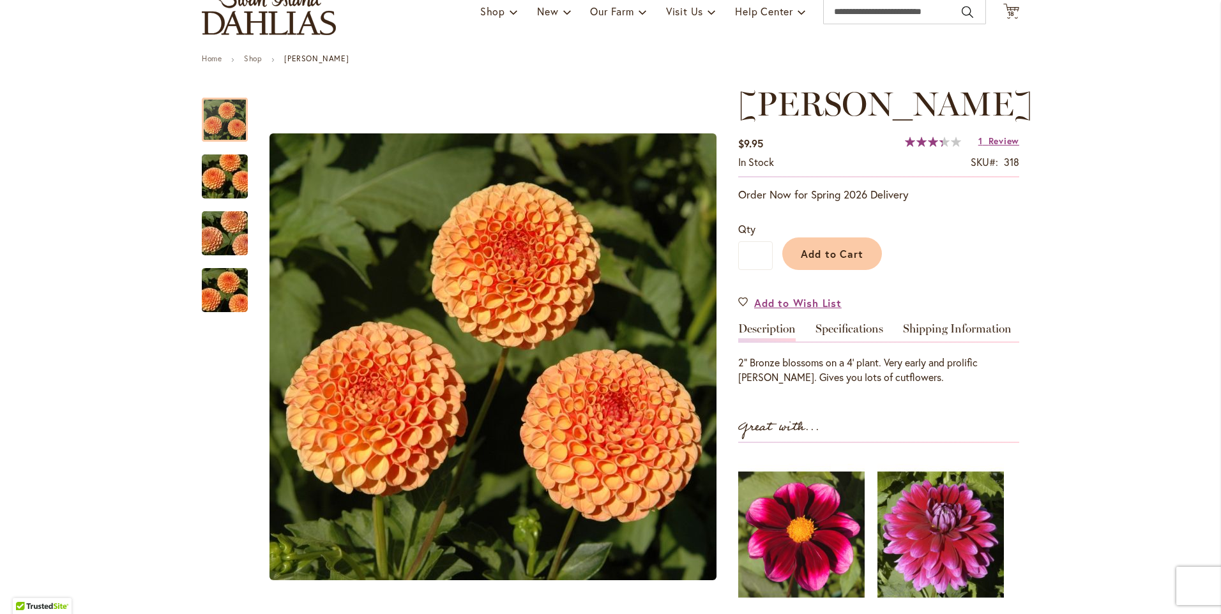
scroll to position [128, 0]
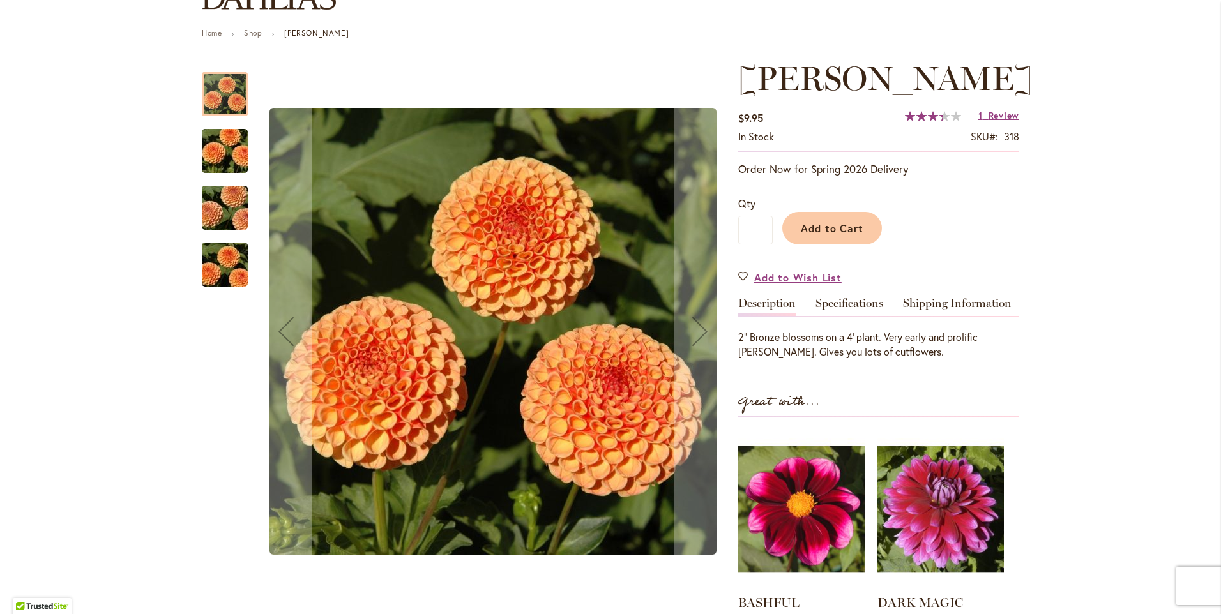
click at [215, 158] on img "AMBER QUEEN" at bounding box center [225, 151] width 92 height 61
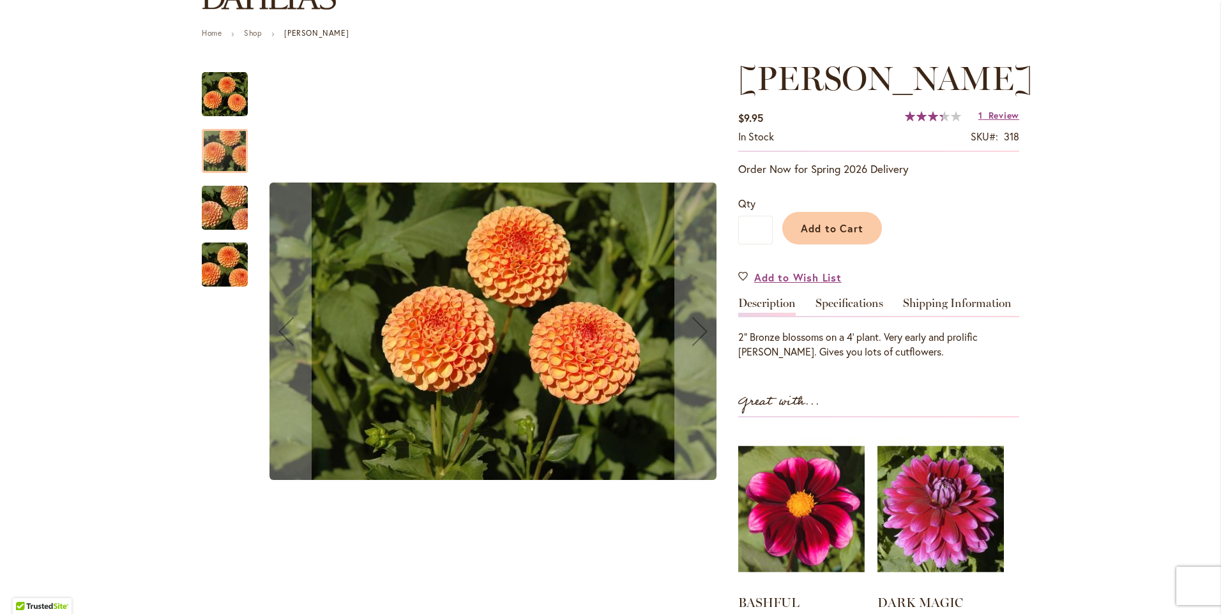
click at [207, 215] on img "AMBER QUEEN" at bounding box center [225, 208] width 92 height 61
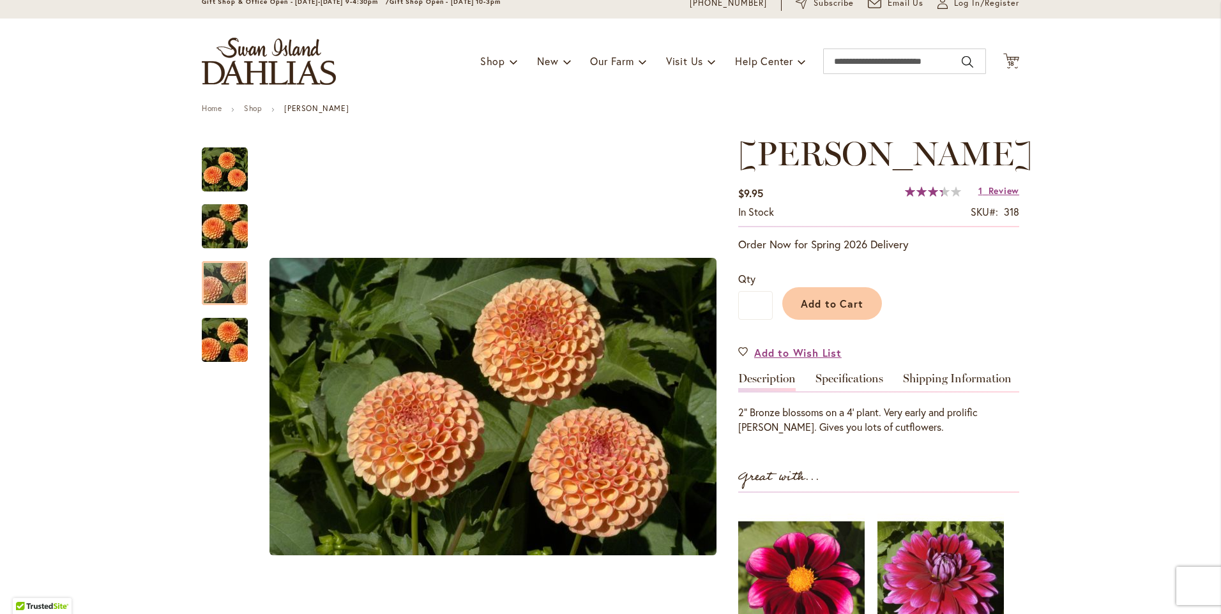
scroll to position [0, 0]
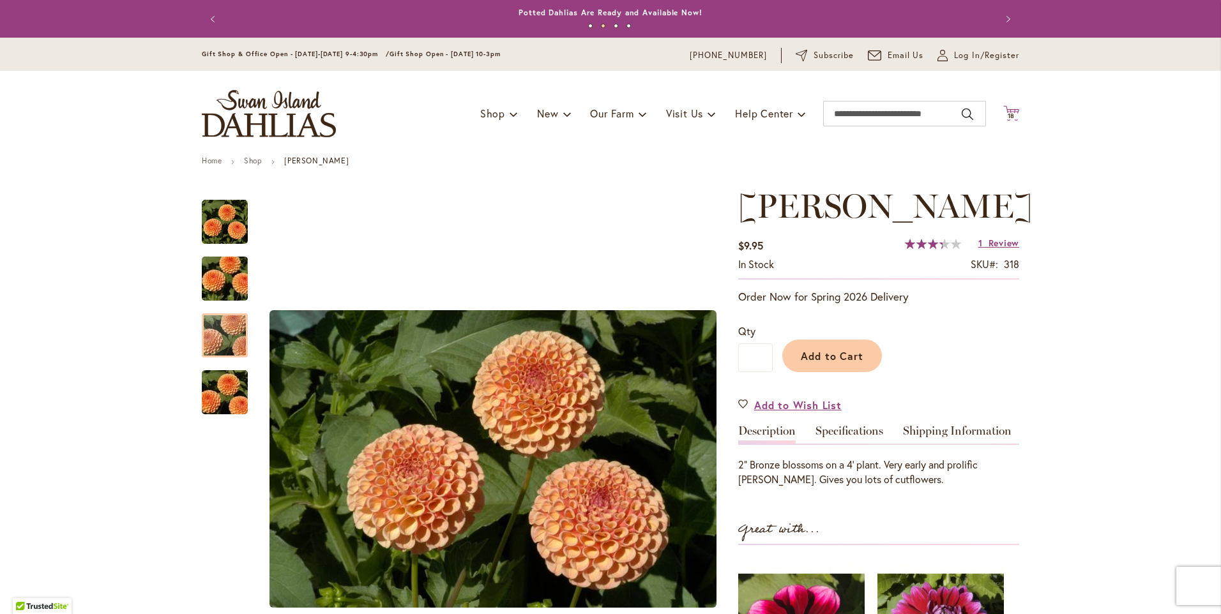
click at [1011, 118] on span "18 18 items" at bounding box center [1011, 116] width 13 height 6
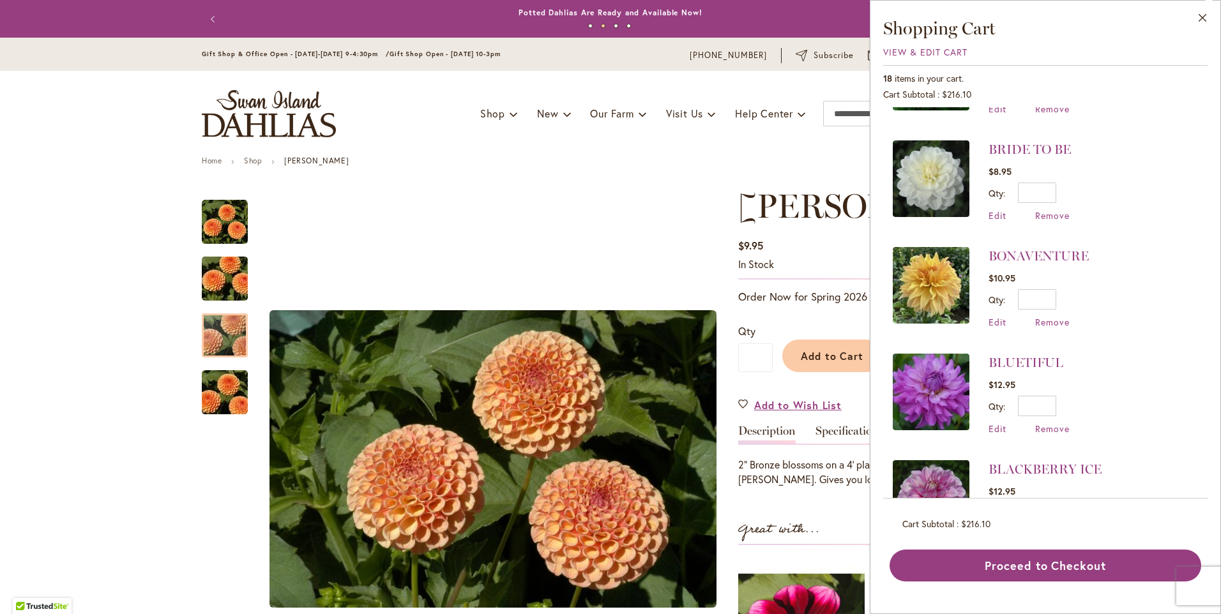
scroll to position [1535, 0]
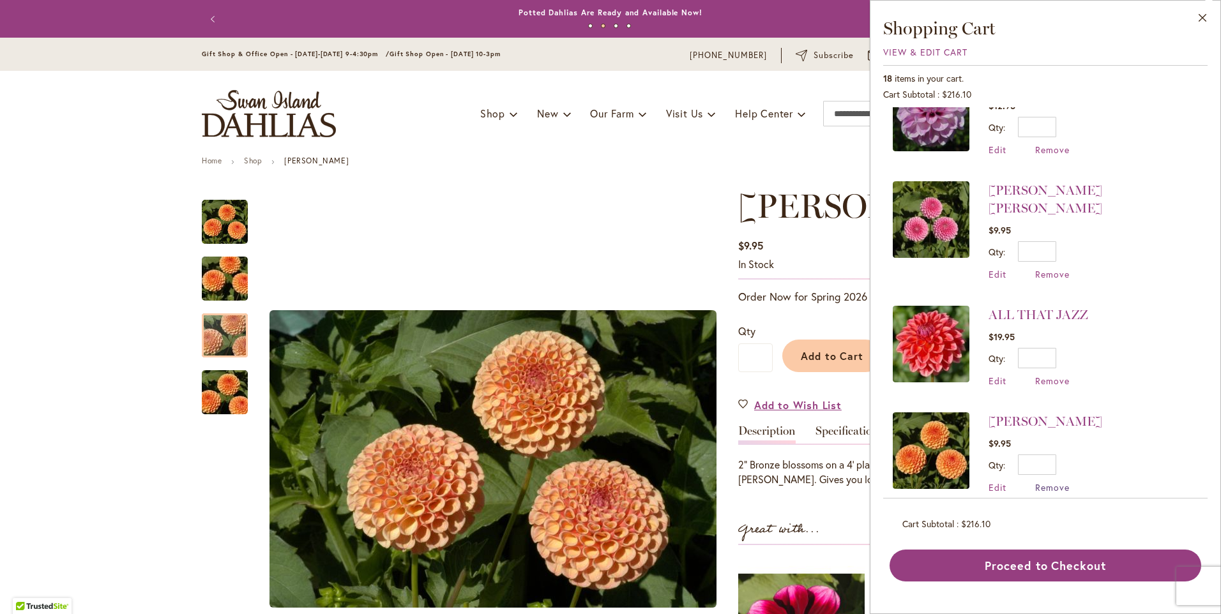
click at [1042, 482] on span "Remove" at bounding box center [1052, 488] width 34 height 12
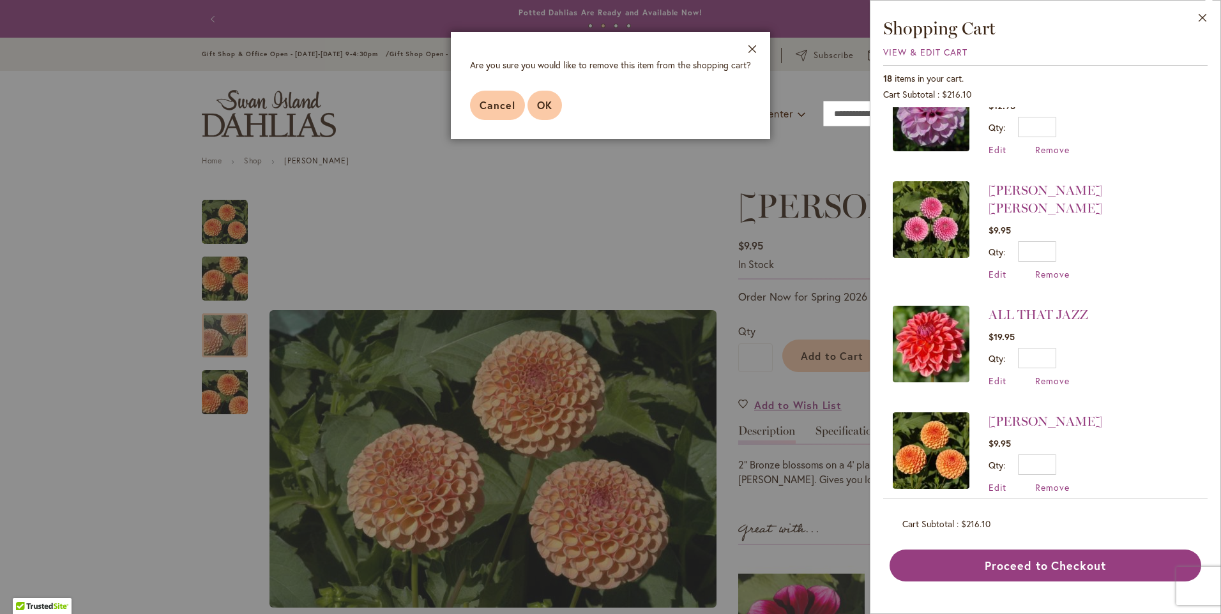
click at [533, 105] on button "OK" at bounding box center [545, 105] width 34 height 29
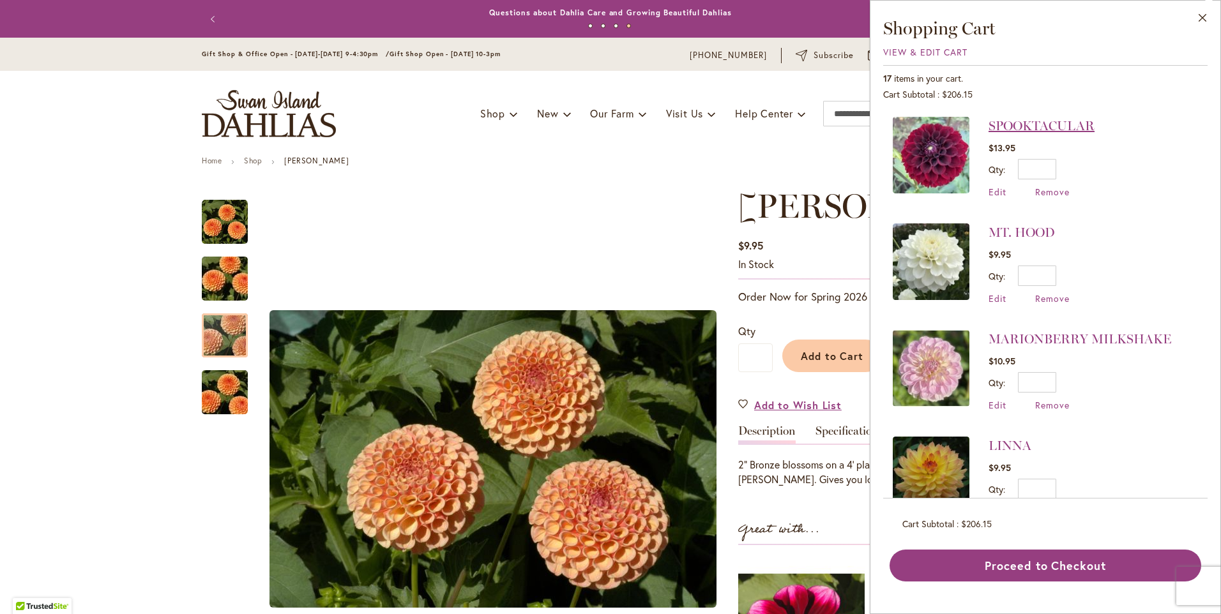
click at [1059, 122] on link "SPOOKTACULAR" at bounding box center [1042, 125] width 106 height 15
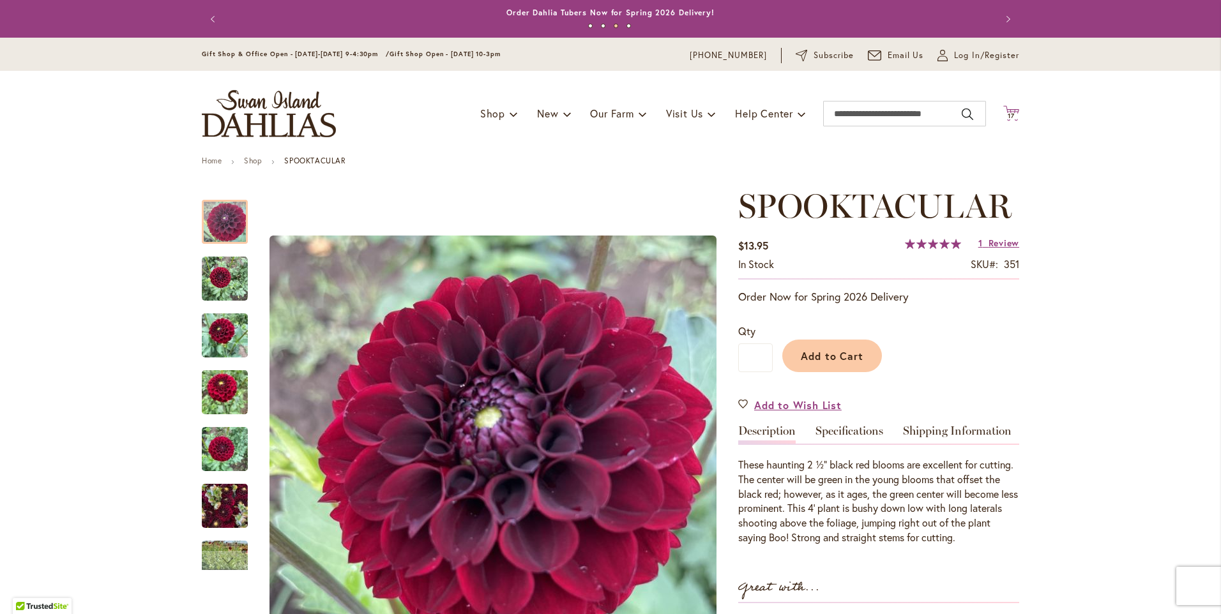
click at [1010, 117] on span "17" at bounding box center [1011, 116] width 7 height 8
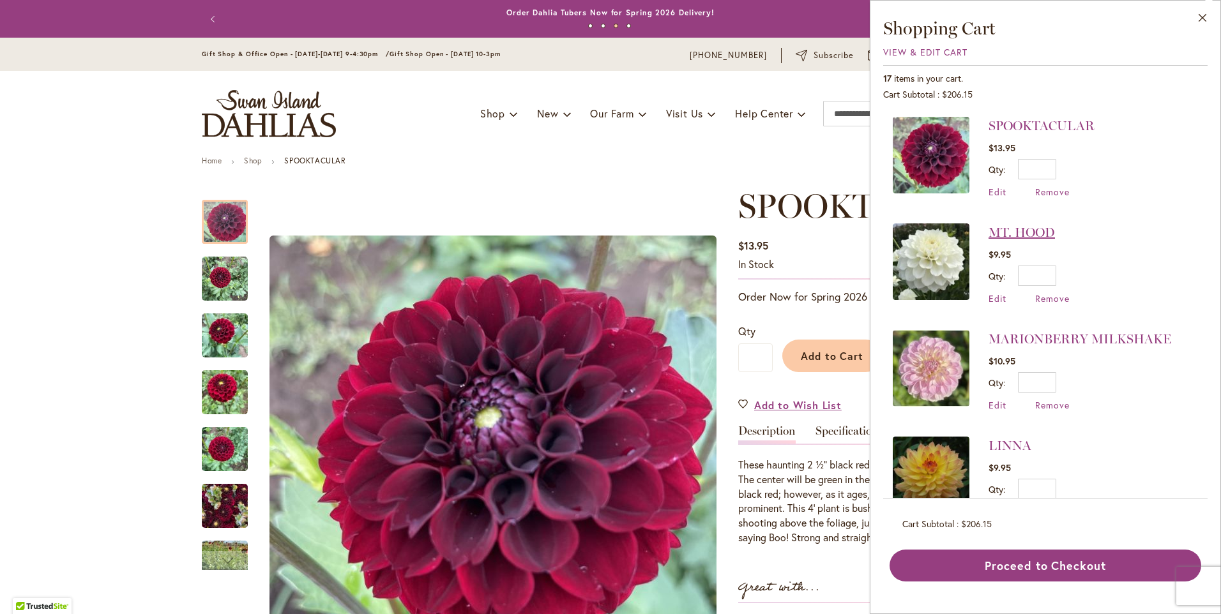
click at [1027, 226] on link "MT. HOOD" at bounding box center [1022, 232] width 66 height 15
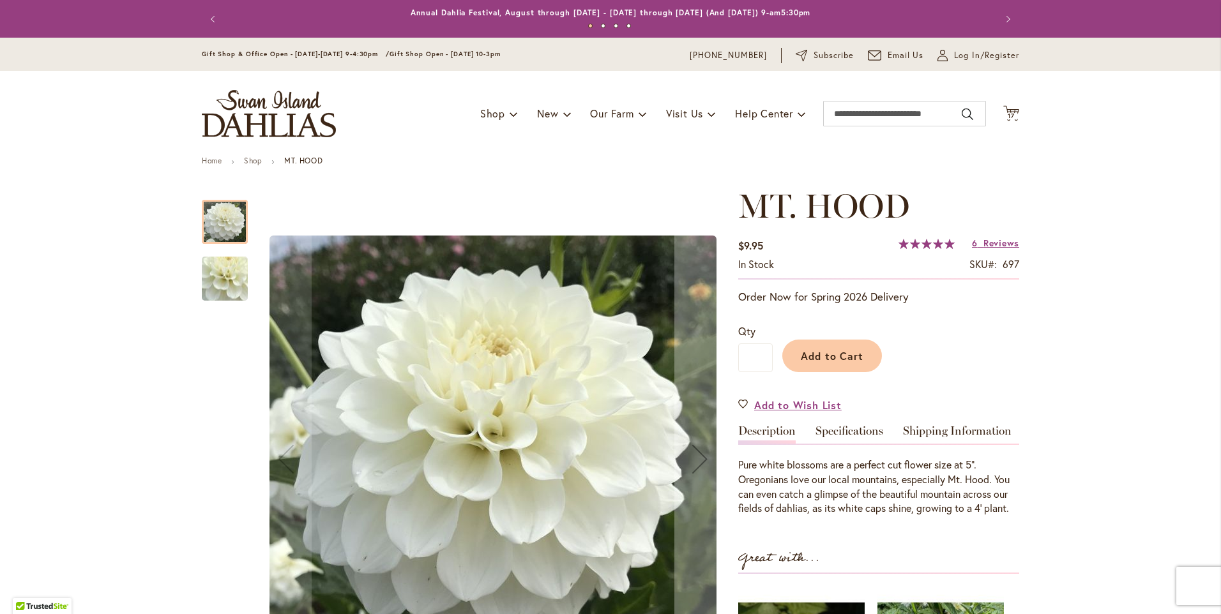
click at [1017, 119] on div "Toggle Nav Shop Dahlia Tubers Collections Fresh Cut Dahlias Gardening Supplies …" at bounding box center [610, 114] width 843 height 86
click at [1010, 114] on span "17" at bounding box center [1011, 116] width 7 height 8
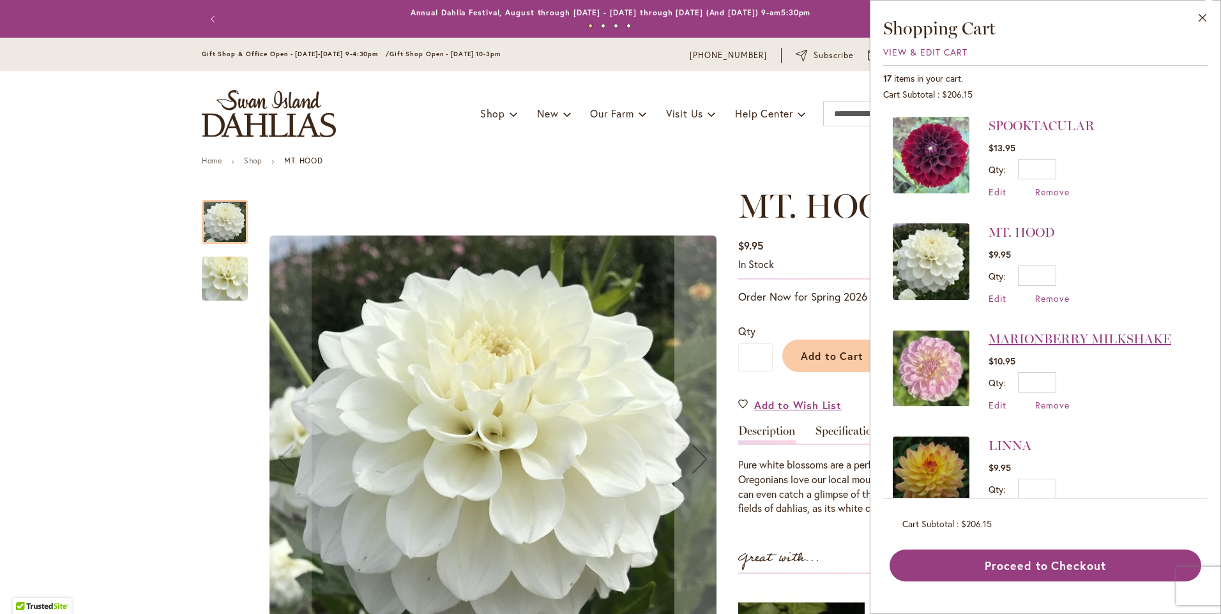
click at [1098, 342] on link "MARIONBERRY MILKSHAKE" at bounding box center [1080, 338] width 183 height 15
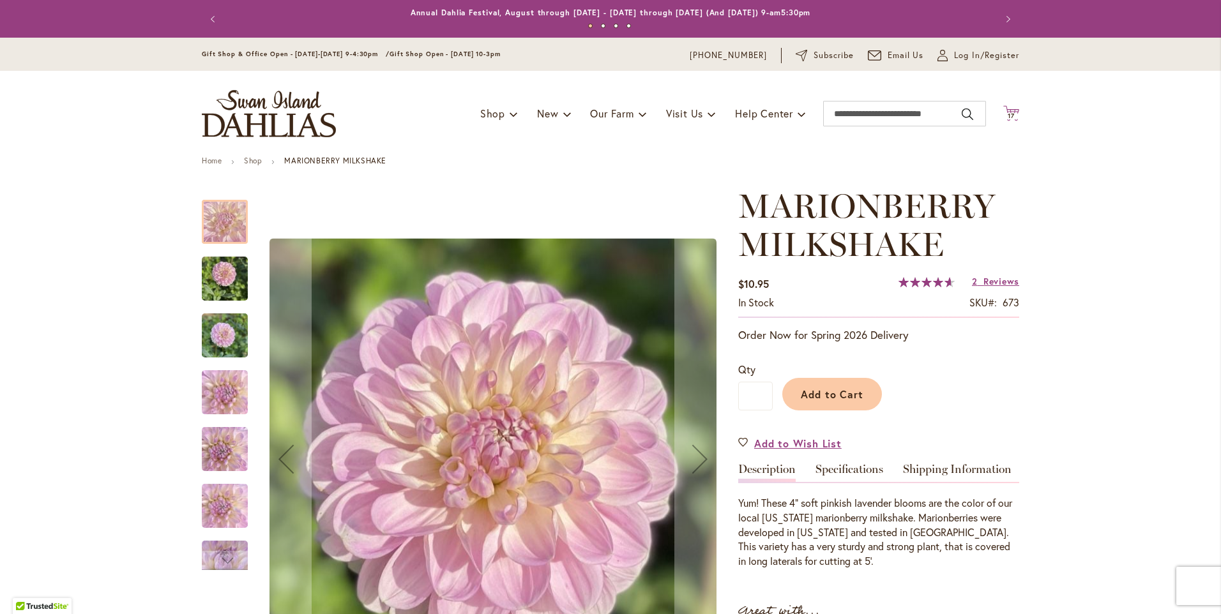
click at [1012, 115] on span "17 17 items" at bounding box center [1011, 116] width 13 height 6
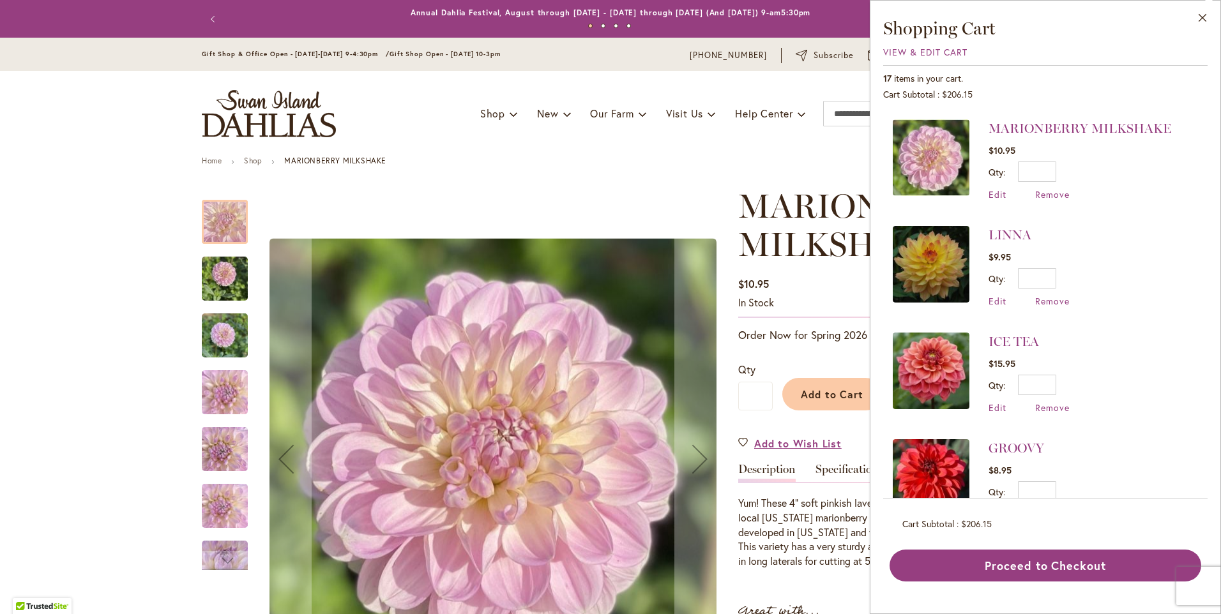
scroll to position [255, 0]
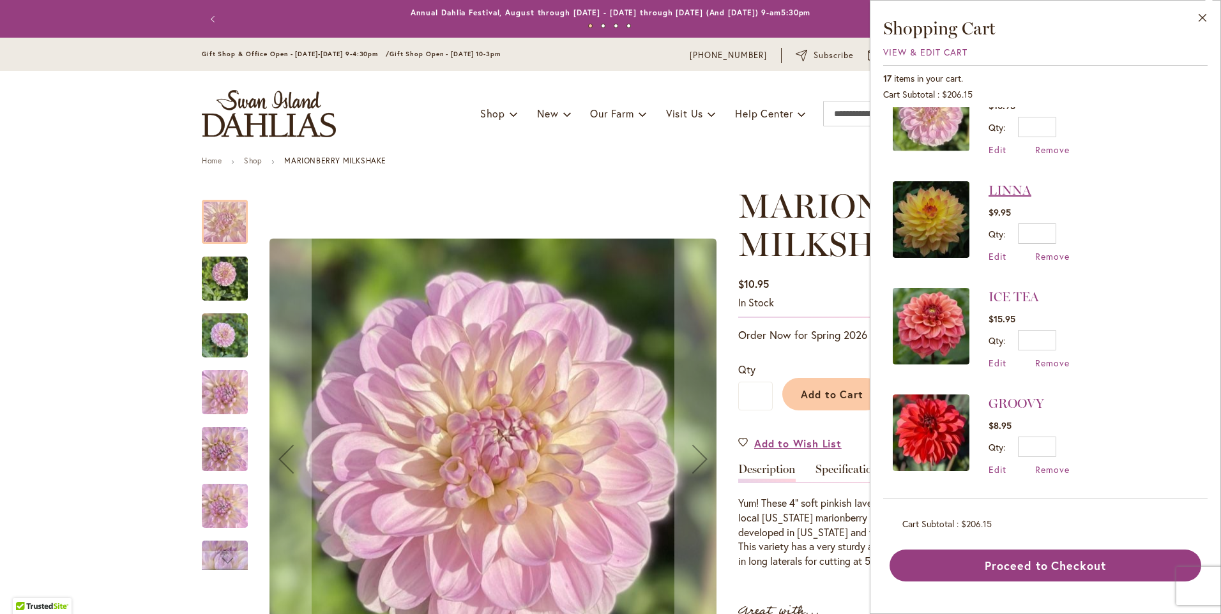
click at [1019, 189] on link "LINNA" at bounding box center [1010, 190] width 43 height 15
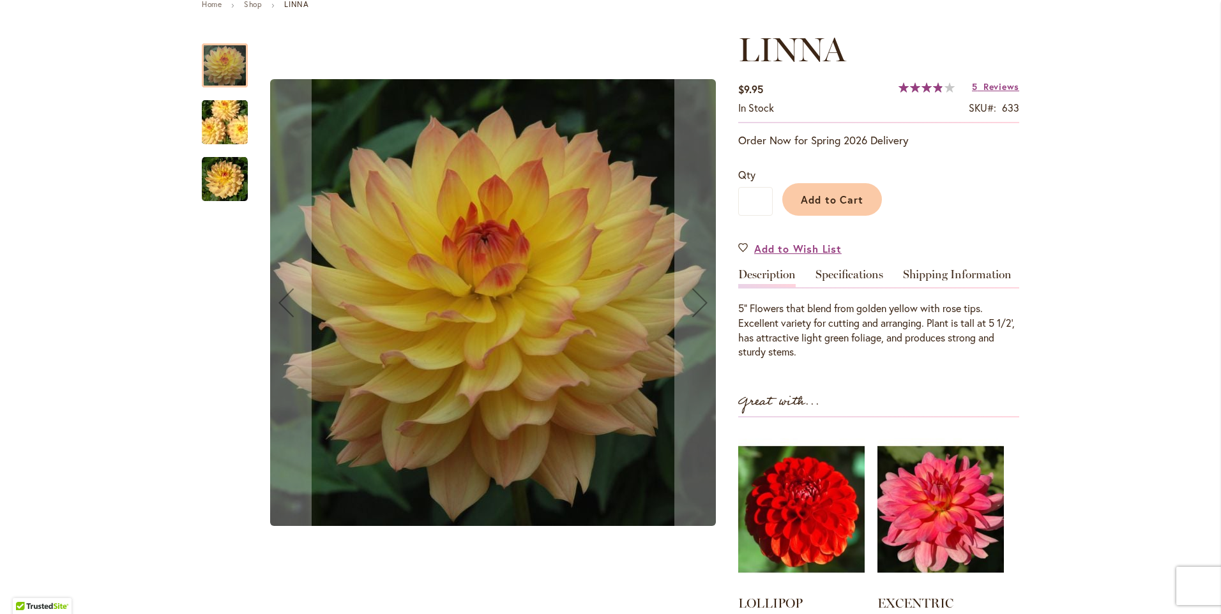
scroll to position [192, 0]
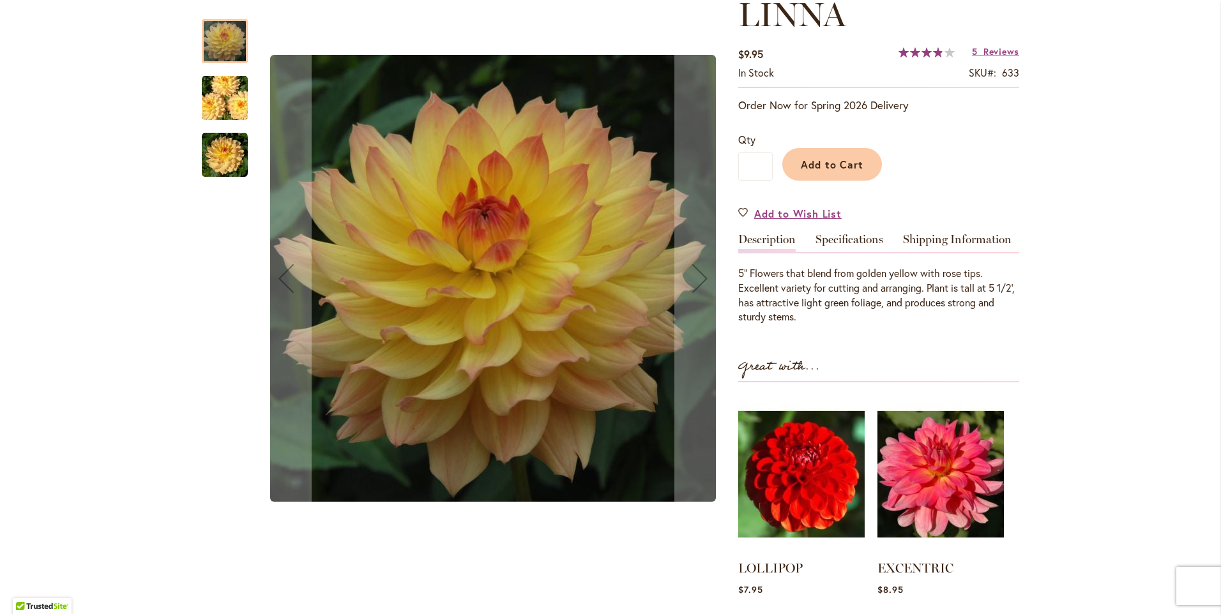
click at [234, 98] on img "LINNA" at bounding box center [225, 98] width 92 height 61
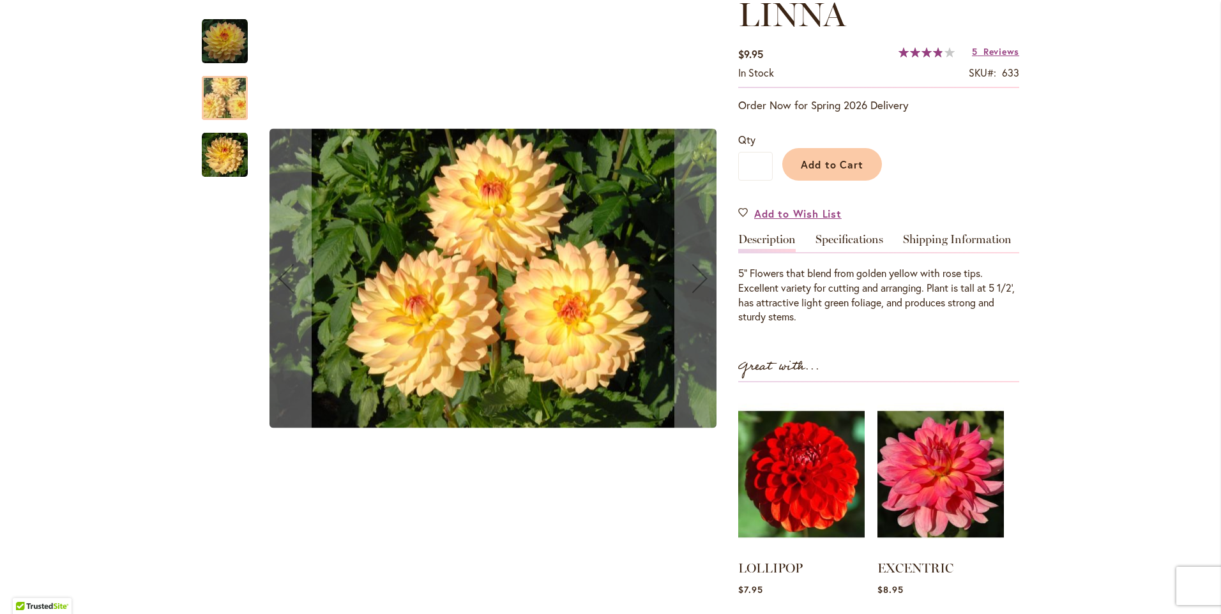
click at [219, 165] on img "LINNA" at bounding box center [225, 155] width 46 height 46
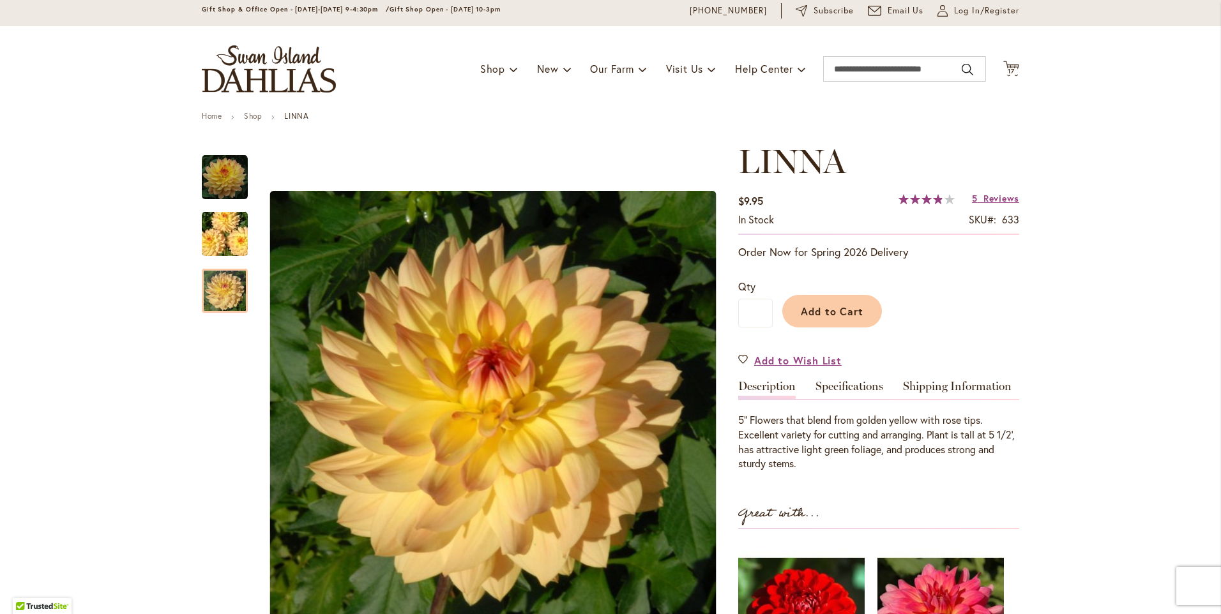
scroll to position [0, 0]
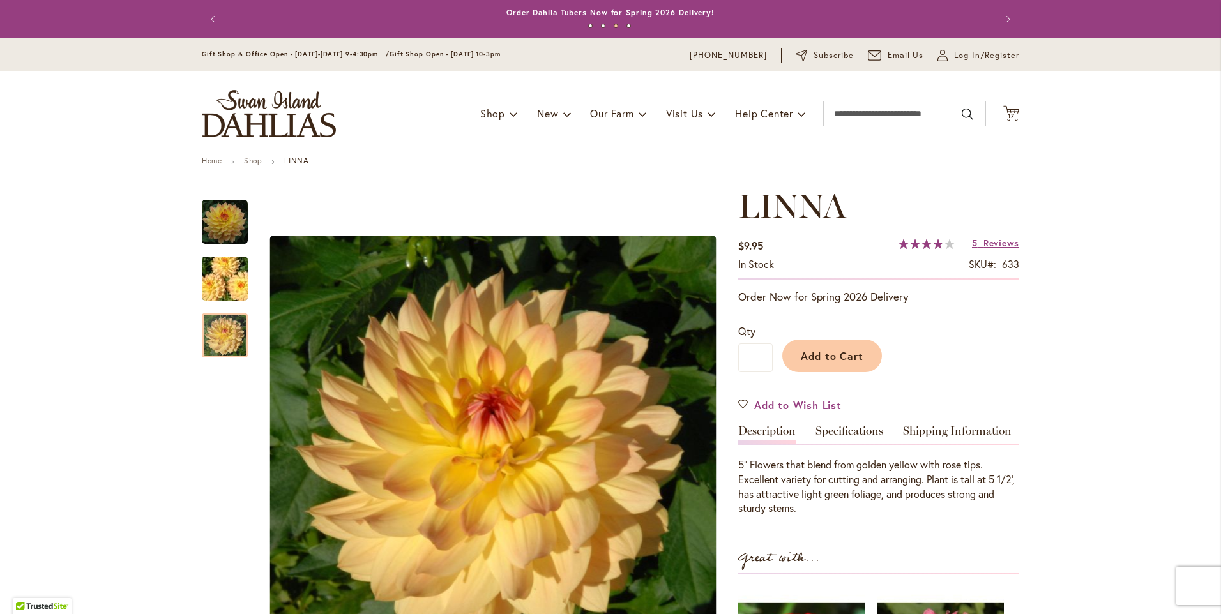
click at [974, 245] on link "5 Reviews" at bounding box center [995, 243] width 47 height 12
click at [1008, 114] on span "17" at bounding box center [1011, 116] width 7 height 8
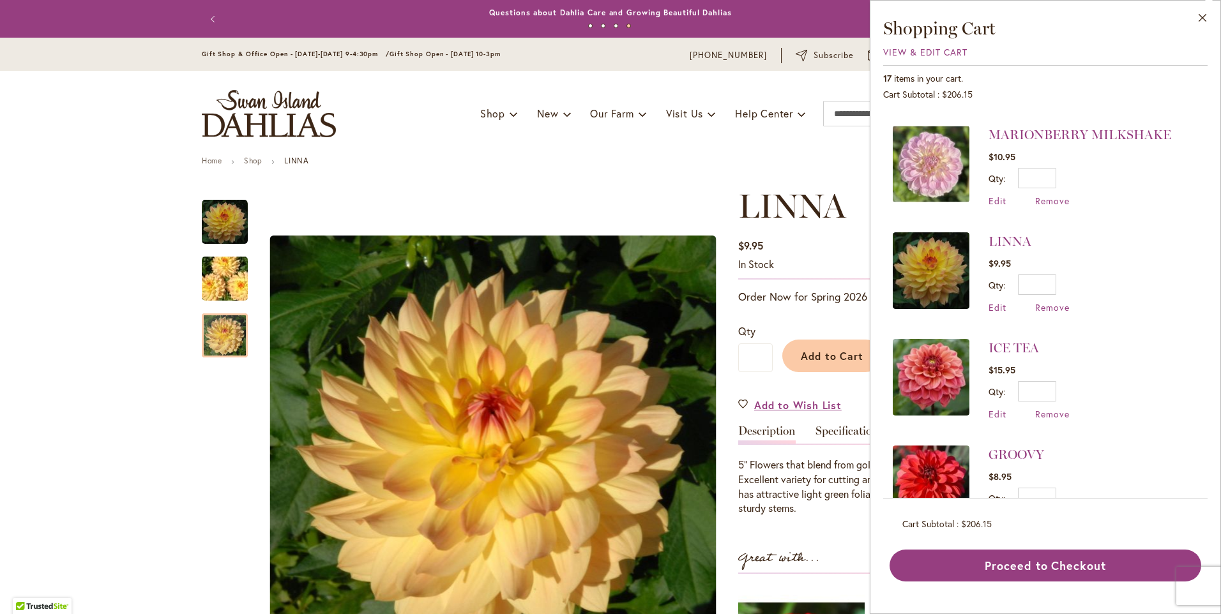
scroll to position [255, 0]
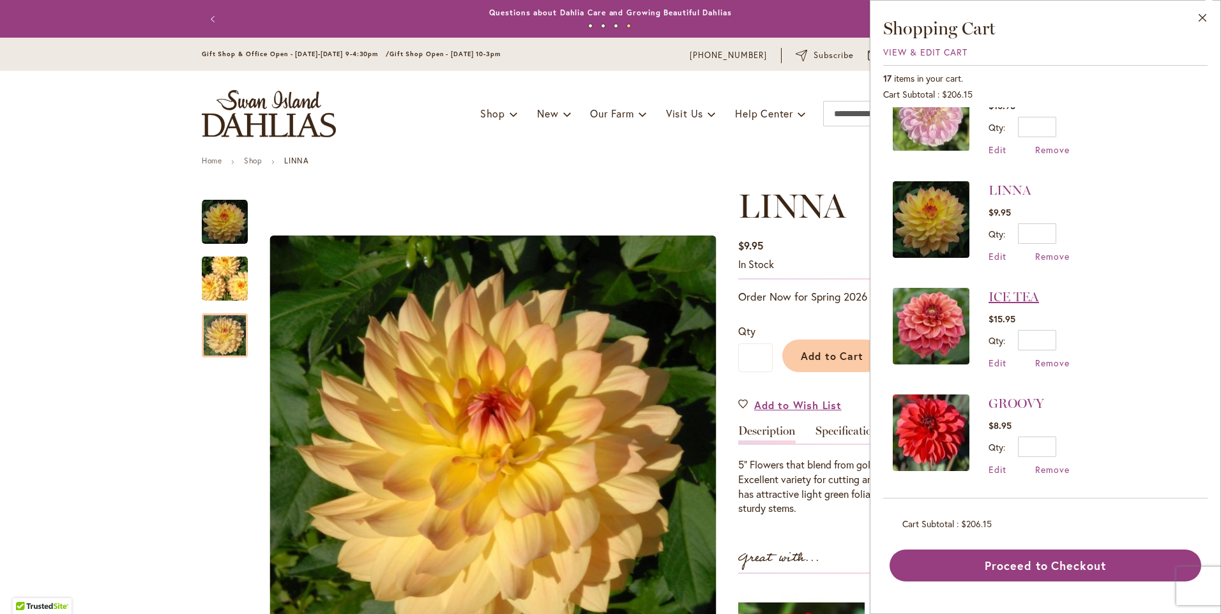
click at [1020, 292] on link "ICE TEA" at bounding box center [1014, 296] width 50 height 15
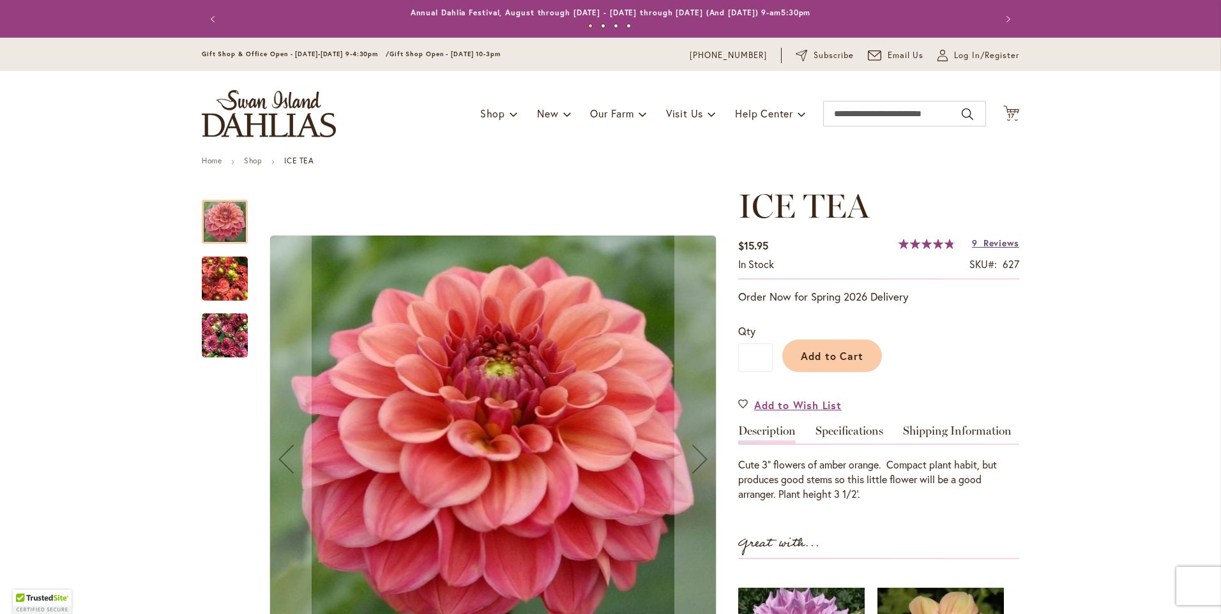
click at [999, 243] on span "Reviews" at bounding box center [1002, 243] width 36 height 12
click at [1010, 112] on span "17" at bounding box center [1011, 116] width 7 height 8
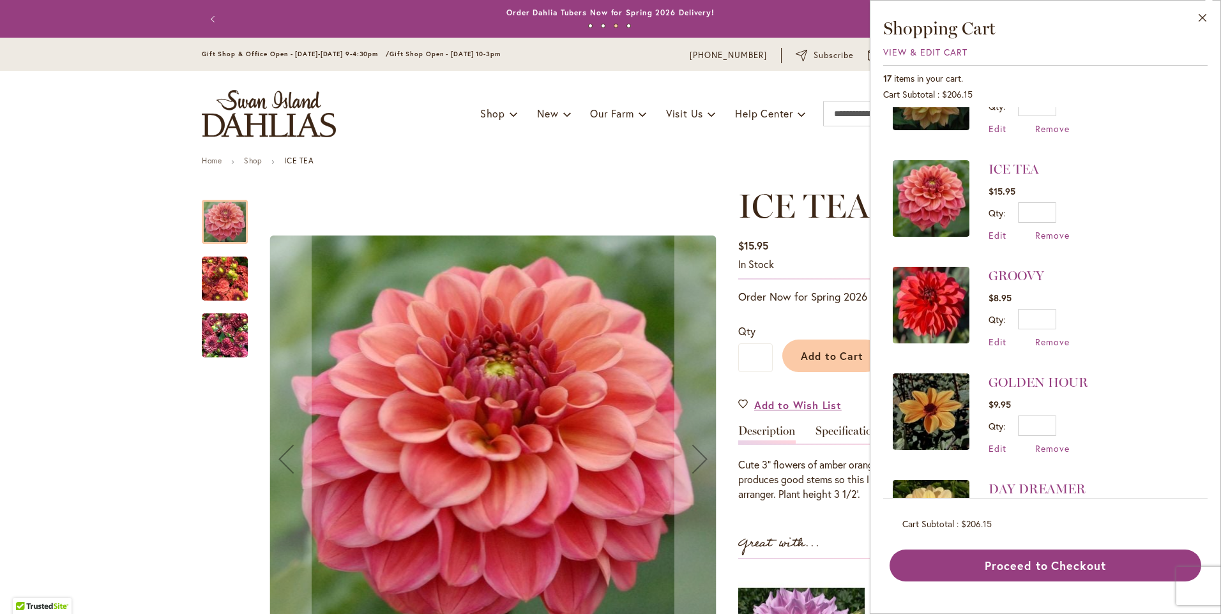
scroll to position [447, 0]
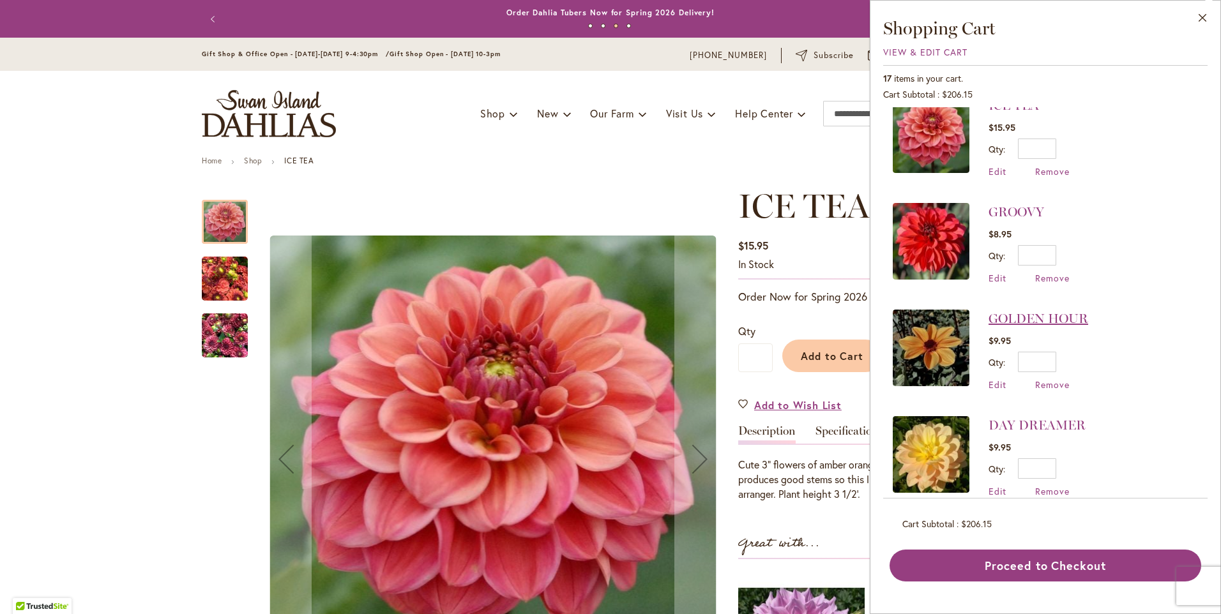
click at [1059, 318] on link "GOLDEN HOUR" at bounding box center [1039, 318] width 100 height 15
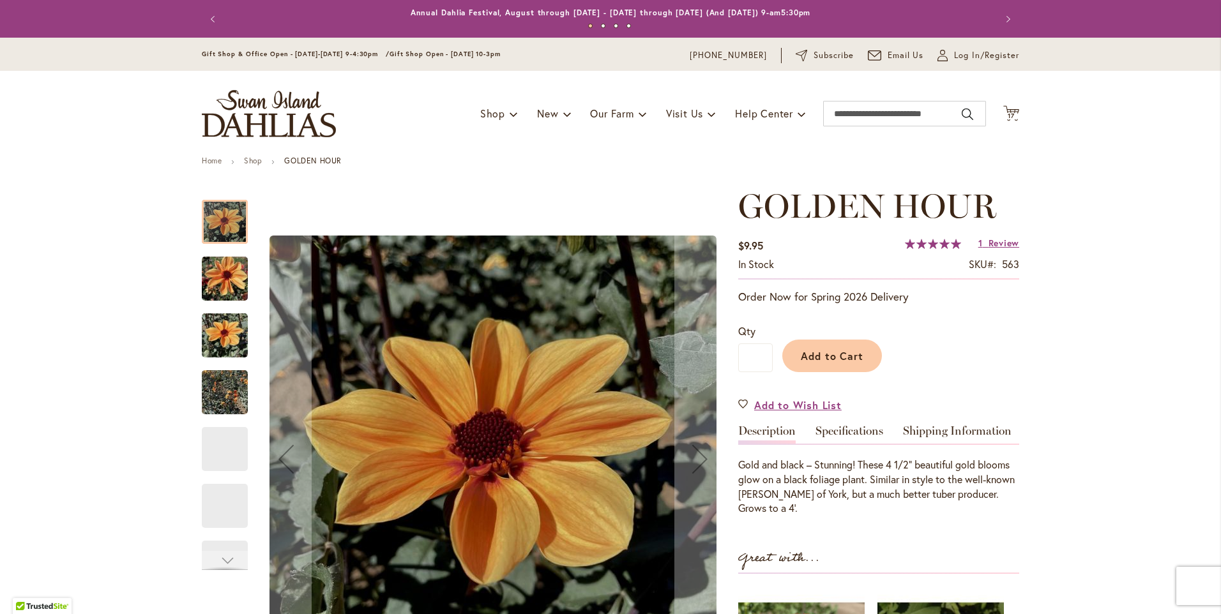
click at [237, 288] on img "Golden Hour" at bounding box center [225, 278] width 46 height 61
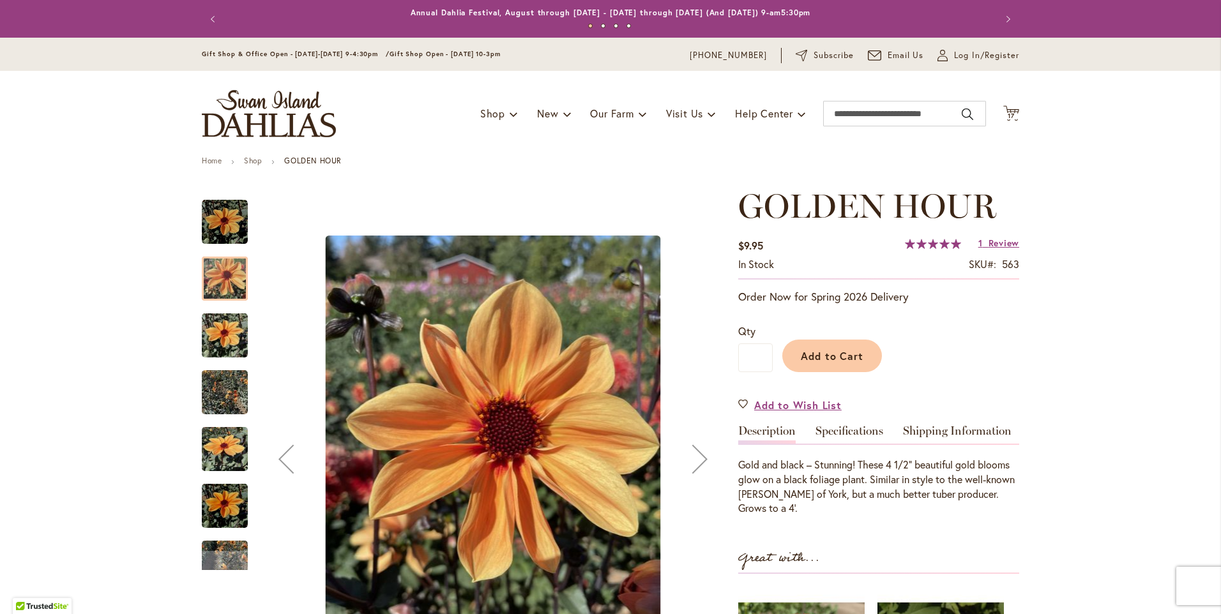
click at [218, 348] on img "Golden Hour" at bounding box center [225, 335] width 46 height 61
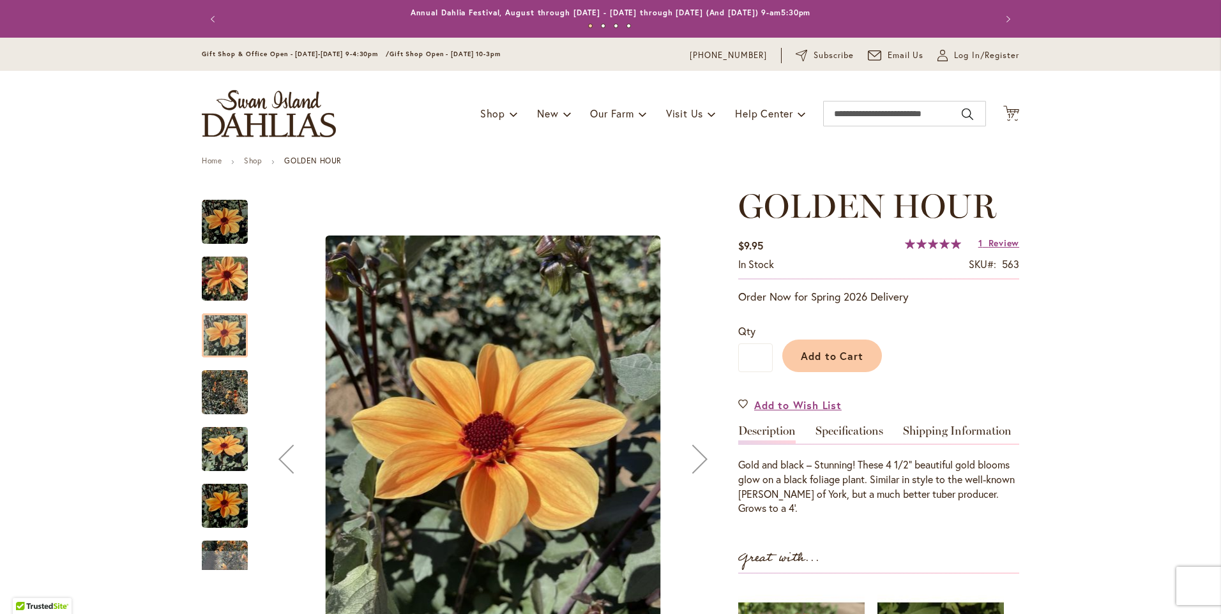
click at [215, 381] on img "Golden Hour" at bounding box center [225, 392] width 46 height 61
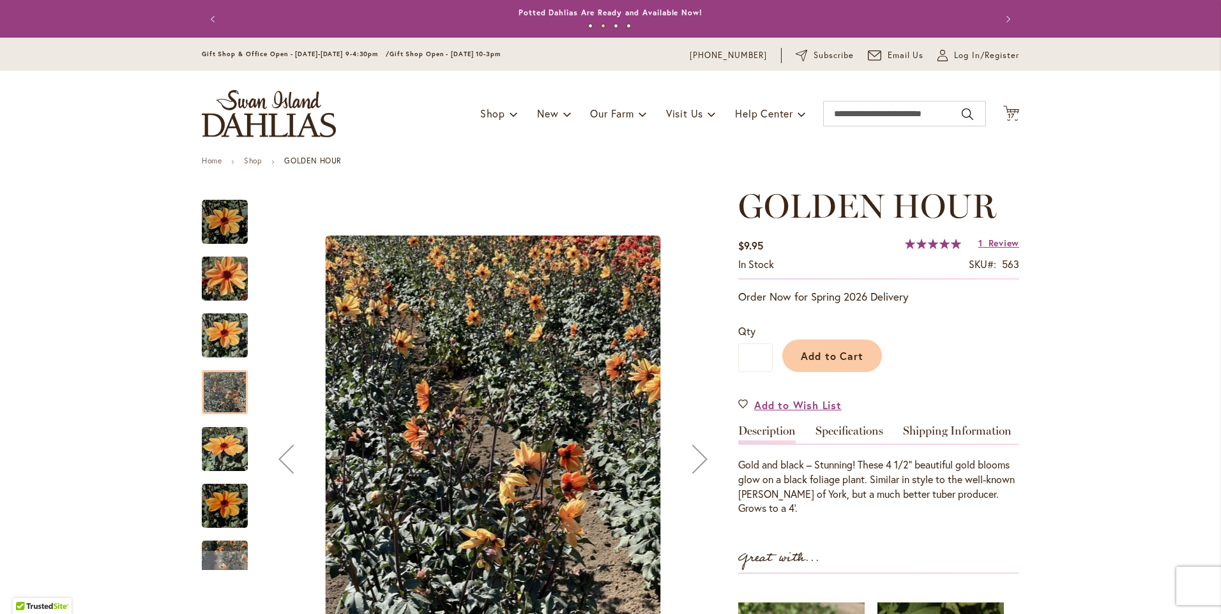
click at [223, 446] on img "Golden Hour" at bounding box center [225, 449] width 46 height 61
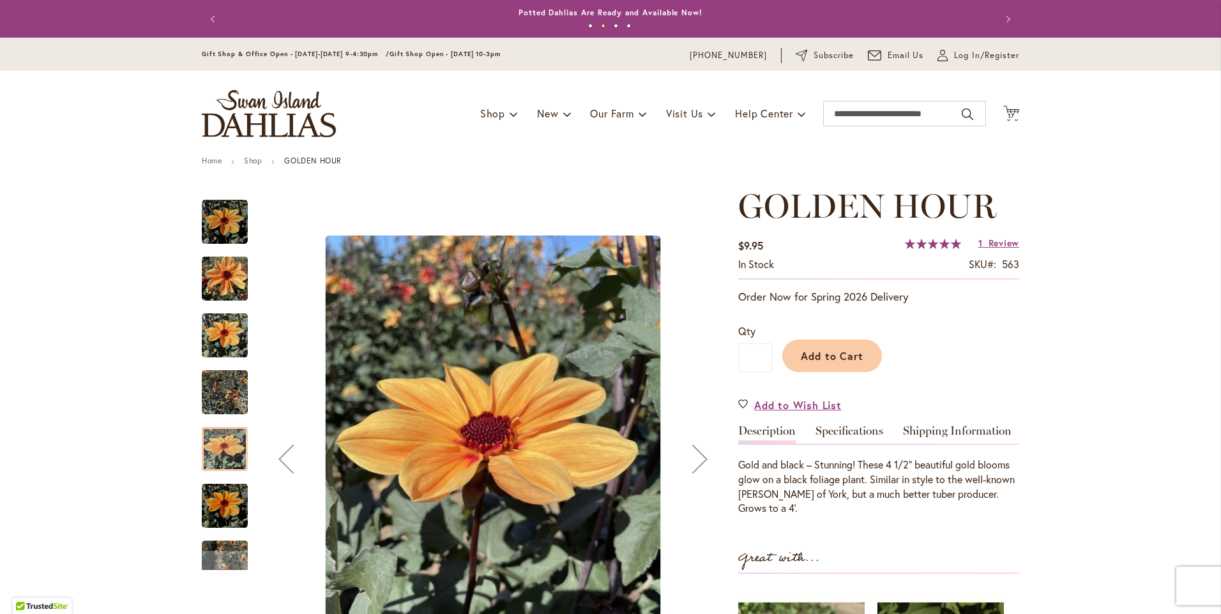
click at [234, 512] on img "Golden Hour" at bounding box center [225, 506] width 46 height 61
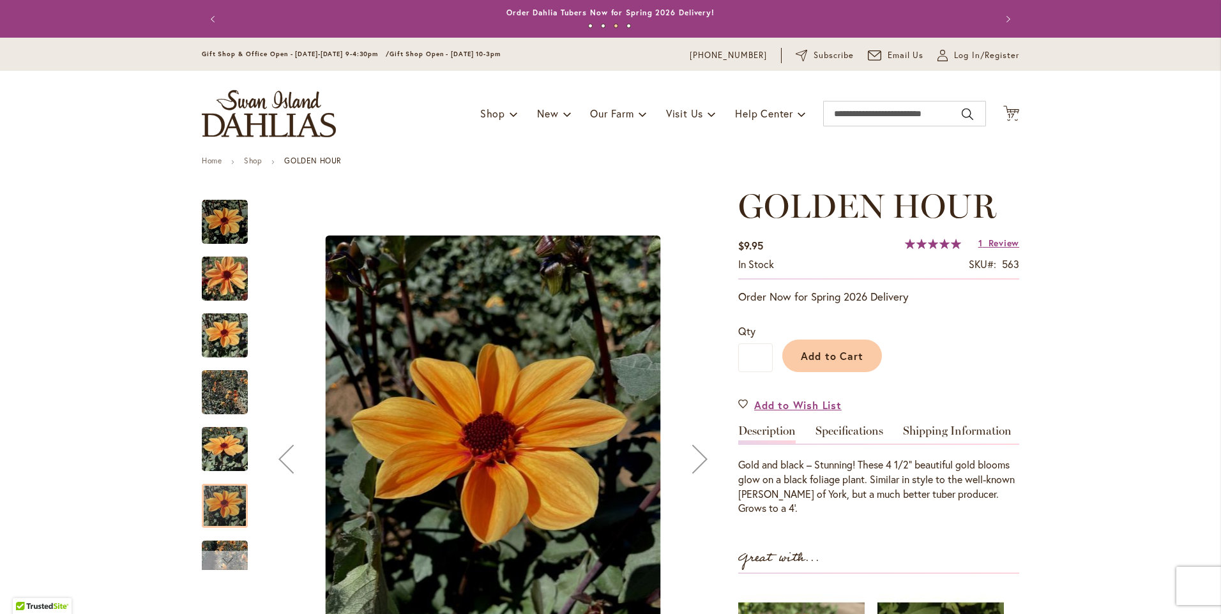
click at [230, 558] on div "Next" at bounding box center [225, 560] width 46 height 19
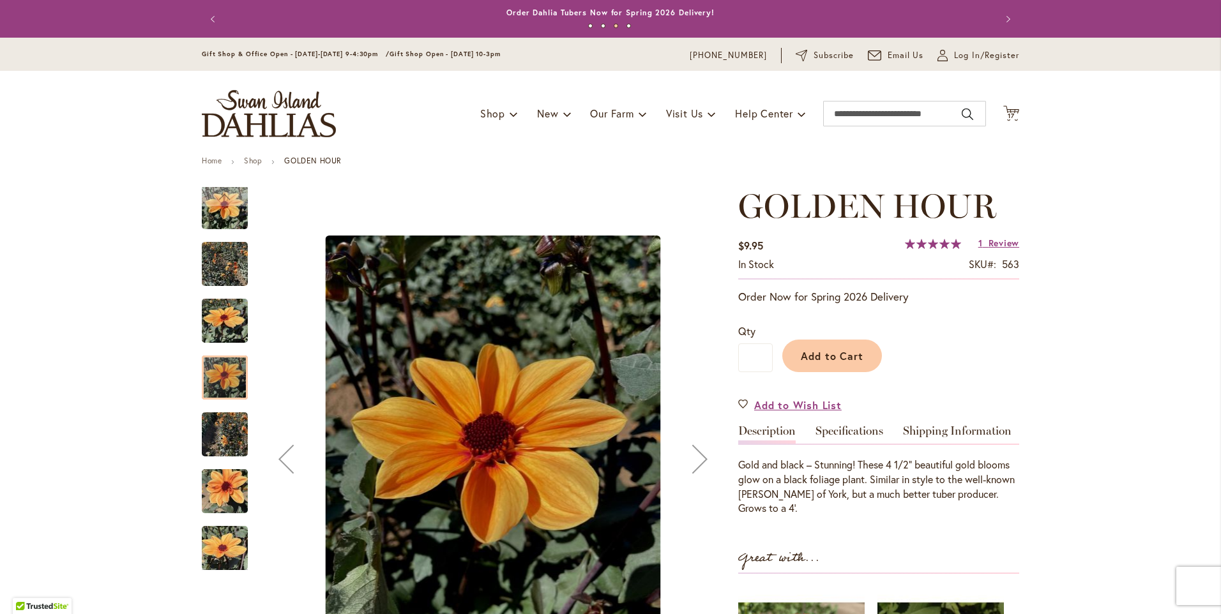
click at [228, 437] on img "Golden Hour" at bounding box center [225, 434] width 46 height 61
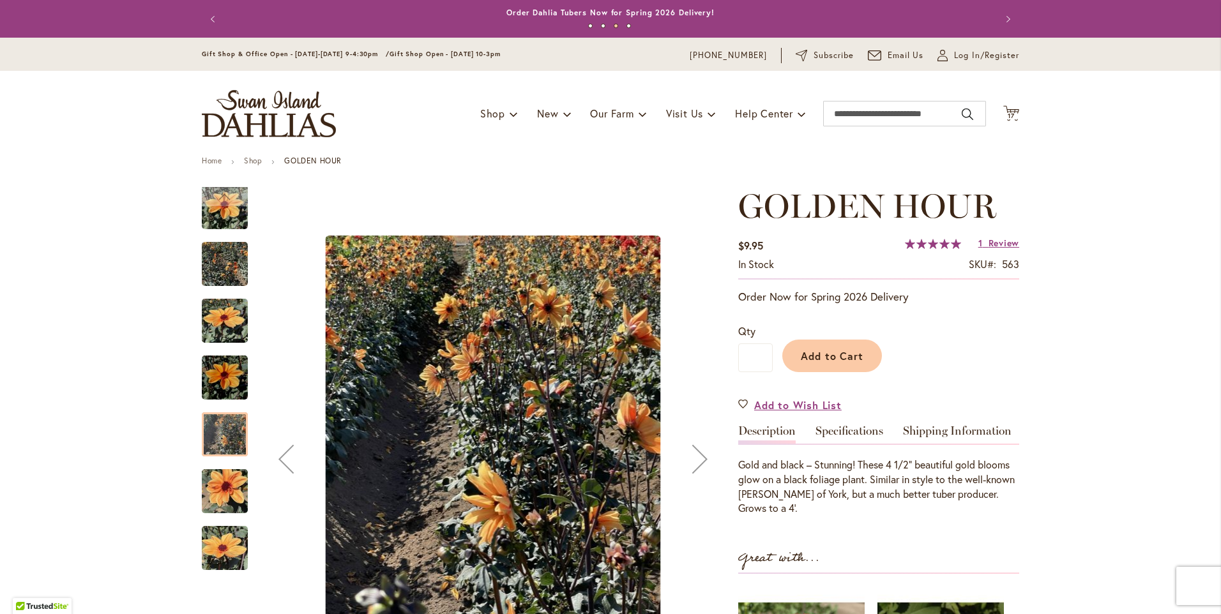
click at [217, 492] on img "Golden Hour" at bounding box center [225, 491] width 46 height 61
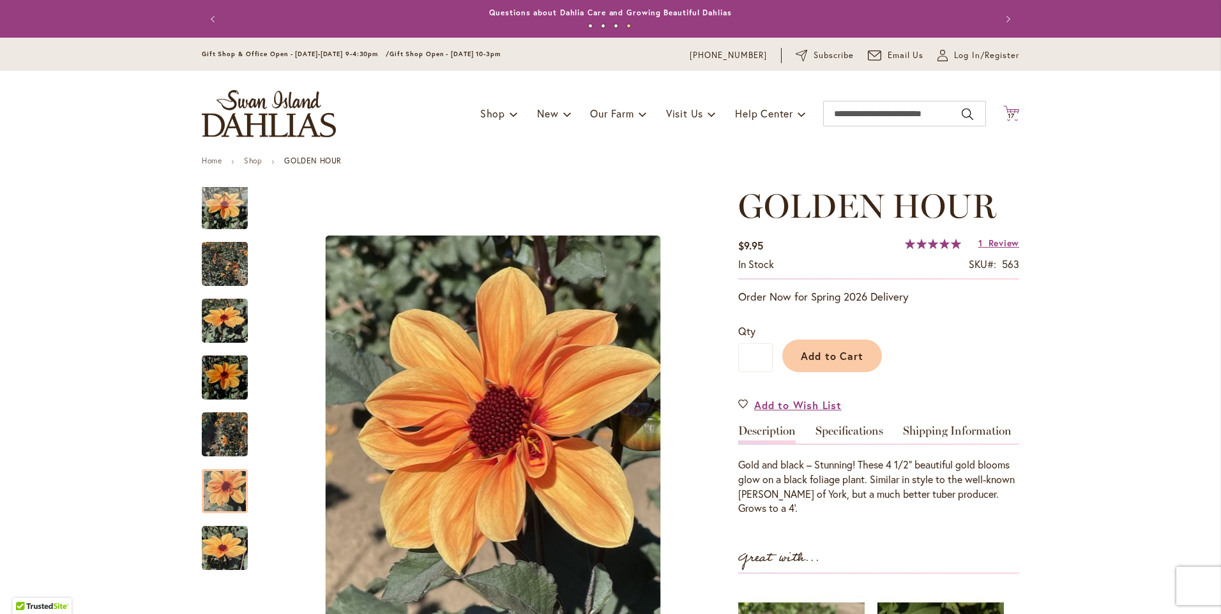
click at [1010, 112] on span "17" at bounding box center [1011, 116] width 7 height 8
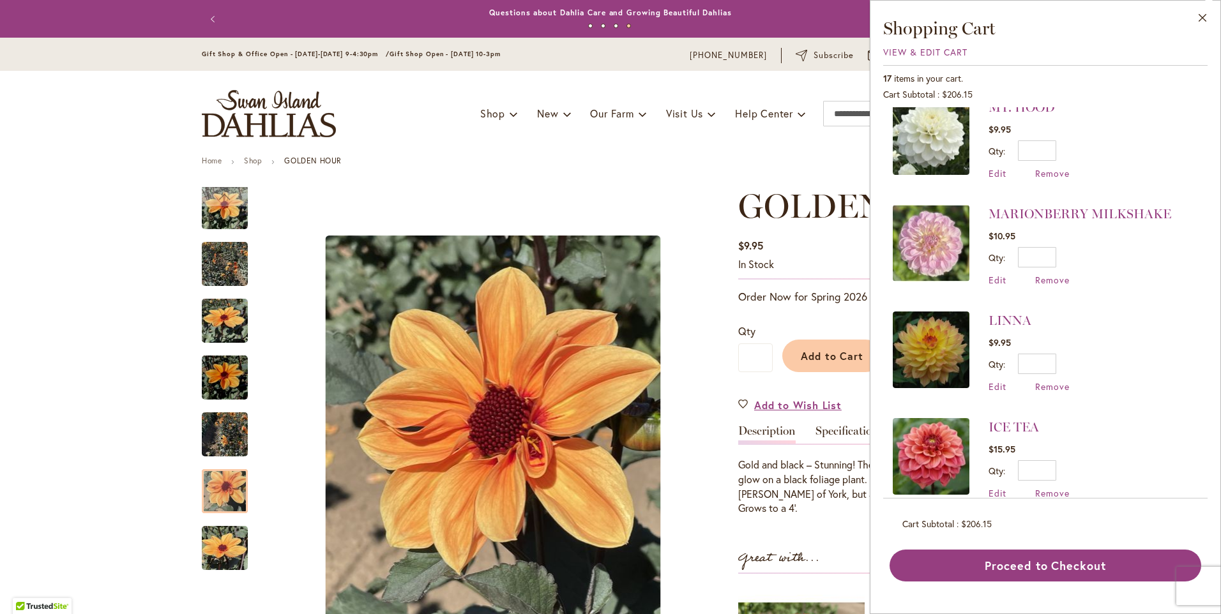
scroll to position [383, 0]
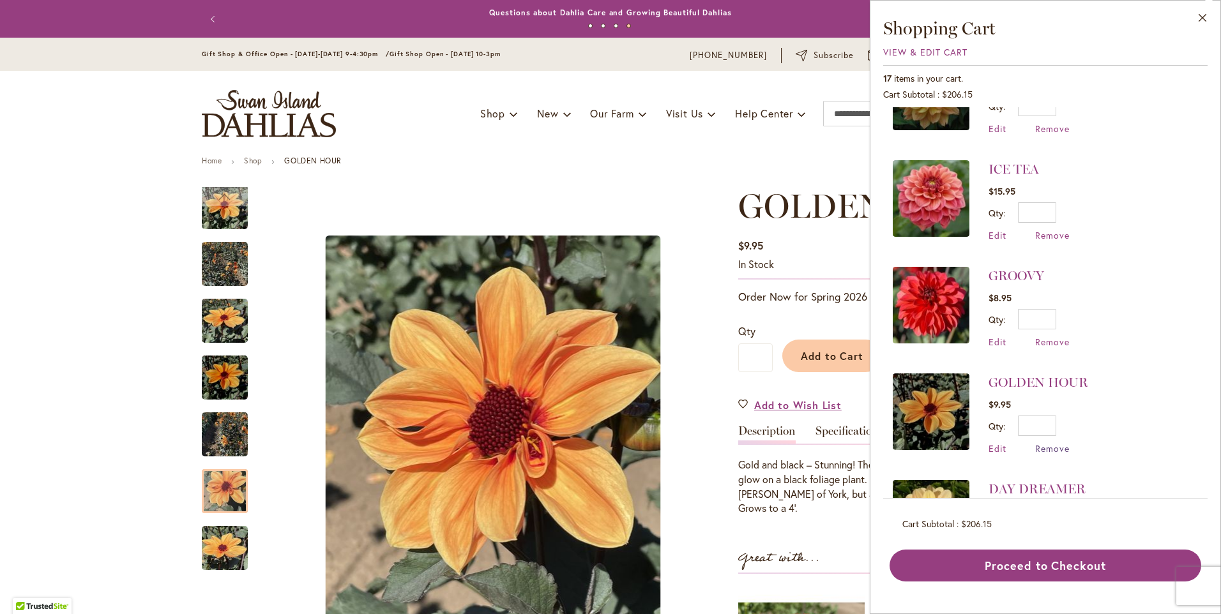
click at [1065, 448] on span "Remove" at bounding box center [1052, 449] width 34 height 12
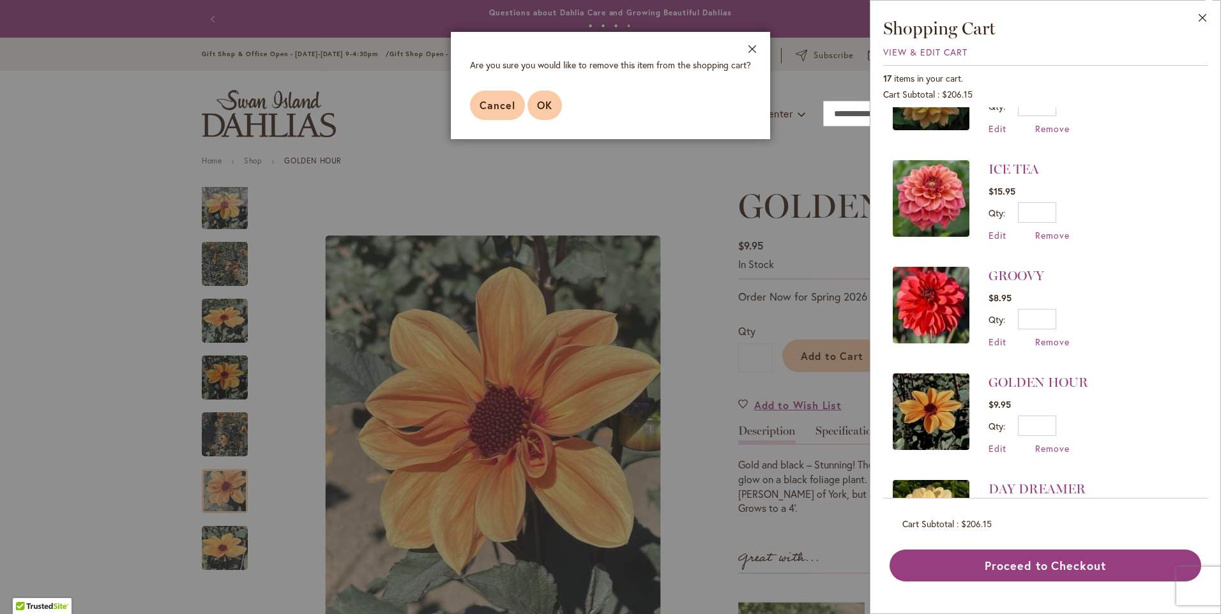
click at [539, 105] on span "OK" at bounding box center [544, 104] width 15 height 13
